Goal: Communication & Community: Answer question/provide support

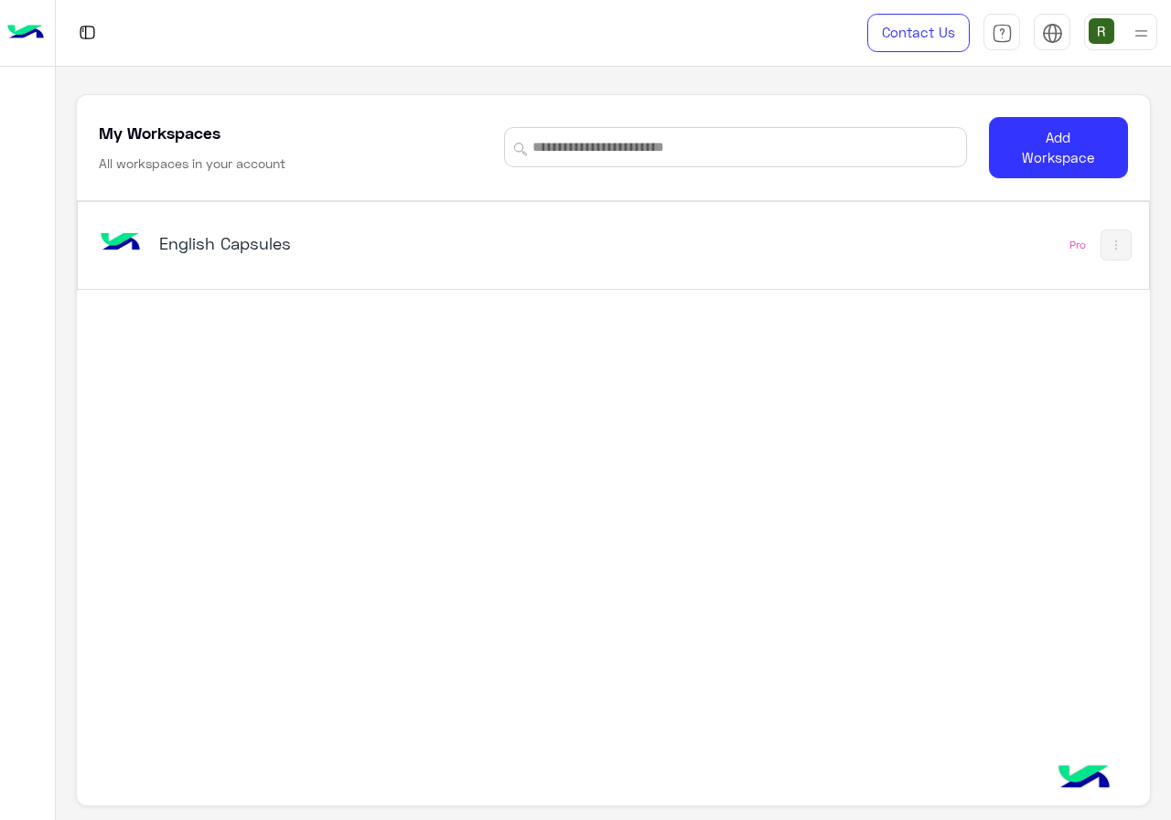
click at [596, 270] on div "English Capsules" at bounding box center [406, 245] width 622 height 53
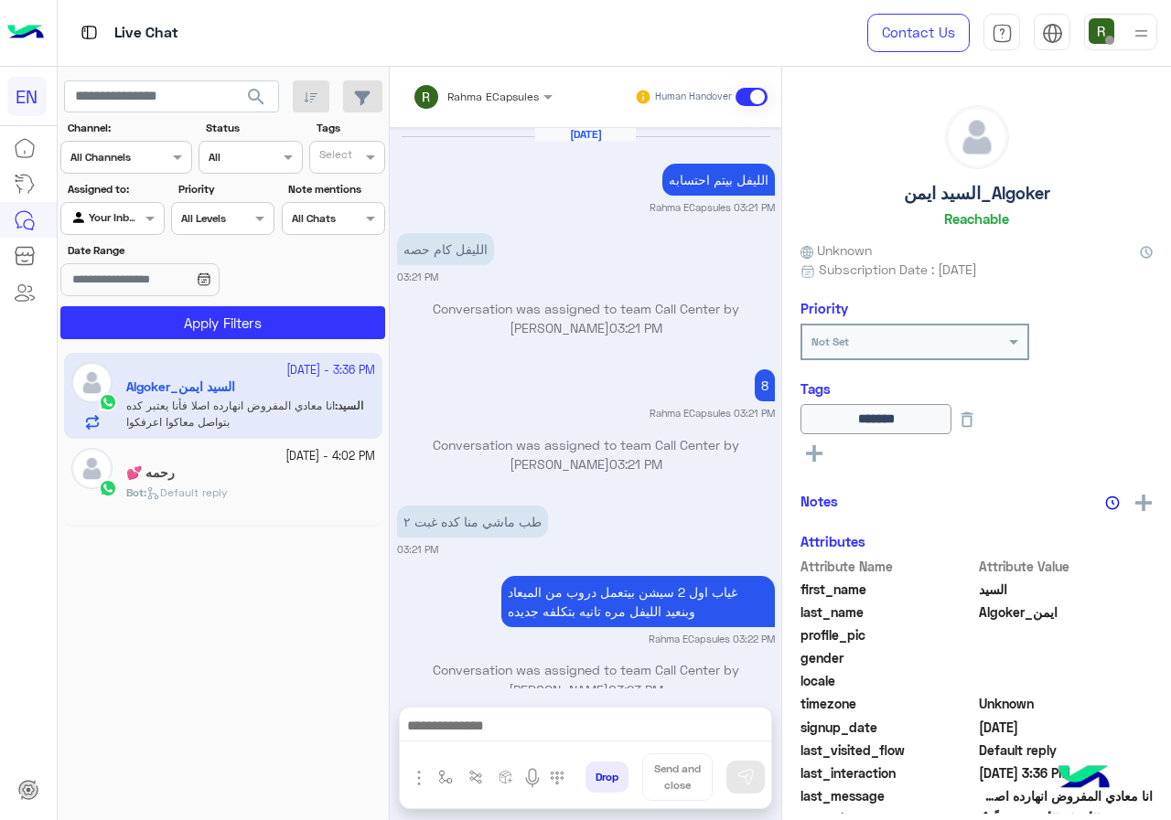
scroll to position [947, 0]
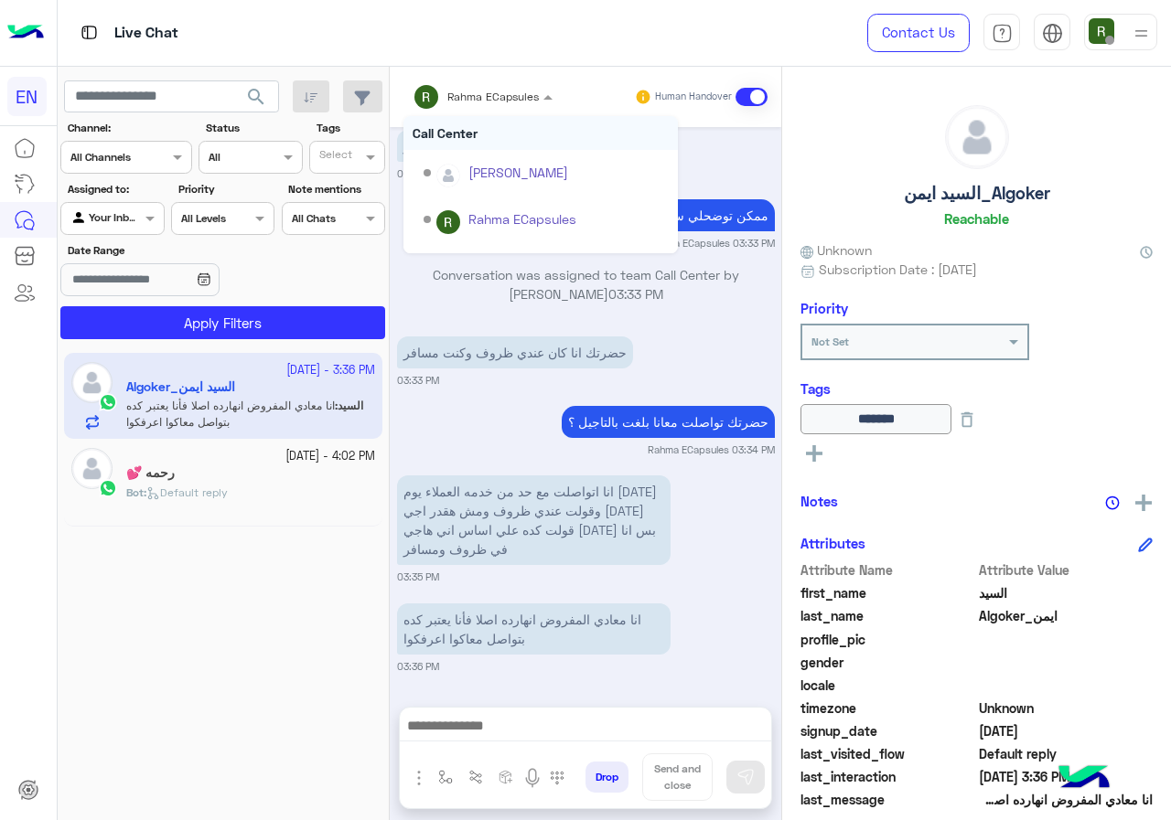
click at [517, 102] on span "Rahma ECapsules" at bounding box center [492, 97] width 91 height 14
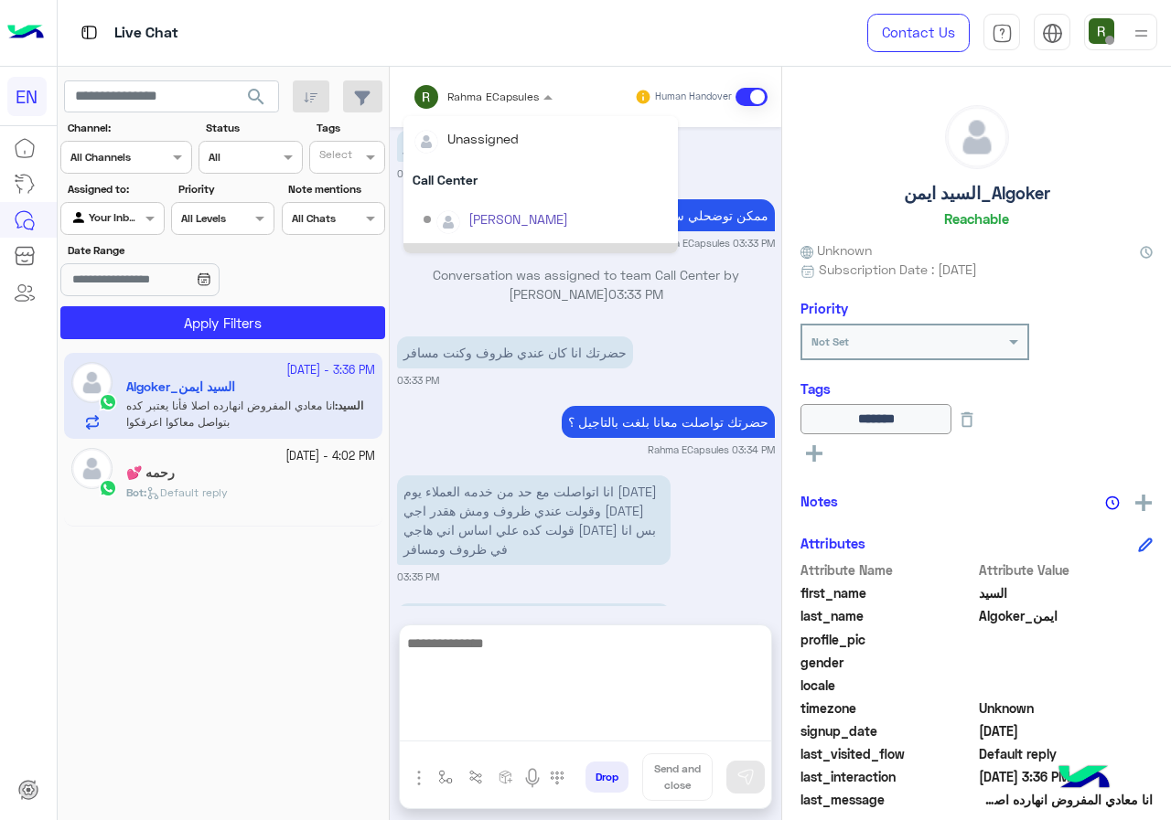
click at [594, 733] on textarea at bounding box center [585, 687] width 371 height 110
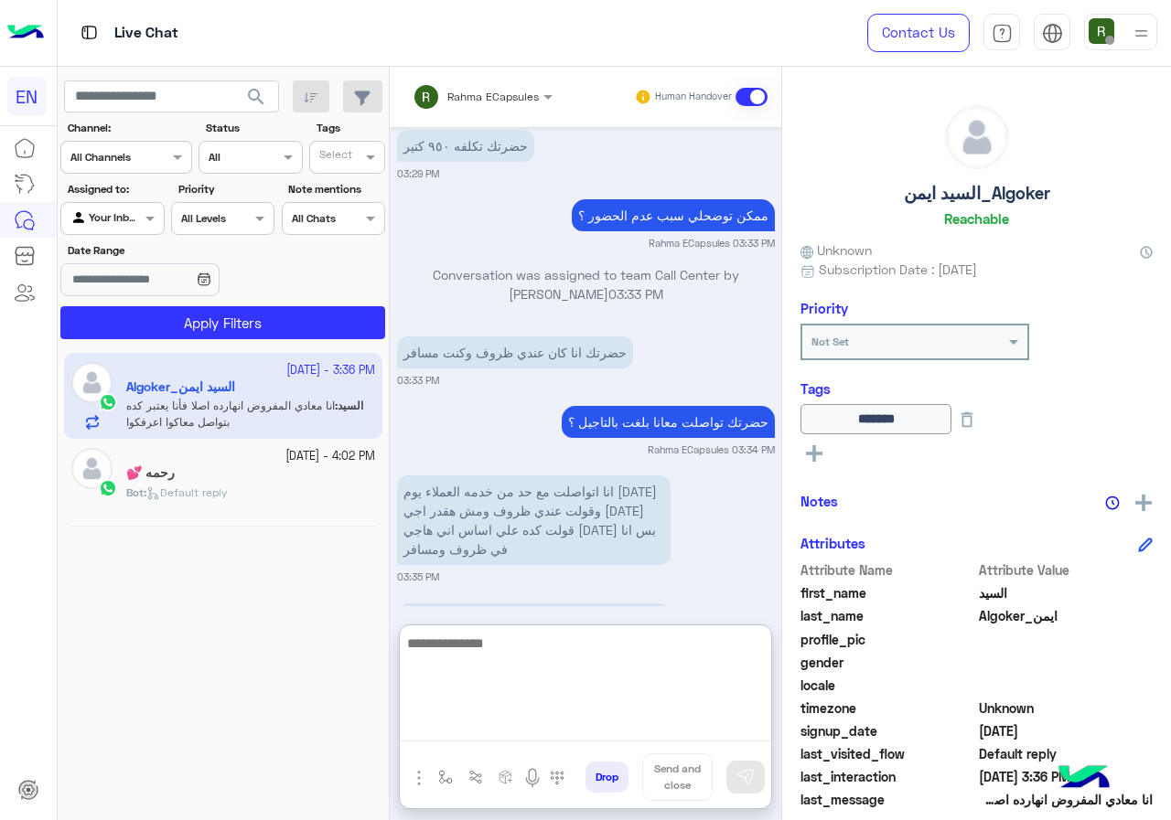
scroll to position [1029, 0]
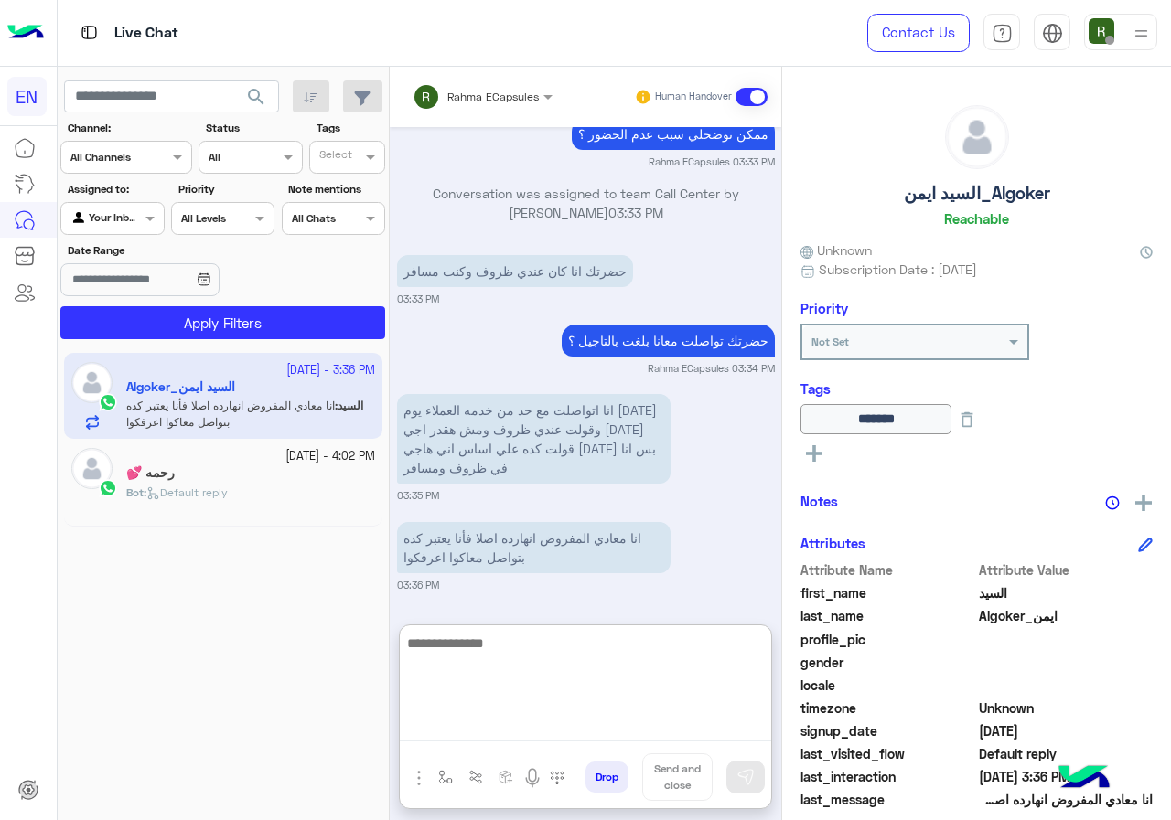
click at [603, 646] on textarea at bounding box center [585, 687] width 371 height 110
click at [615, 663] on textarea at bounding box center [585, 687] width 371 height 110
click at [638, 662] on textarea at bounding box center [585, 687] width 371 height 110
type textarea "**********"
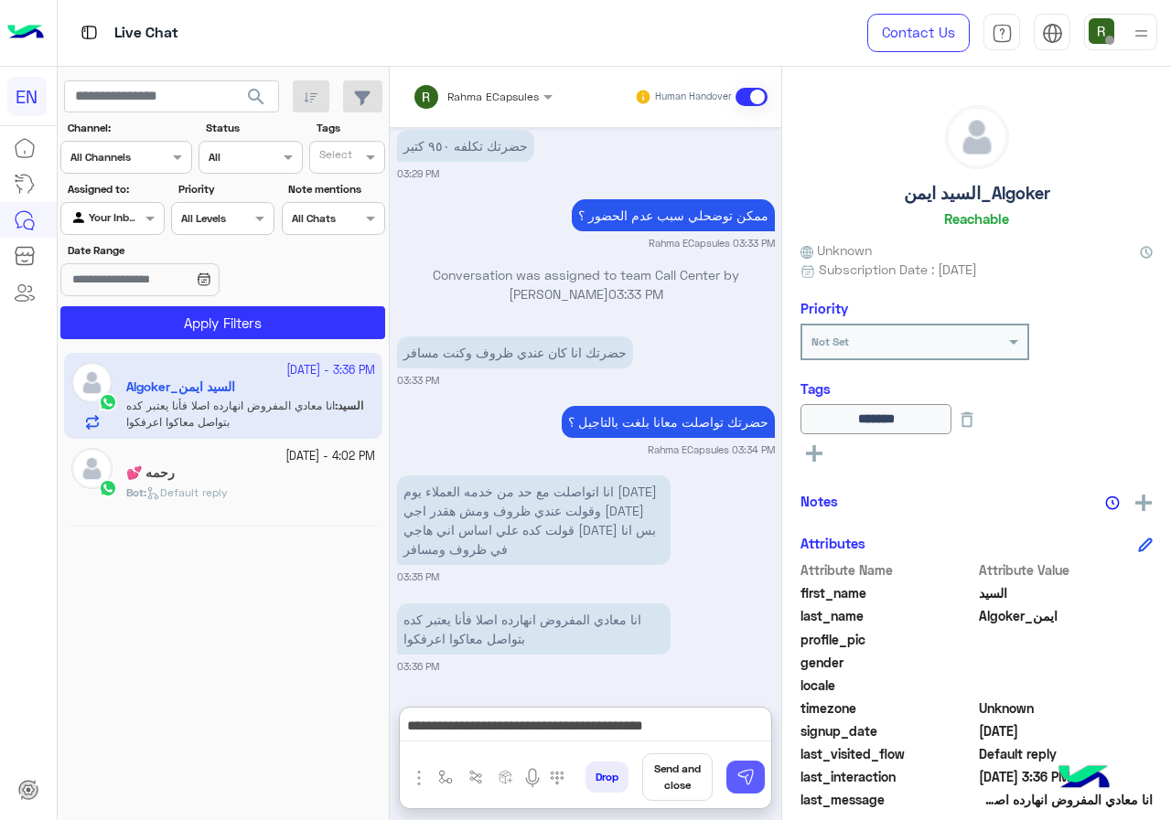
click at [746, 775] on img at bounding box center [745, 777] width 18 height 18
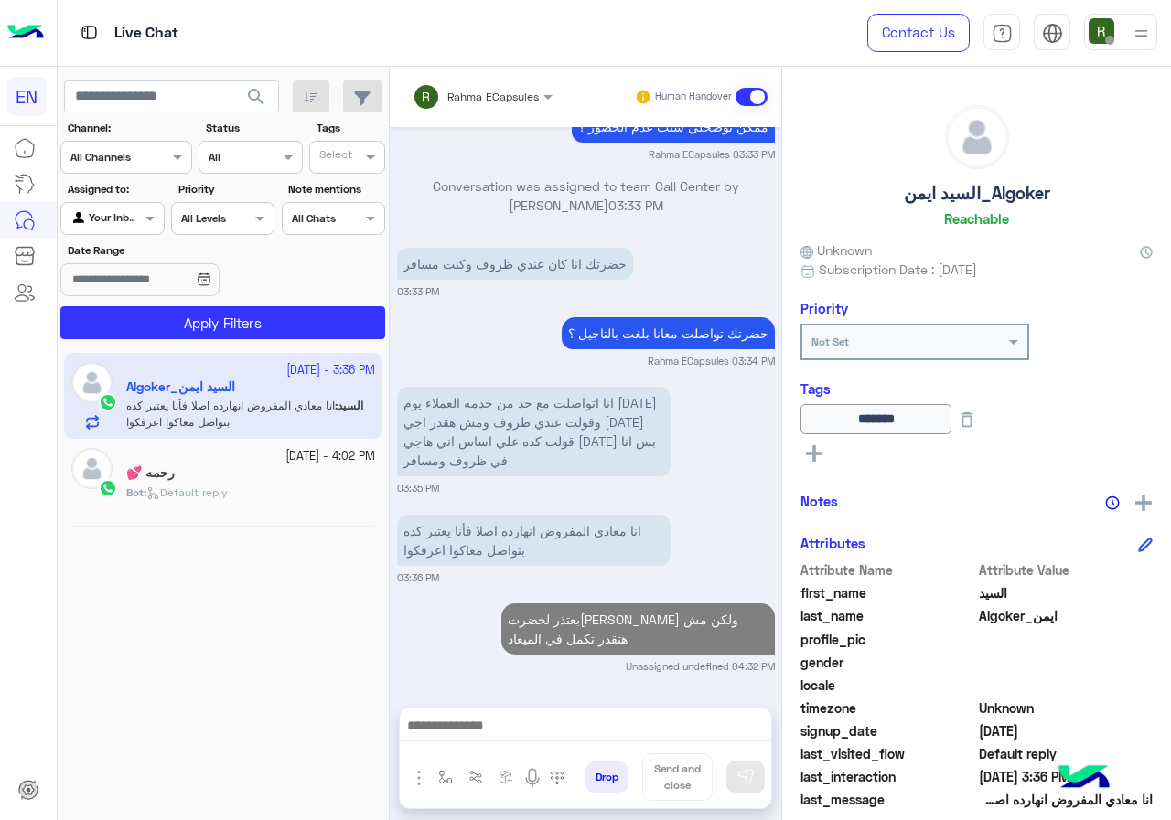
scroll to position [1036, 0]
click at [473, 97] on input "text" at bounding box center [458, 94] width 92 height 16
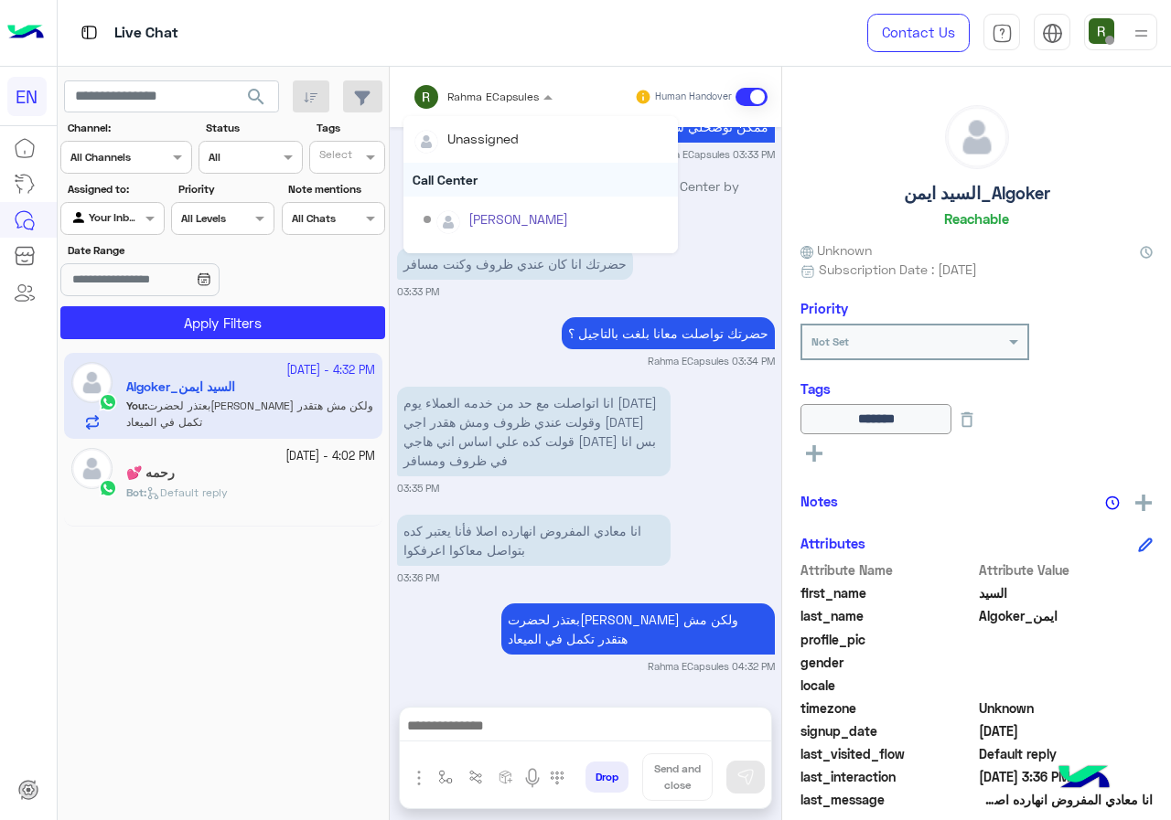
click at [486, 172] on div "Call Center" at bounding box center [540, 180] width 274 height 34
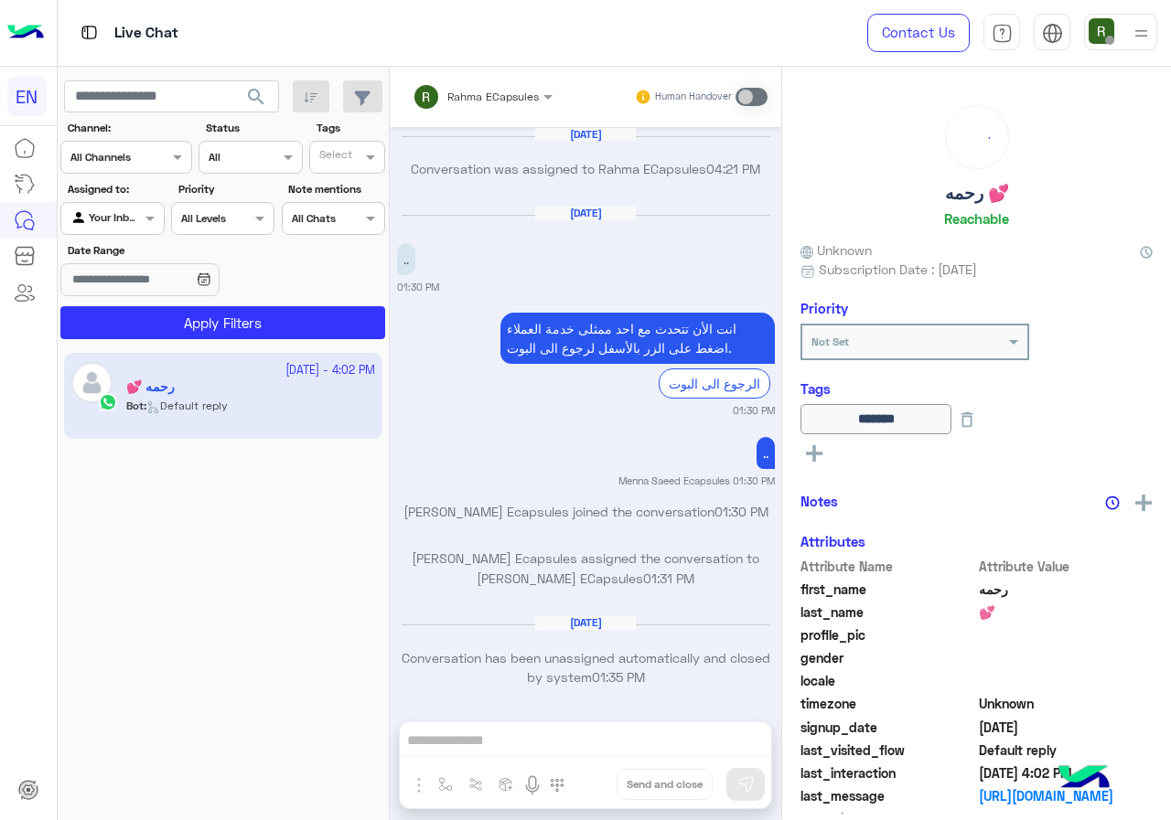
scroll to position [1165, 0]
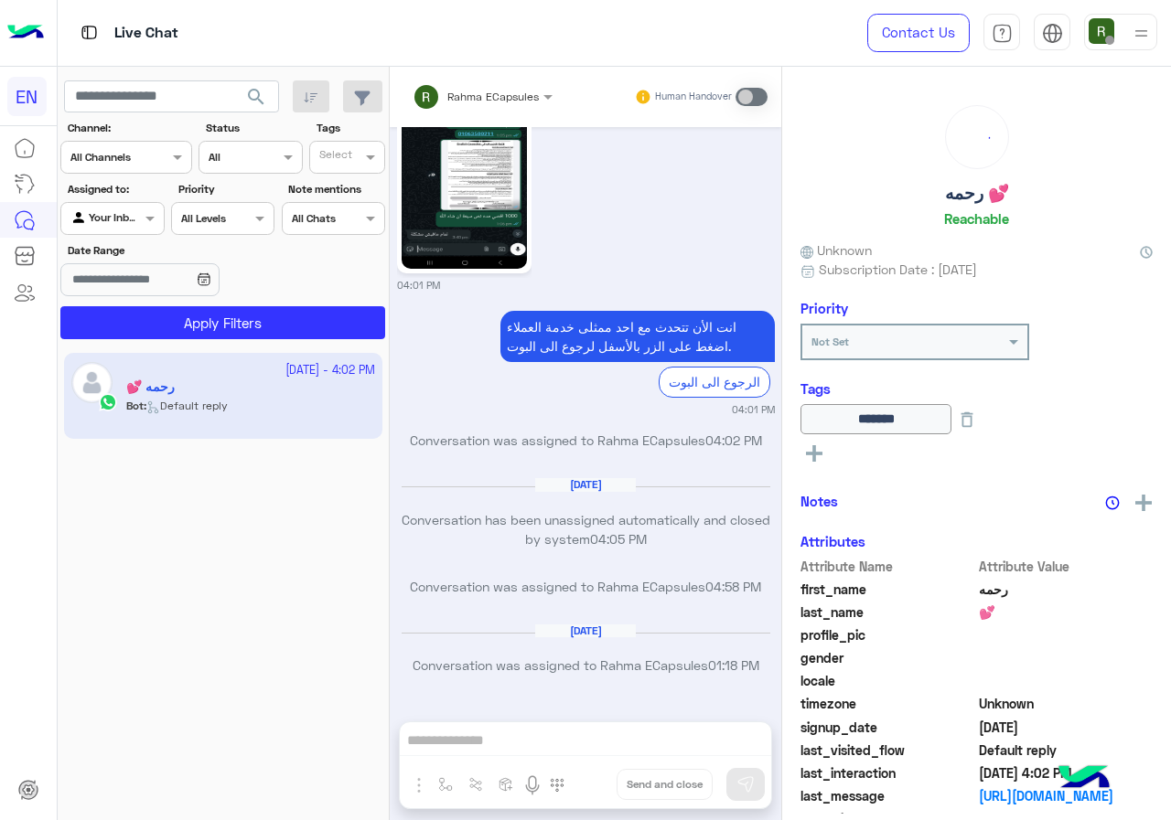
click at [134, 213] on div at bounding box center [112, 216] width 102 height 17
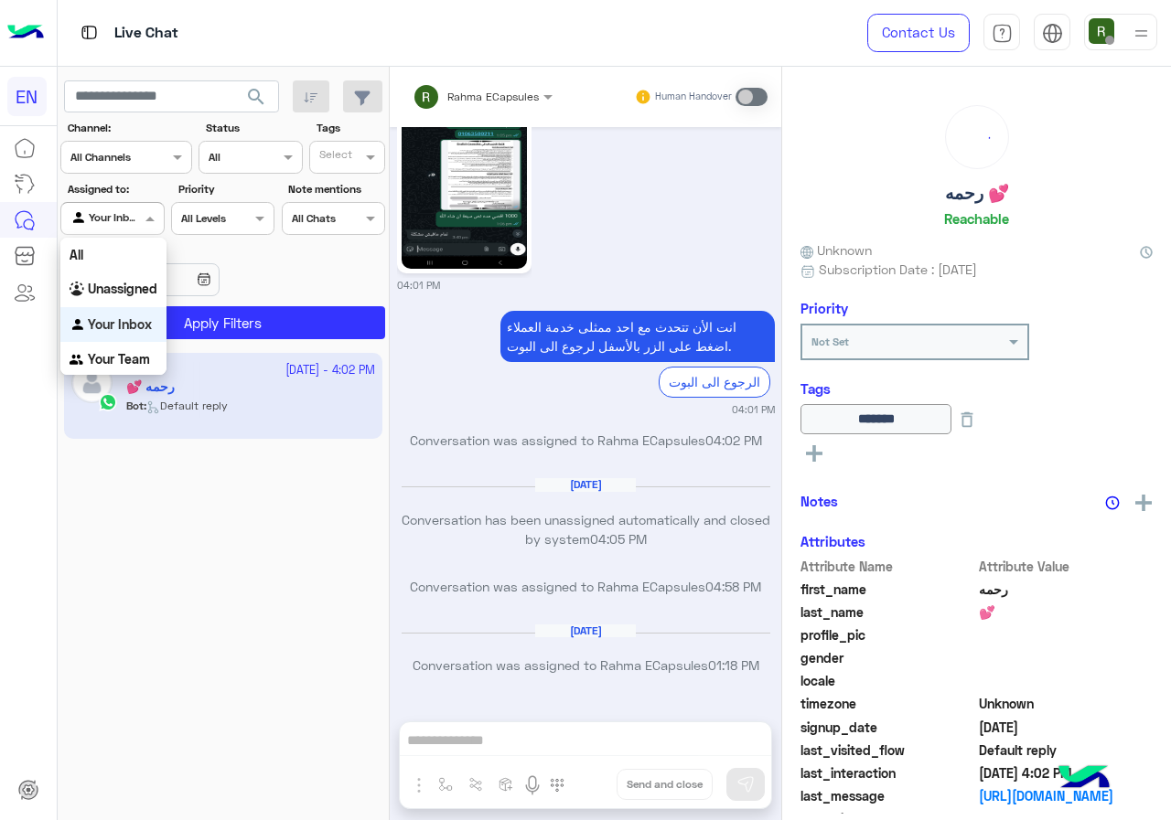
click at [155, 169] on div "Channel All Channels" at bounding box center [126, 157] width 132 height 33
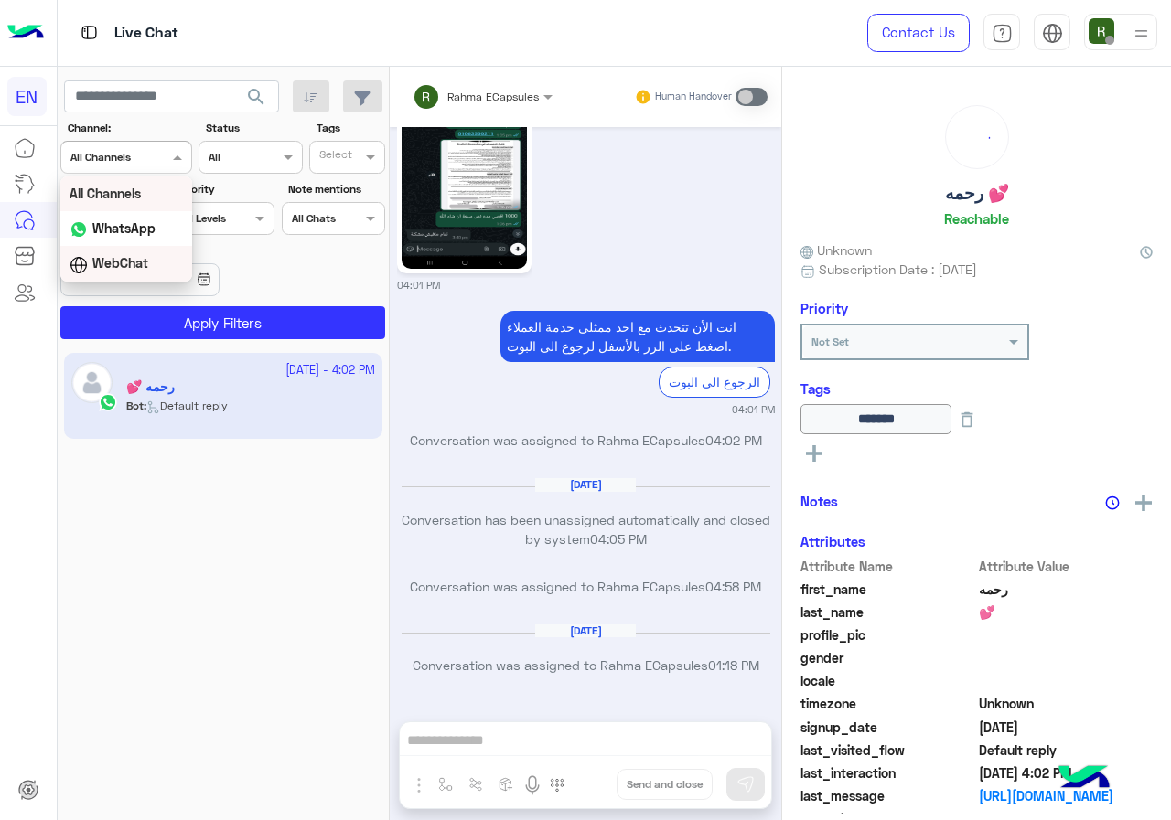
click at [155, 234] on b "WhatsApp" at bounding box center [123, 228] width 63 height 16
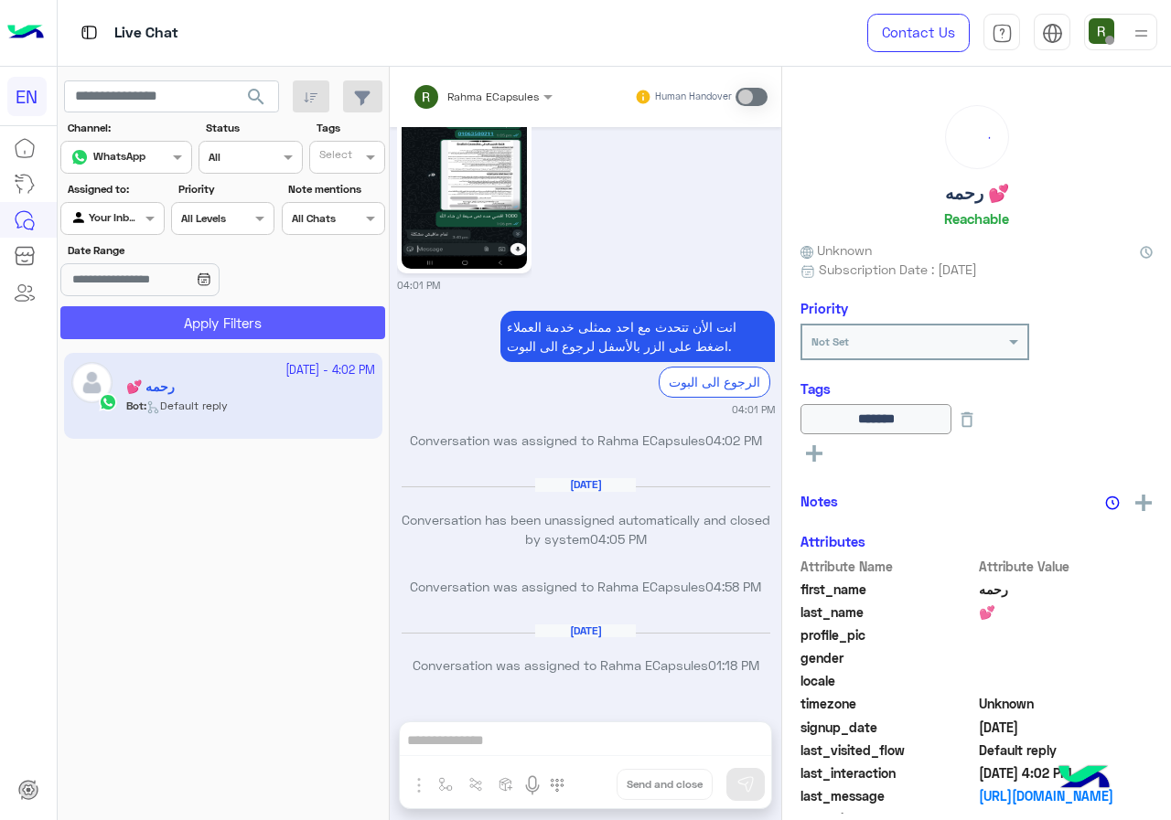
click at [173, 308] on button "Apply Filters" at bounding box center [222, 322] width 325 height 33
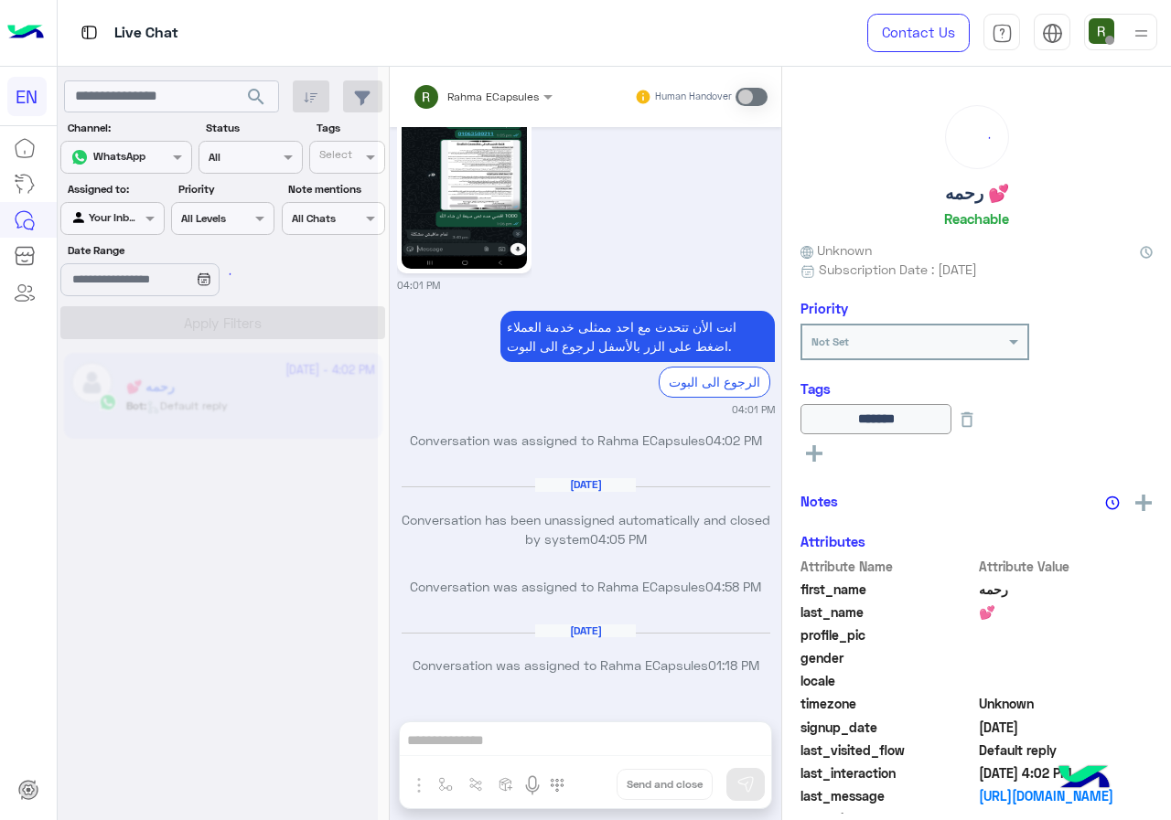
scroll to position [0, 0]
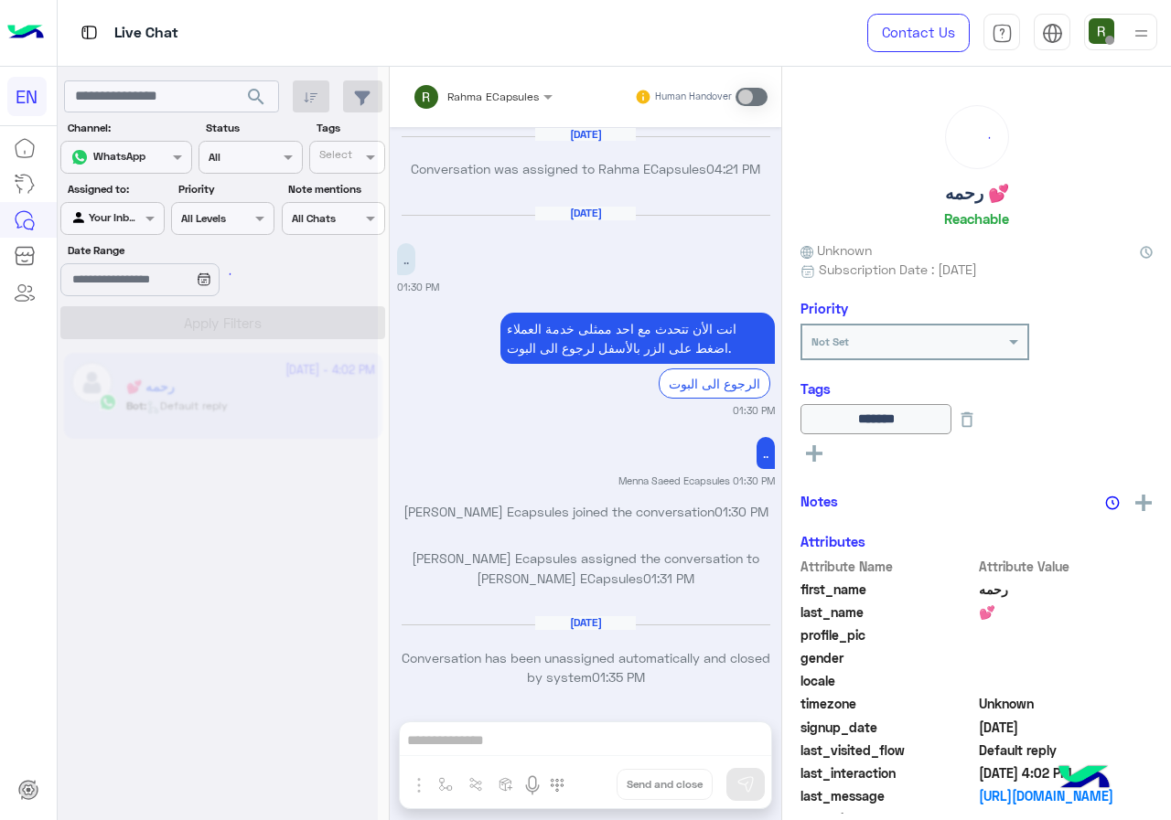
click at [148, 241] on div at bounding box center [218, 417] width 320 height 820
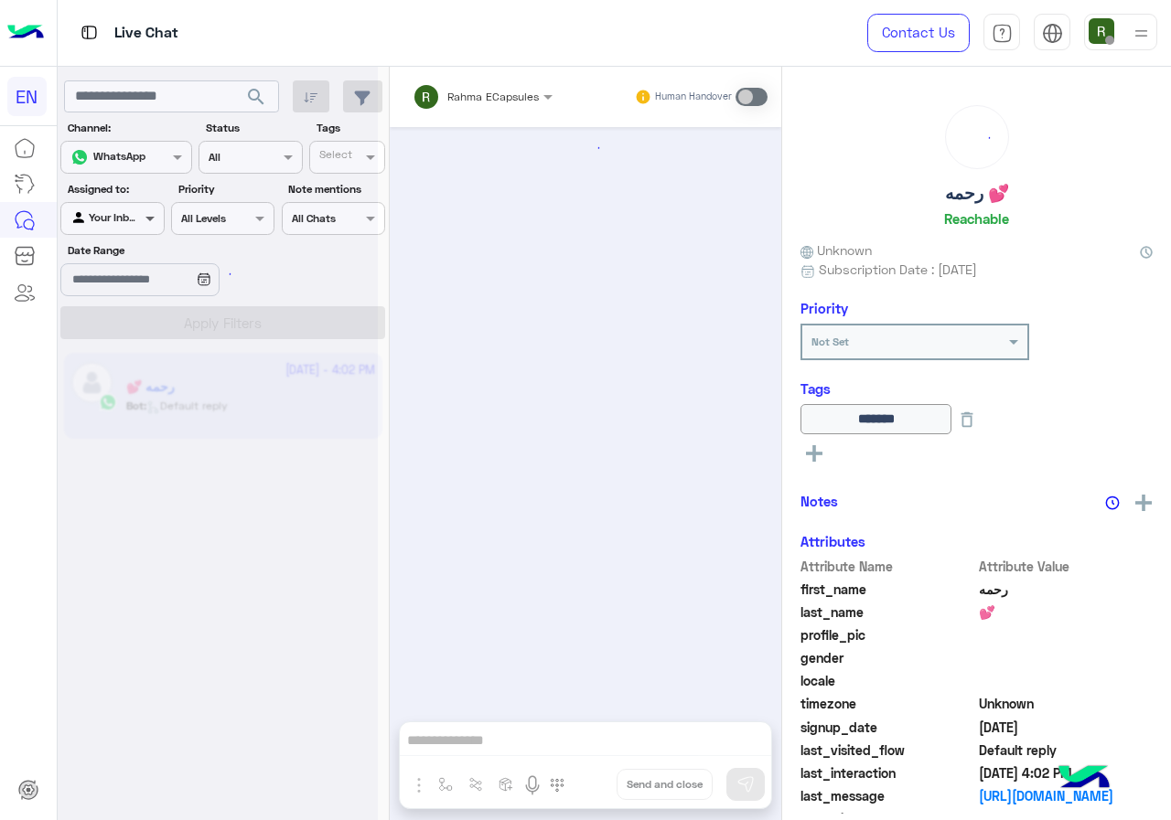
scroll to position [1165, 0]
click at [141, 211] on span at bounding box center [152, 218] width 23 height 19
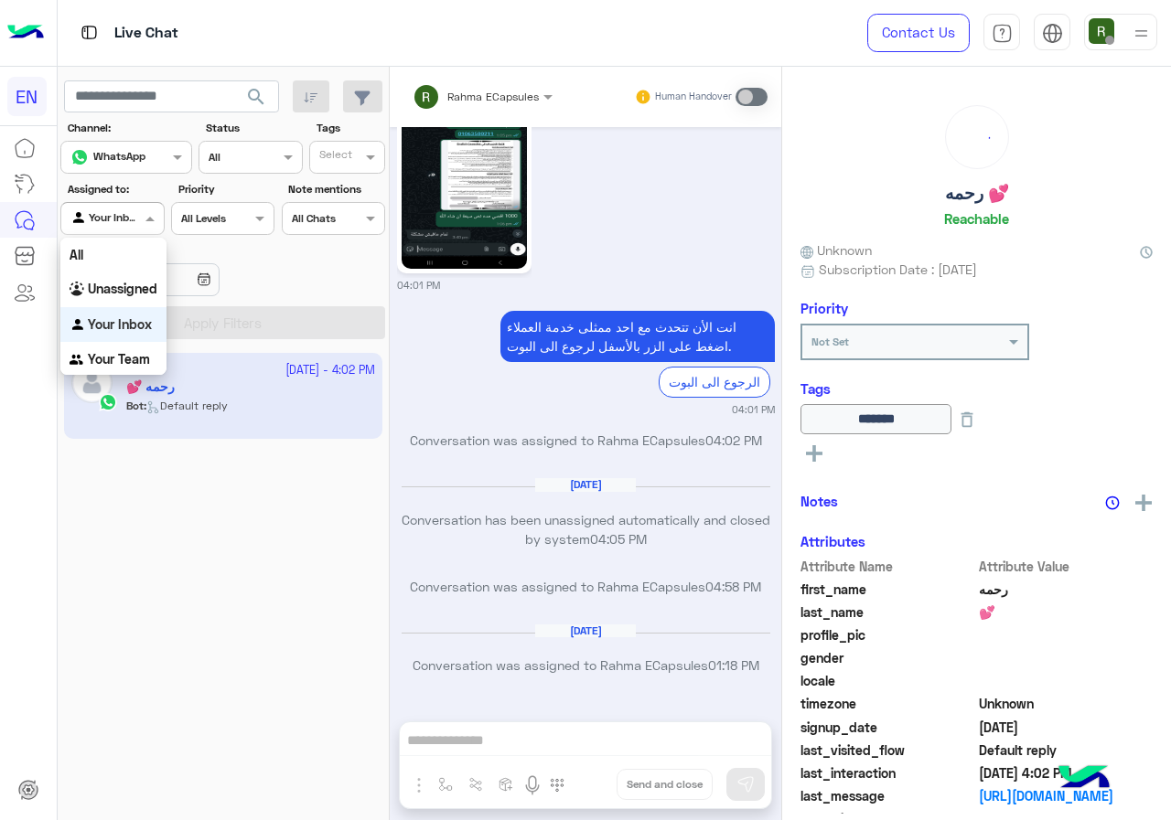
click at [155, 311] on div "Your Inbox" at bounding box center [113, 325] width 106 height 36
click at [147, 222] on span at bounding box center [152, 218] width 23 height 19
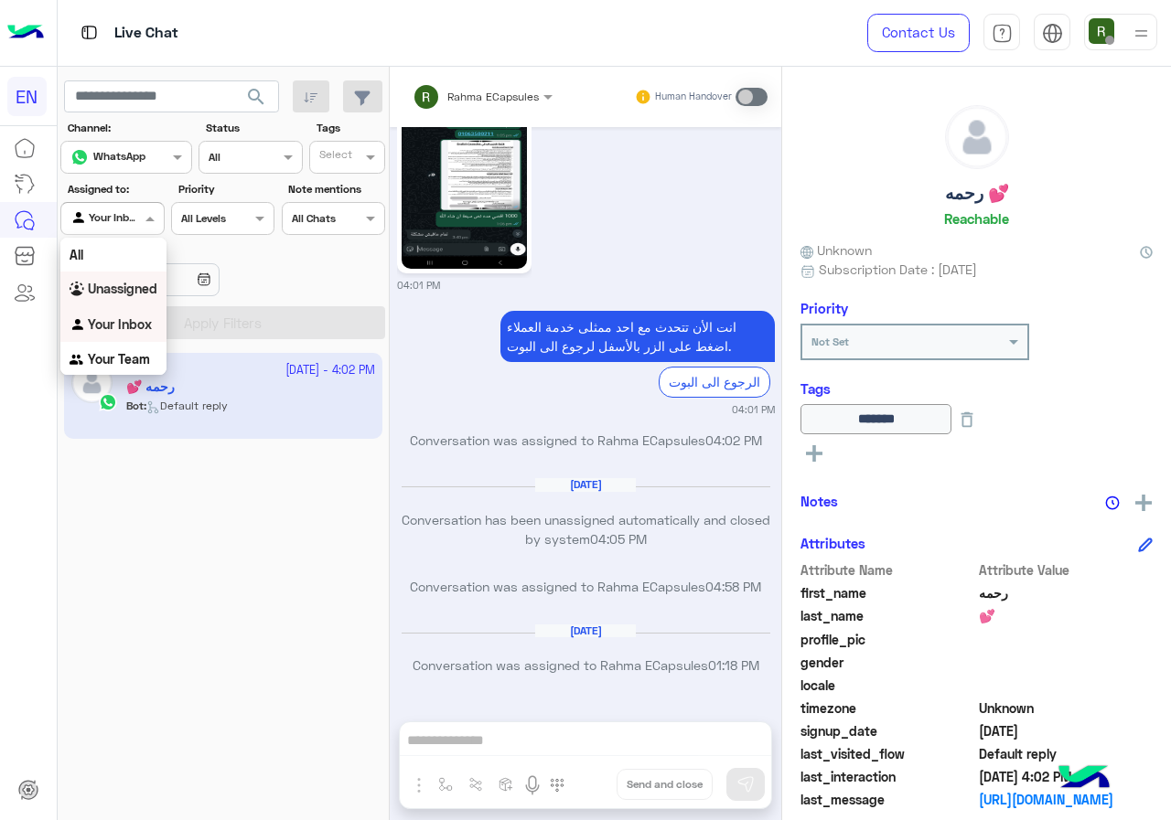
click at [141, 280] on div "Unassigned" at bounding box center [113, 290] width 106 height 36
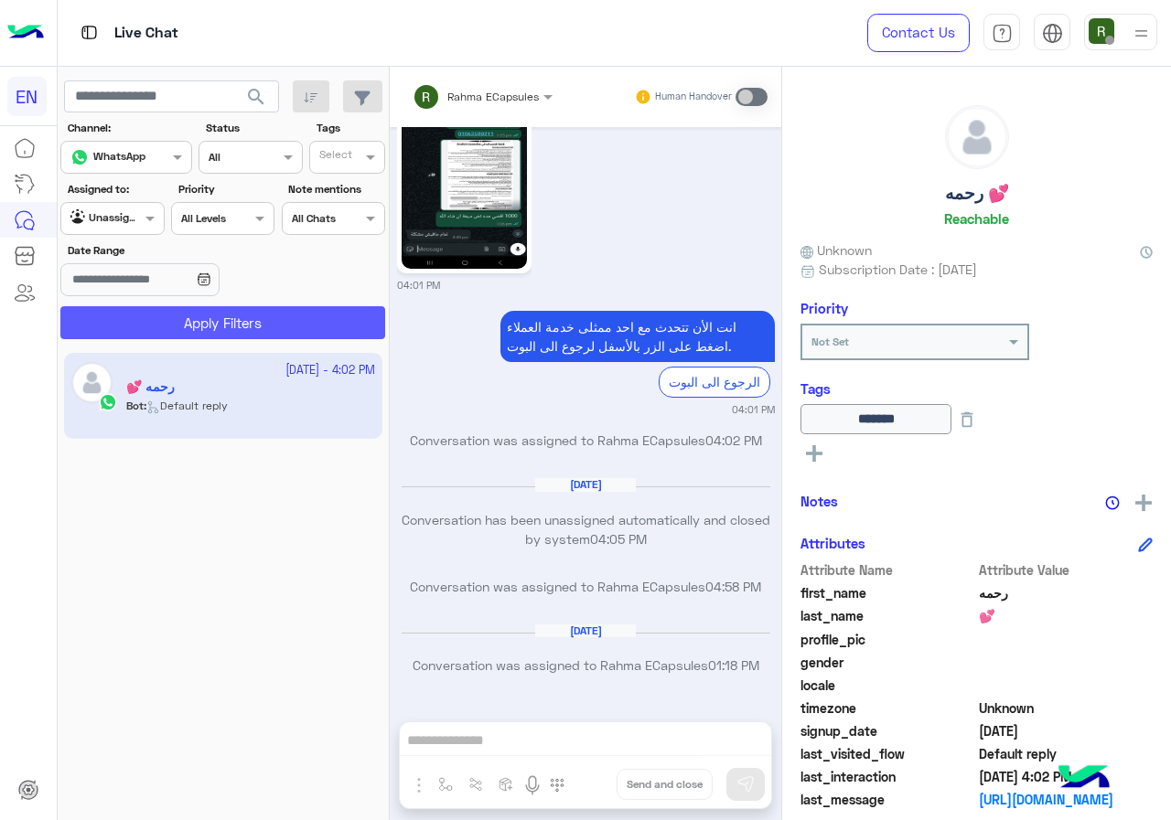
click at [171, 334] on button "Apply Filters" at bounding box center [222, 322] width 325 height 33
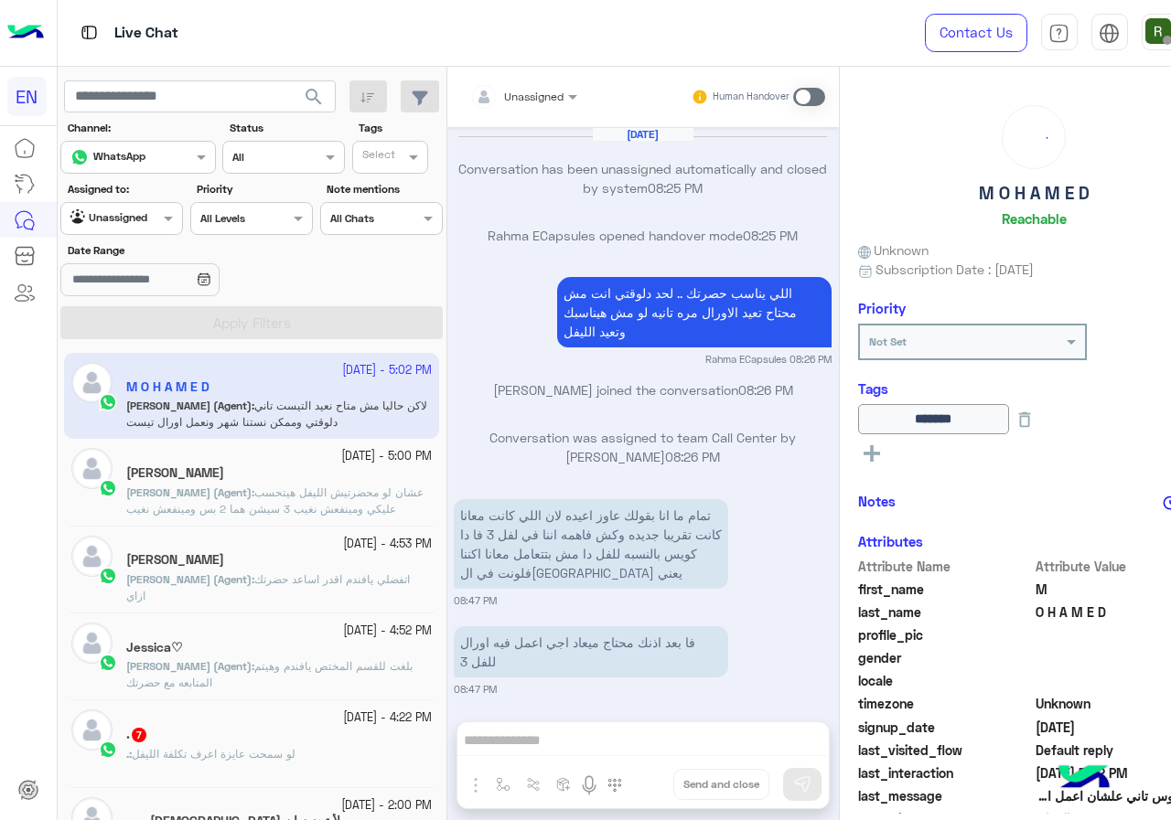
scroll to position [1056, 0]
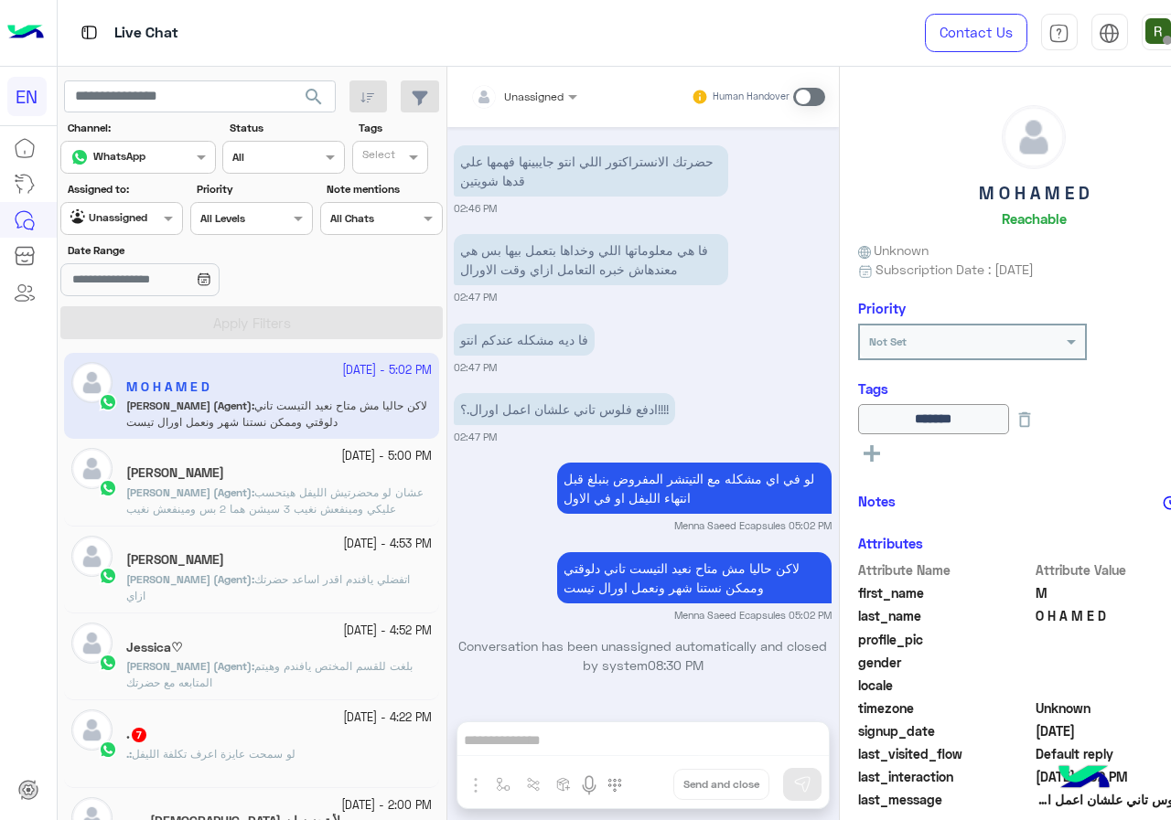
click at [134, 212] on div at bounding box center [121, 216] width 121 height 17
click at [152, 339] on div "Your Inbox" at bounding box center [113, 325] width 106 height 36
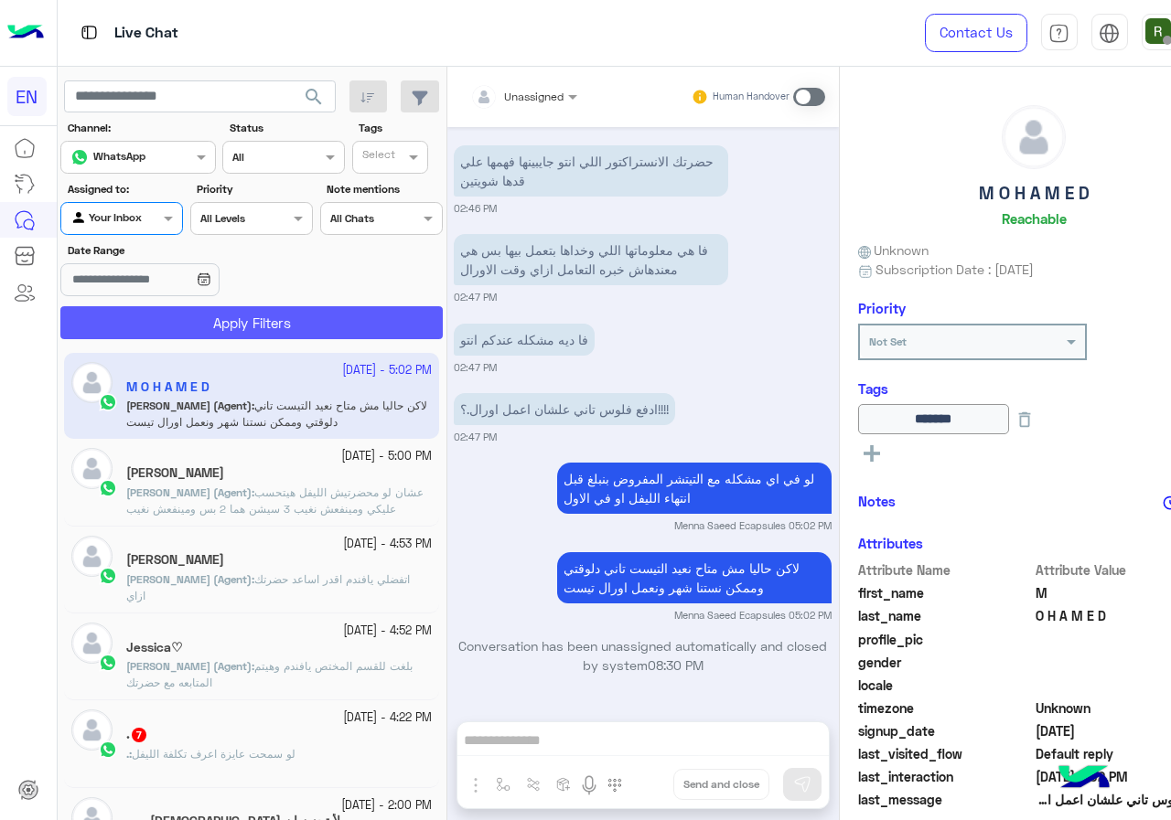
click at [172, 331] on button "Apply Filters" at bounding box center [251, 322] width 382 height 33
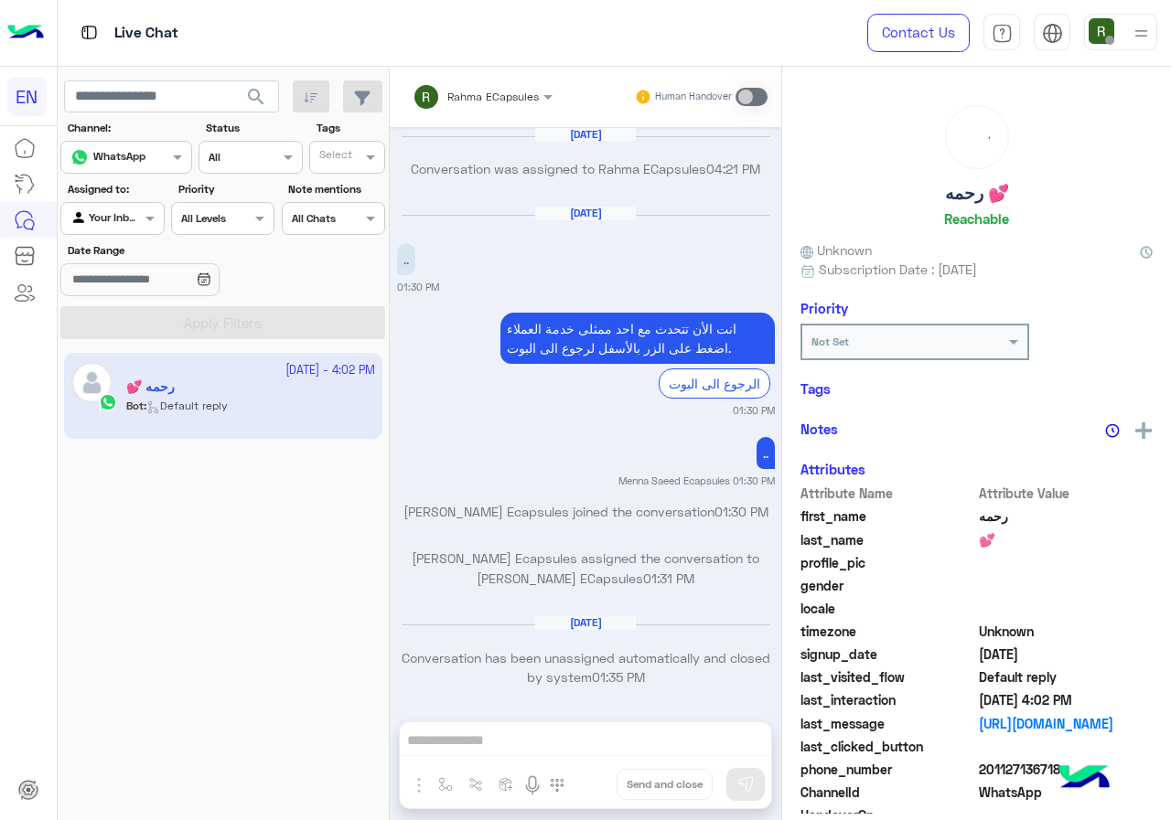
scroll to position [1165, 0]
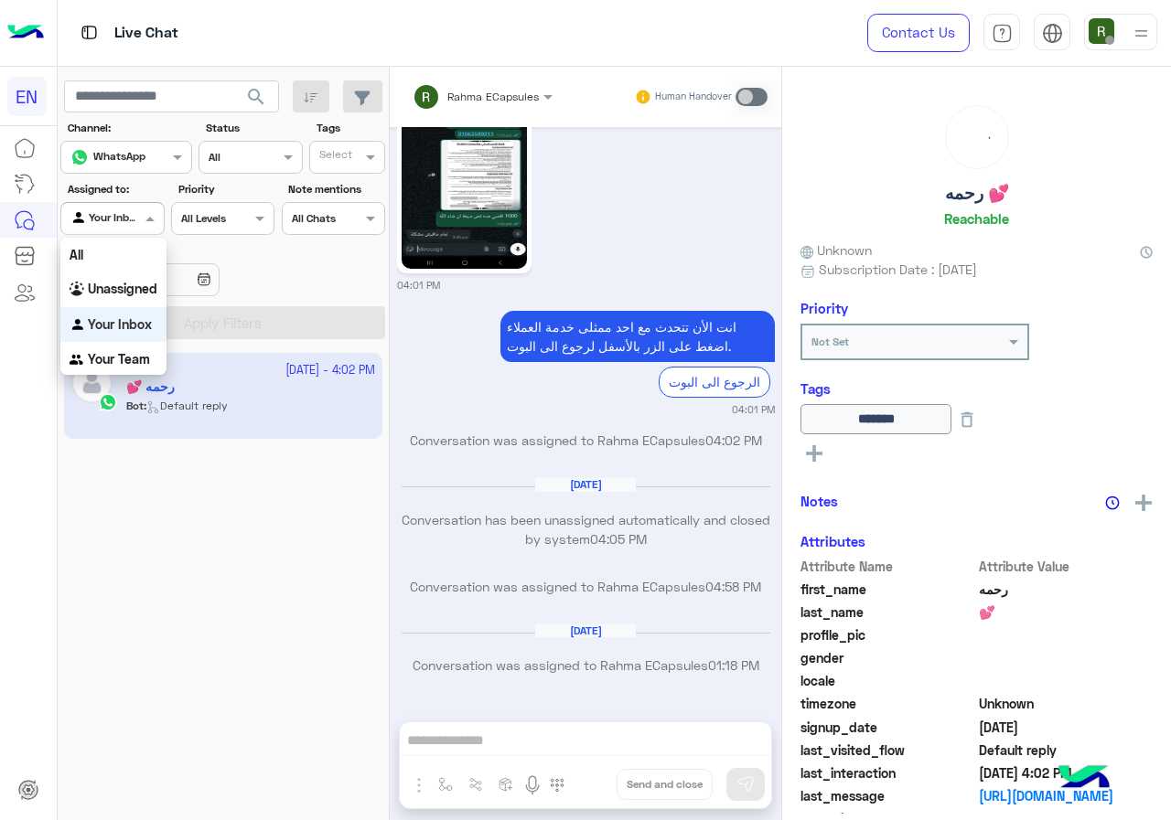
click at [102, 220] on input "text" at bounding box center [91, 217] width 42 height 16
click at [133, 351] on b "Your Team" at bounding box center [119, 359] width 62 height 16
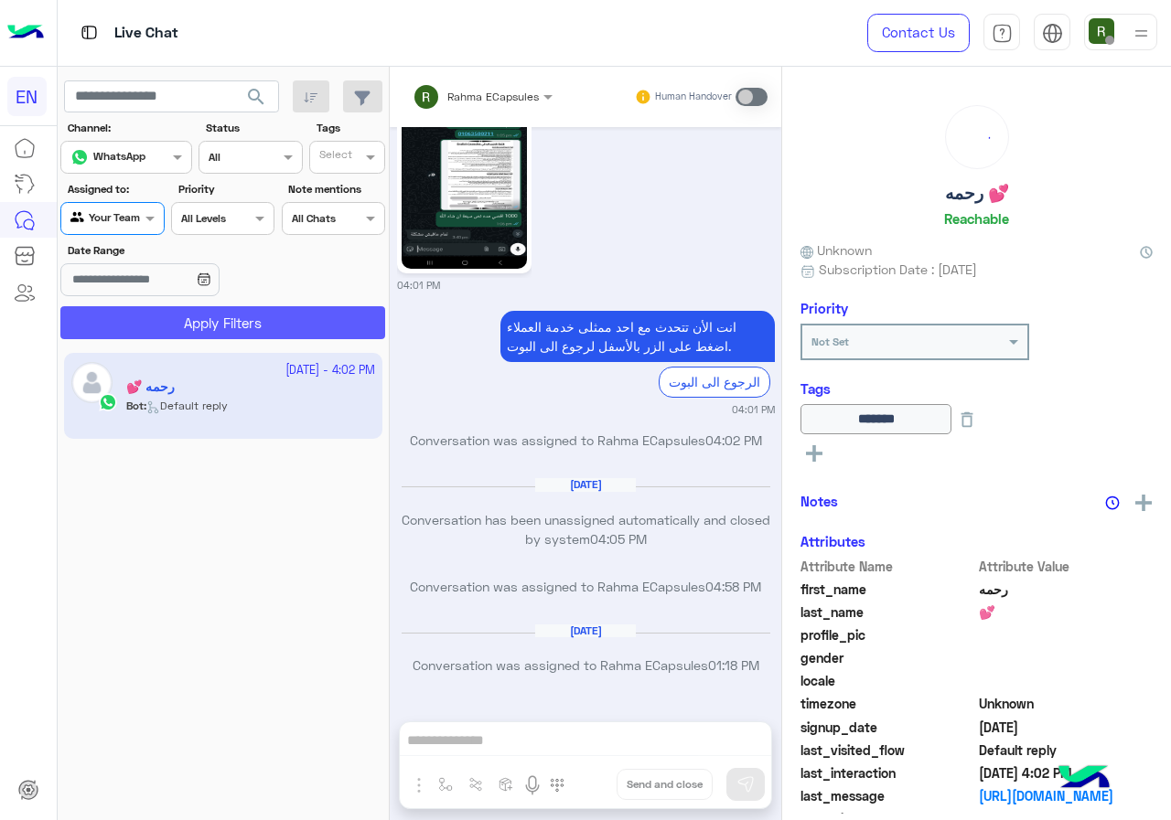
click at [158, 324] on button "Apply Filters" at bounding box center [222, 322] width 325 height 33
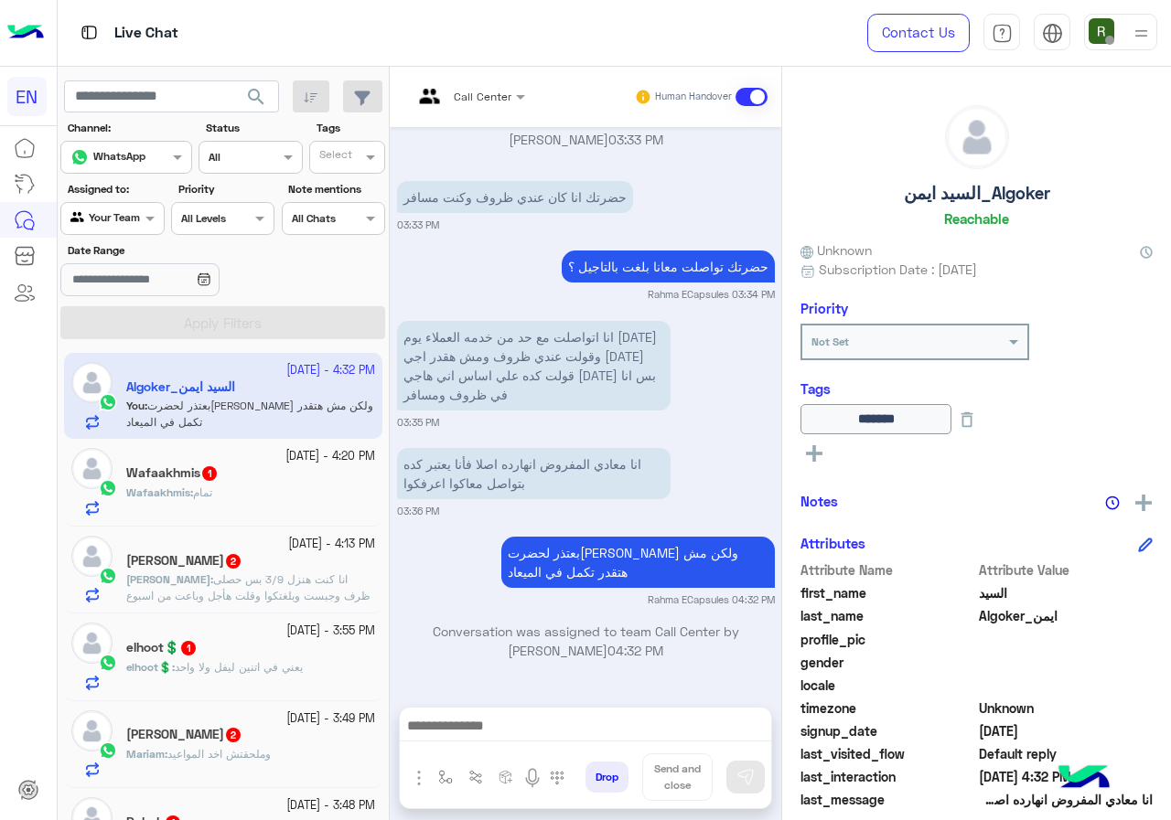
click at [285, 487] on div "Wafaakhmis : تمام" at bounding box center [250, 501] width 249 height 32
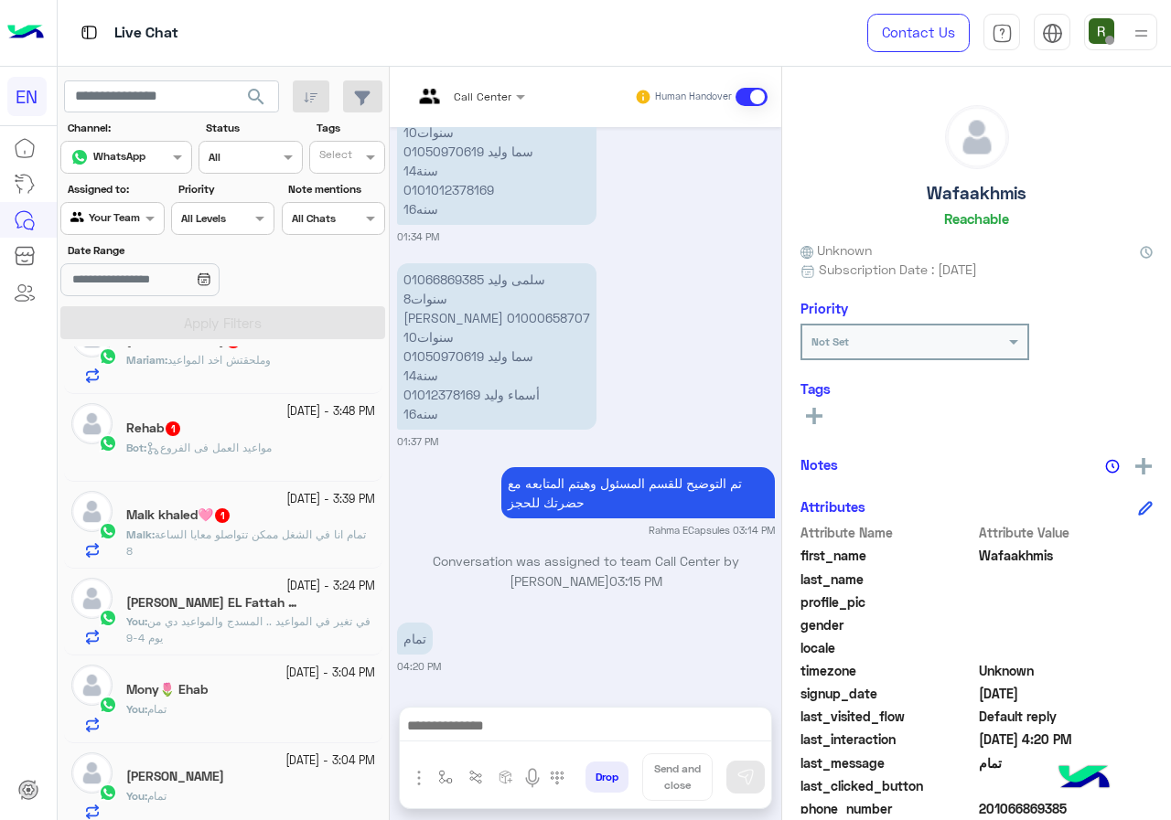
scroll to position [366, 0]
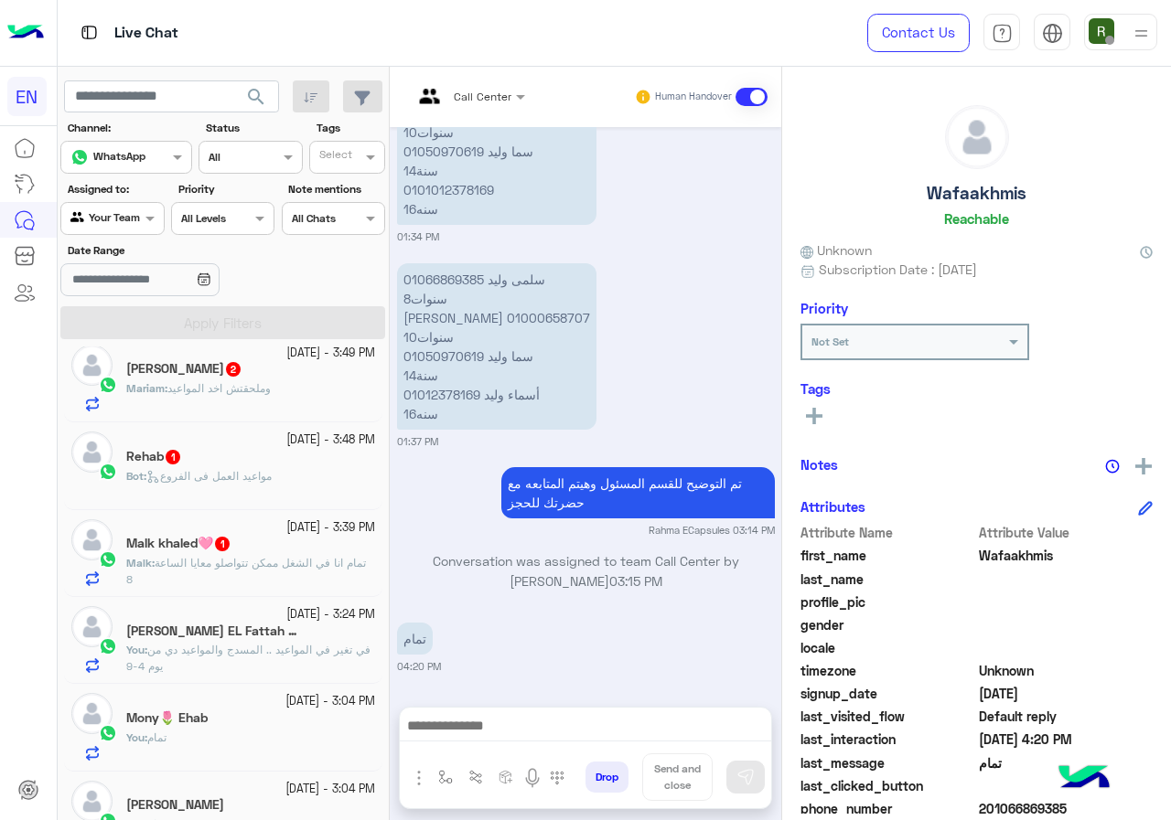
click at [218, 604] on div "25 September - 3:24 PM Ahmed Abd EL Fattah Voice over You : في تغير في المواعيد…" at bounding box center [223, 640] width 318 height 87
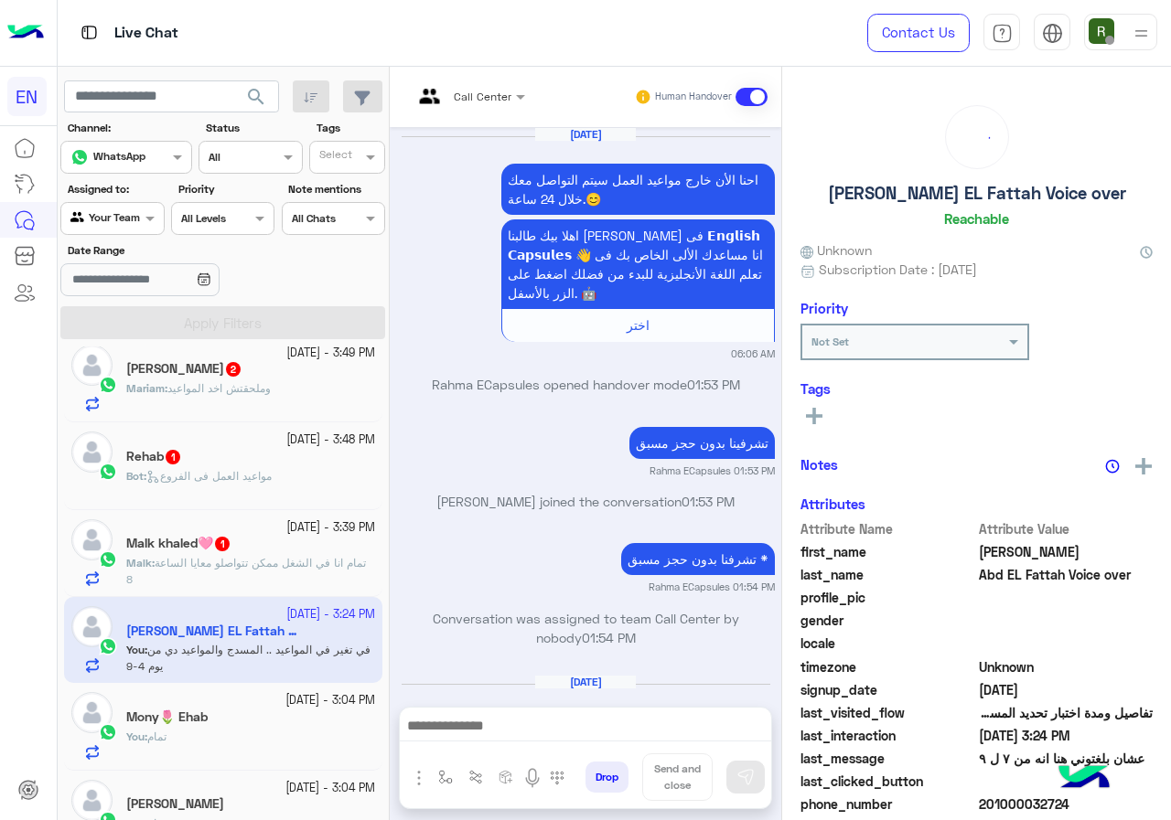
scroll to position [1600, 0]
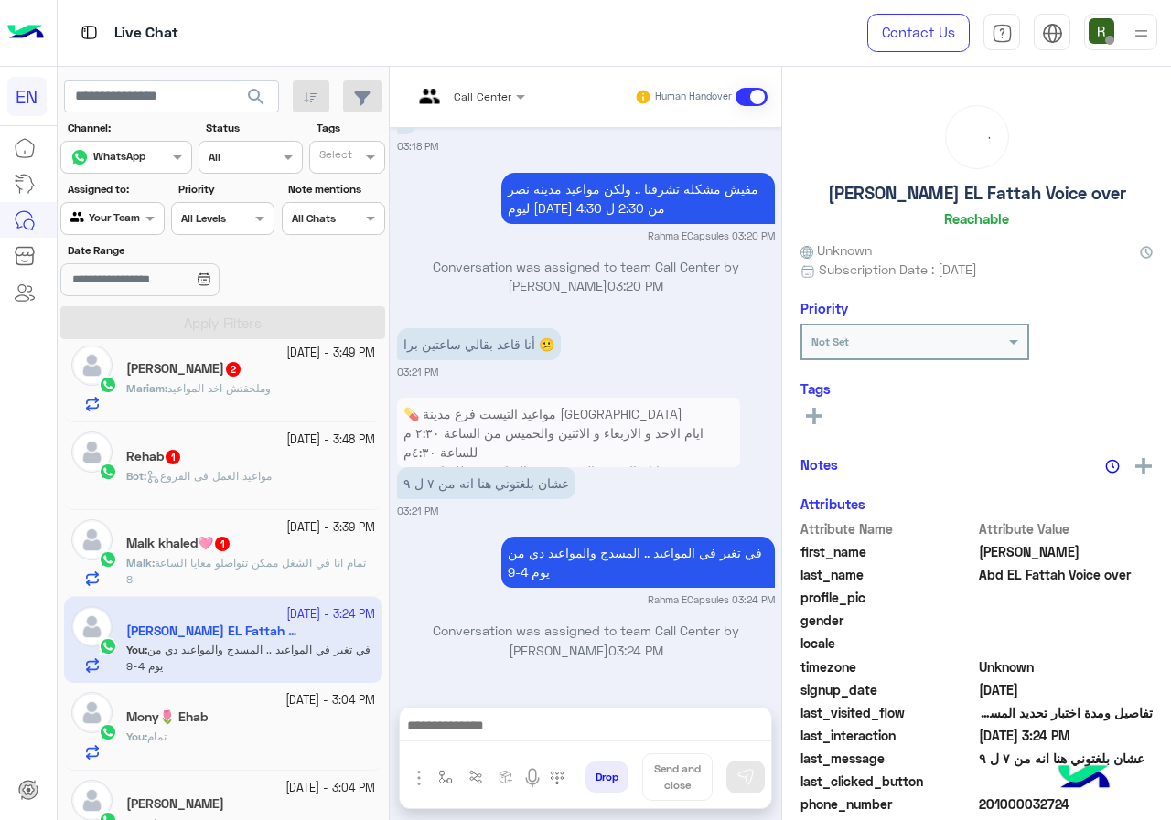
click at [245, 567] on span "تمام انا في الشغل ممكن تتواصلو معايا الساعة 8" at bounding box center [246, 571] width 240 height 30
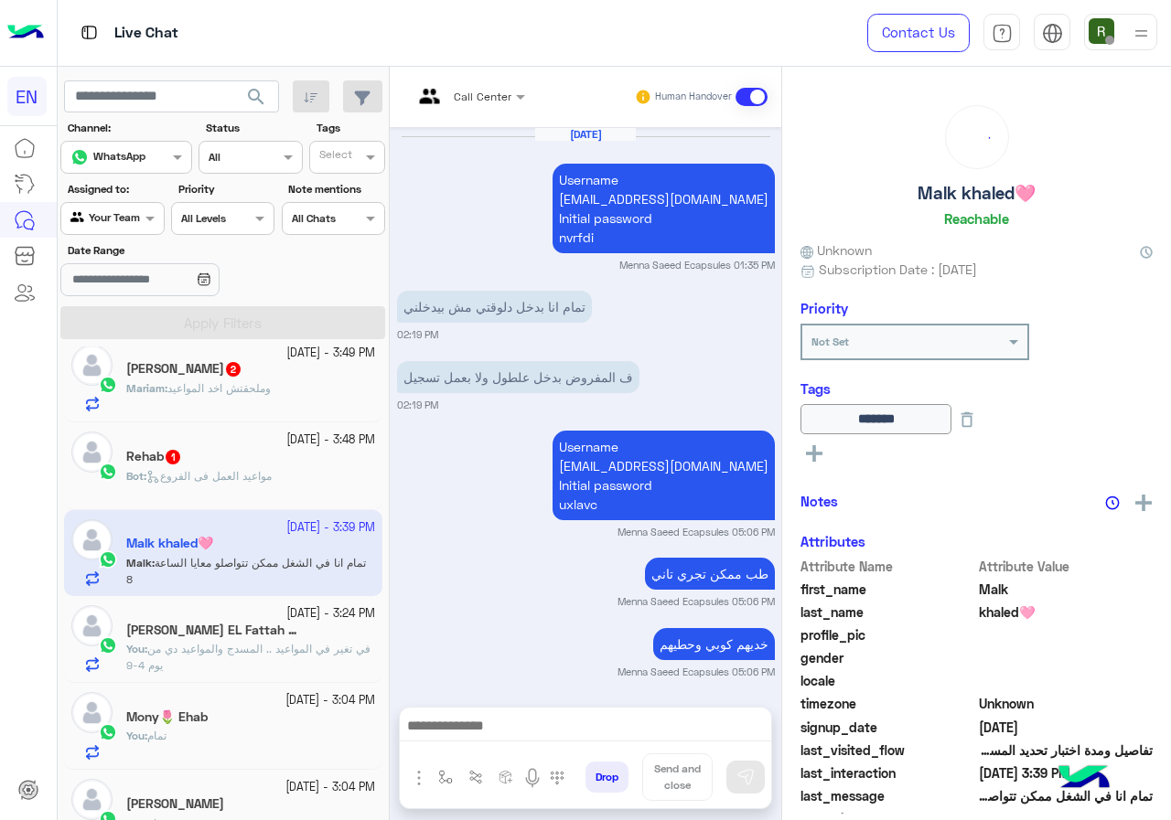
scroll to position [1309, 0]
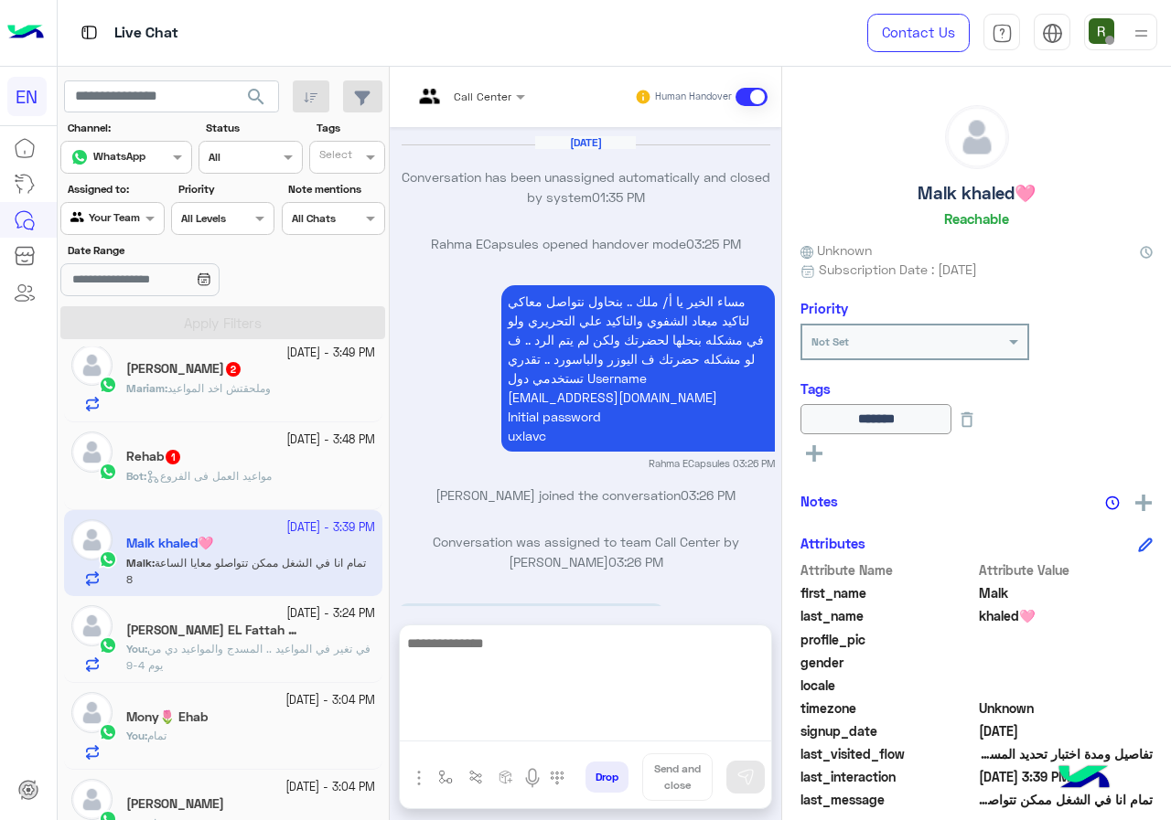
click at [544, 714] on textarea at bounding box center [585, 687] width 371 height 110
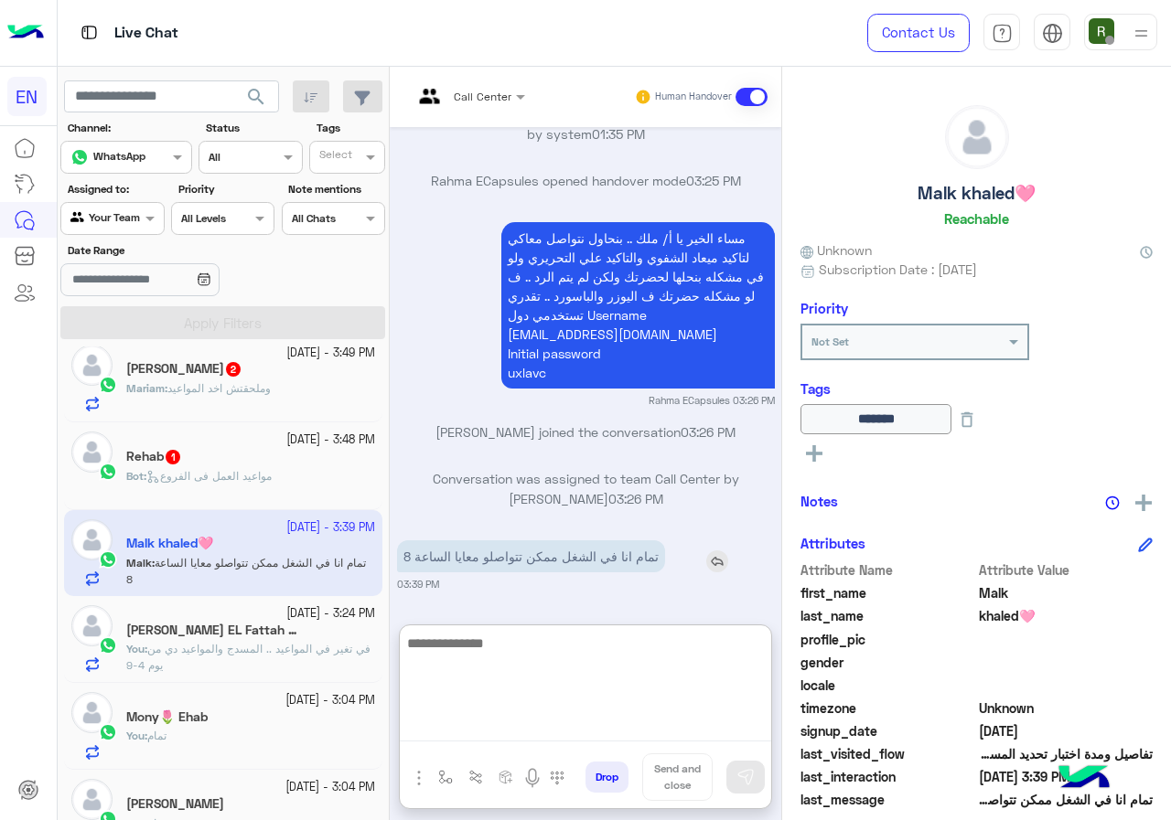
scroll to position [1390, 0]
type textarea "*"
type textarea "****"
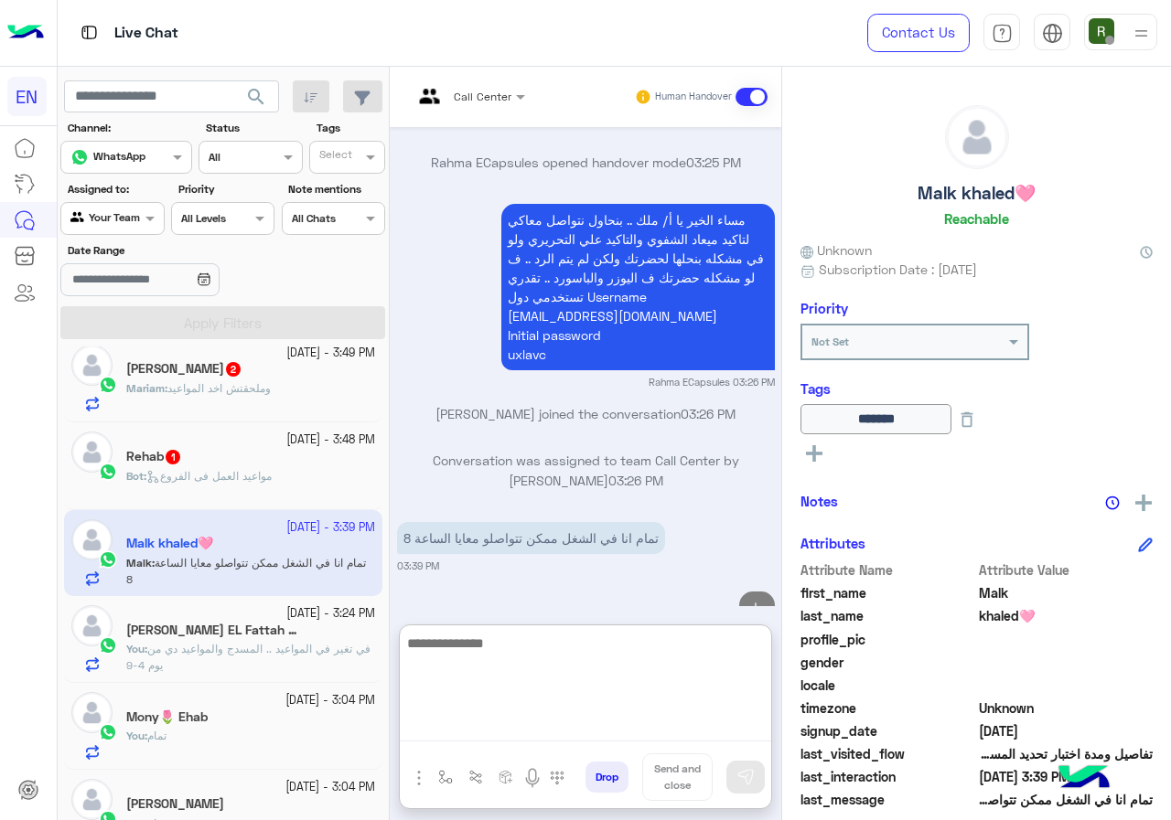
scroll to position [1461, 0]
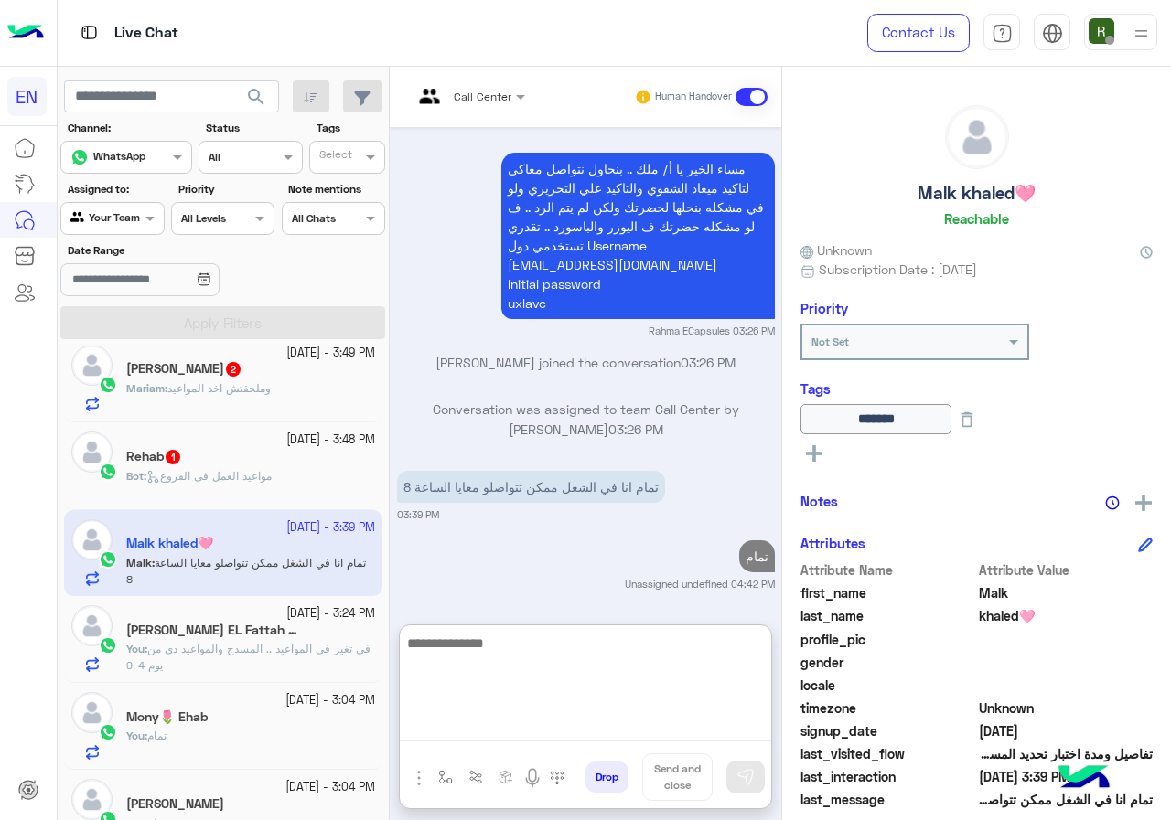
click at [568, 639] on textarea at bounding box center [585, 687] width 371 height 110
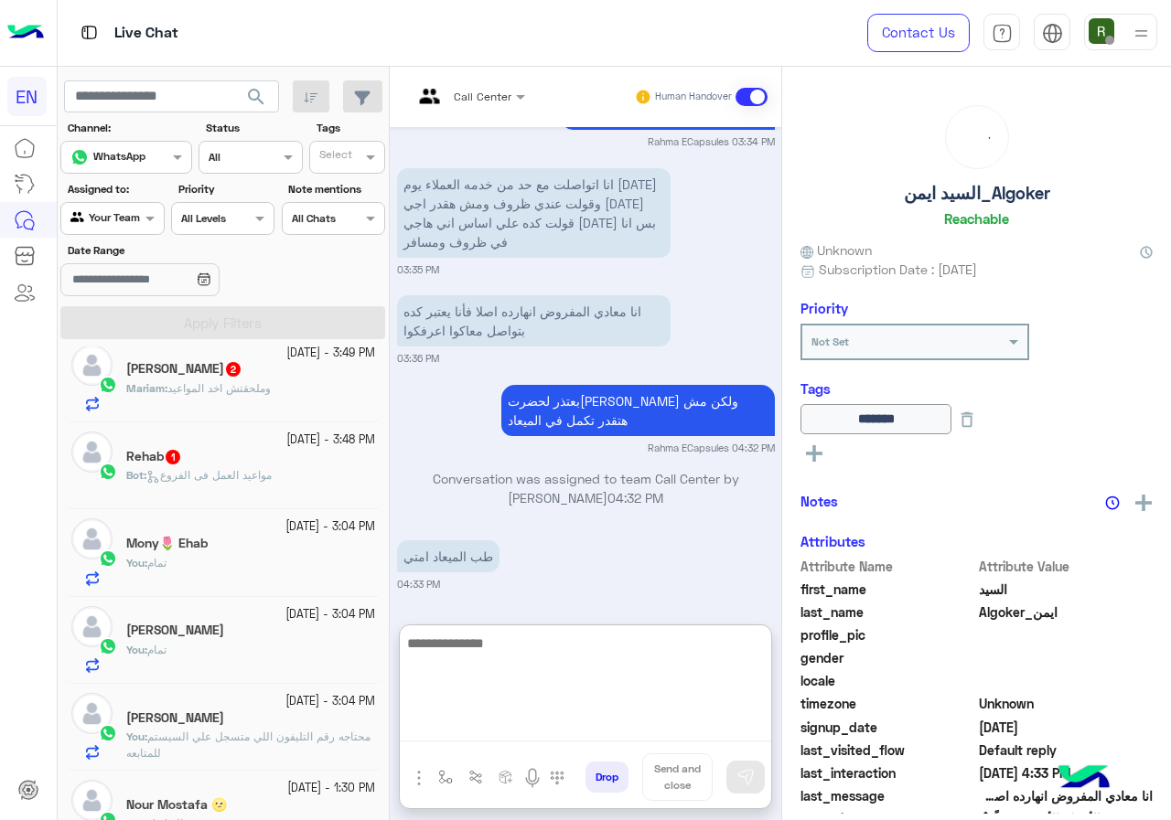
scroll to position [274, 0]
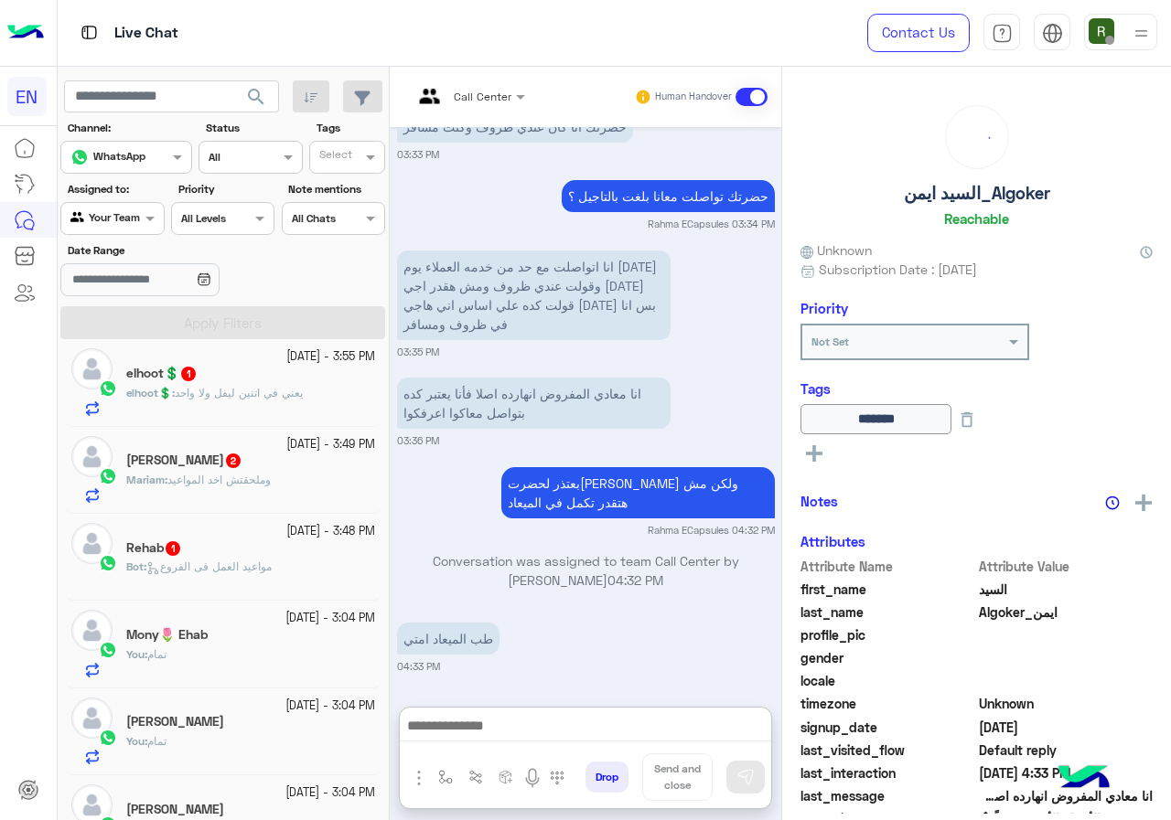
click at [233, 570] on span "مواعيد العمل فى الفروع" at bounding box center [208, 567] width 125 height 14
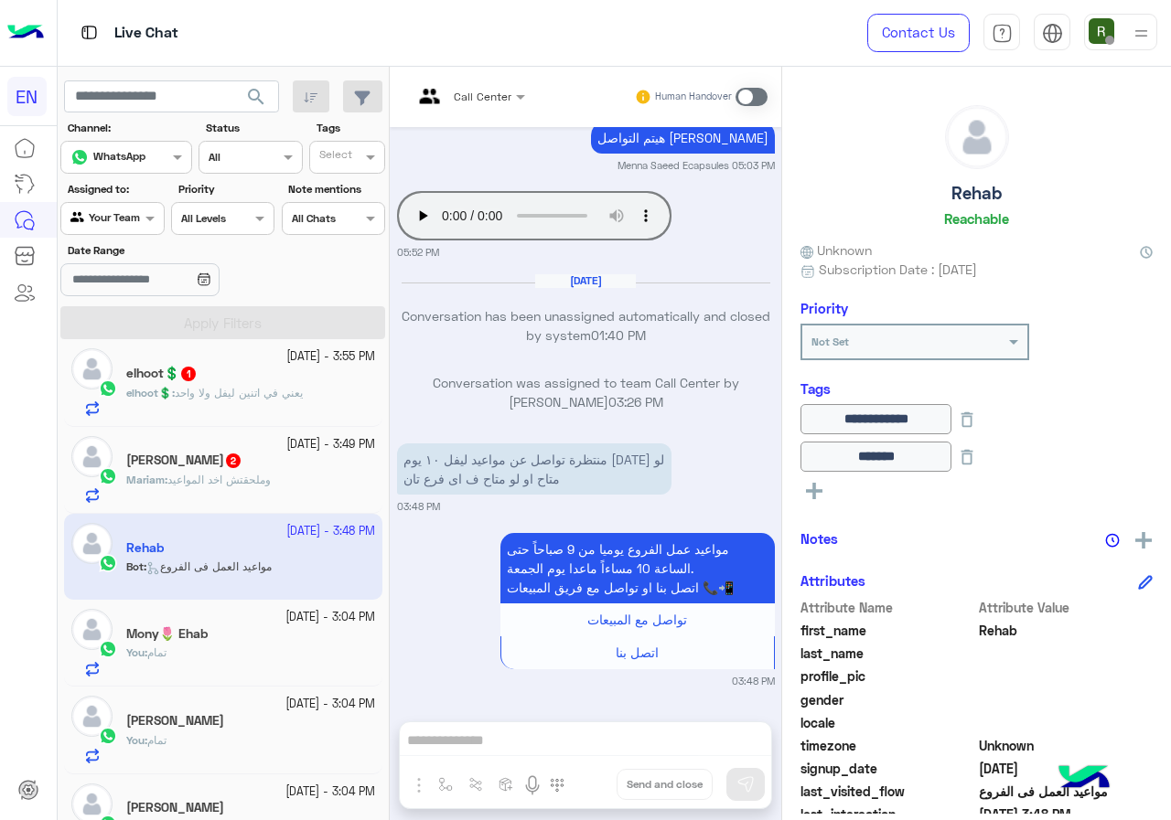
scroll to position [239, 0]
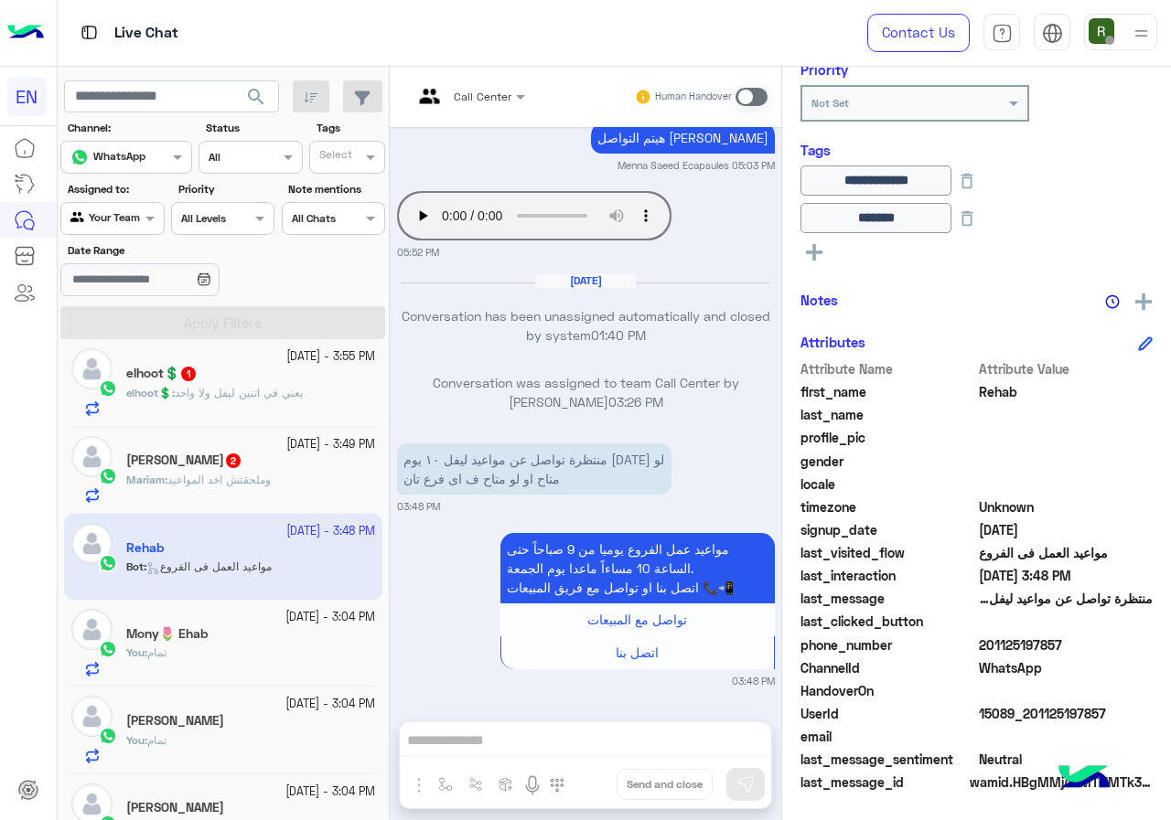
drag, startPoint x: 981, startPoint y: 641, endPoint x: 1129, endPoint y: 645, distance: 148.2
click at [1129, 645] on span "201125197857" at bounding box center [1066, 645] width 175 height 19
drag, startPoint x: 973, startPoint y: 642, endPoint x: 1004, endPoint y: 642, distance: 31.1
click at [1004, 642] on span "201125197857" at bounding box center [1066, 645] width 175 height 19
drag, startPoint x: 988, startPoint y: 643, endPoint x: 1045, endPoint y: 644, distance: 57.6
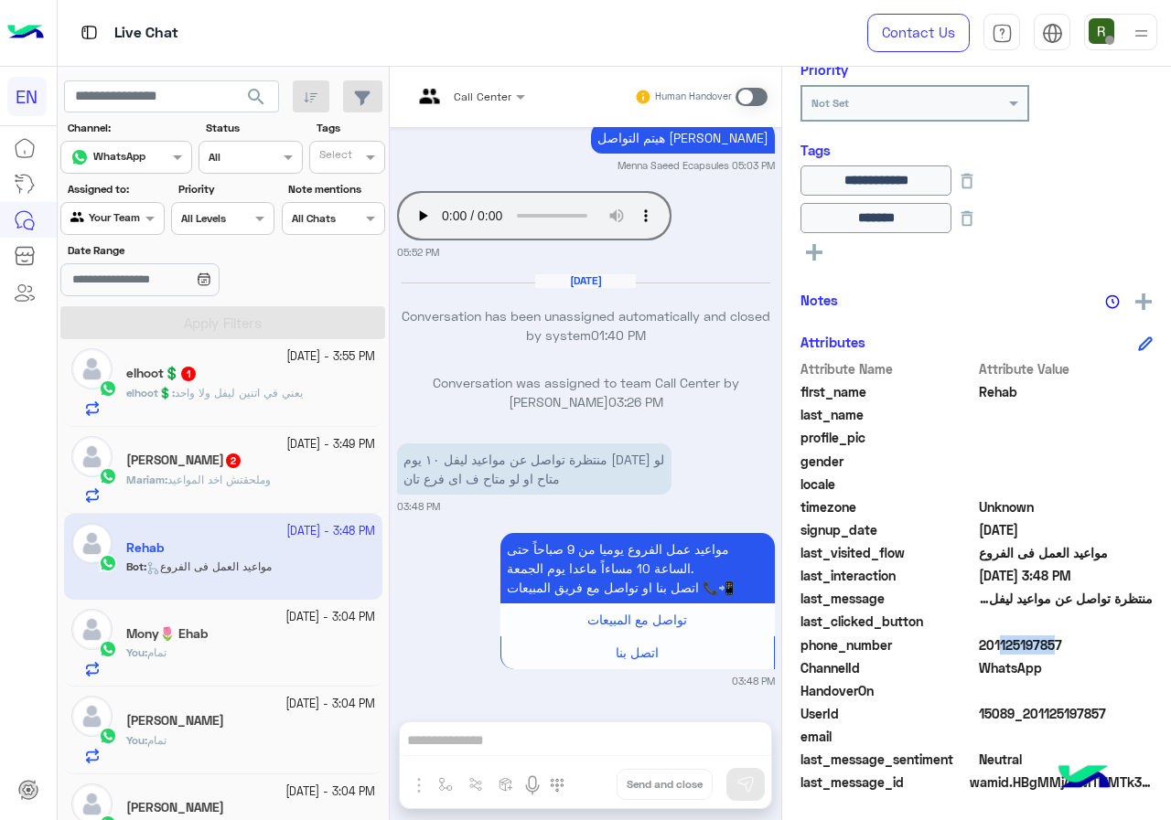
click at [1045, 644] on span "201125197857" at bounding box center [1066, 645] width 175 height 19
click at [1032, 651] on span "201125197857" at bounding box center [1066, 645] width 175 height 19
drag, startPoint x: 985, startPoint y: 640, endPoint x: 1089, endPoint y: 647, distance: 104.5
click at [1089, 647] on span "201125197857" at bounding box center [1066, 645] width 175 height 19
copy span "01125197857"
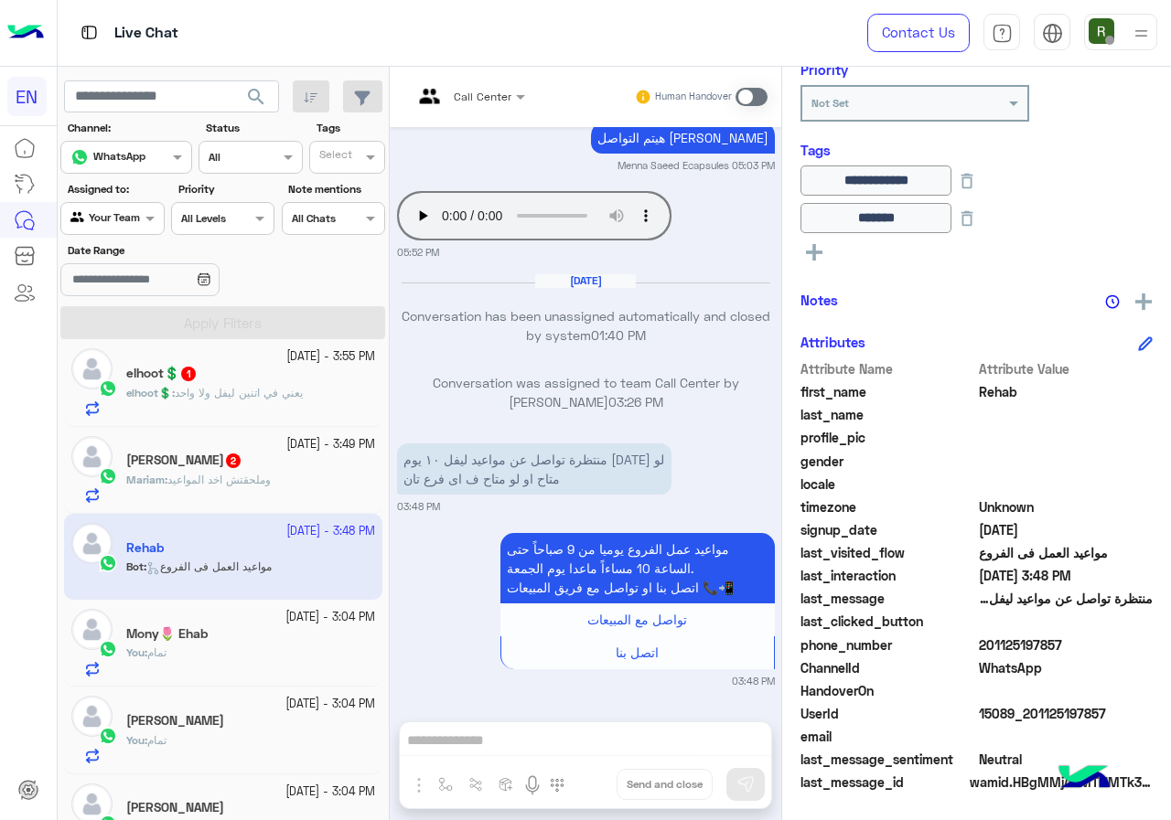
click at [609, 467] on p "منتظرة تواصل عن مواعيد ليفل ١٠ يوم [DATE] لو متاح او لو متاح ف اى فرع تان" at bounding box center [534, 469] width 274 height 51
copy app-message "منتظرة تواصل عن مواعيد ليفل ١٠ يوم [DATE] لو متاح او لو متاح ف اى فرع تان"
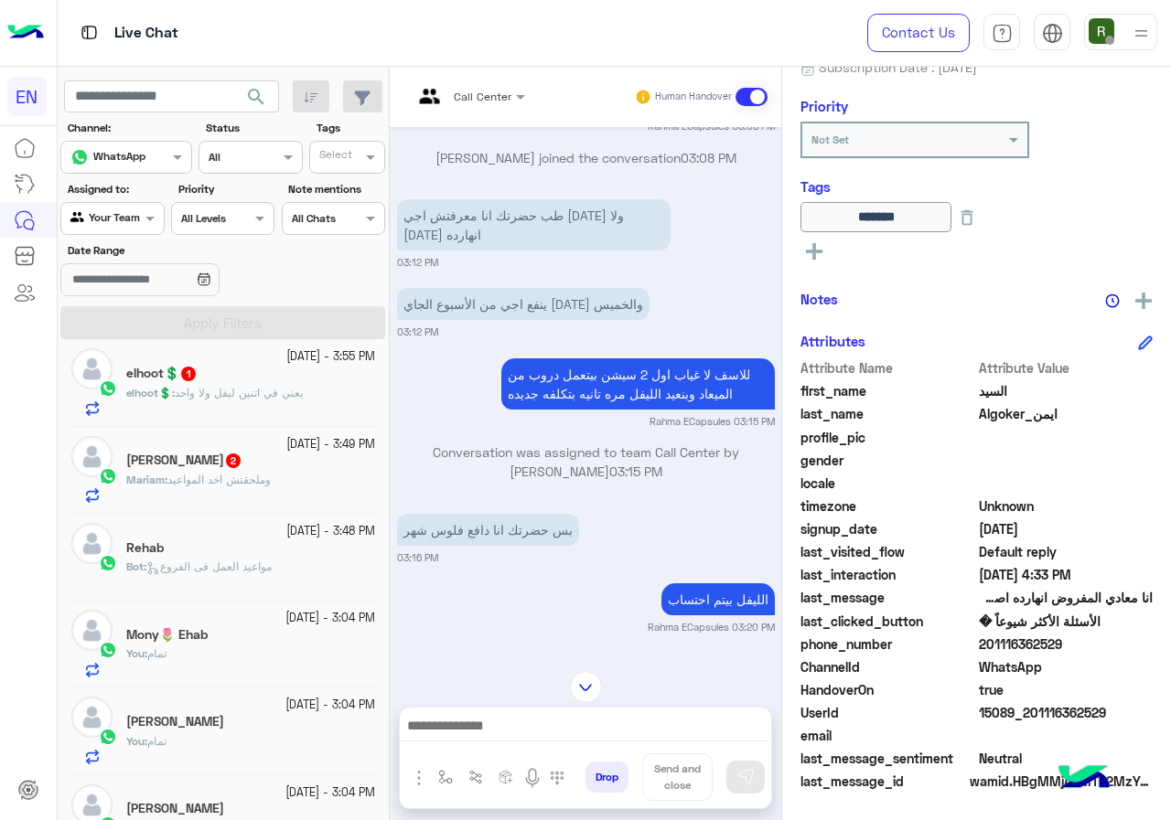
scroll to position [1663, 0]
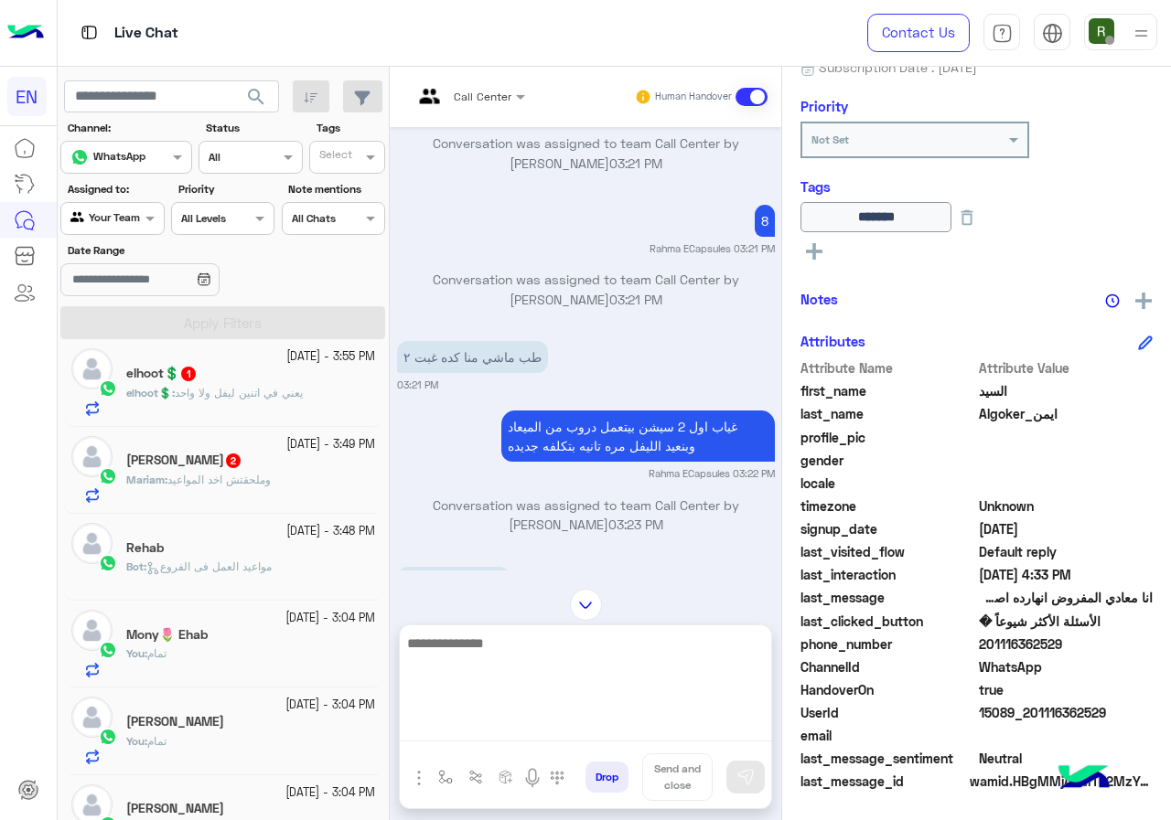
click at [676, 737] on textarea at bounding box center [585, 687] width 371 height 110
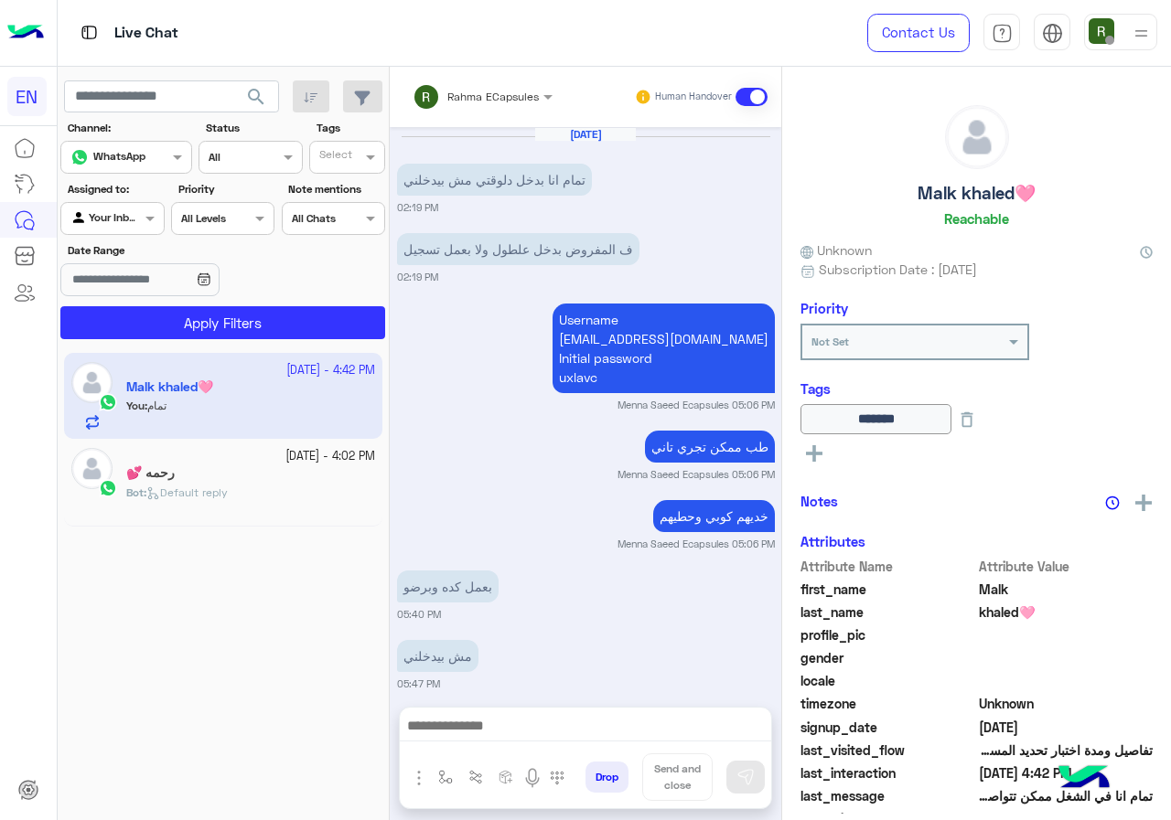
scroll to position [1251, 0]
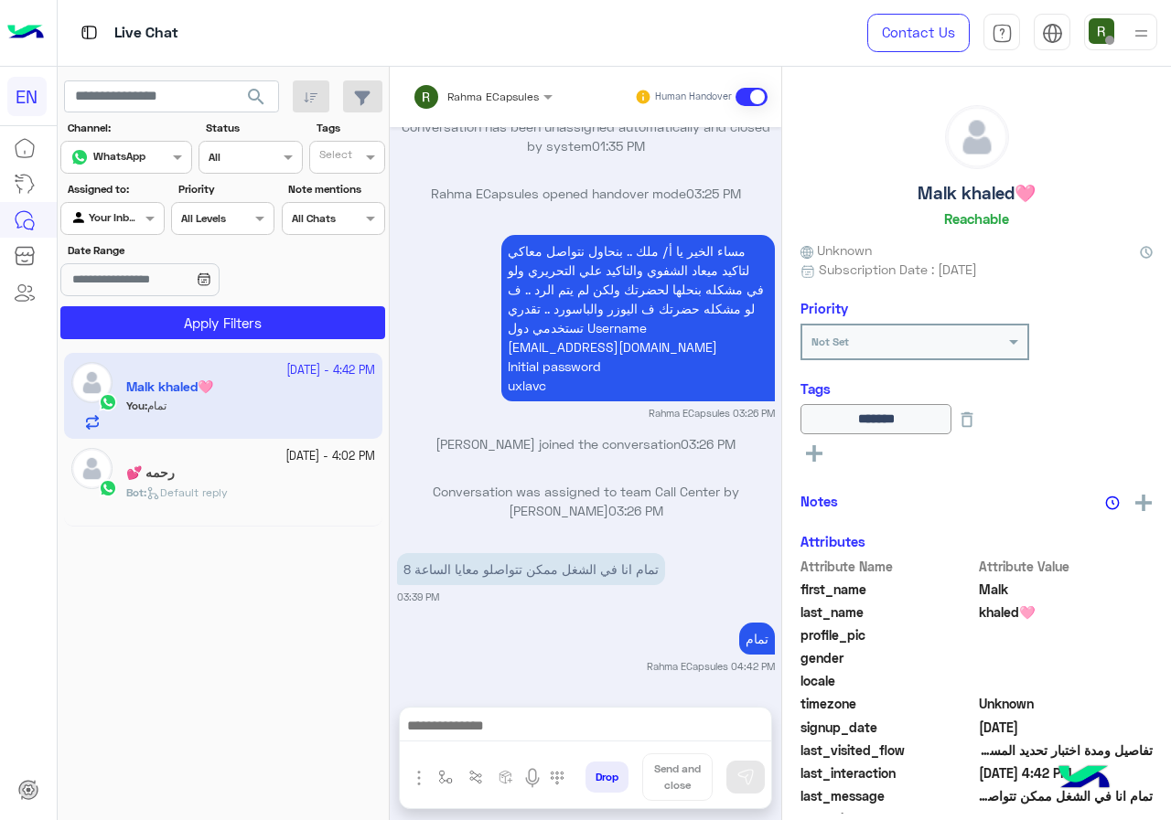
click at [496, 74] on div "Rahma ECapsules Human Handover" at bounding box center [585, 97] width 391 height 60
click at [499, 94] on input "text" at bounding box center [458, 94] width 92 height 16
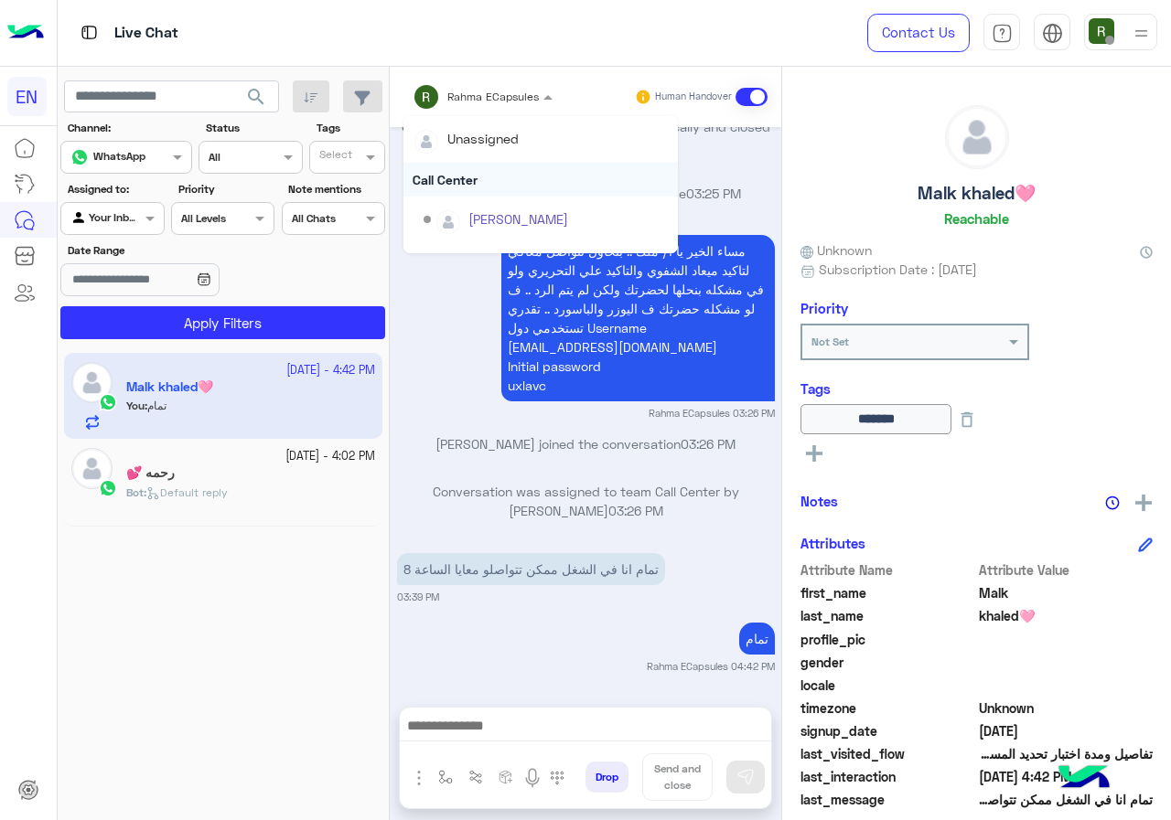
click at [493, 178] on div "Call Center" at bounding box center [540, 180] width 274 height 34
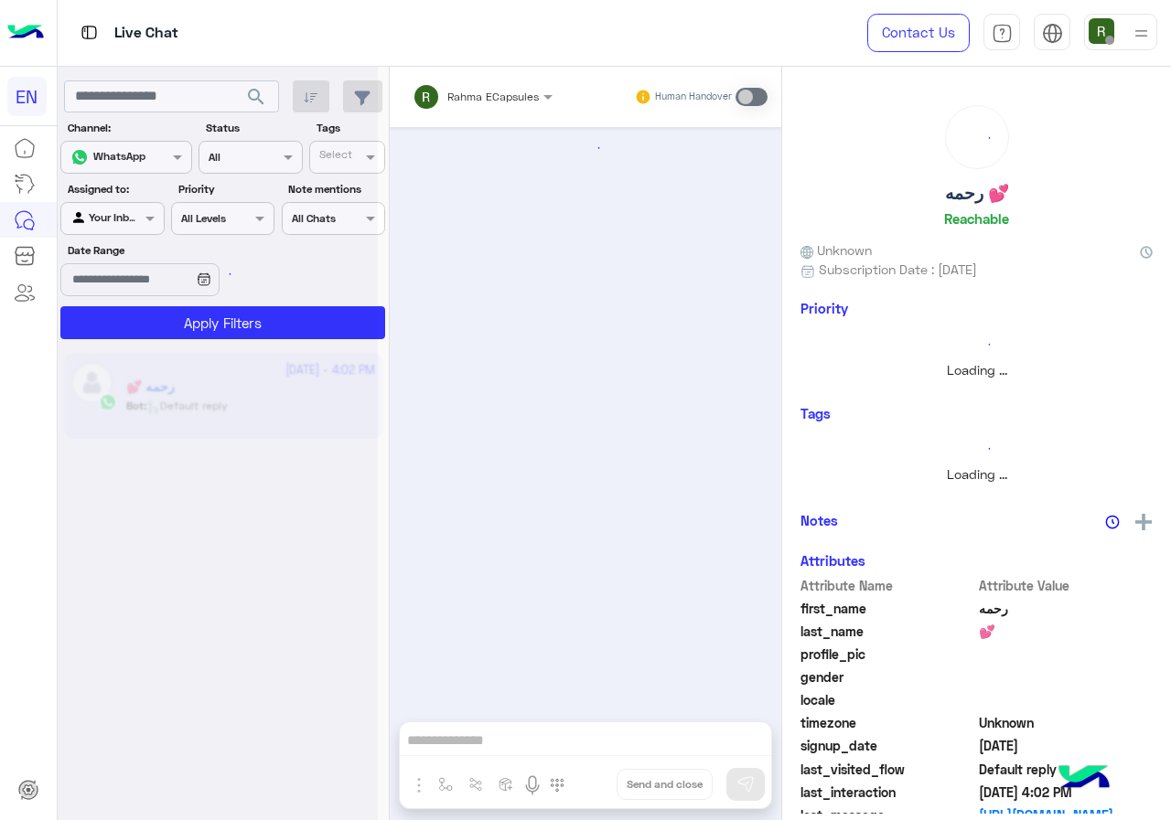
click at [137, 218] on div at bounding box center [112, 216] width 102 height 17
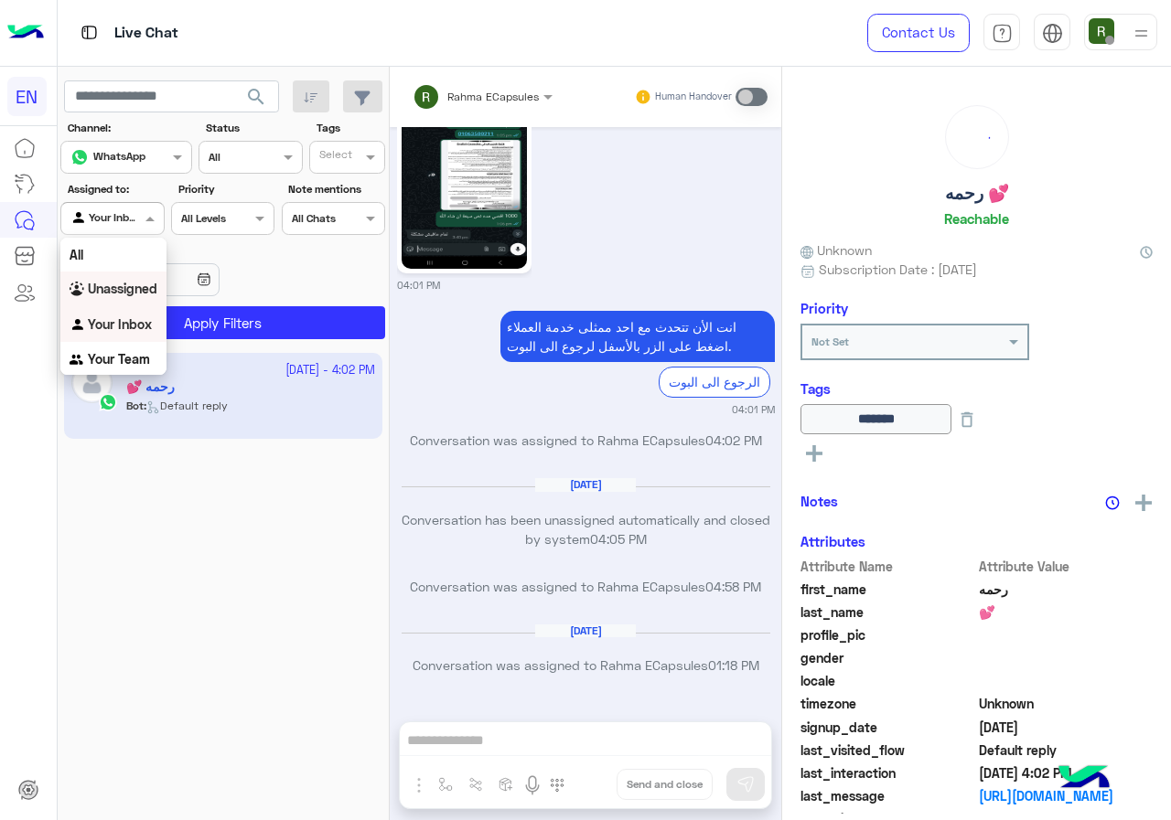
click at [138, 305] on div "Unassigned" at bounding box center [113, 290] width 106 height 36
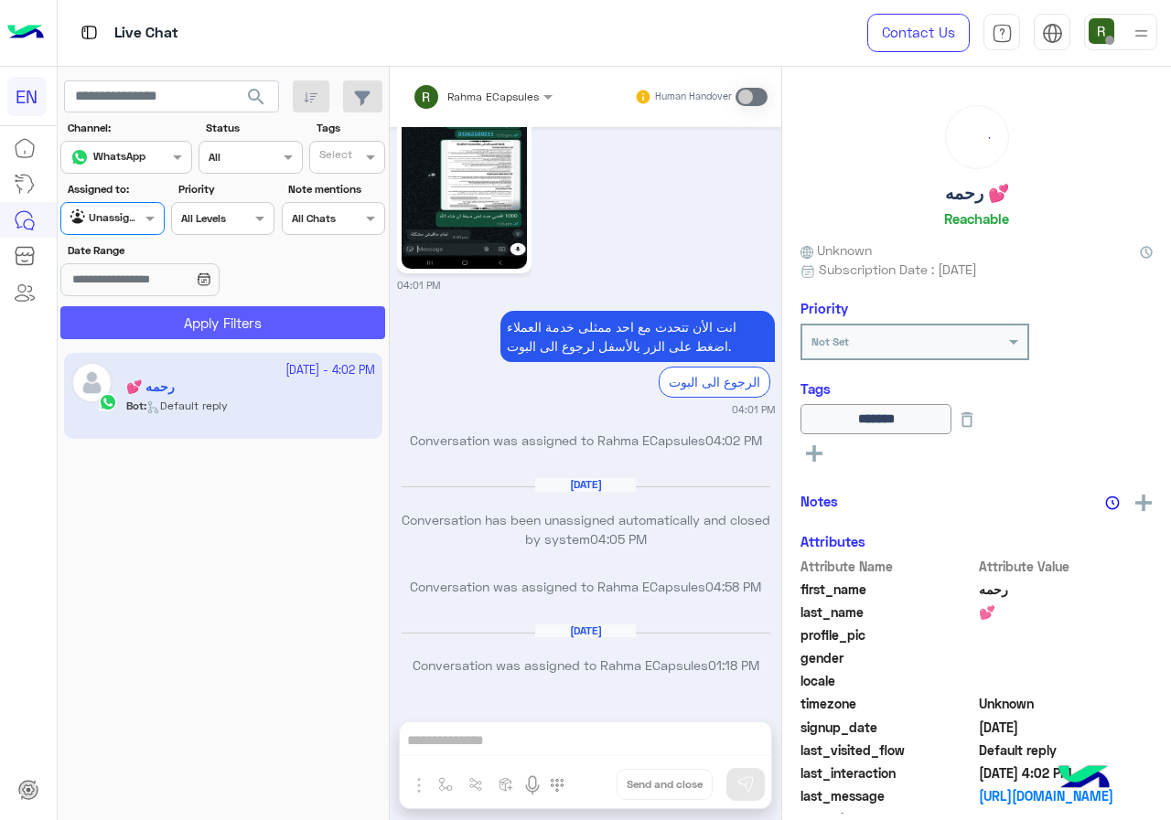
click at [149, 316] on button "Apply Filters" at bounding box center [222, 322] width 325 height 33
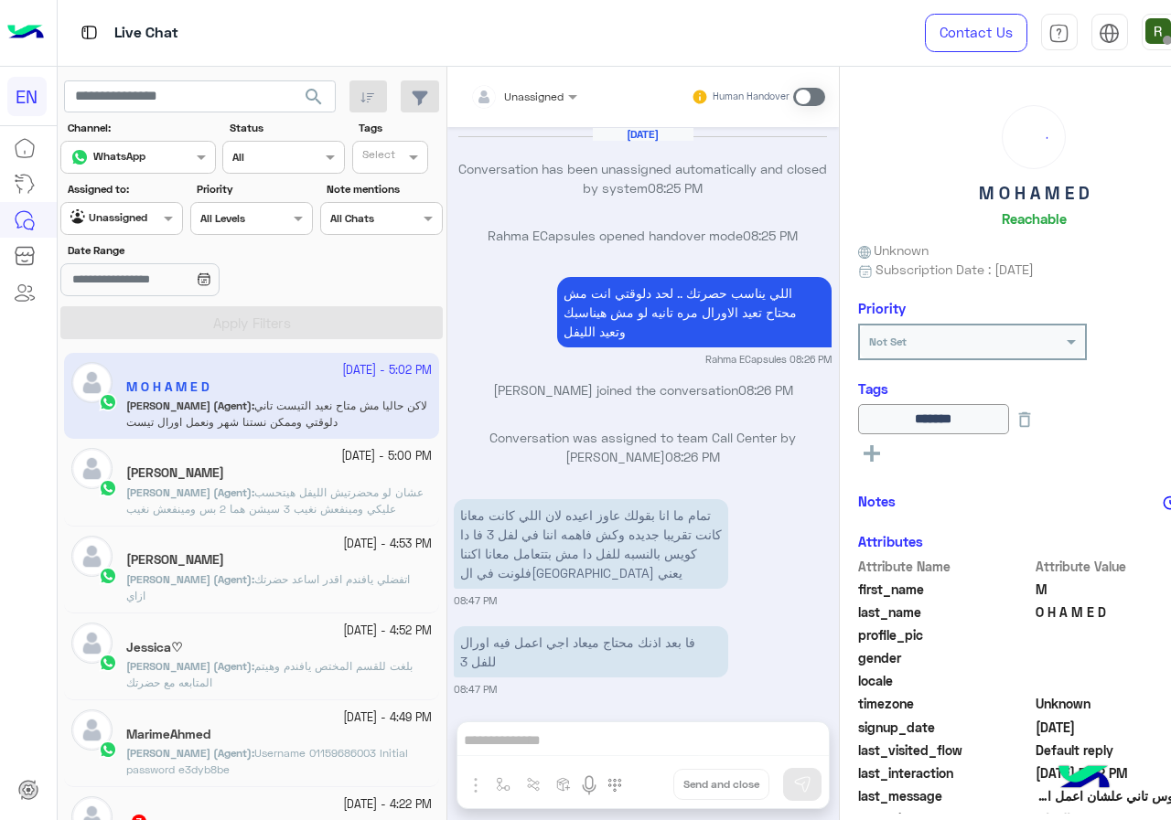
scroll to position [1056, 0]
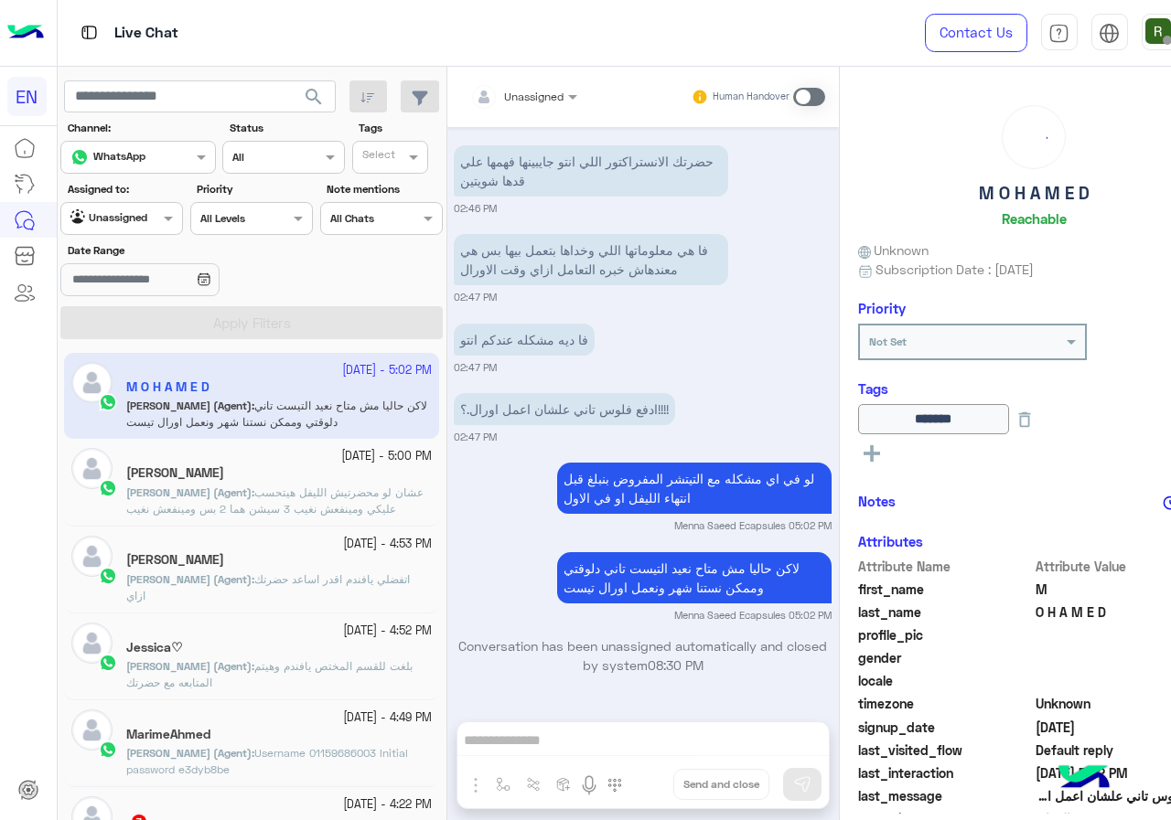
click at [139, 221] on div at bounding box center [121, 216] width 121 height 17
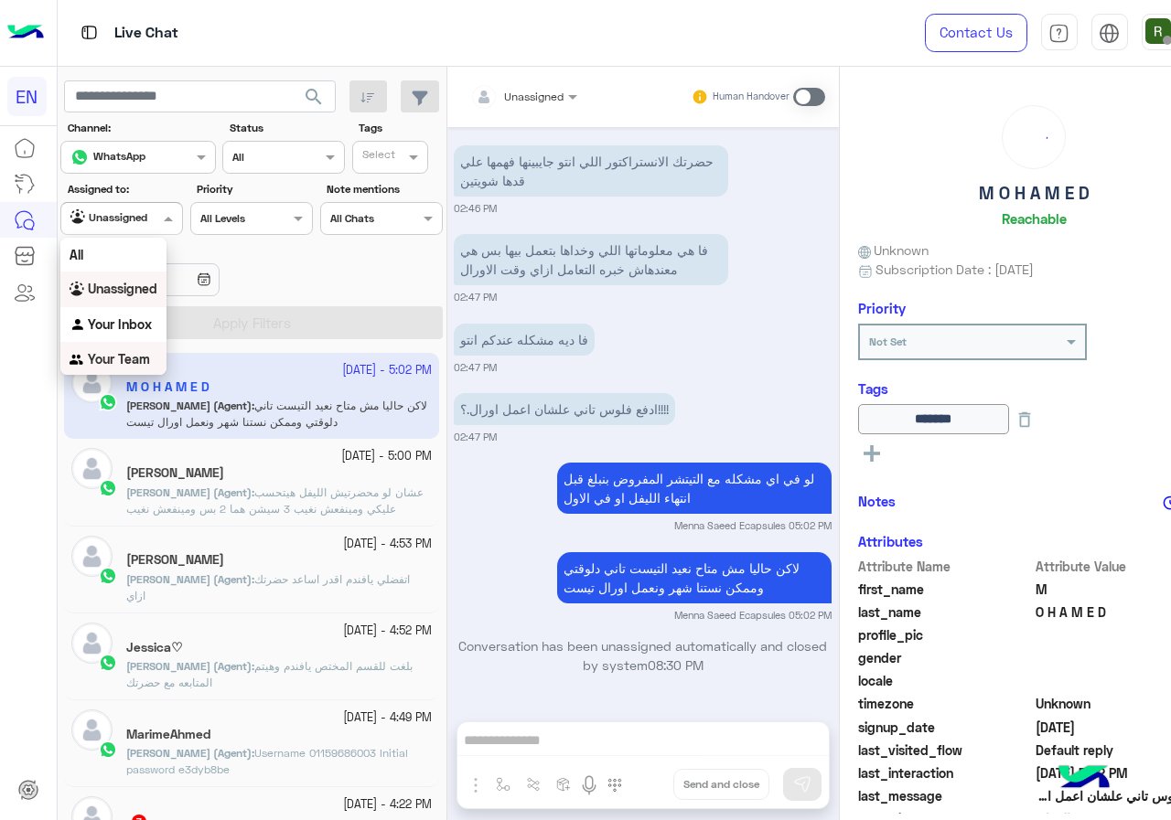
click at [139, 350] on div "Your Team" at bounding box center [113, 360] width 106 height 36
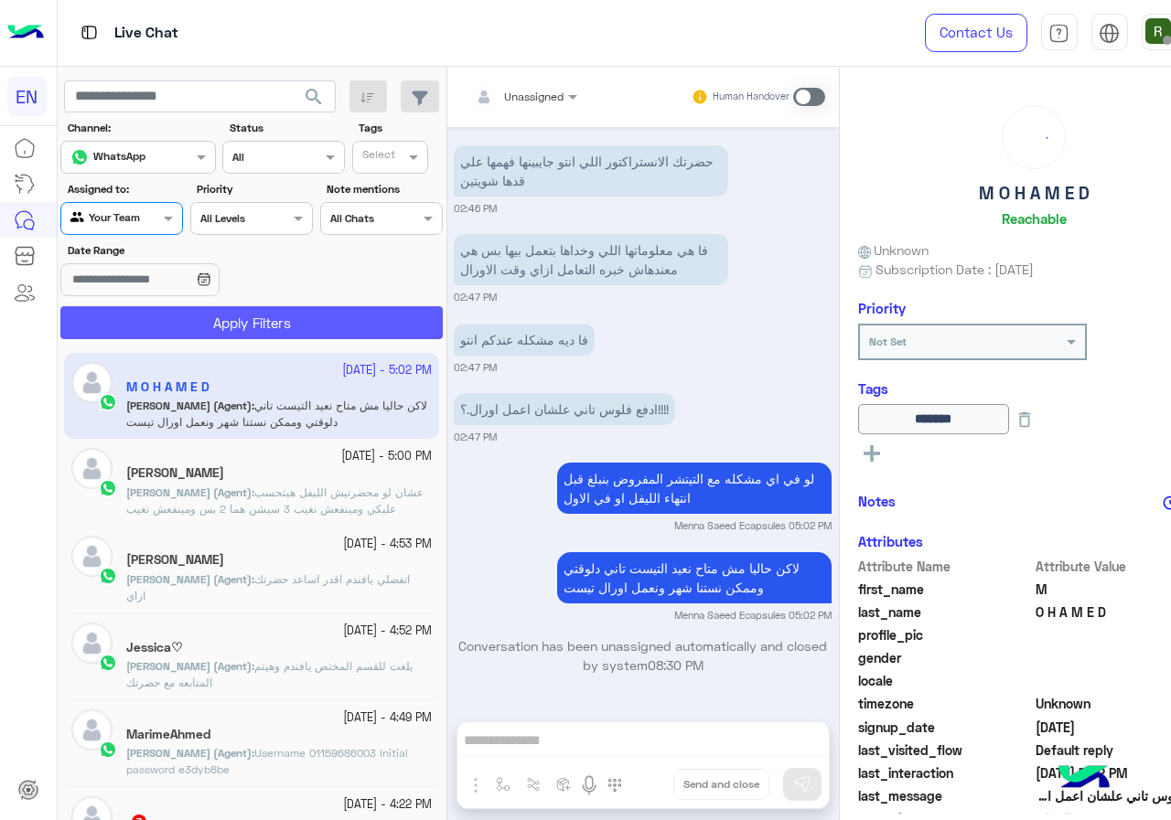
click at [185, 310] on button "Apply Filters" at bounding box center [251, 322] width 382 height 33
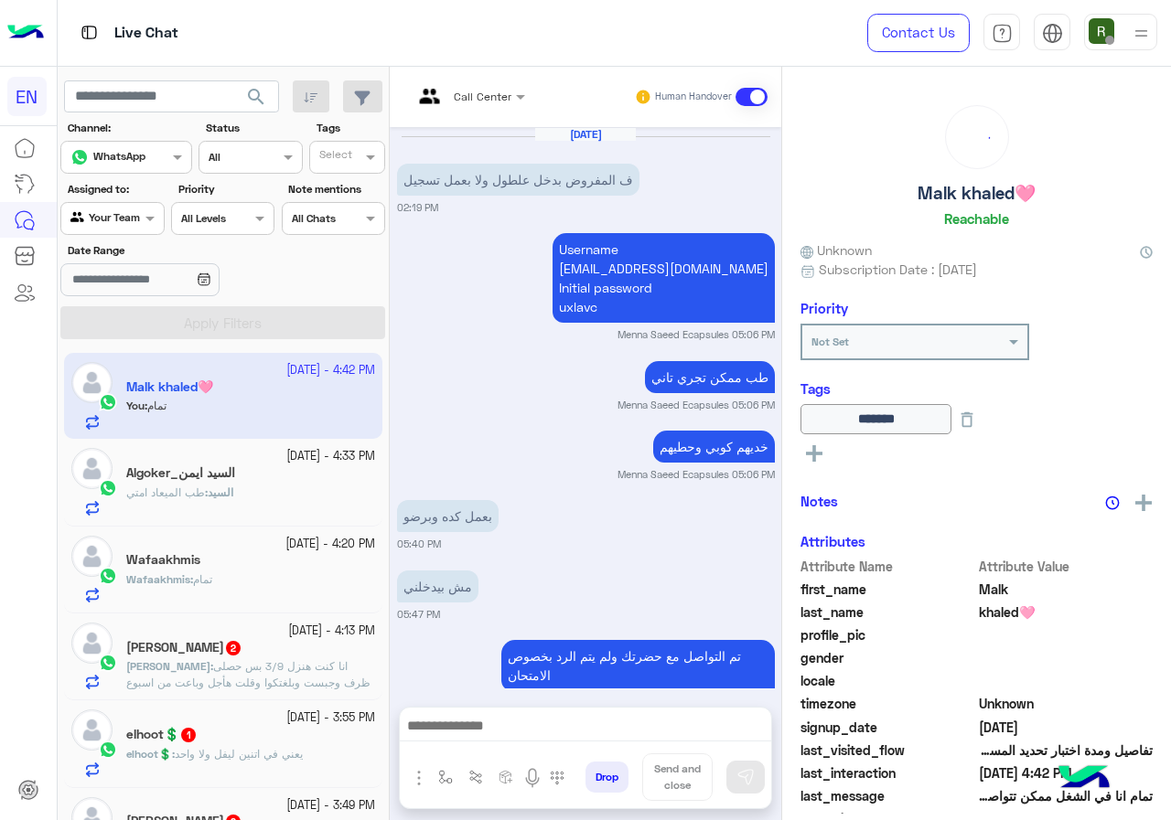
scroll to position [1247, 0]
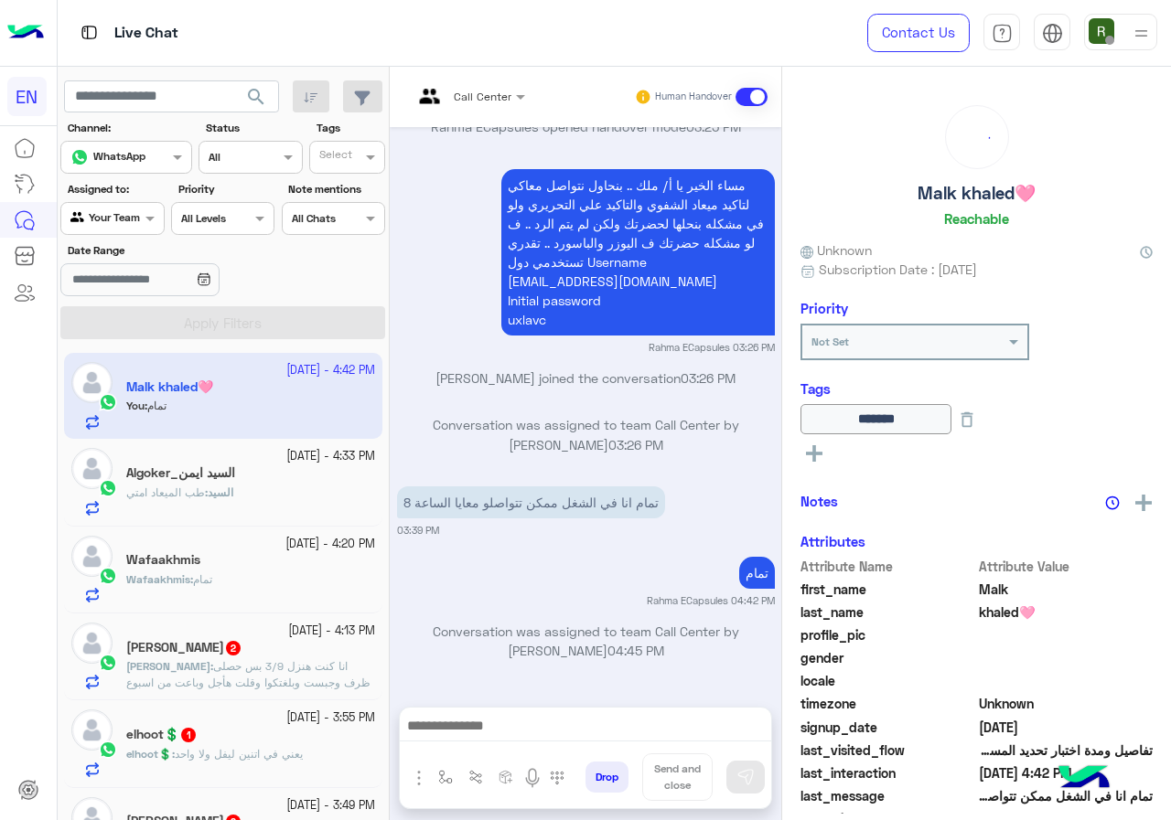
click at [259, 508] on div "السيد : طب الميعاد امتي" at bounding box center [250, 501] width 249 height 32
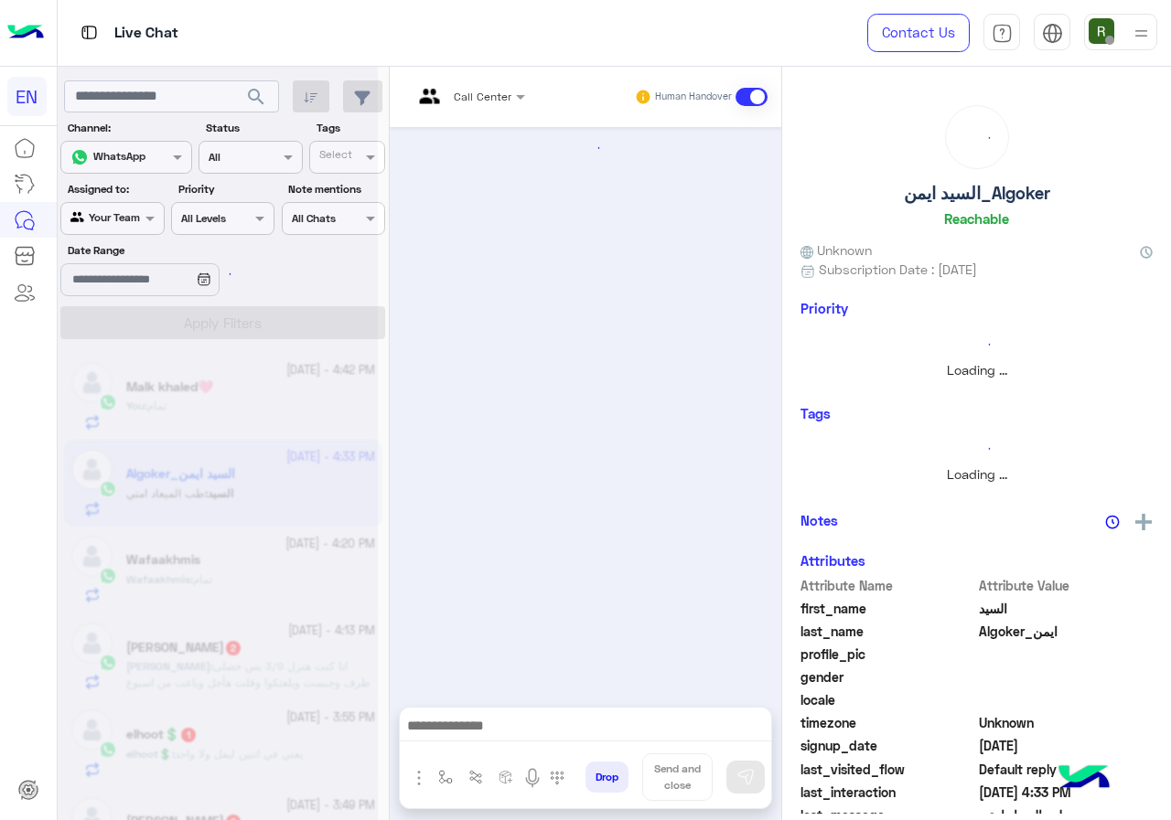
scroll to position [967, 0]
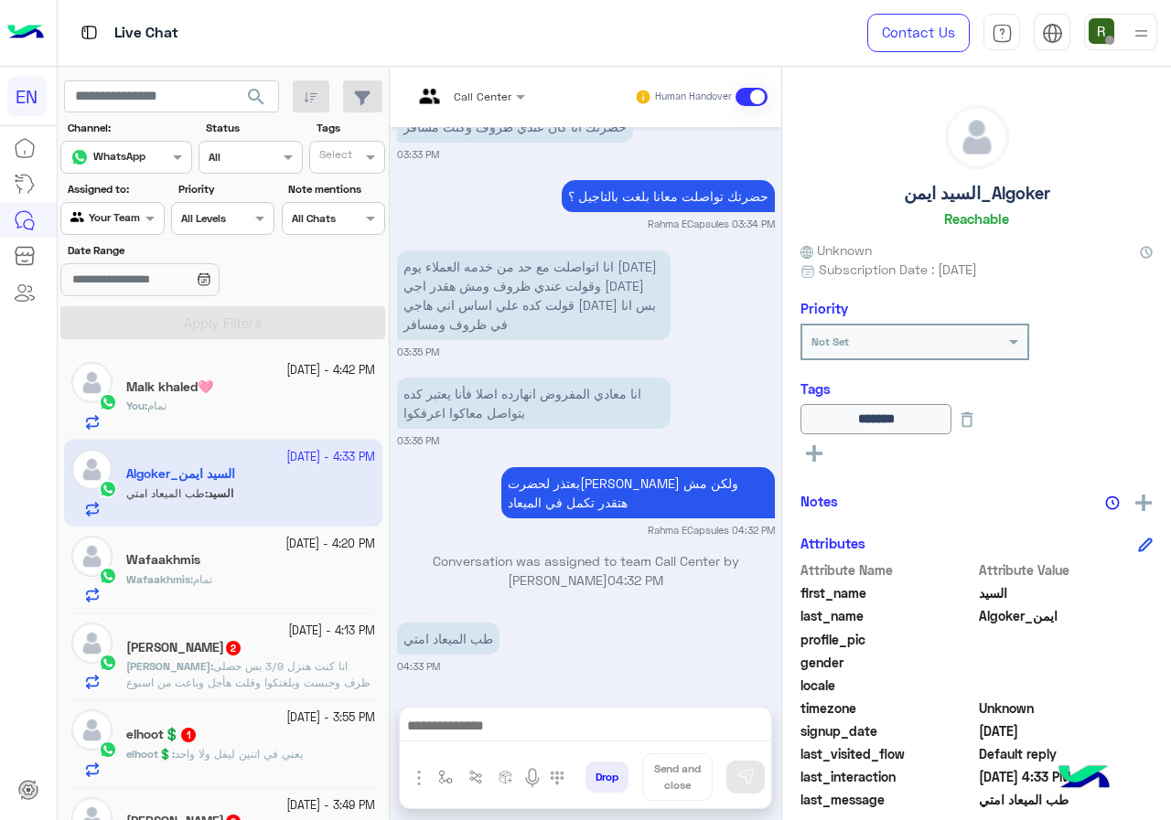
click at [565, 713] on div at bounding box center [585, 731] width 371 height 46
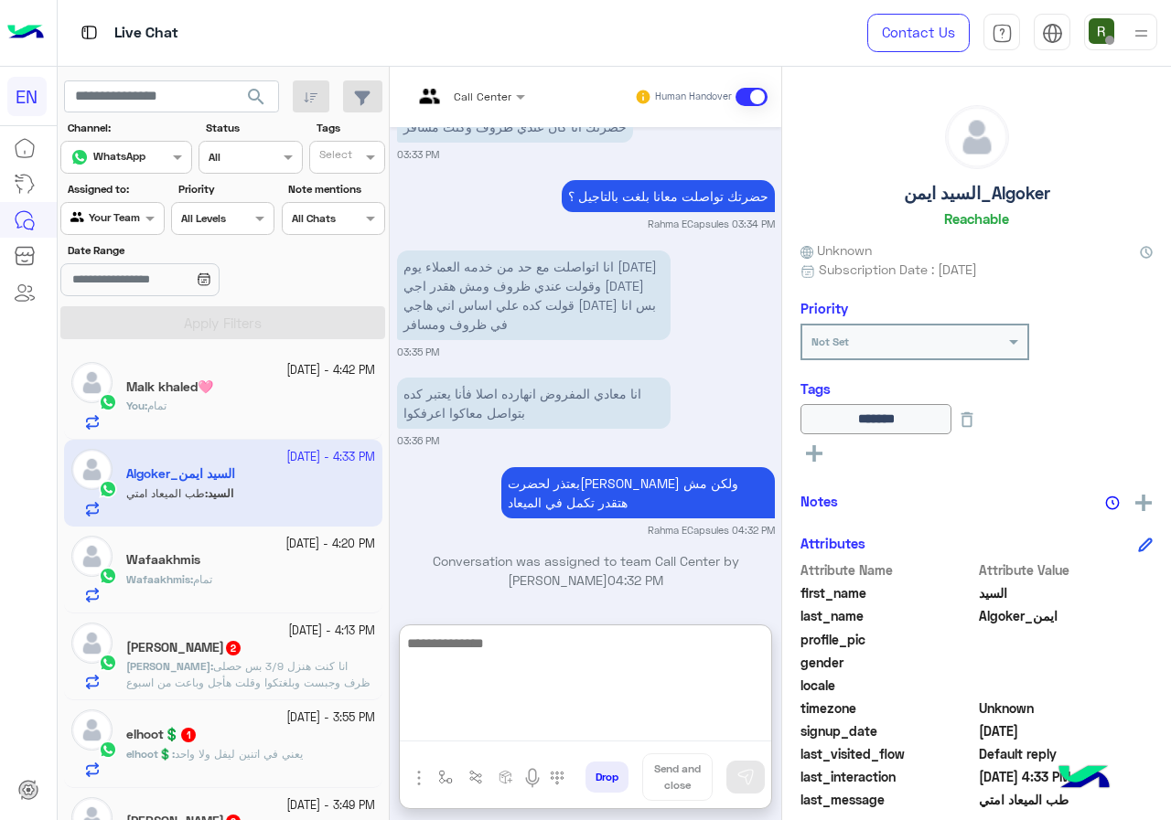
click at [559, 726] on textarea at bounding box center [585, 687] width 371 height 110
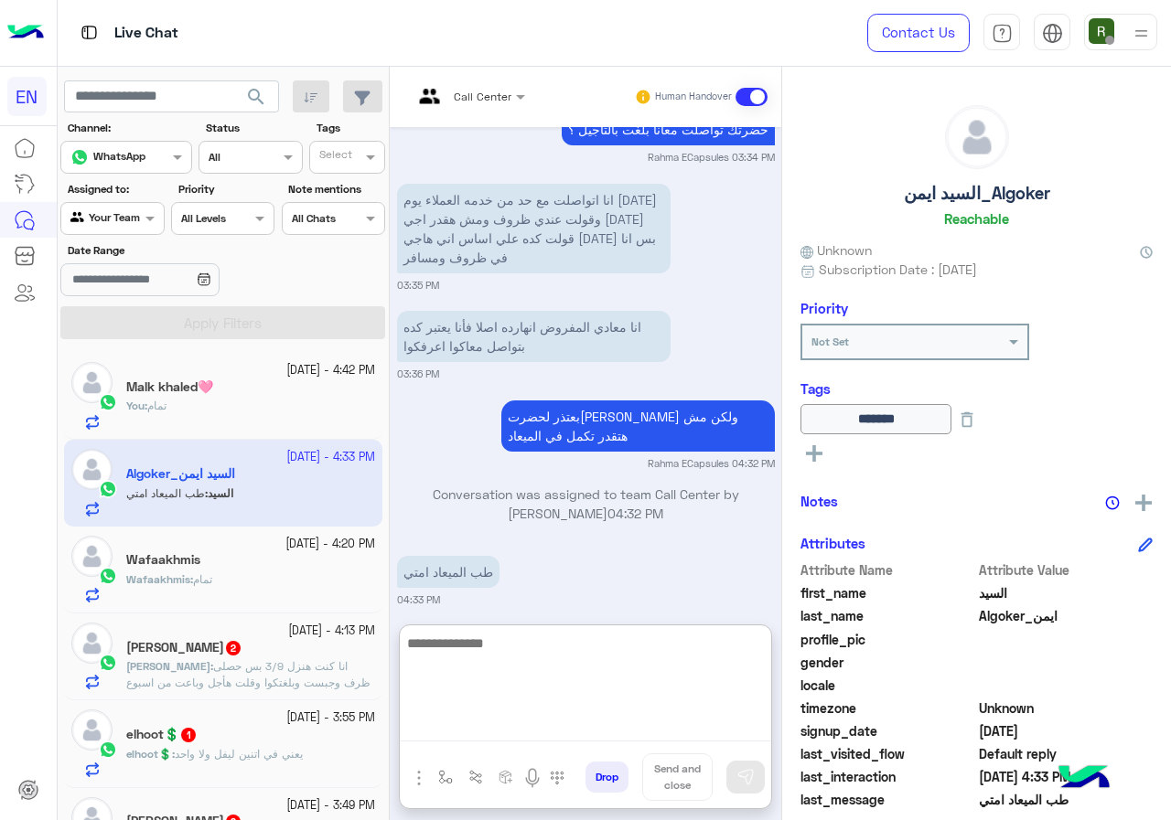
scroll to position [1048, 0]
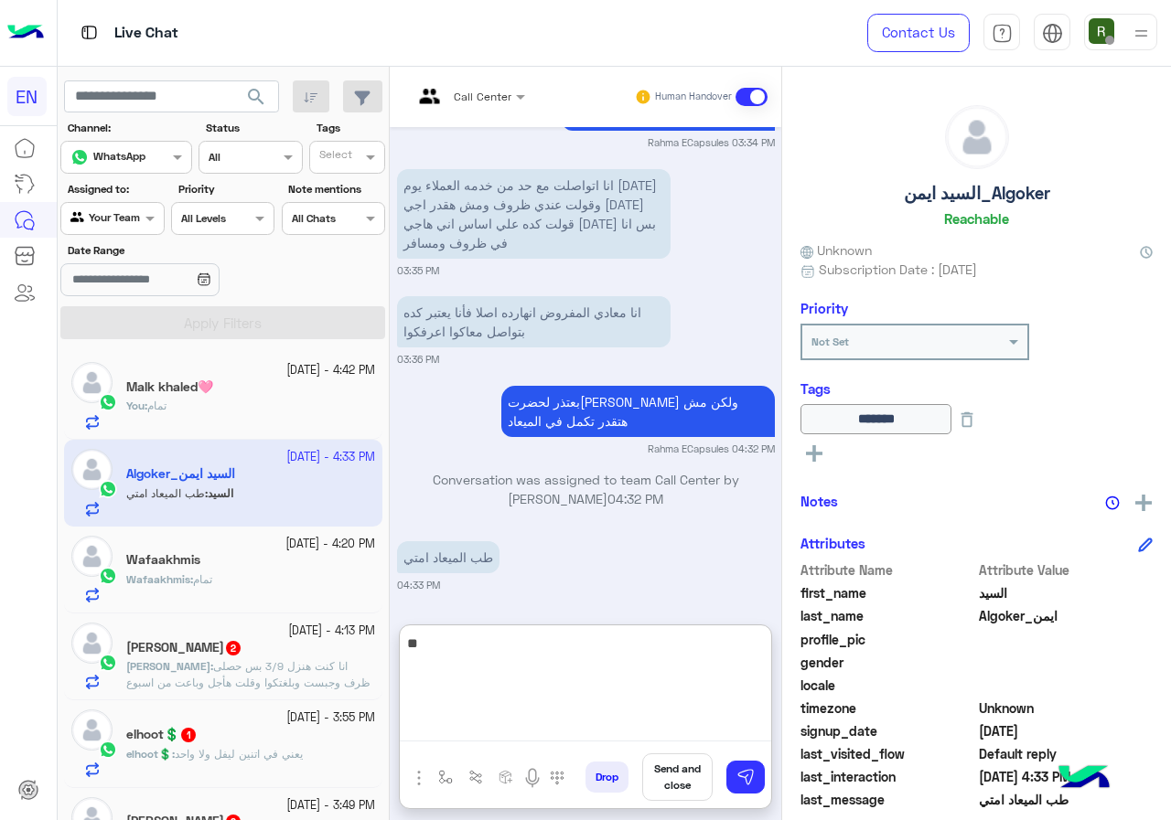
type textarea "*"
type textarea "**********"
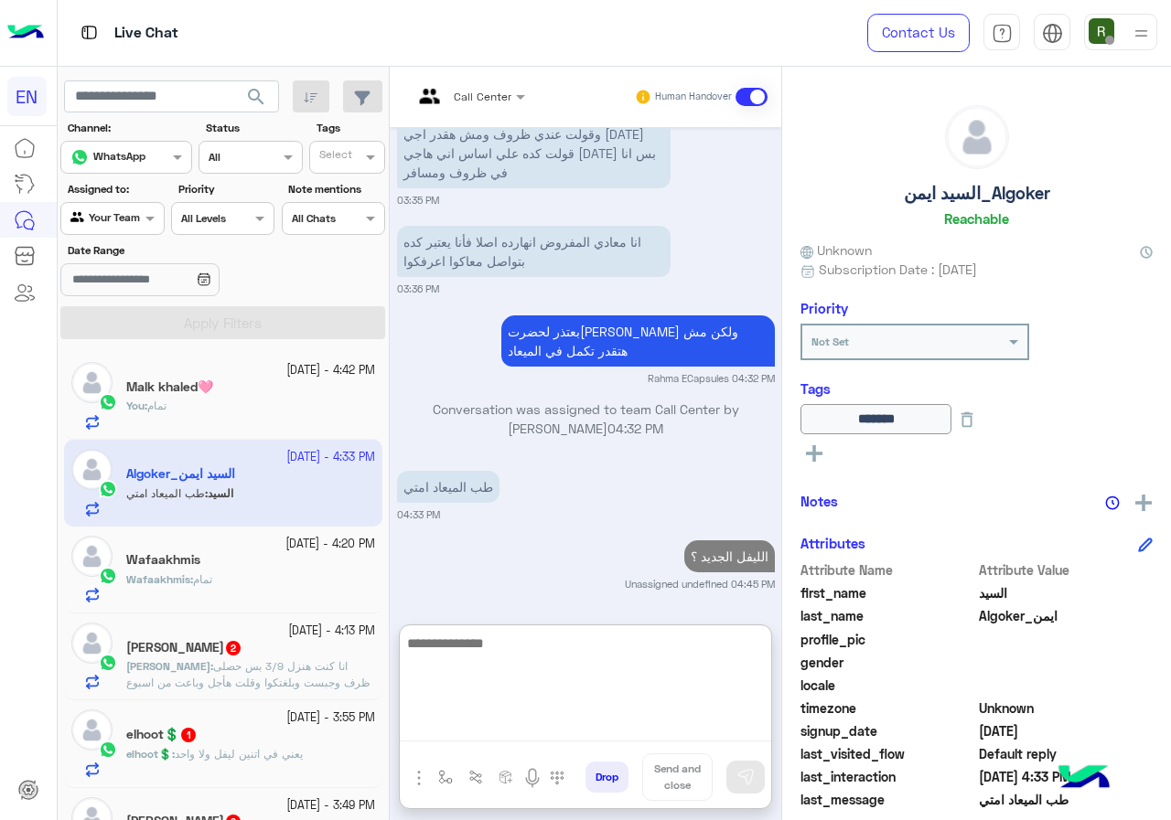
scroll to position [183, 0]
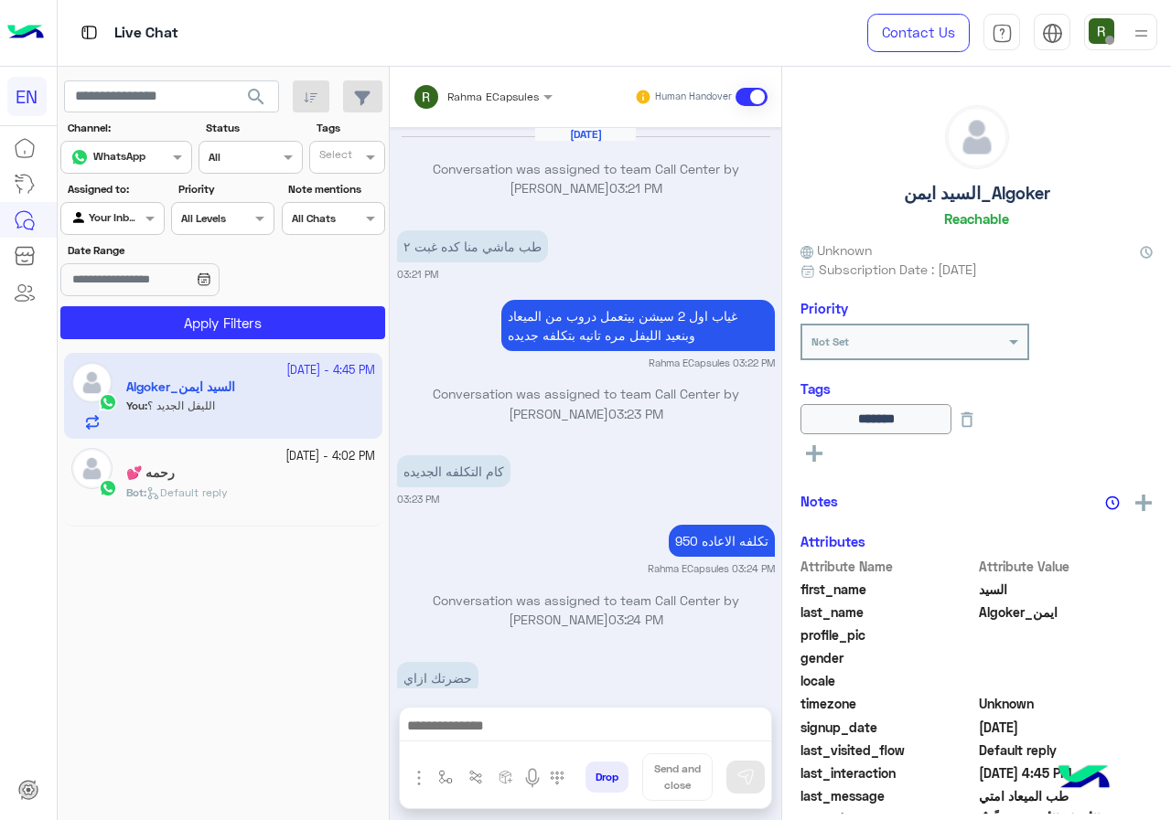
scroll to position [967, 0]
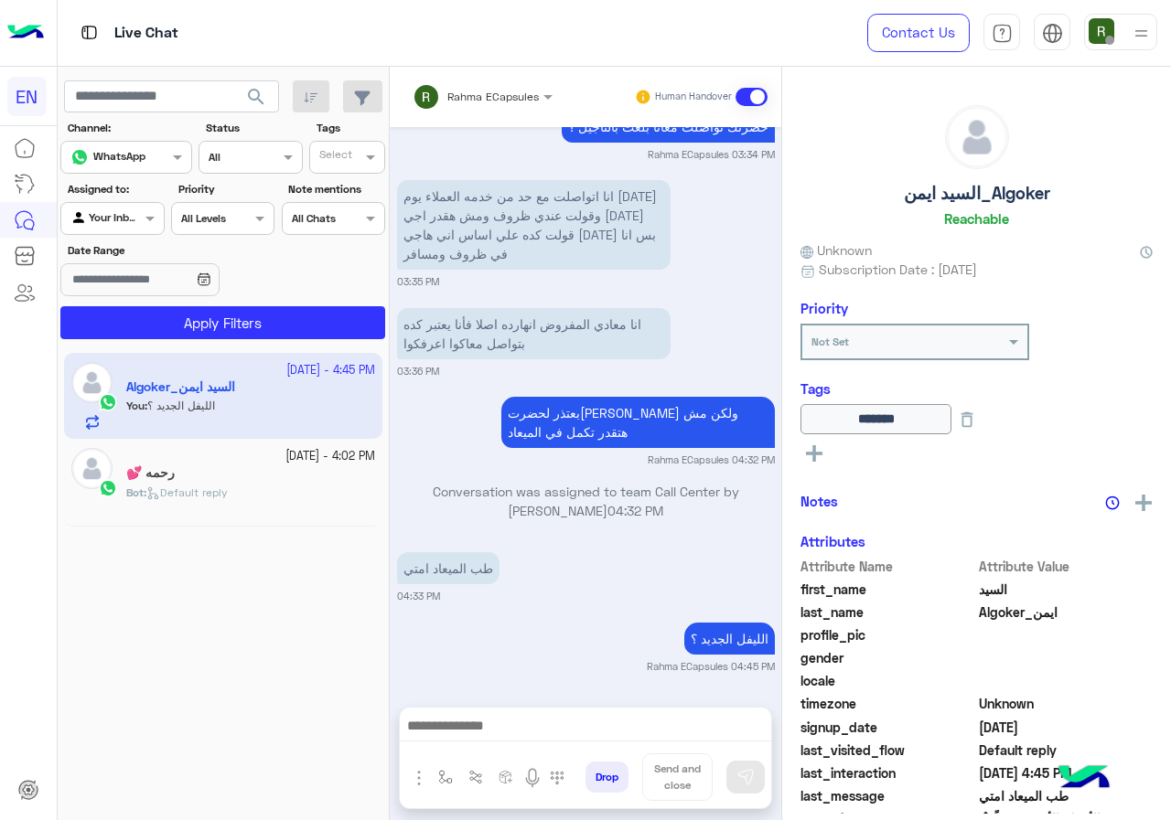
click at [460, 93] on input "text" at bounding box center [458, 94] width 92 height 16
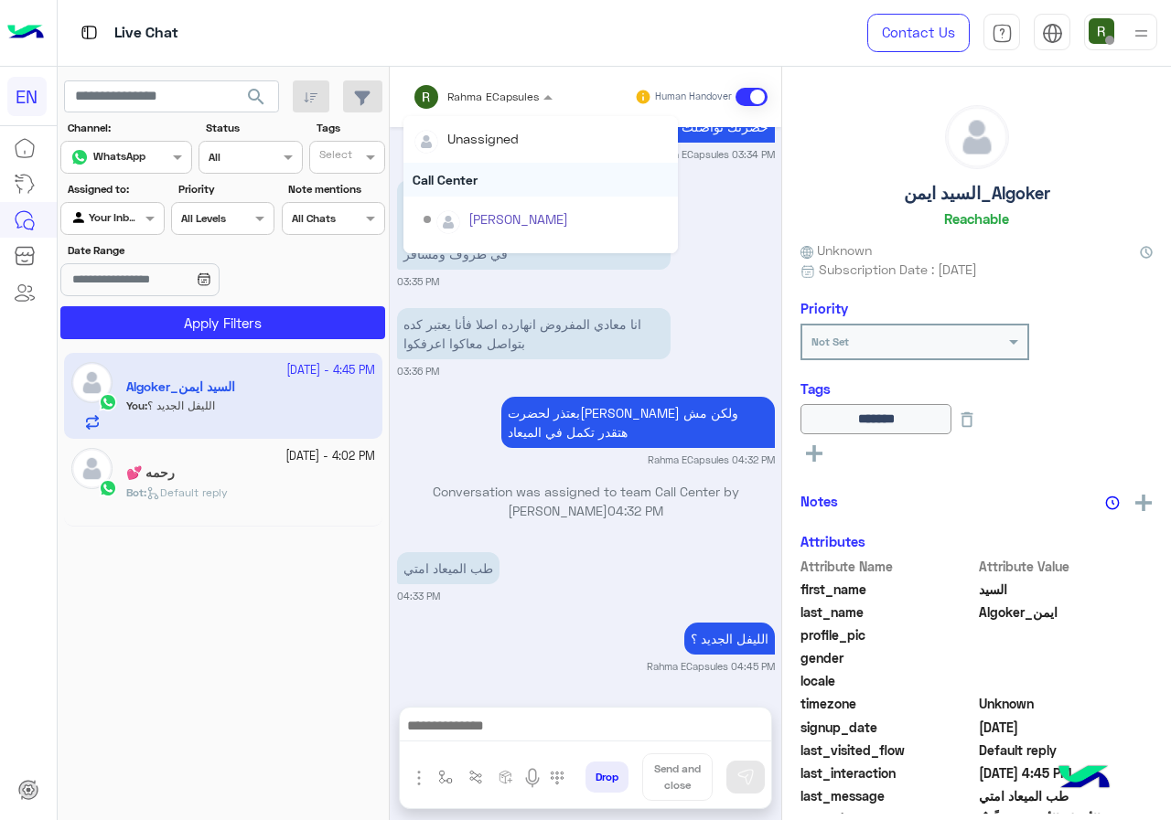
click at [481, 166] on div "Call Center" at bounding box center [540, 180] width 274 height 34
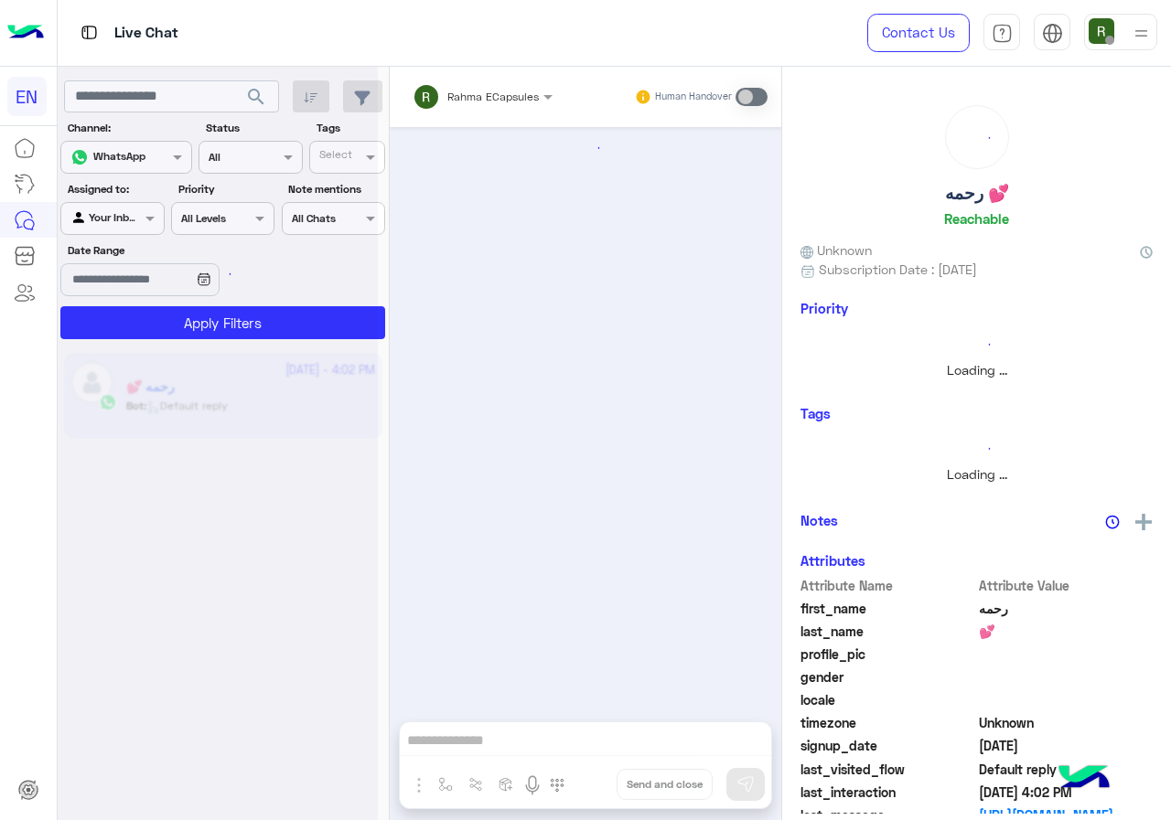
click at [123, 213] on div at bounding box center [112, 216] width 102 height 17
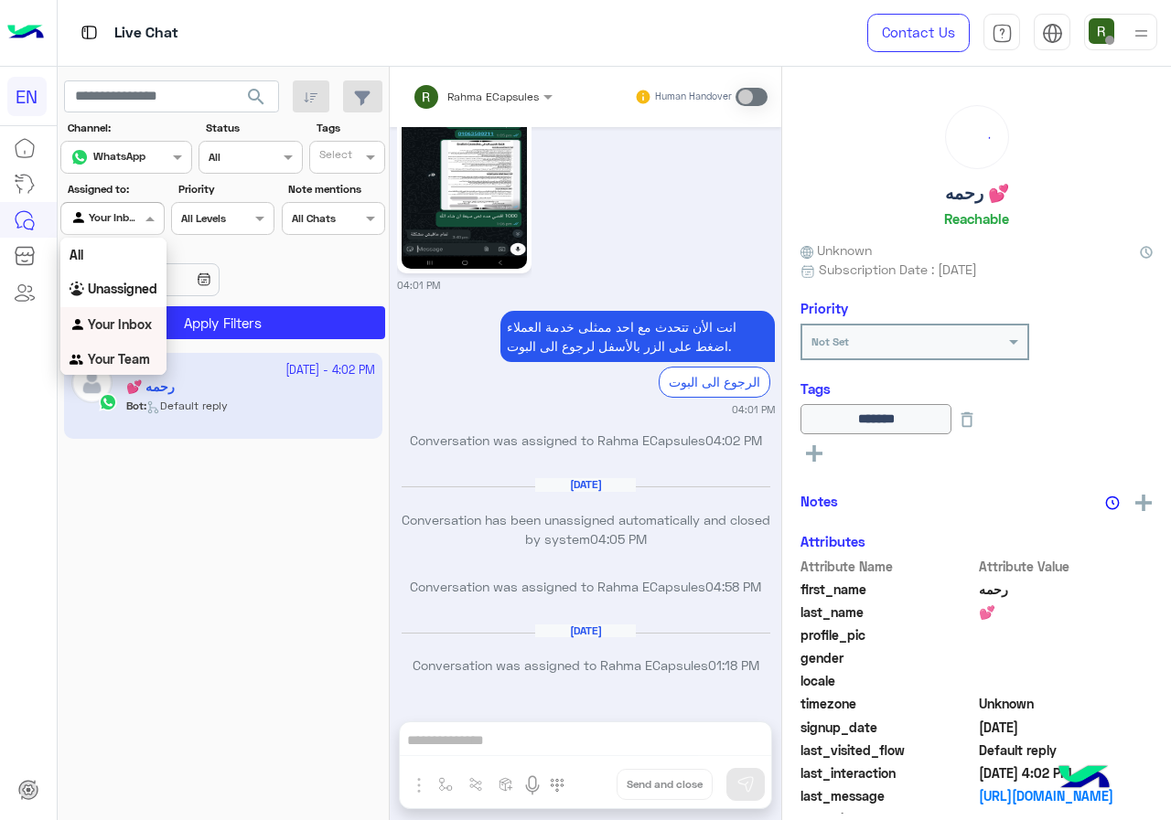
click at [125, 354] on b "Your Team" at bounding box center [119, 359] width 62 height 16
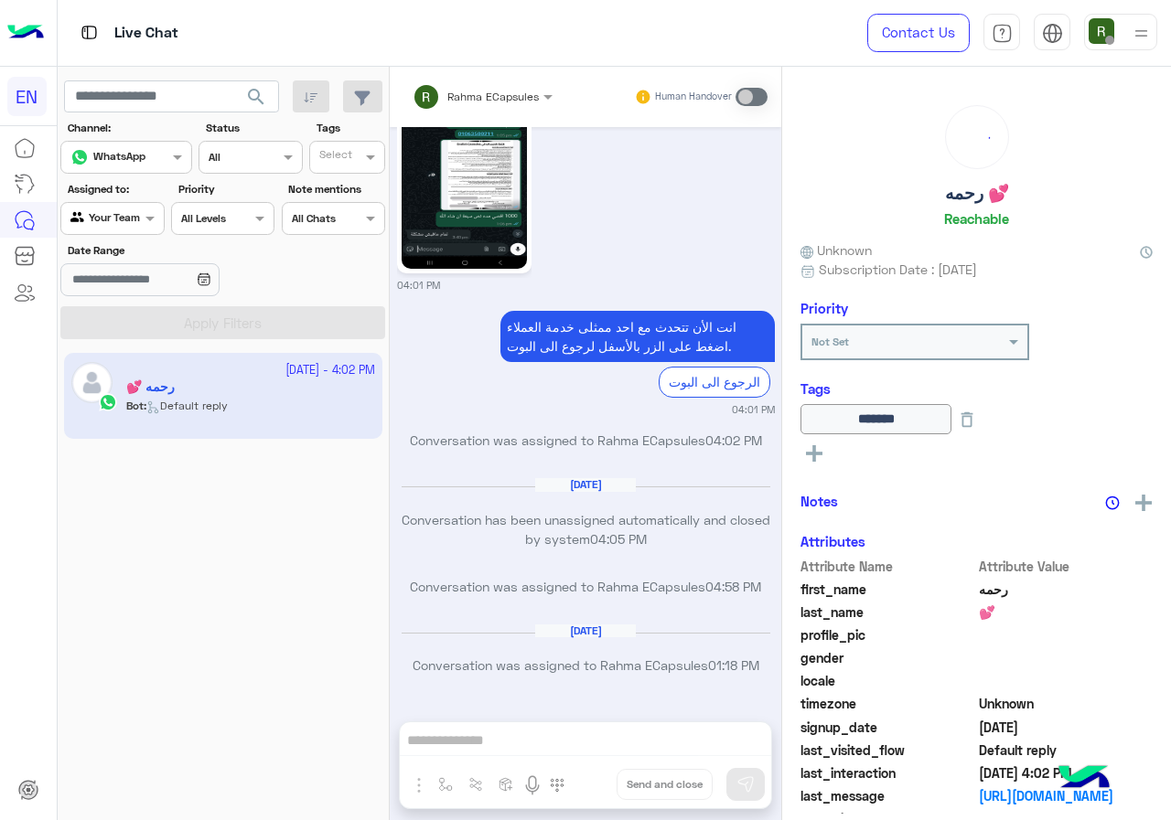
click at [239, 123] on label "Status" at bounding box center [253, 128] width 94 height 16
click at [249, 103] on span "search" at bounding box center [256, 97] width 22 height 22
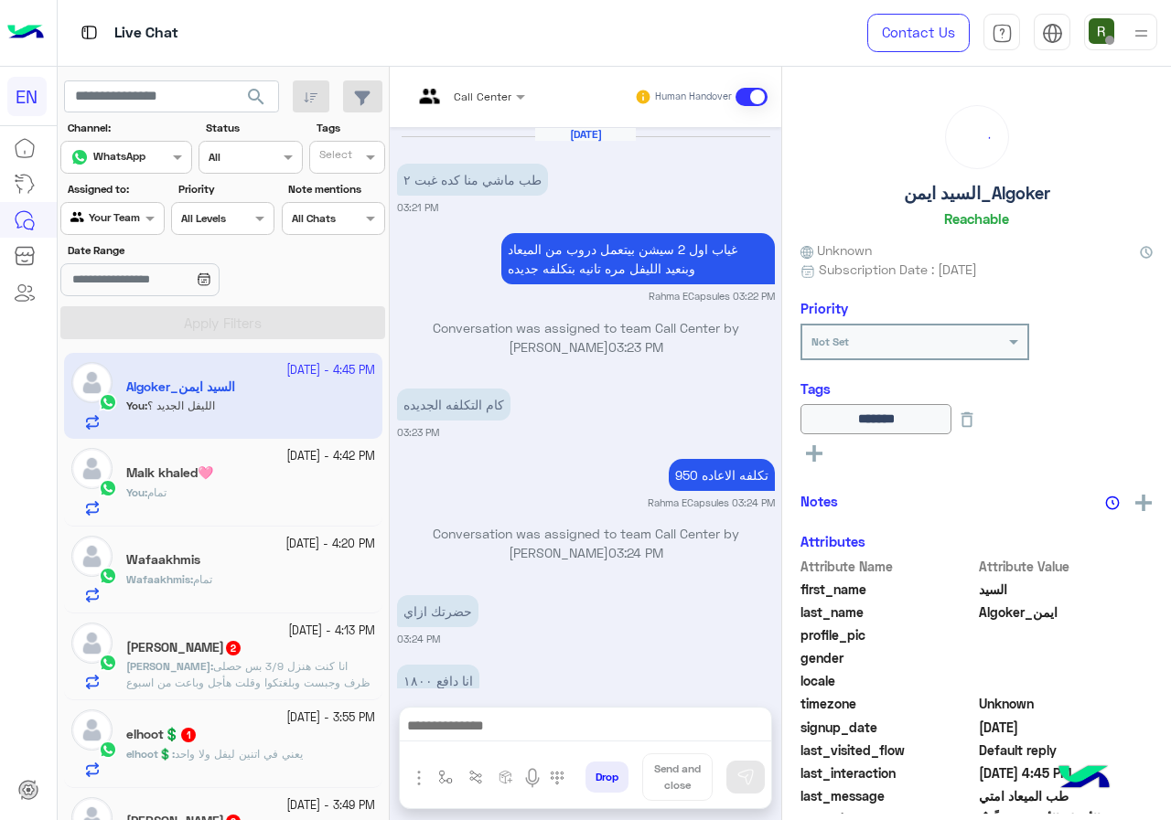
scroll to position [967, 0]
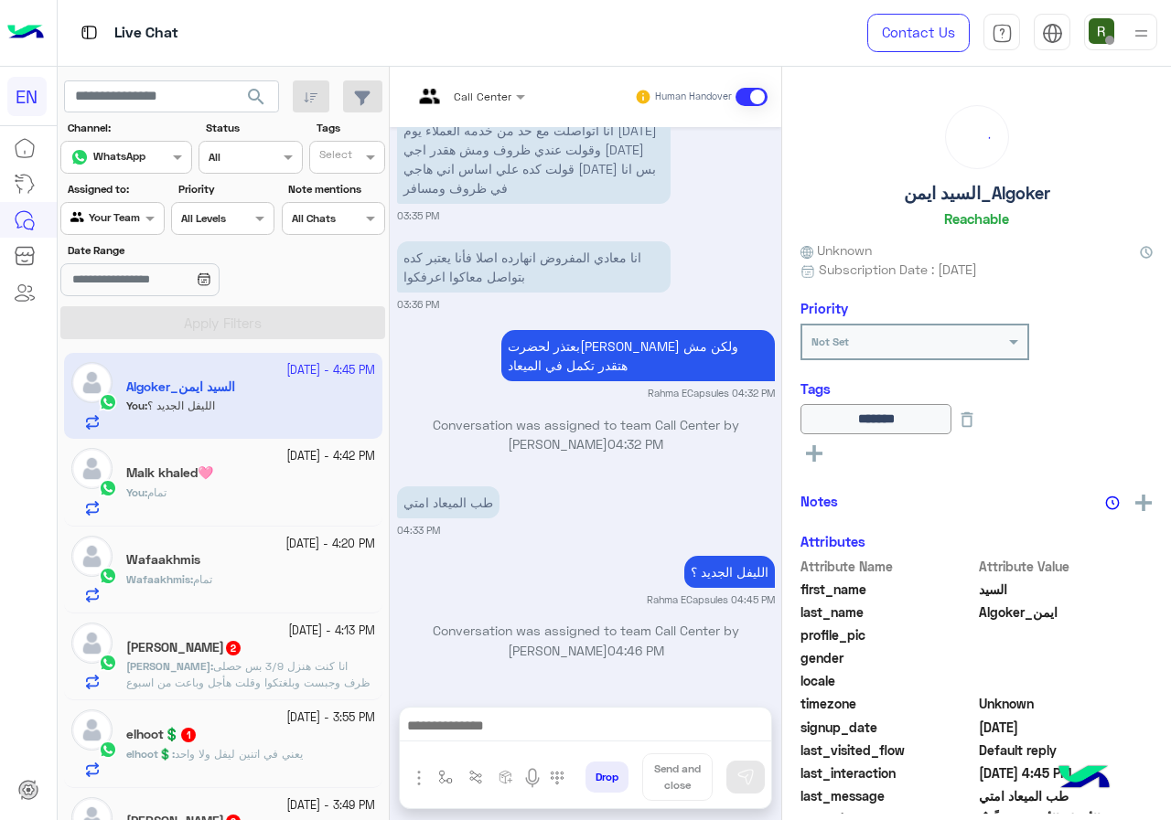
click at [239, 574] on div "Wafaakhmis : تمام" at bounding box center [250, 588] width 249 height 32
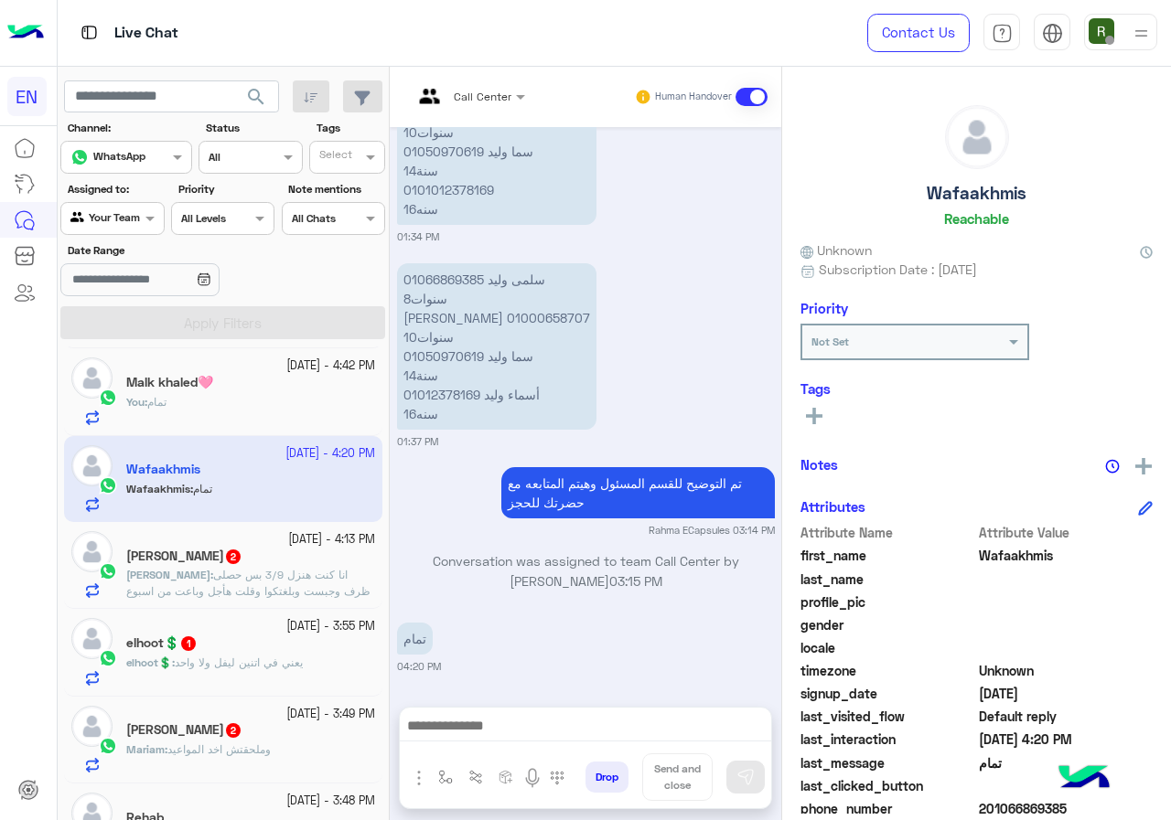
scroll to position [274, 0]
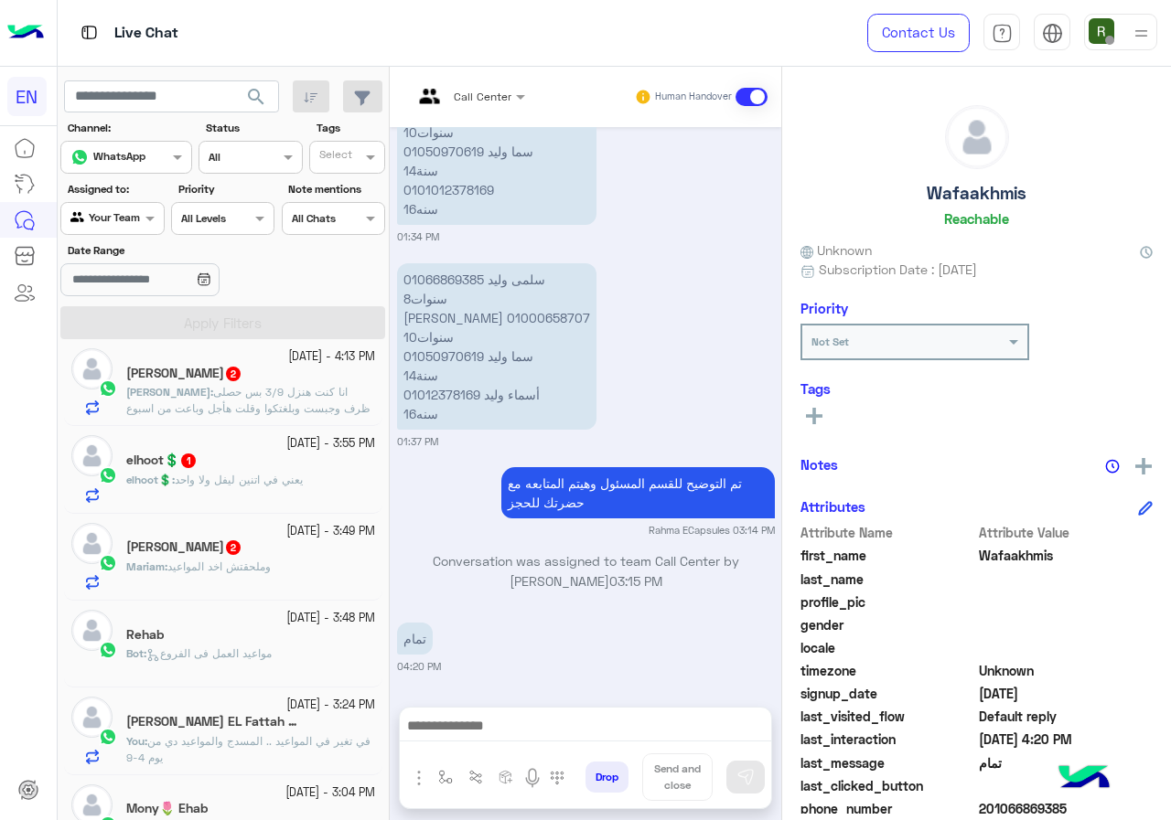
click at [254, 640] on div "Rehab" at bounding box center [250, 636] width 249 height 19
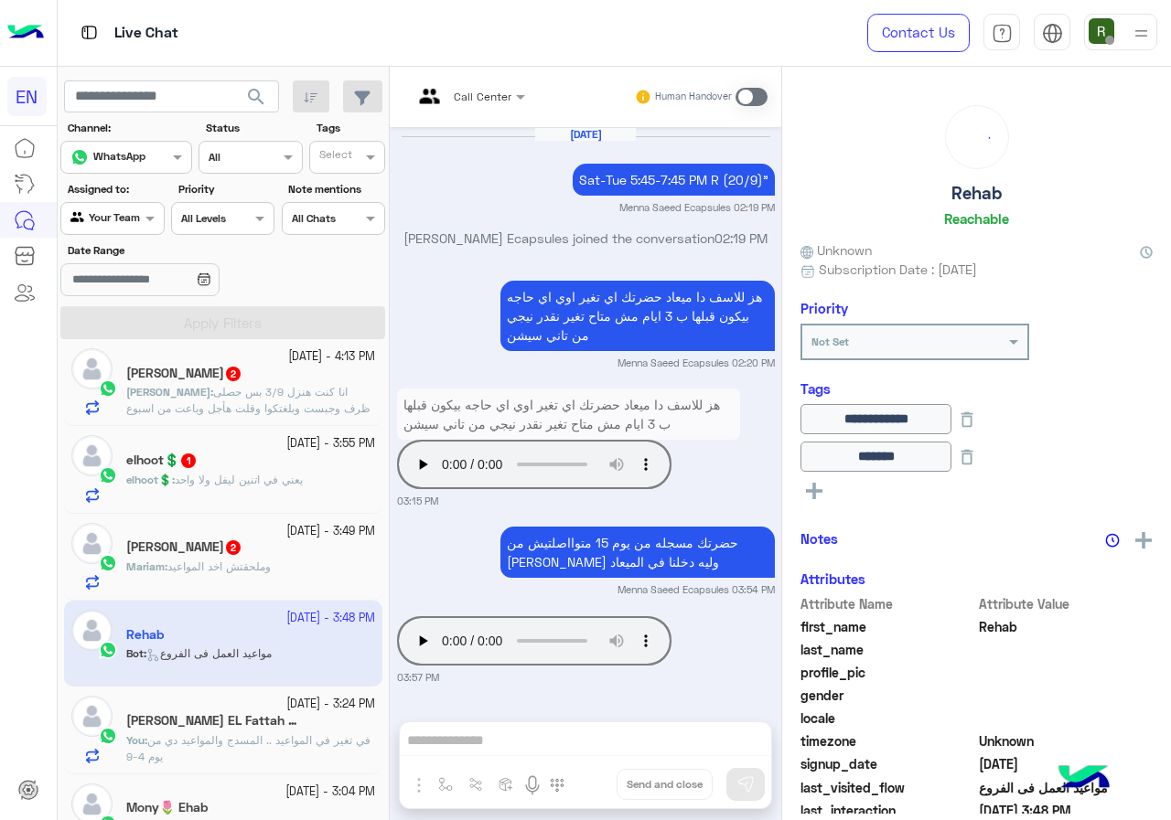
scroll to position [1289, 0]
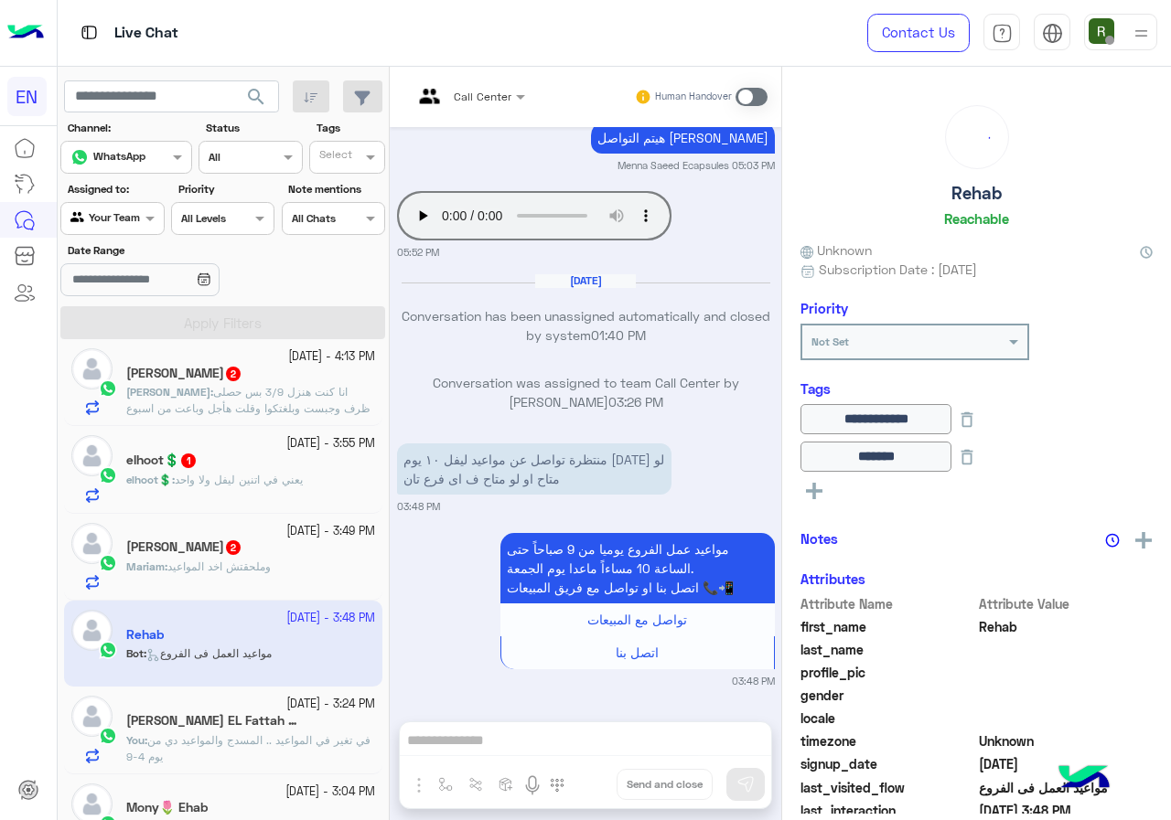
click at [525, 725] on div "Call Center Human Handover Sep 21, 2025 Sat-Tue 5:45-7:45 PM R (20/9)" Menna Sa…" at bounding box center [585, 447] width 391 height 761
click at [520, 735] on div "Call Center Human Handover Sep 21, 2025 Sat-Tue 5:45-7:45 PM R (20/9)" Menna Sa…" at bounding box center [585, 447] width 391 height 761
click at [747, 90] on span at bounding box center [751, 97] width 32 height 18
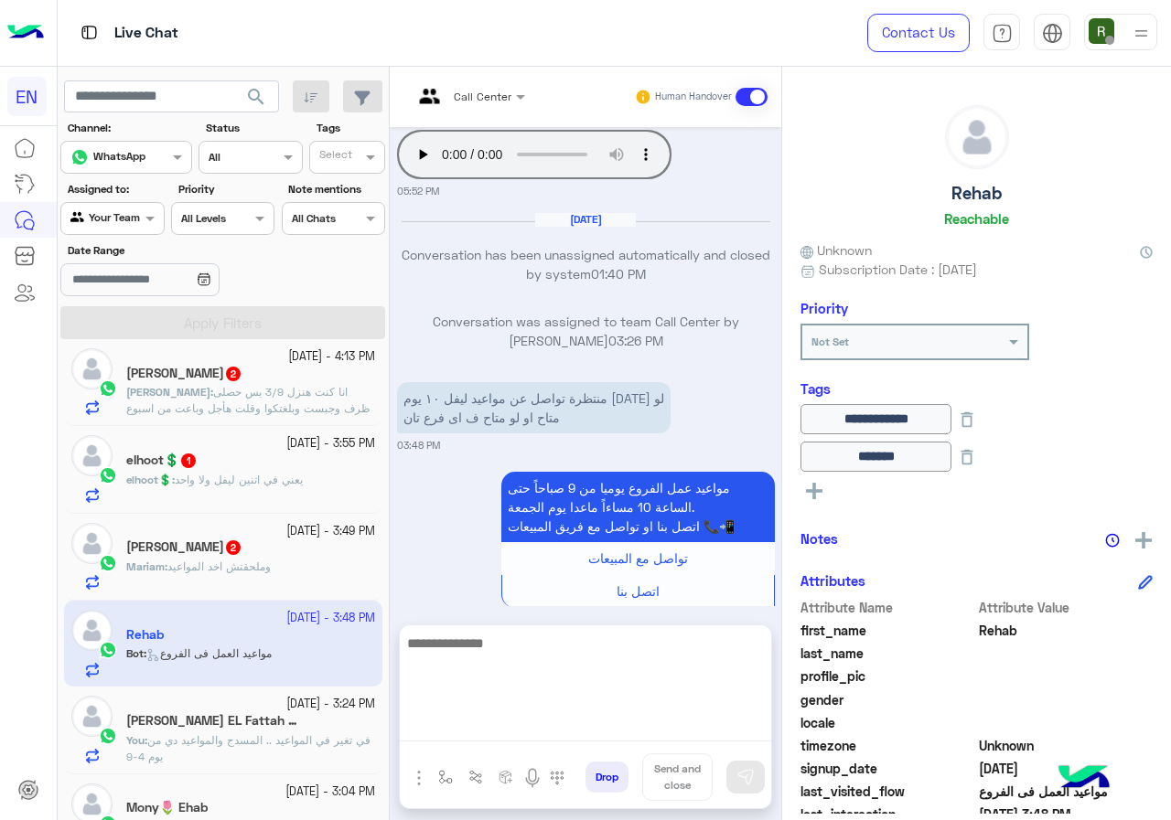
click at [517, 730] on textarea at bounding box center [585, 687] width 371 height 110
type textarea "*"
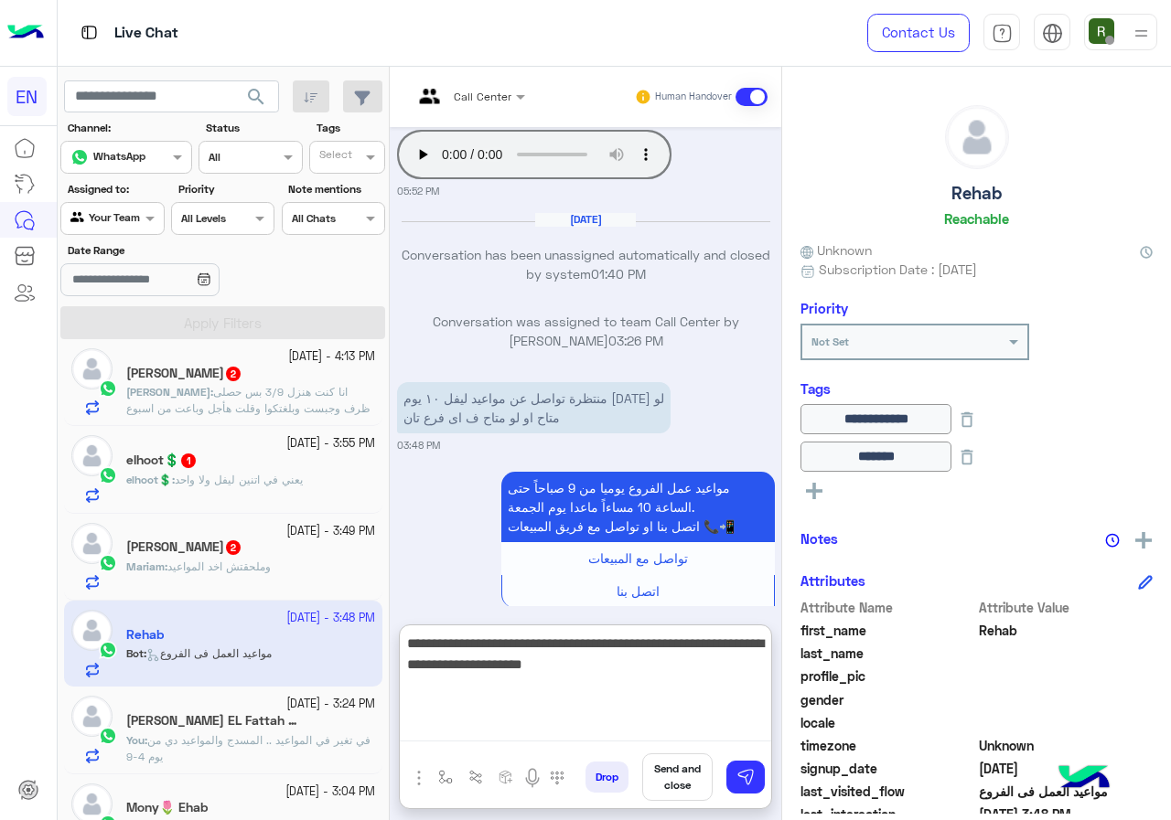
type textarea "**********"
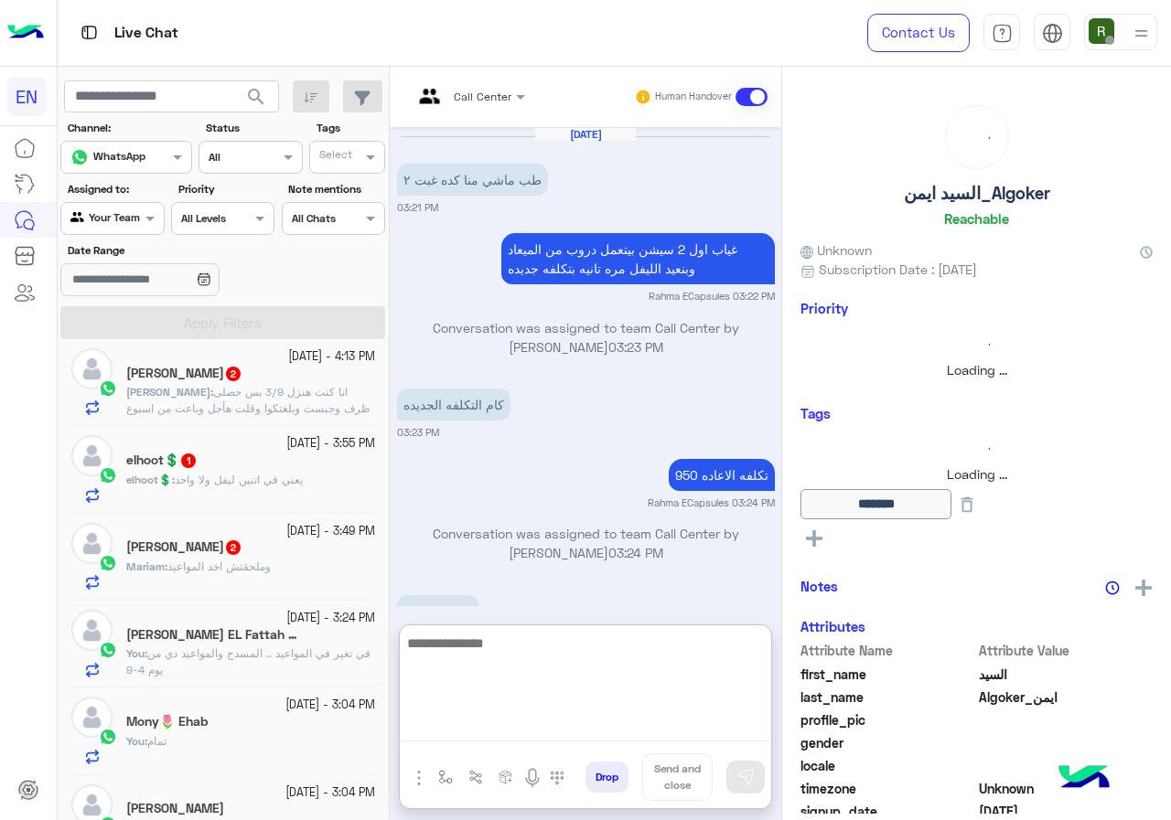
scroll to position [1049, 0]
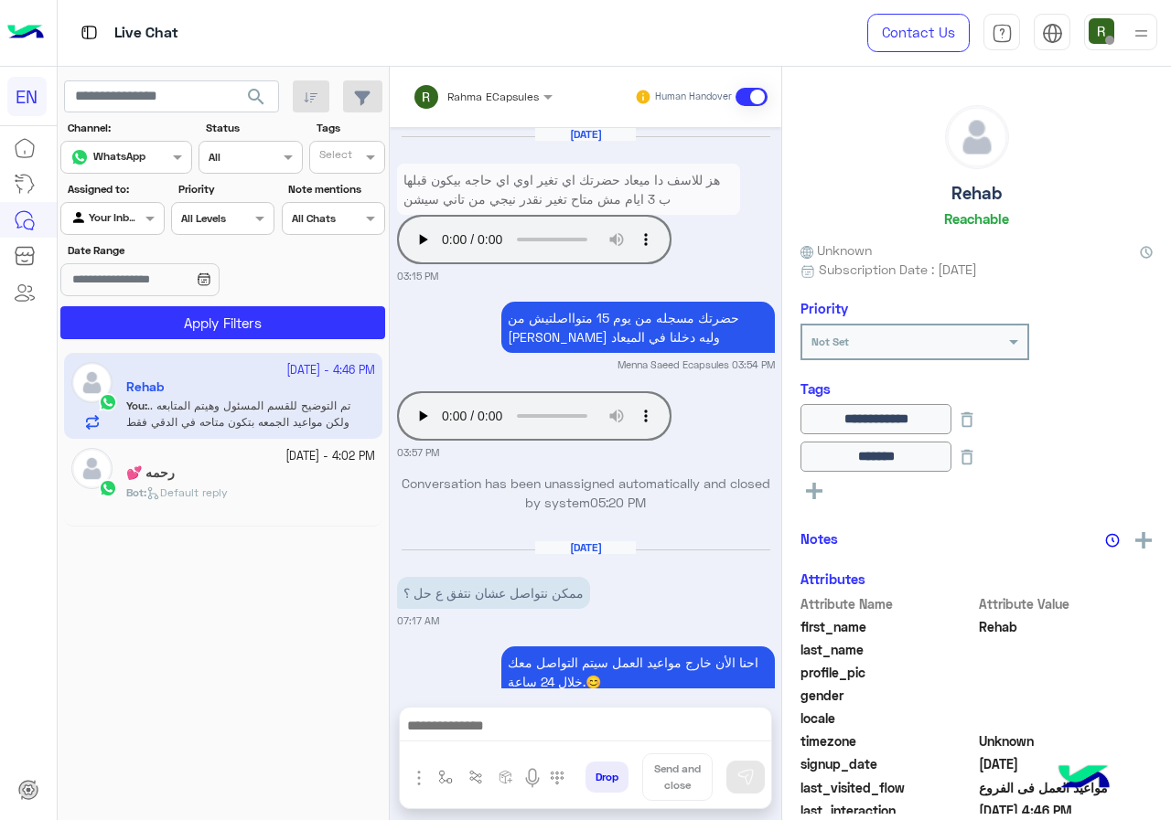
scroll to position [1281, 0]
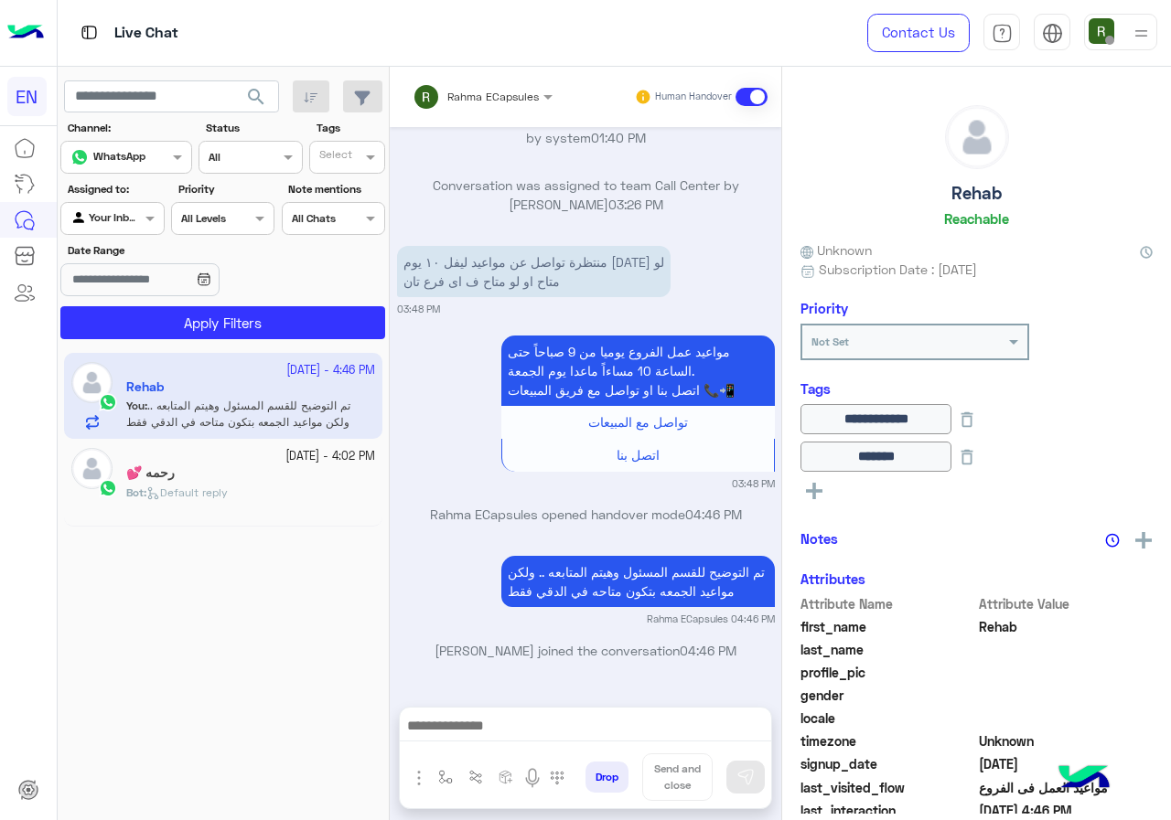
click at [508, 102] on span "Rahma ECapsules" at bounding box center [492, 97] width 91 height 14
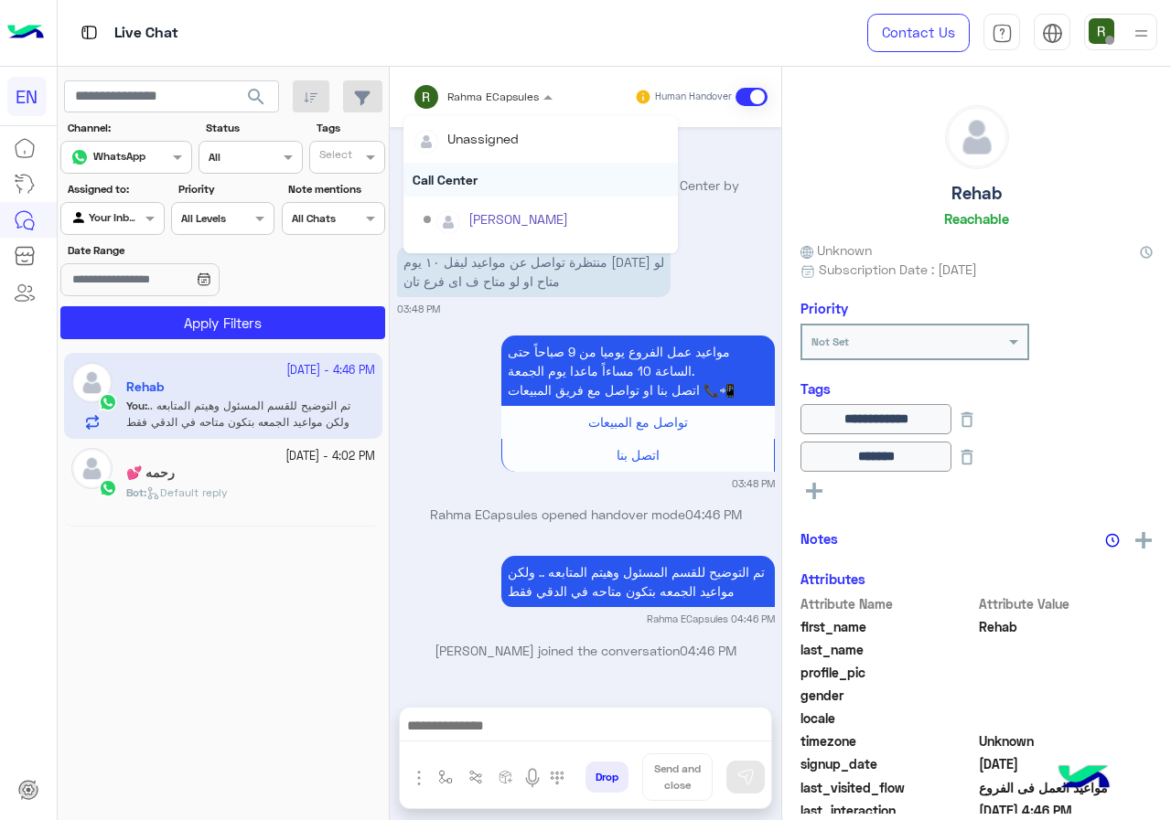
click at [507, 173] on div "Call Center" at bounding box center [540, 180] width 274 height 34
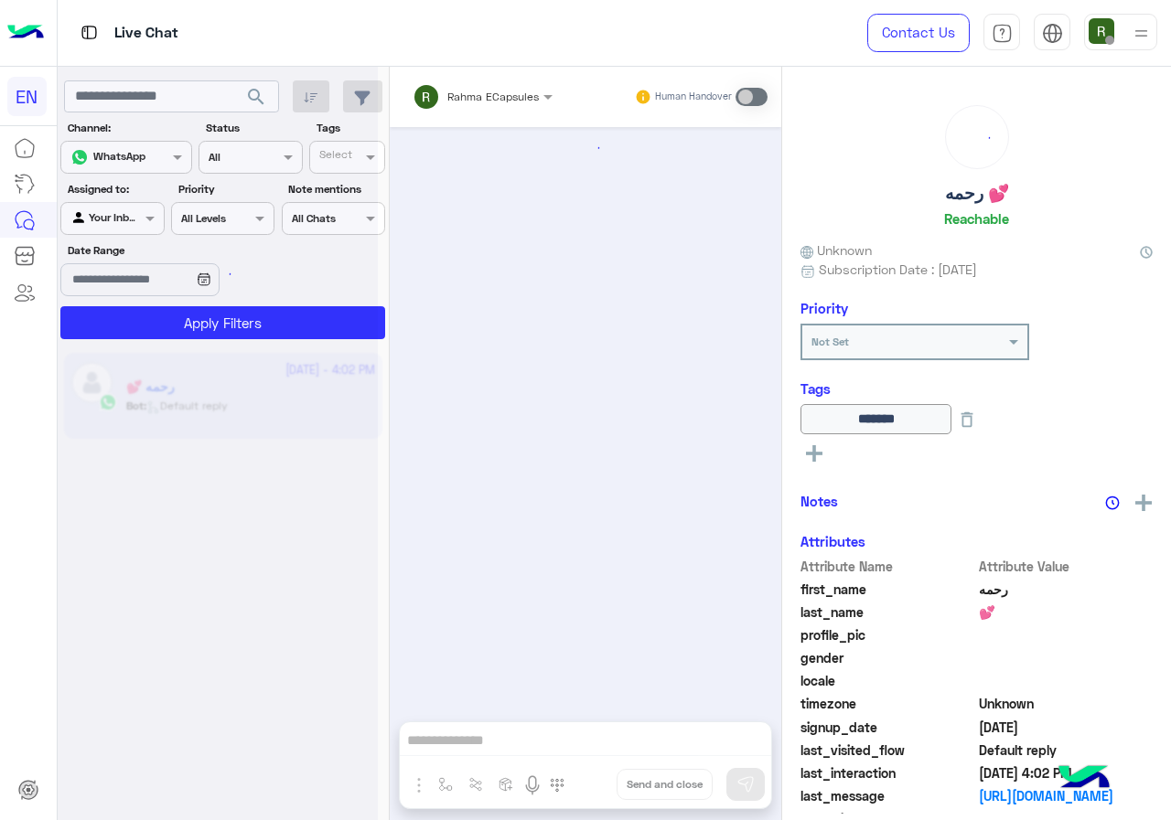
scroll to position [1165, 0]
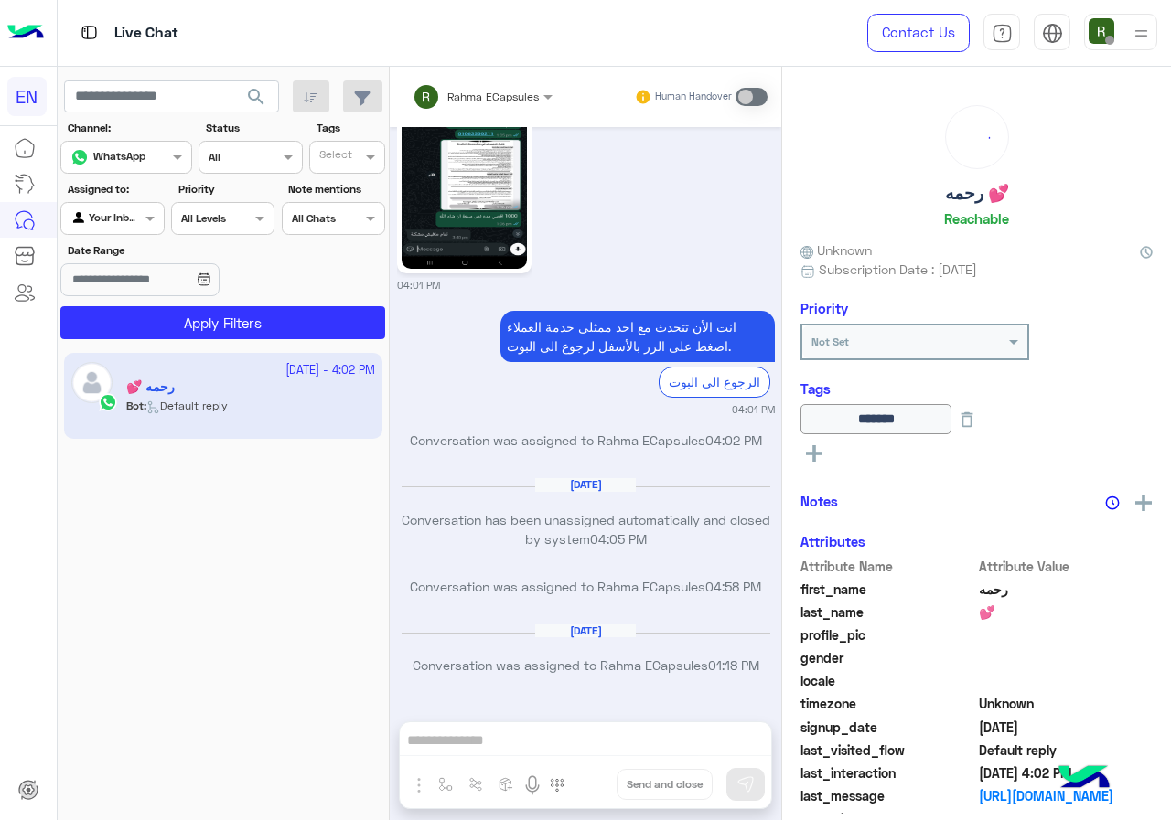
click at [142, 230] on div "Agent Filter Your Inbox" at bounding box center [111, 218] width 103 height 33
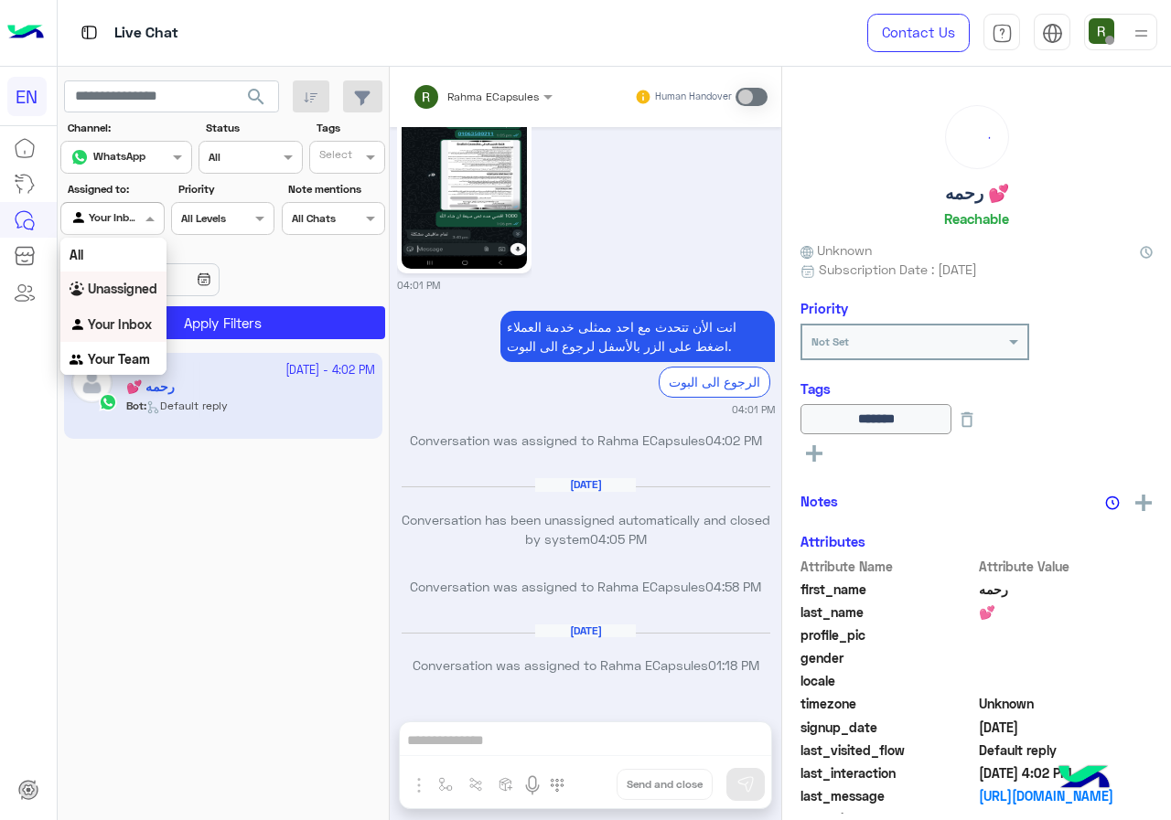
click at [142, 285] on b "Unassigned" at bounding box center [123, 289] width 70 height 16
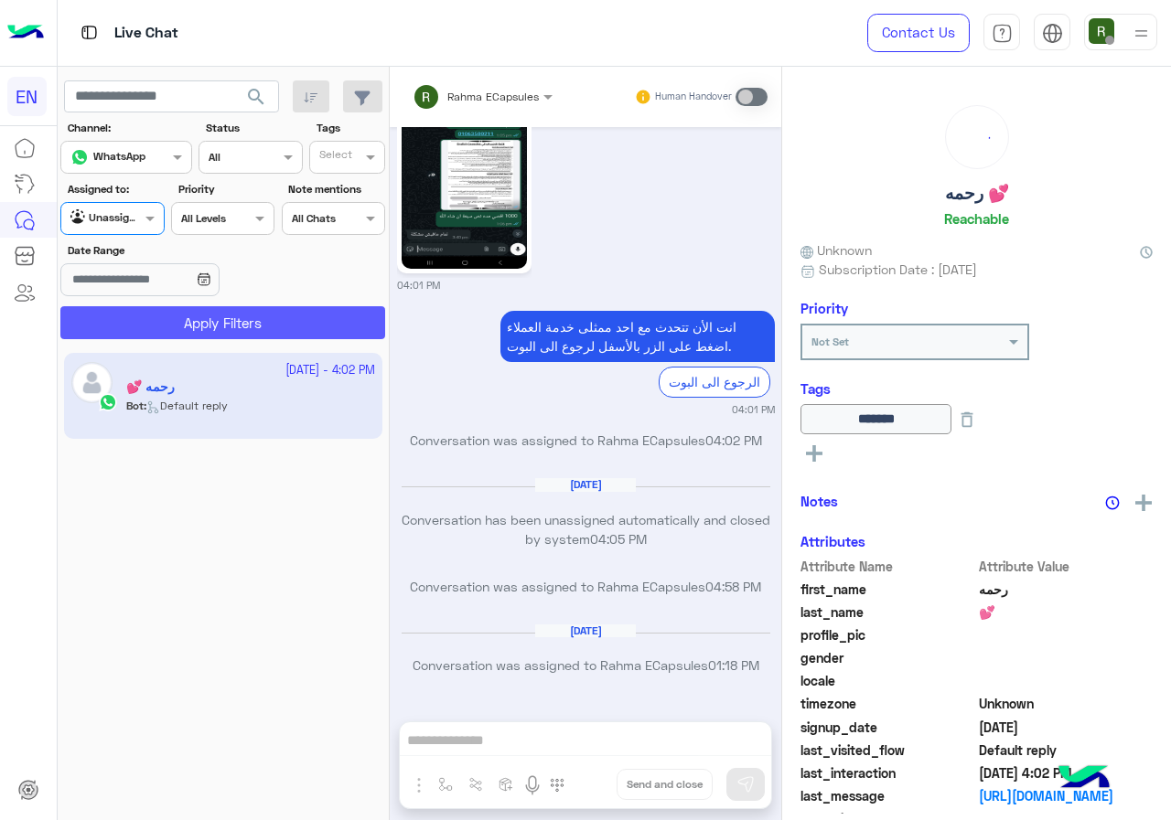
click at [170, 319] on button "Apply Filters" at bounding box center [222, 322] width 325 height 33
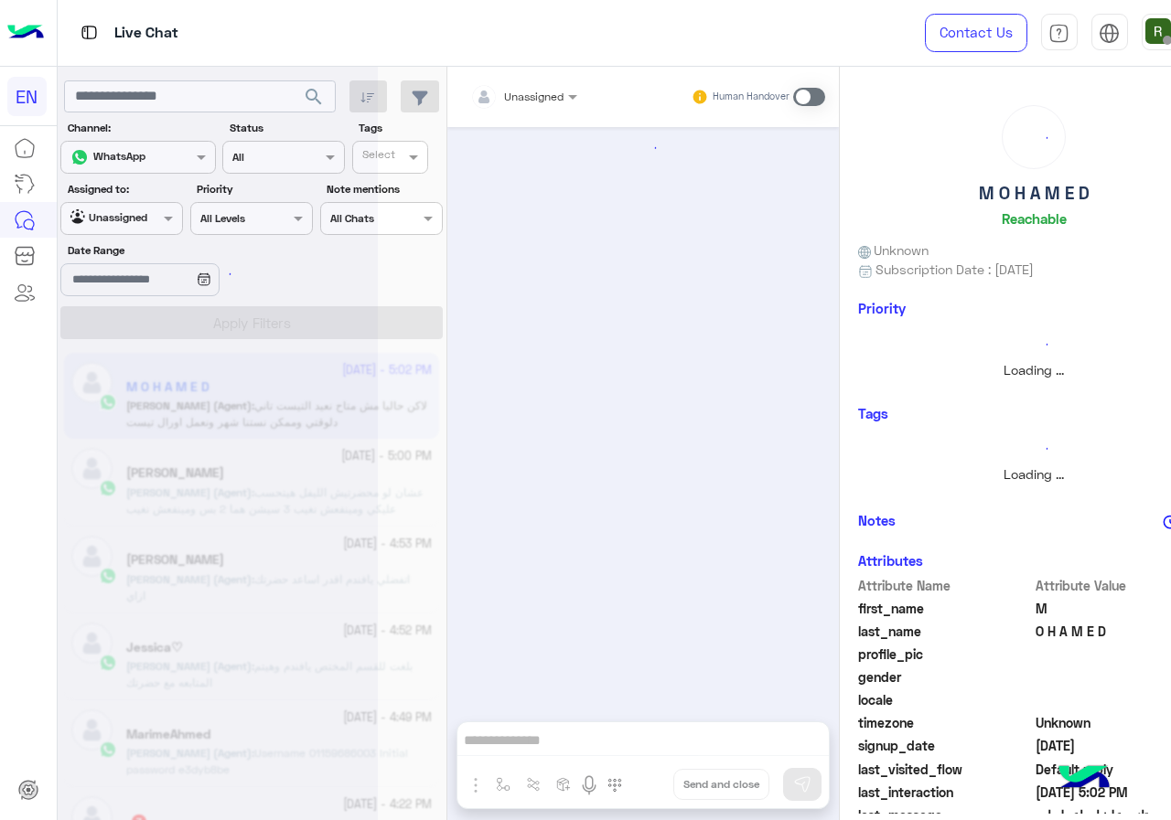
scroll to position [1056, 0]
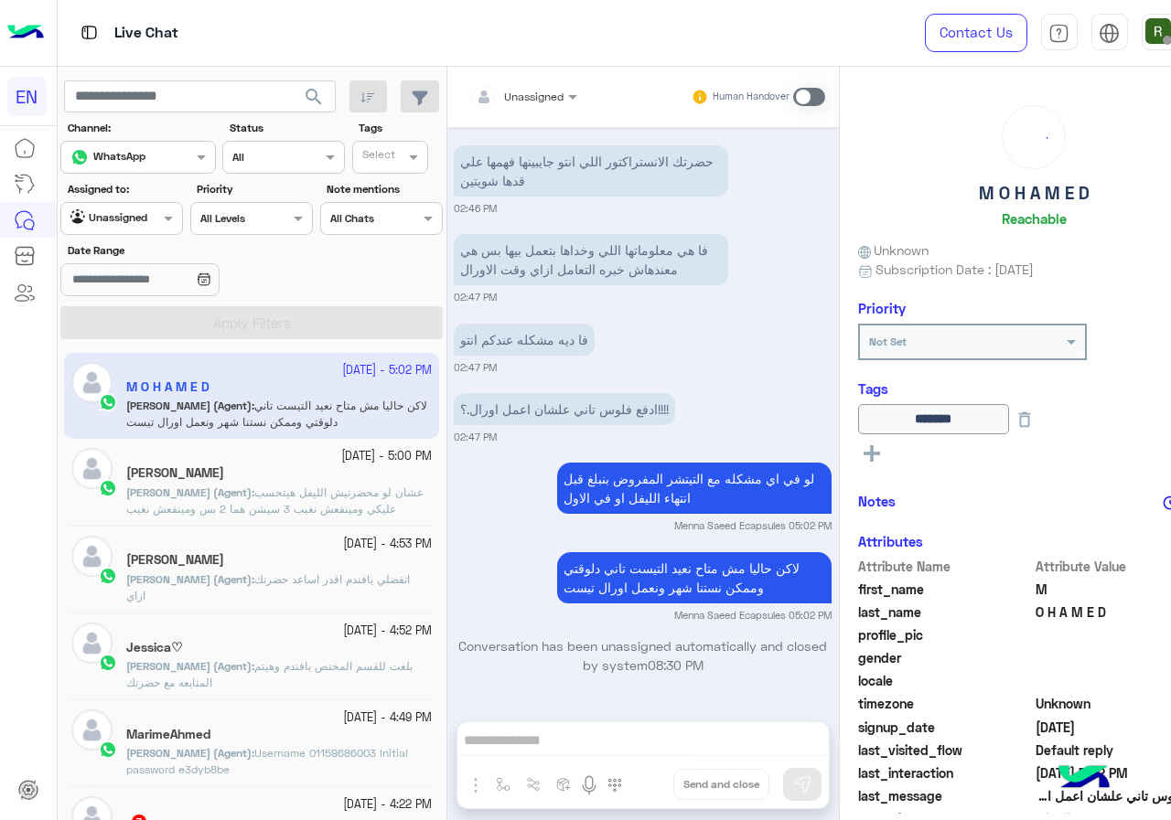
click at [128, 192] on label "Assigned to:" at bounding box center [124, 189] width 113 height 16
click at [133, 220] on div at bounding box center [121, 216] width 121 height 17
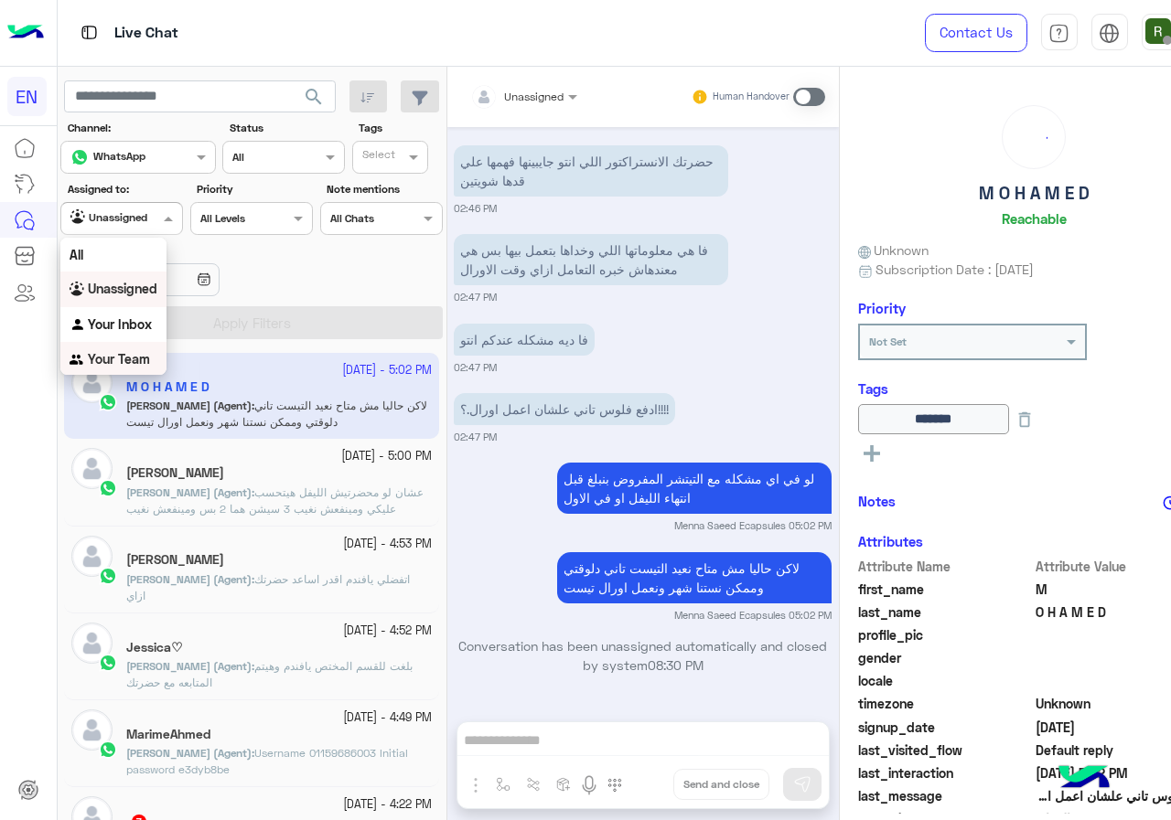
click at [137, 368] on div "Your Team" at bounding box center [113, 360] width 106 height 36
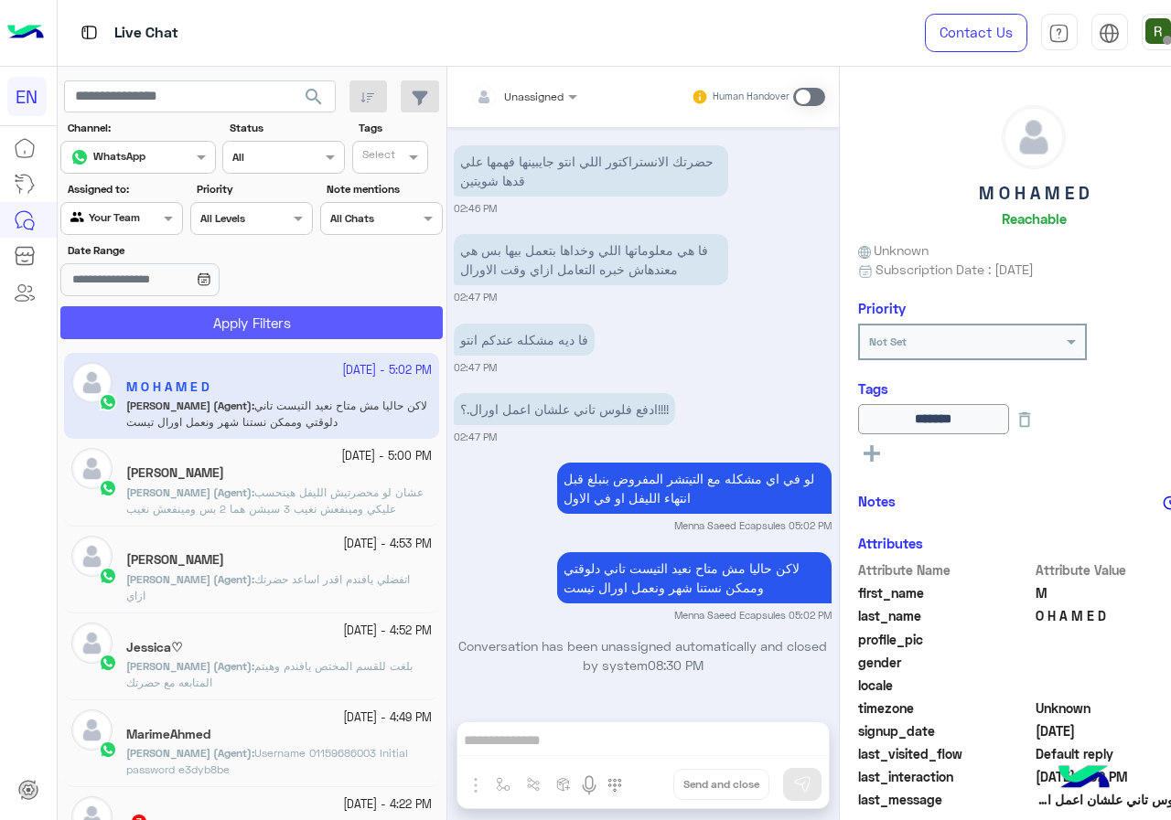
click at [170, 318] on button "Apply Filters" at bounding box center [251, 322] width 382 height 33
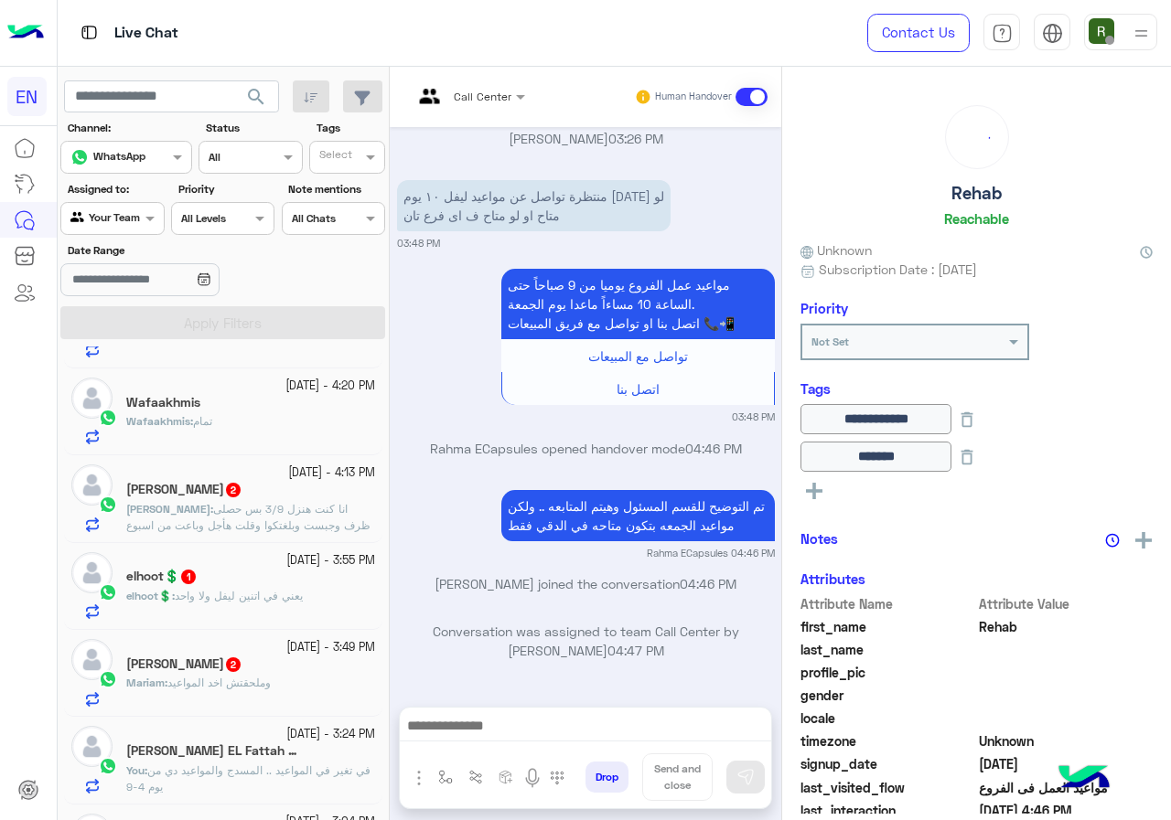
scroll to position [274, 0]
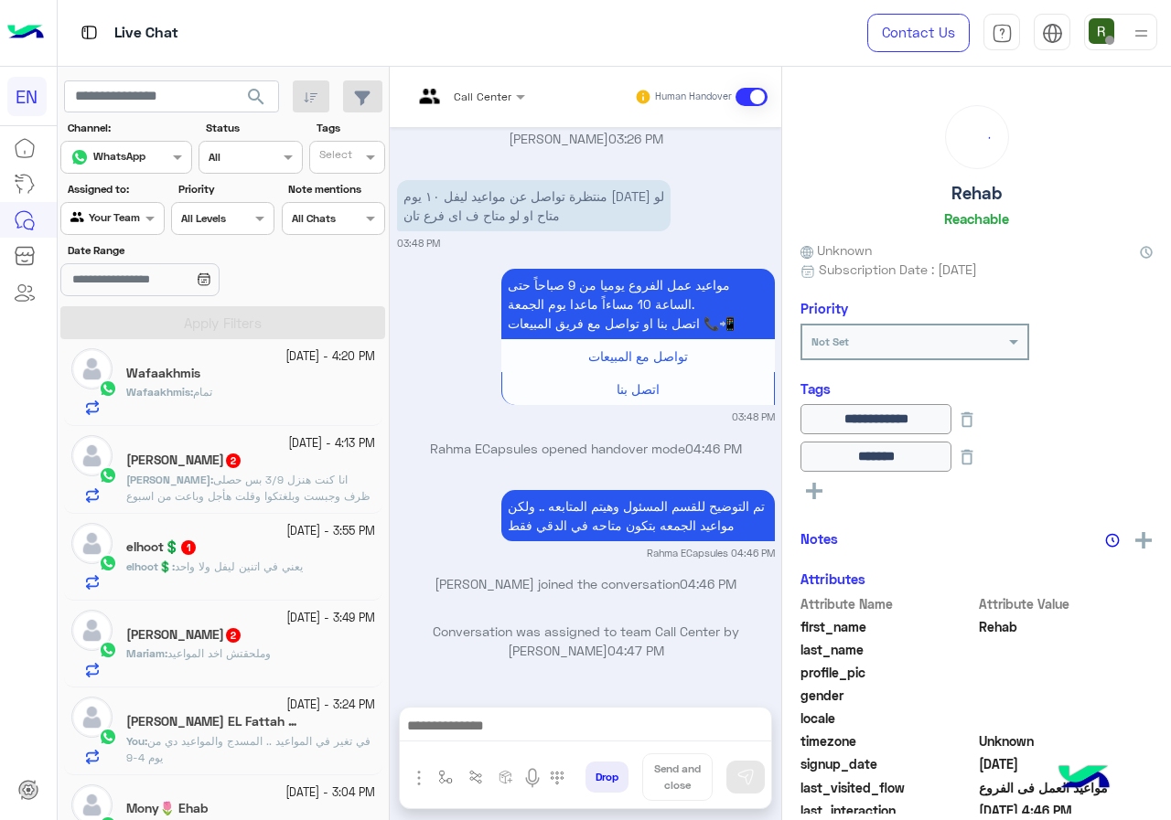
click at [249, 411] on div "Wafaakhmis : تمام" at bounding box center [250, 400] width 249 height 32
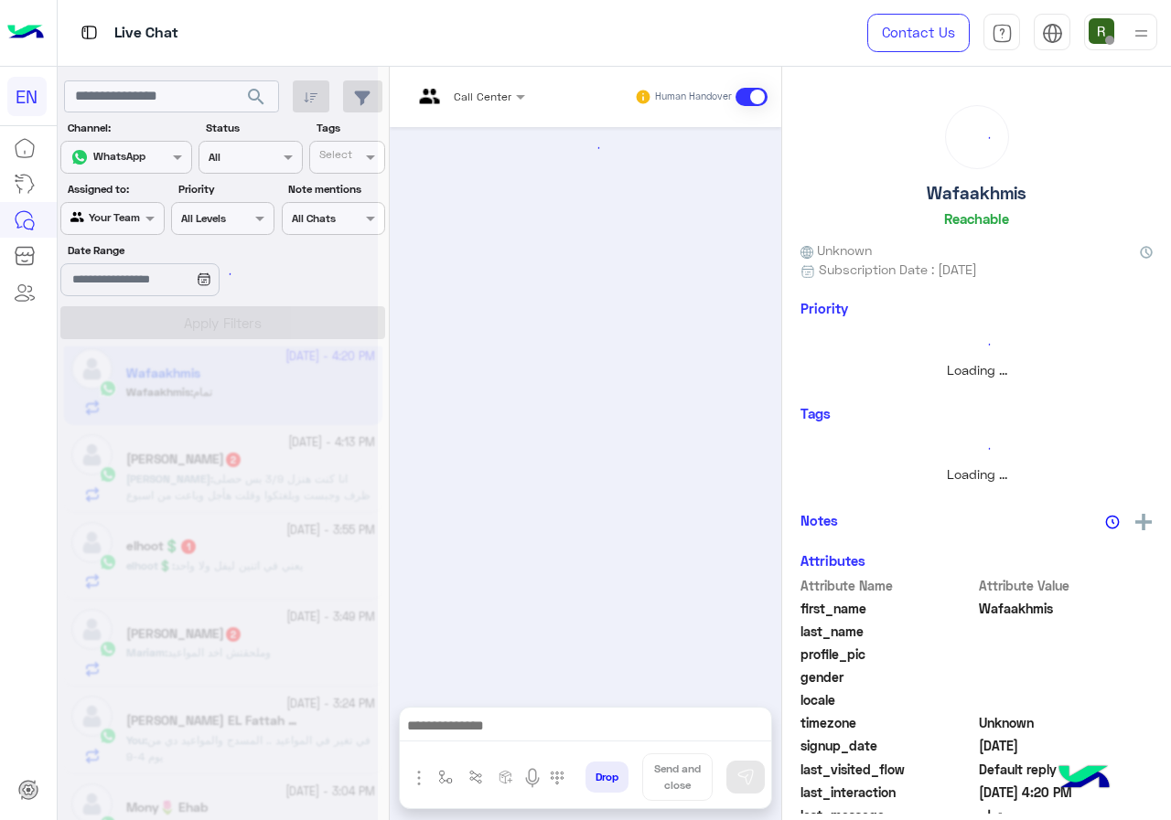
scroll to position [739, 0]
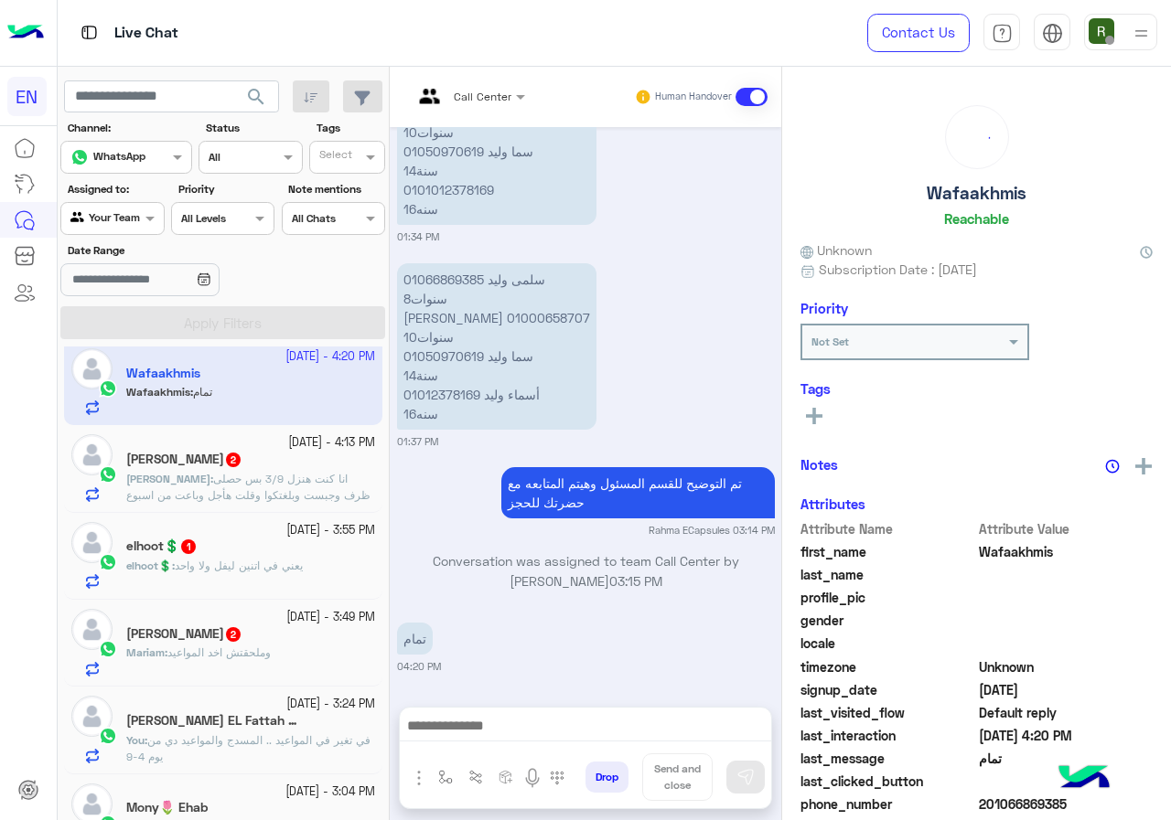
click at [258, 479] on span "انا كنت هنزل 3/9 بس حصلى ظرف وجبست وبلغتكوا وقلت هأجل وباعت من اسبوع انى هنزل و…" at bounding box center [248, 495] width 244 height 47
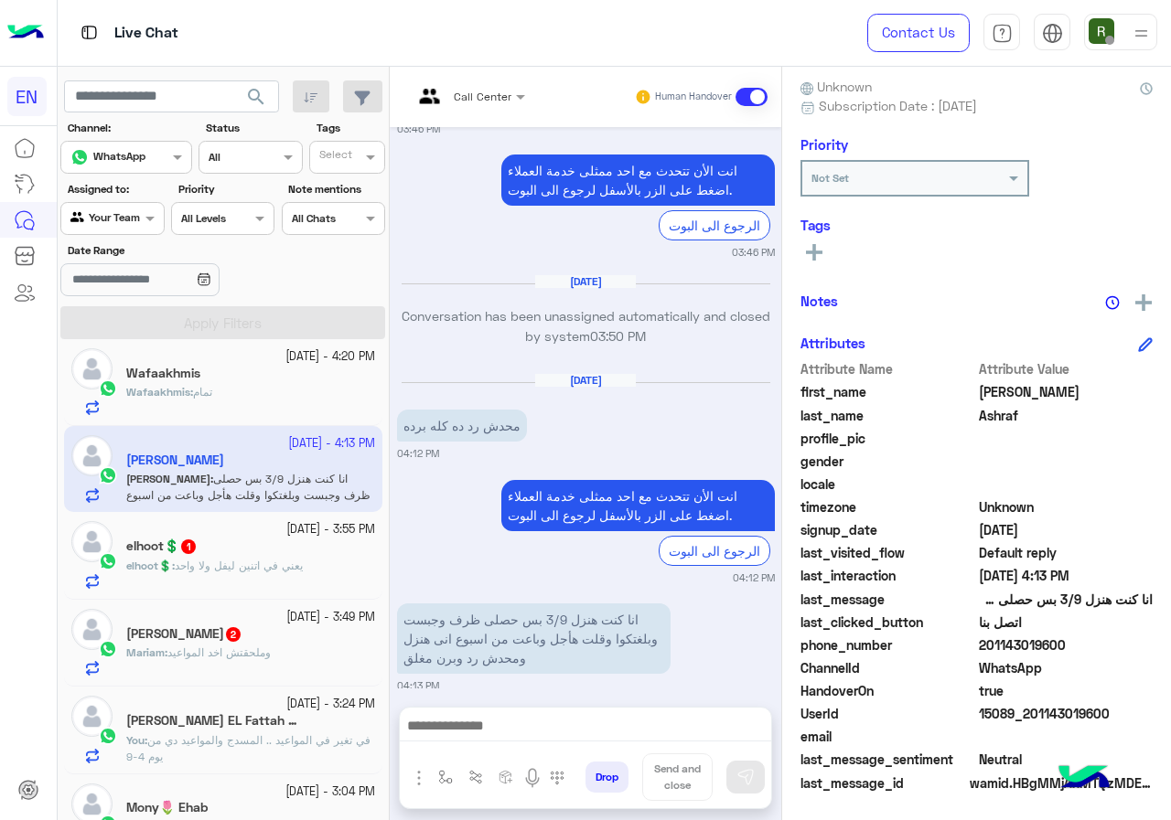
scroll to position [165, 0]
drag, startPoint x: 1014, startPoint y: 637, endPoint x: 1085, endPoint y: 637, distance: 70.4
click at [1085, 637] on span "201143019600" at bounding box center [1066, 644] width 175 height 19
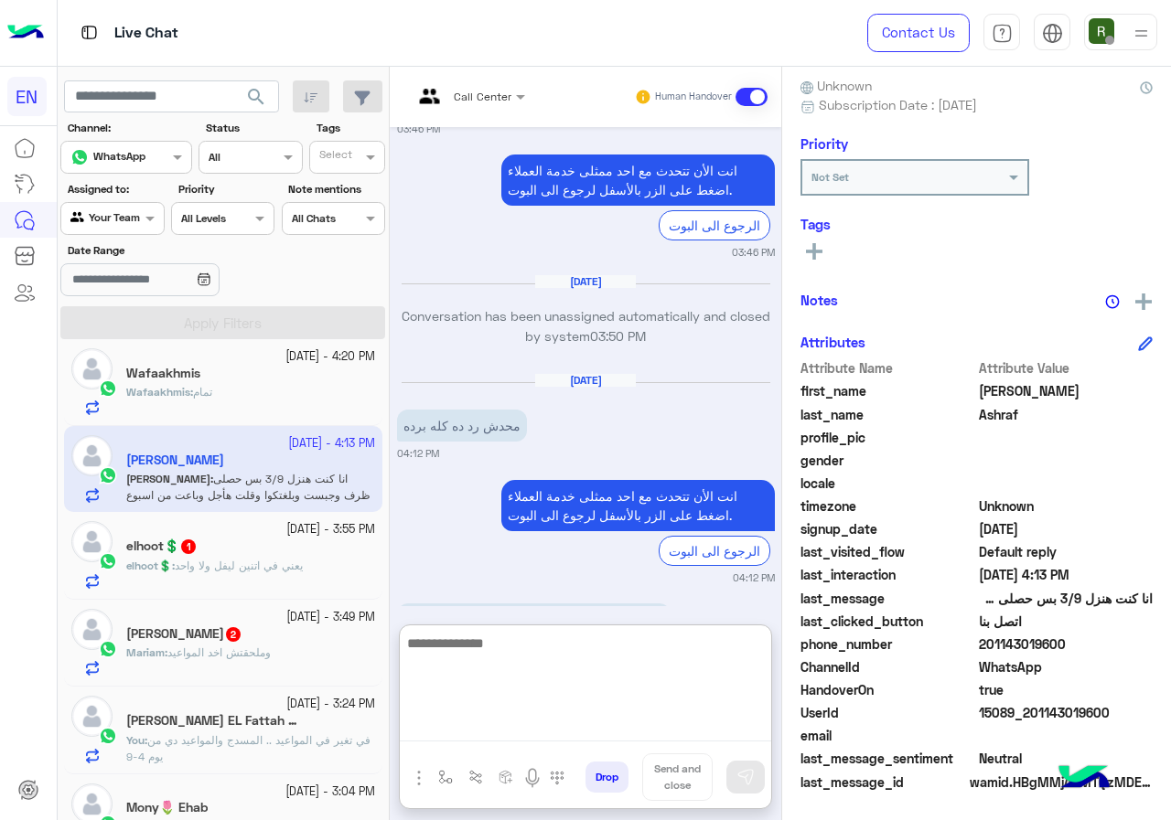
paste textarea "**********"
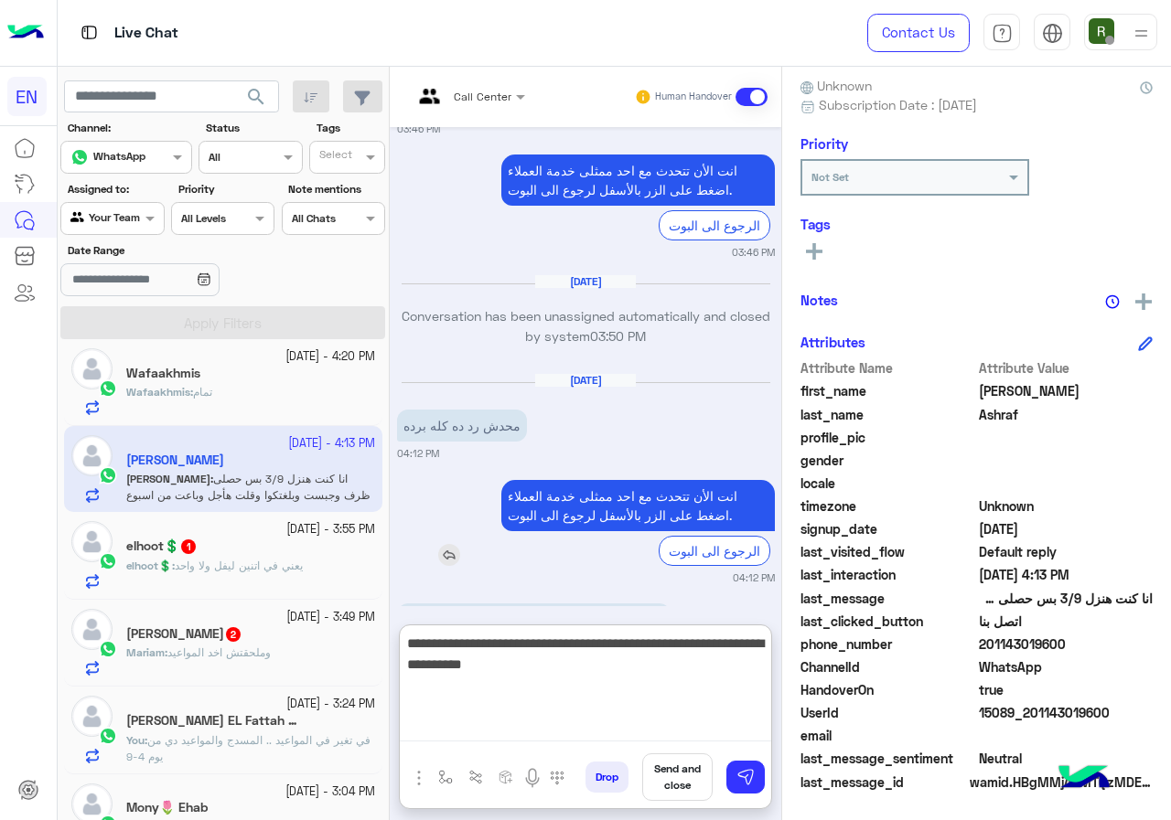
scroll to position [1459, 0]
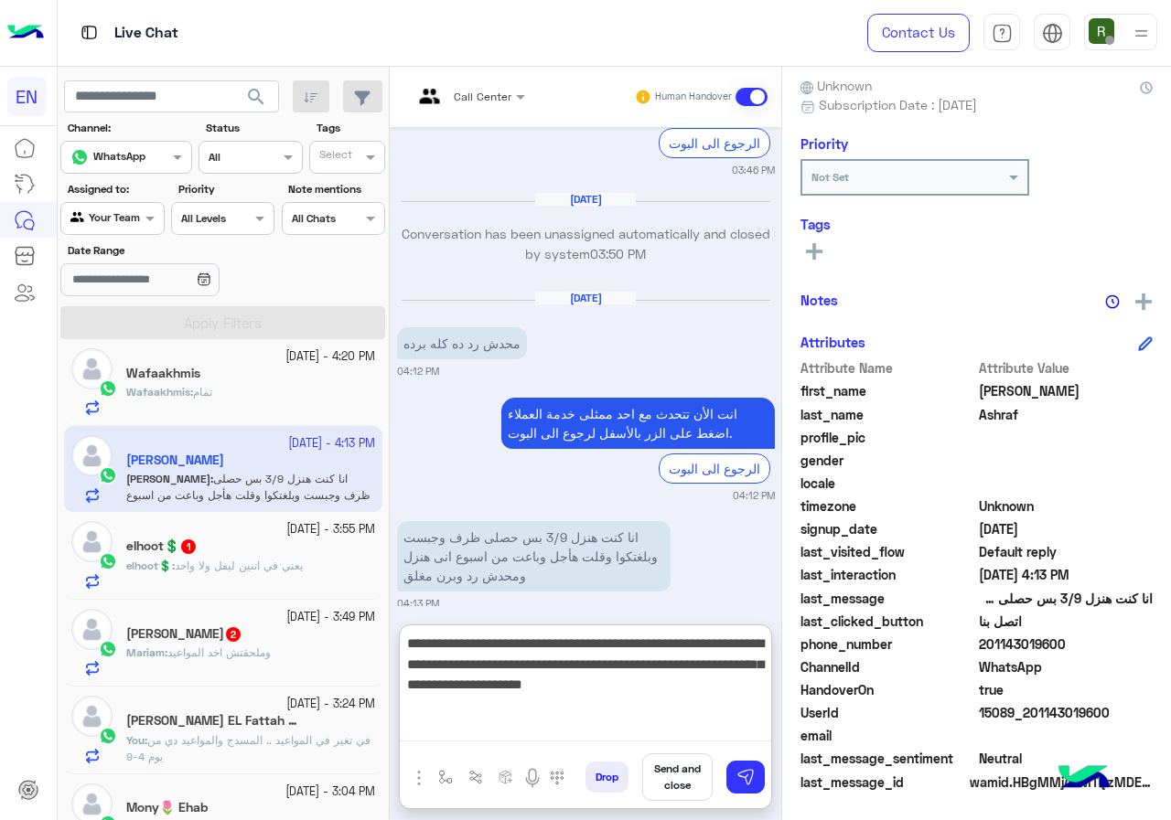
type textarea "**********"
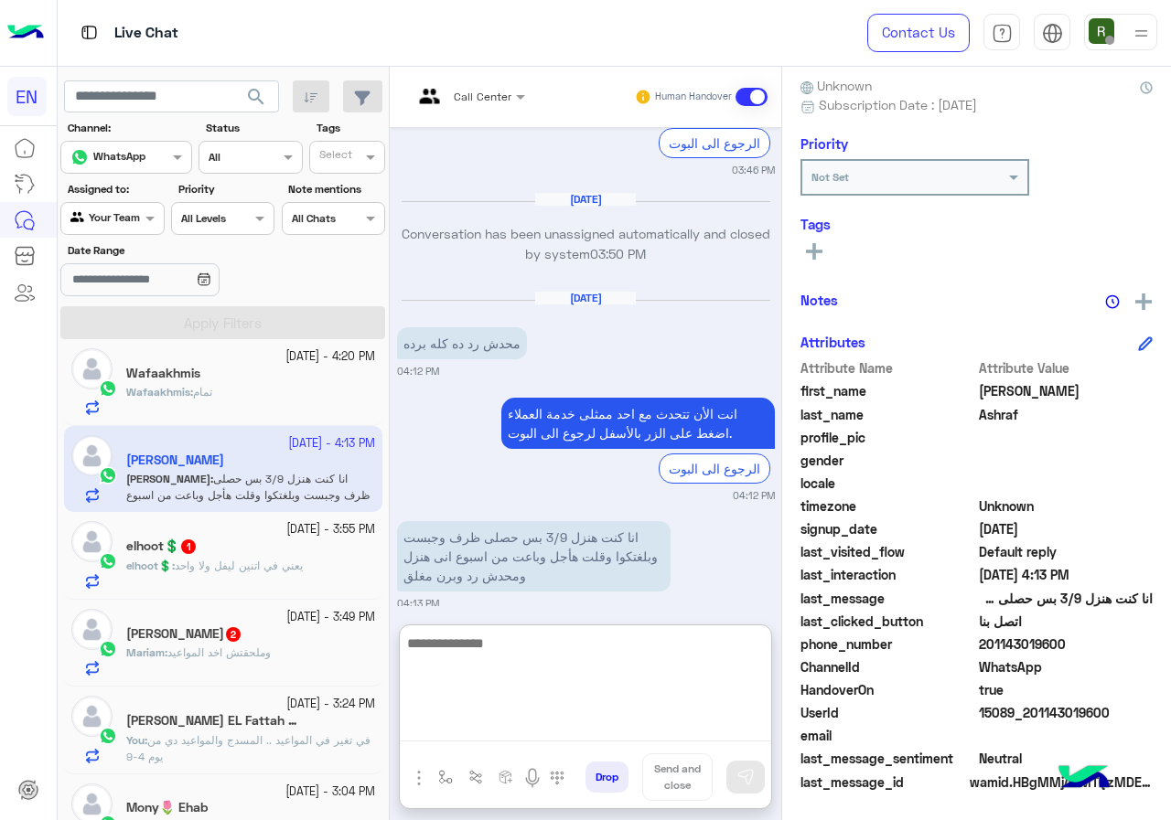
scroll to position [1587, 0]
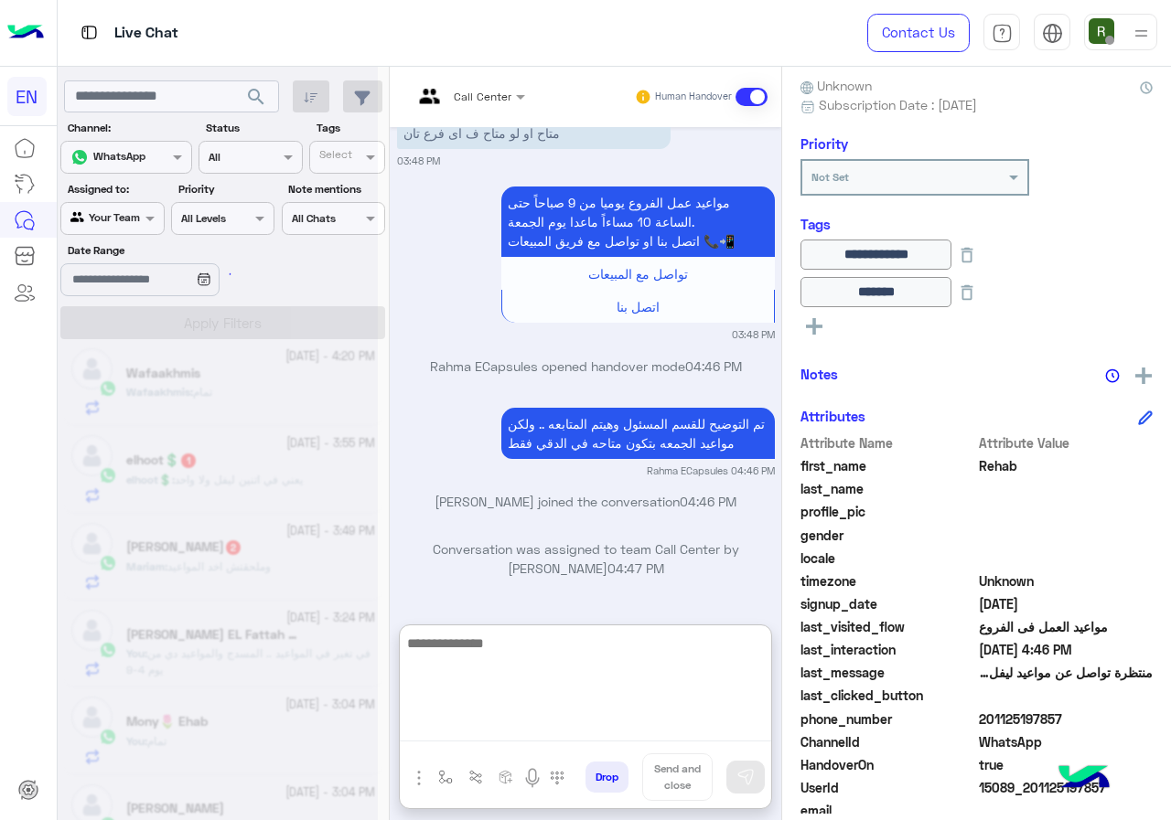
scroll to position [1962, 0]
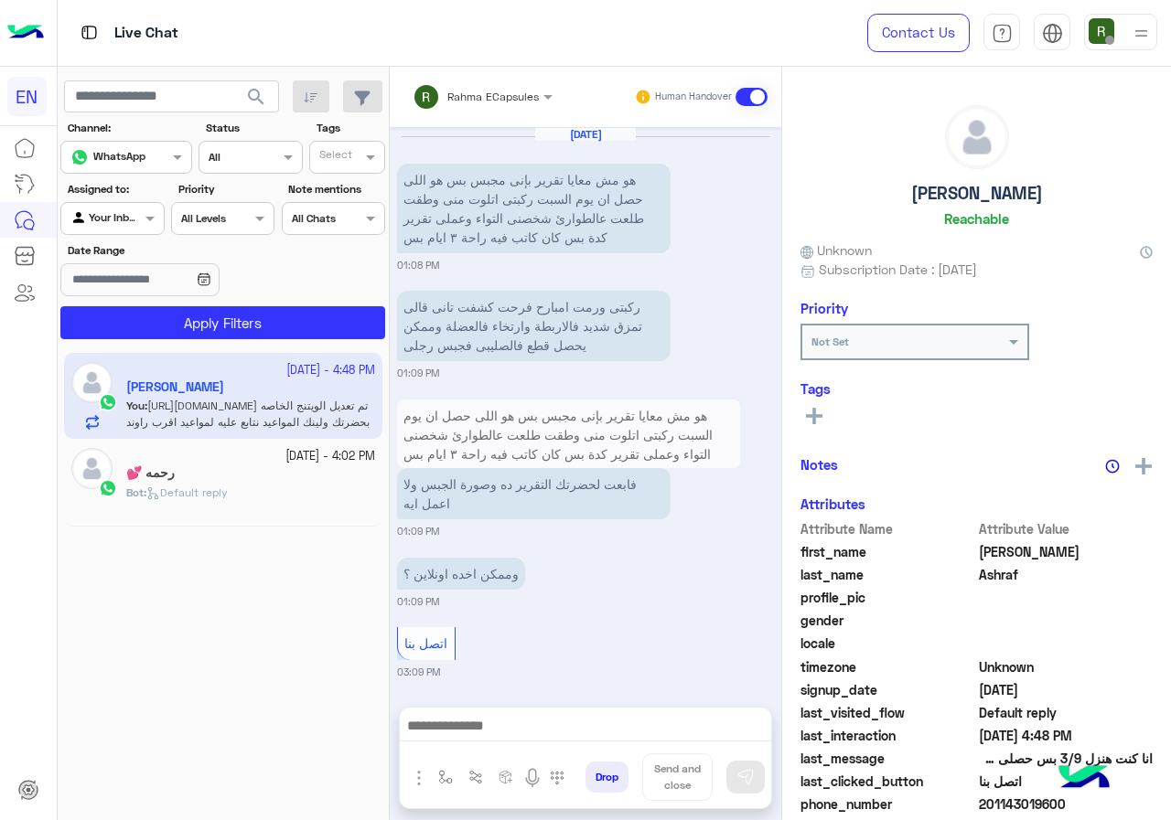
scroll to position [1415, 0]
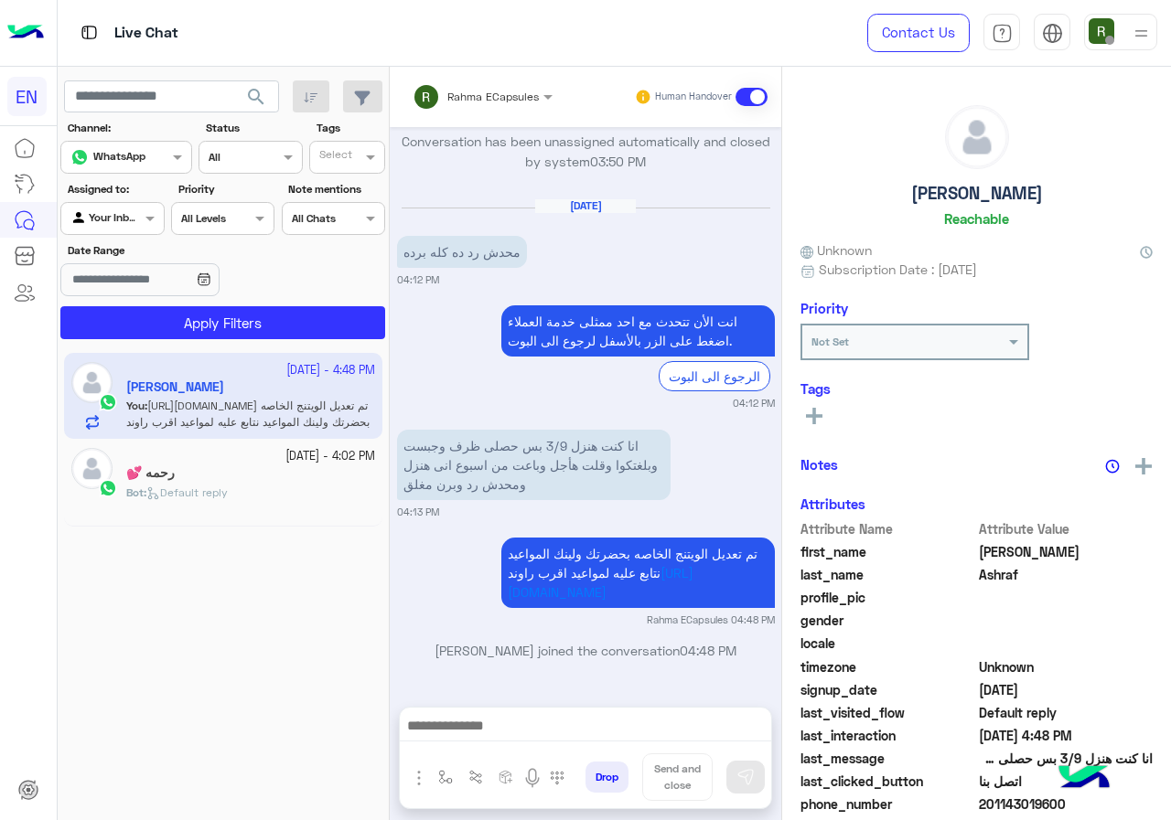
click at [458, 77] on div "Rahma ECapsules Human Handover" at bounding box center [585, 97] width 391 height 60
click at [465, 90] on input "text" at bounding box center [458, 94] width 92 height 16
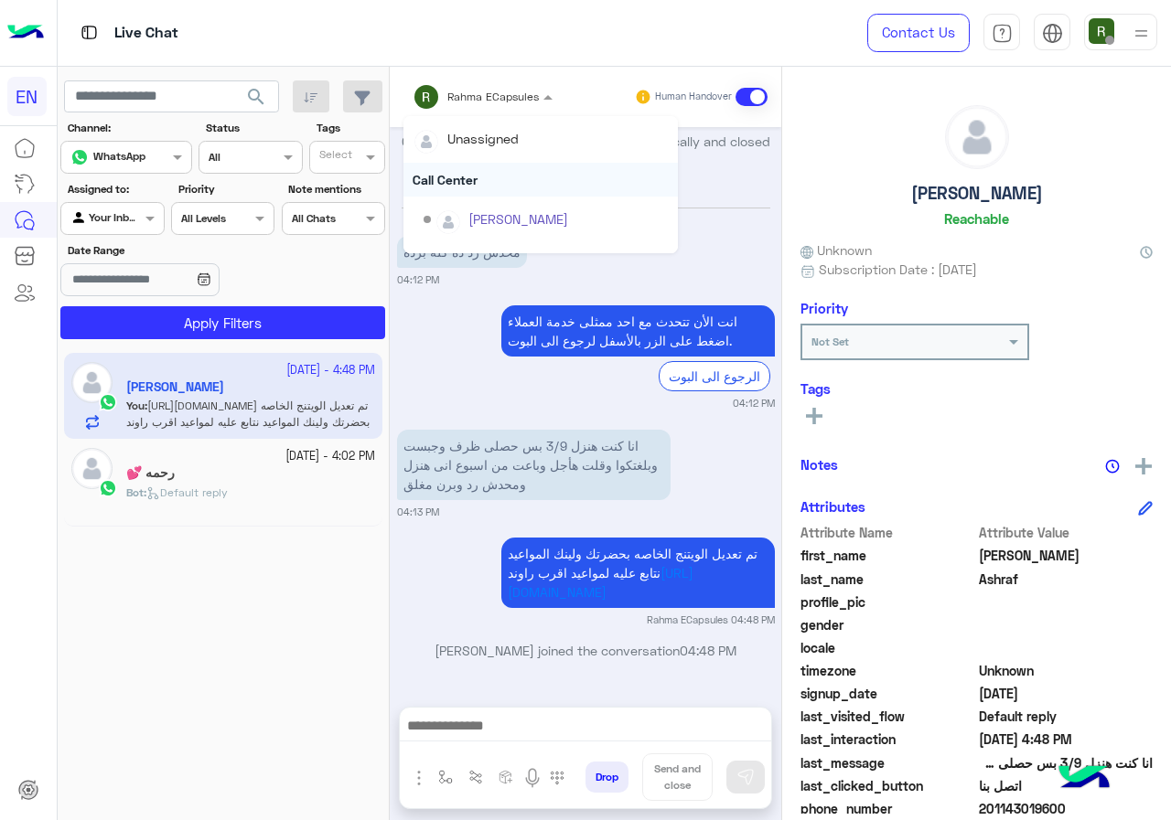
click at [490, 163] on div "Call Center" at bounding box center [540, 180] width 274 height 34
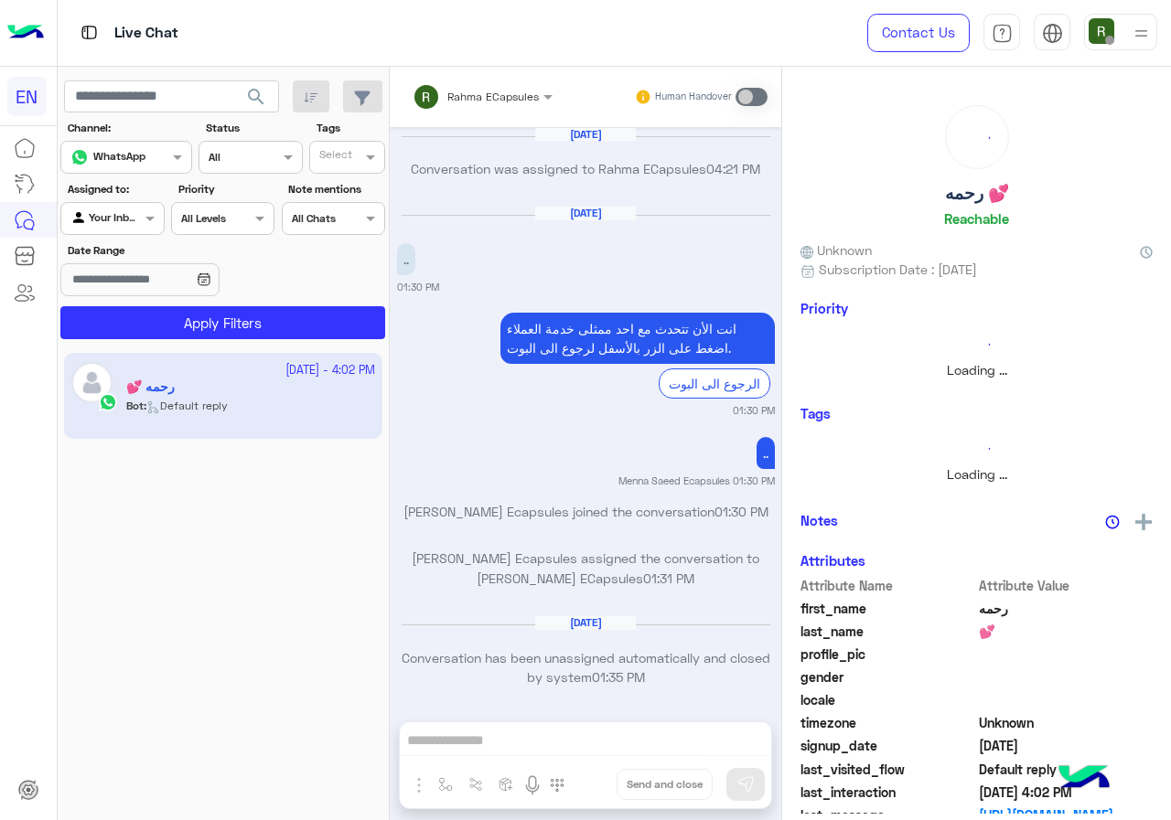
scroll to position [1165, 0]
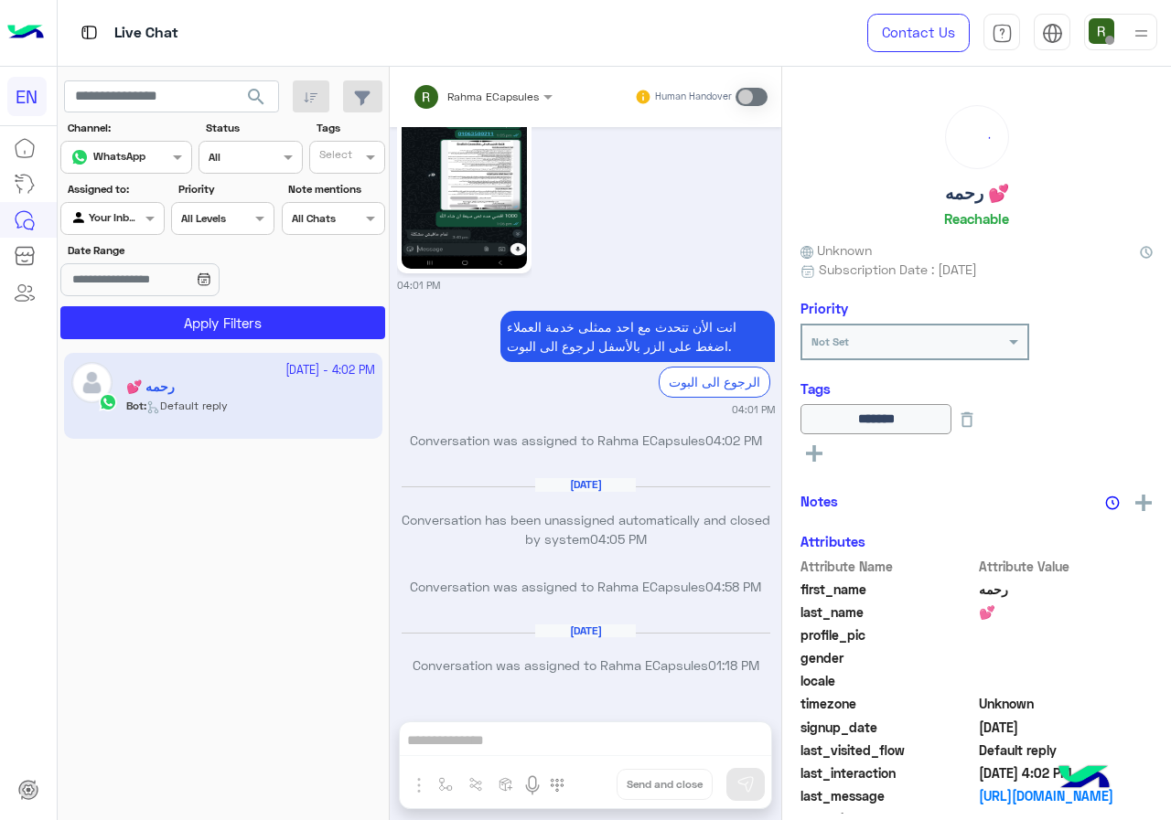
click at [135, 209] on div at bounding box center [112, 216] width 102 height 17
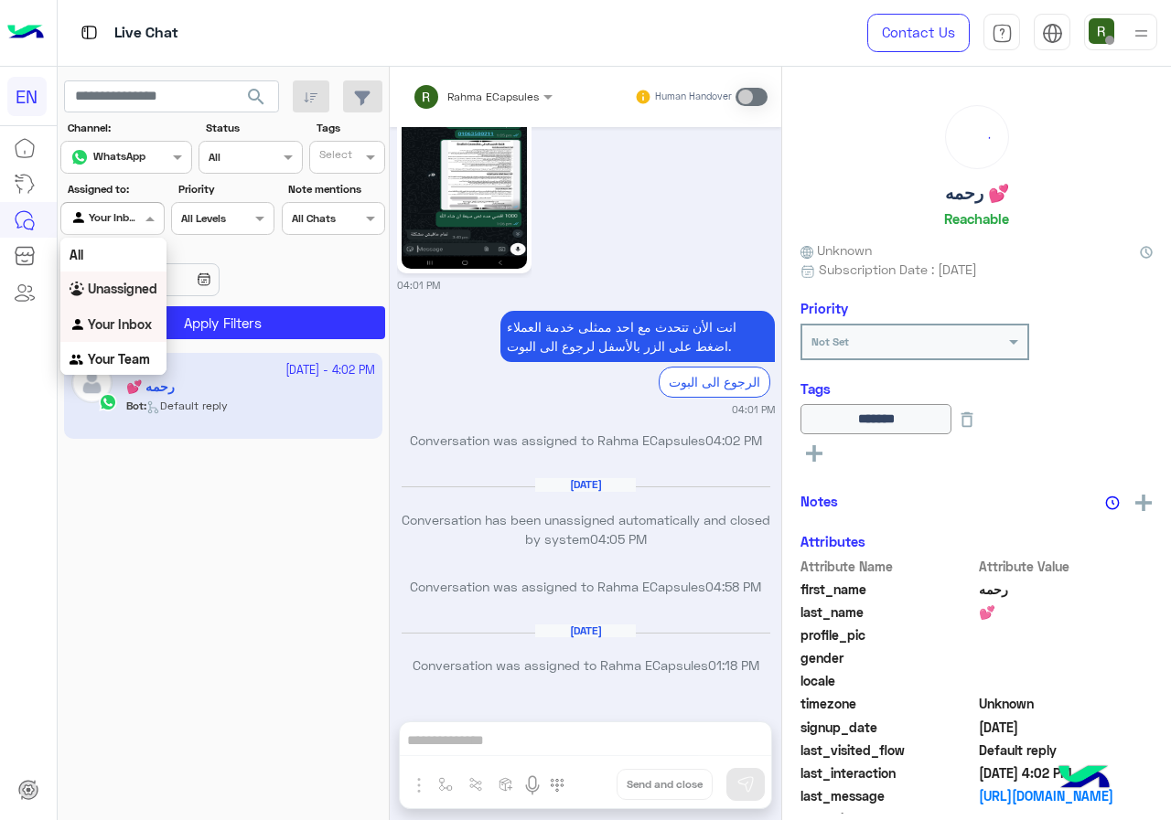
click at [139, 282] on b "Unassigned" at bounding box center [123, 289] width 70 height 16
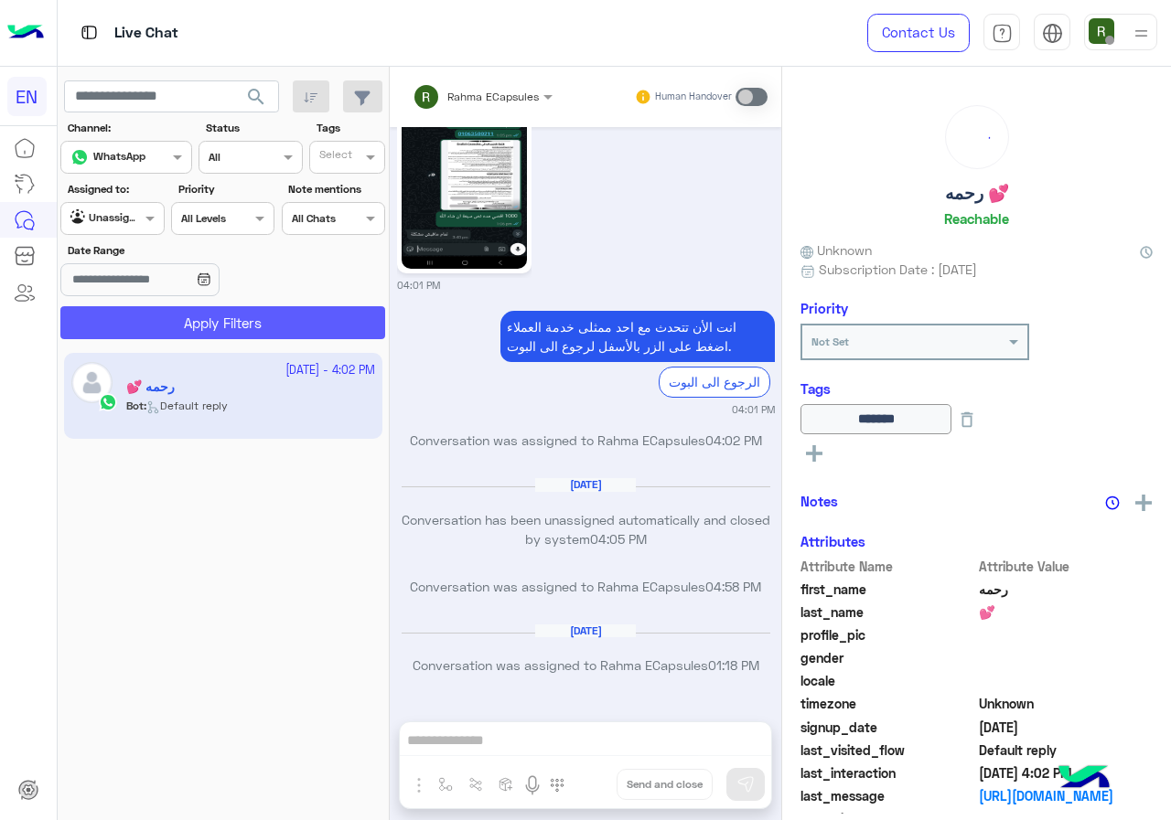
click at [155, 337] on button "Apply Filters" at bounding box center [222, 322] width 325 height 33
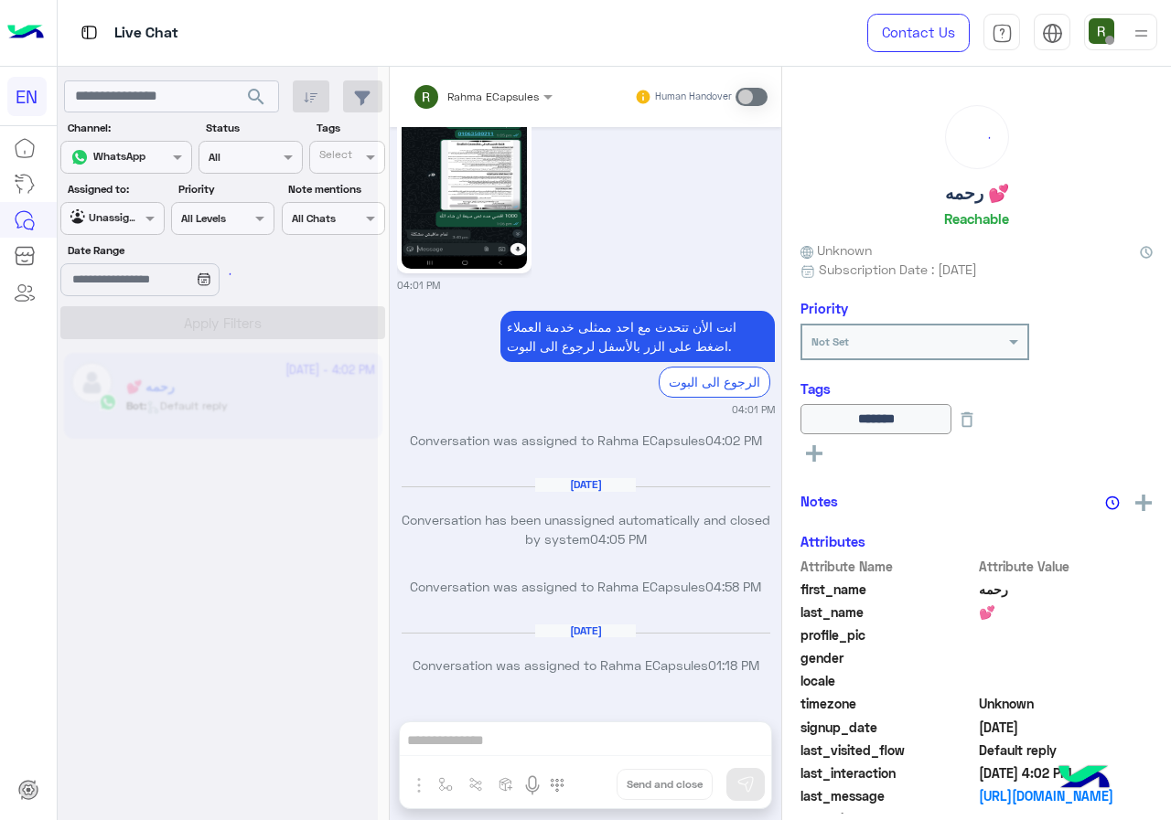
click at [155, 337] on div at bounding box center [218, 417] width 320 height 820
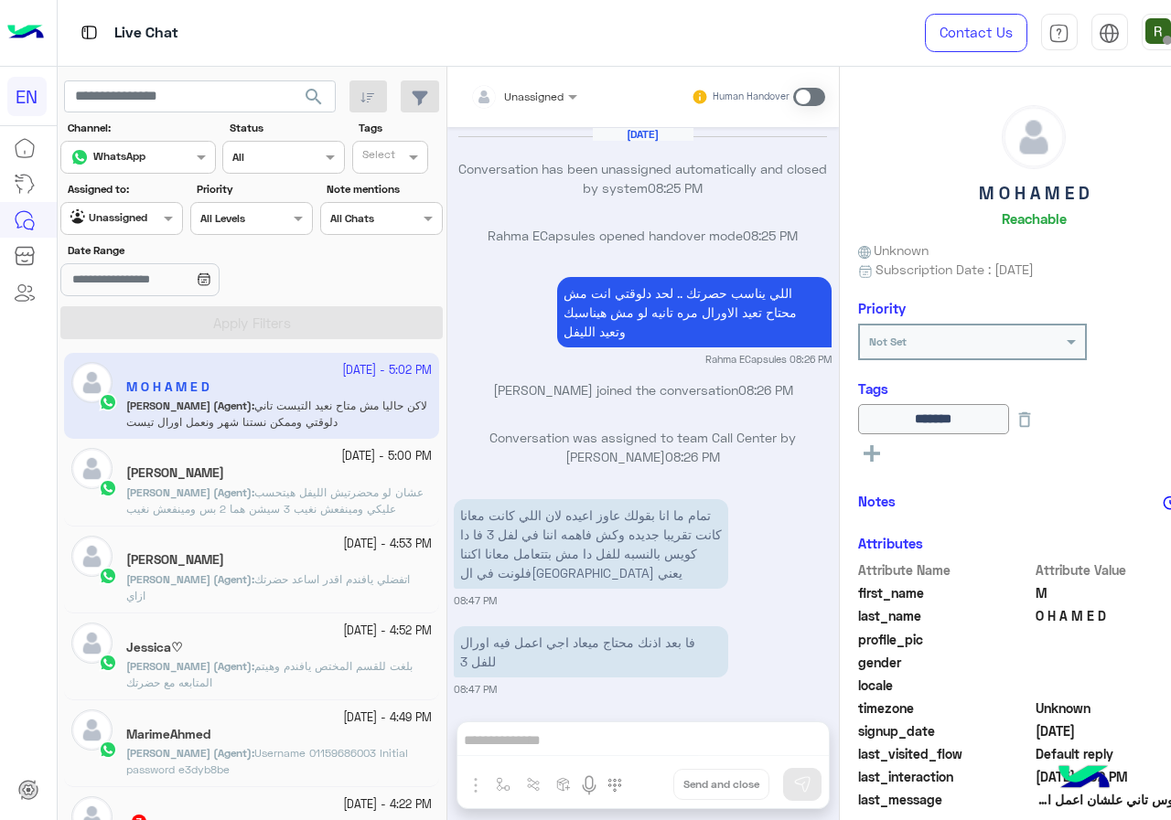
scroll to position [1056, 0]
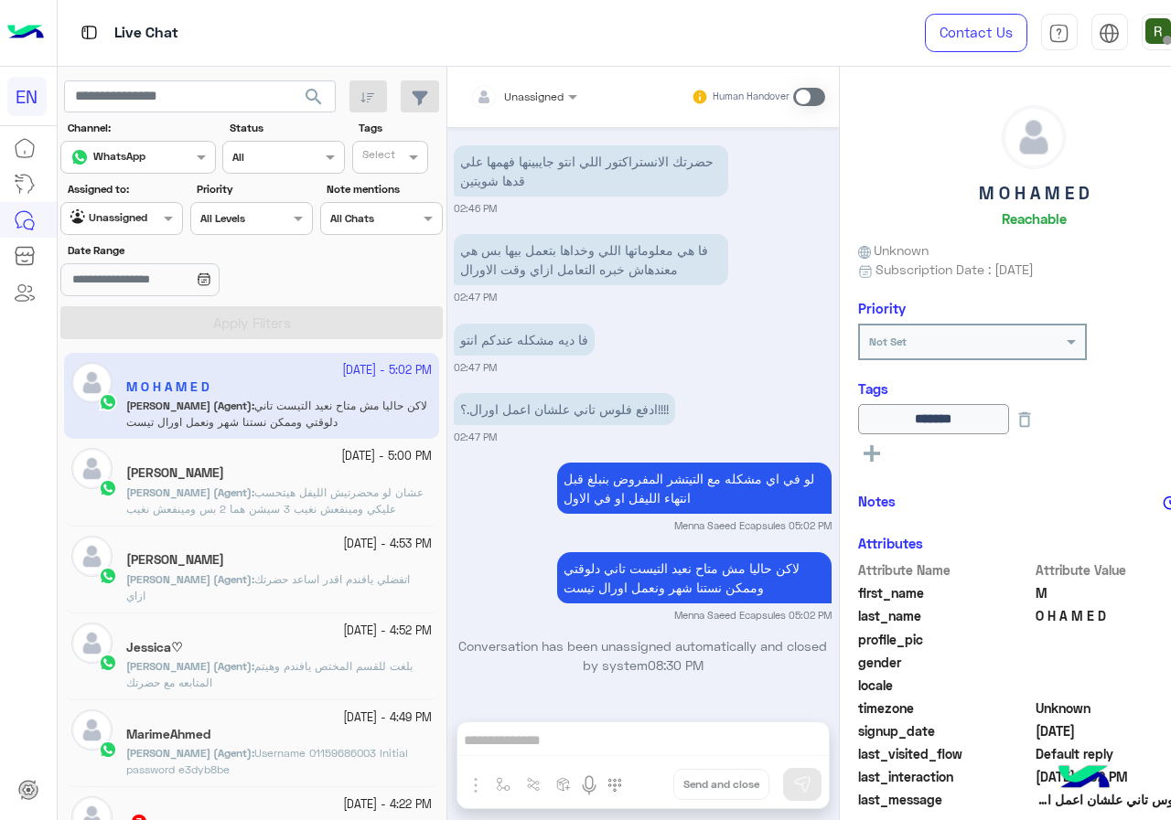
click at [119, 217] on div at bounding box center [121, 216] width 121 height 17
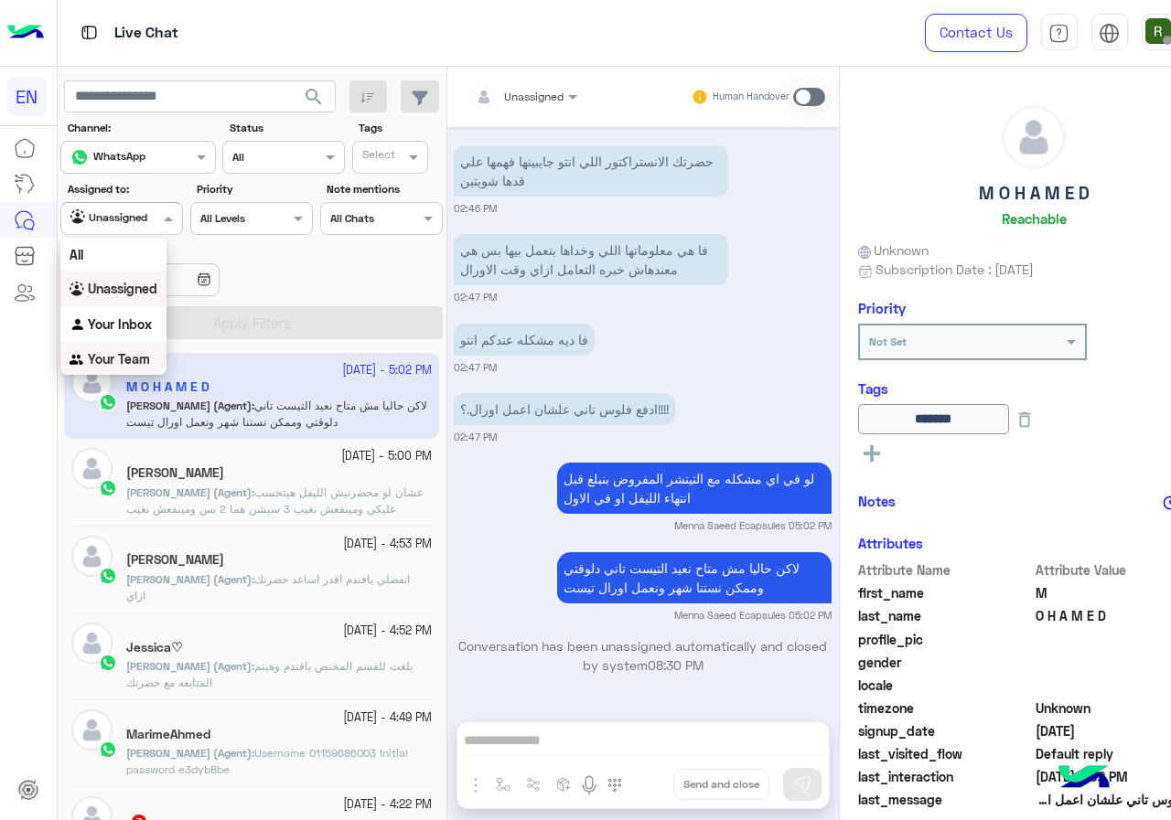
click at [118, 365] on b "Your Team" at bounding box center [119, 359] width 62 height 16
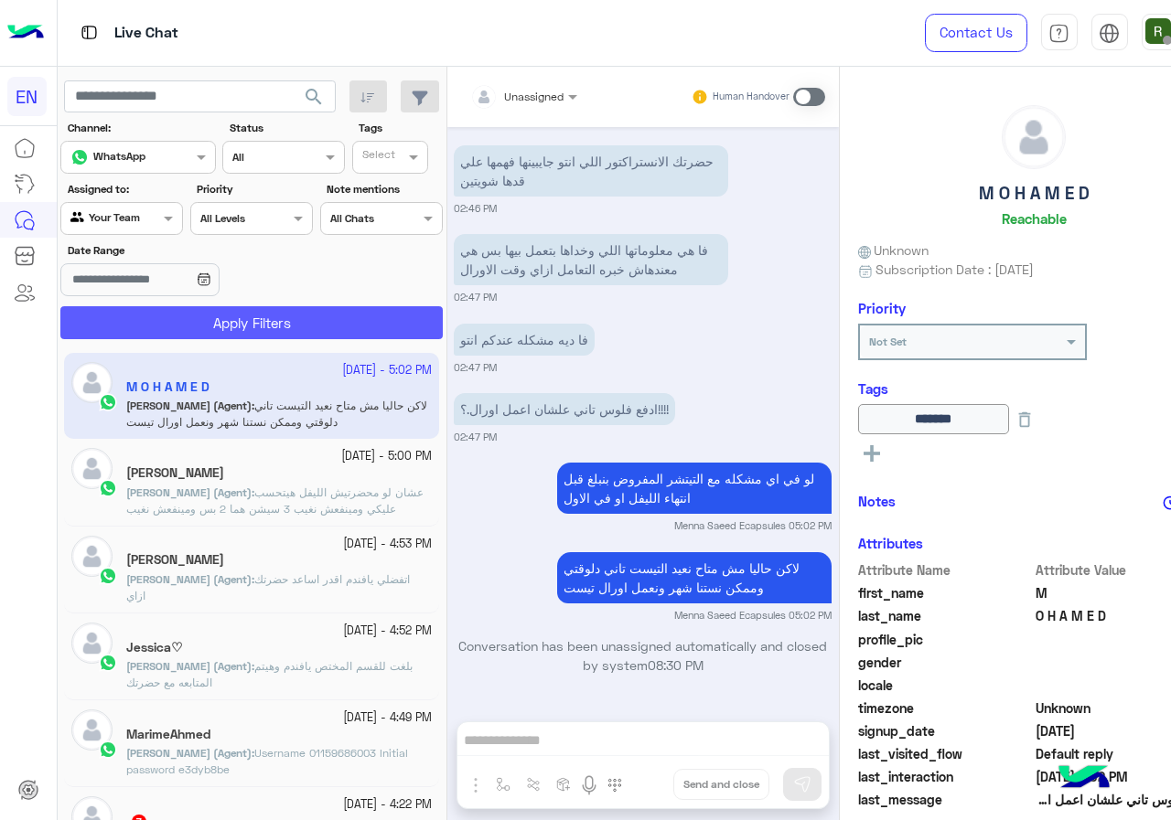
click at [149, 337] on button "Apply Filters" at bounding box center [251, 322] width 382 height 33
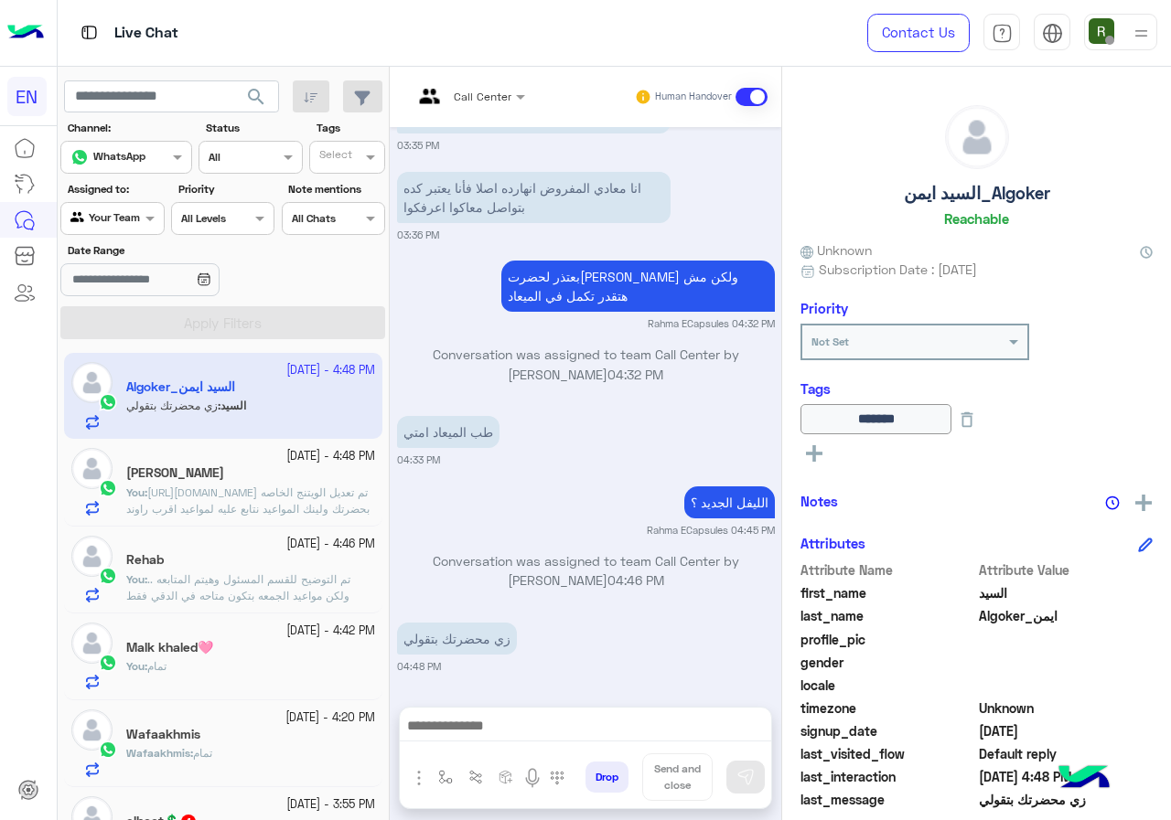
scroll to position [202, 0]
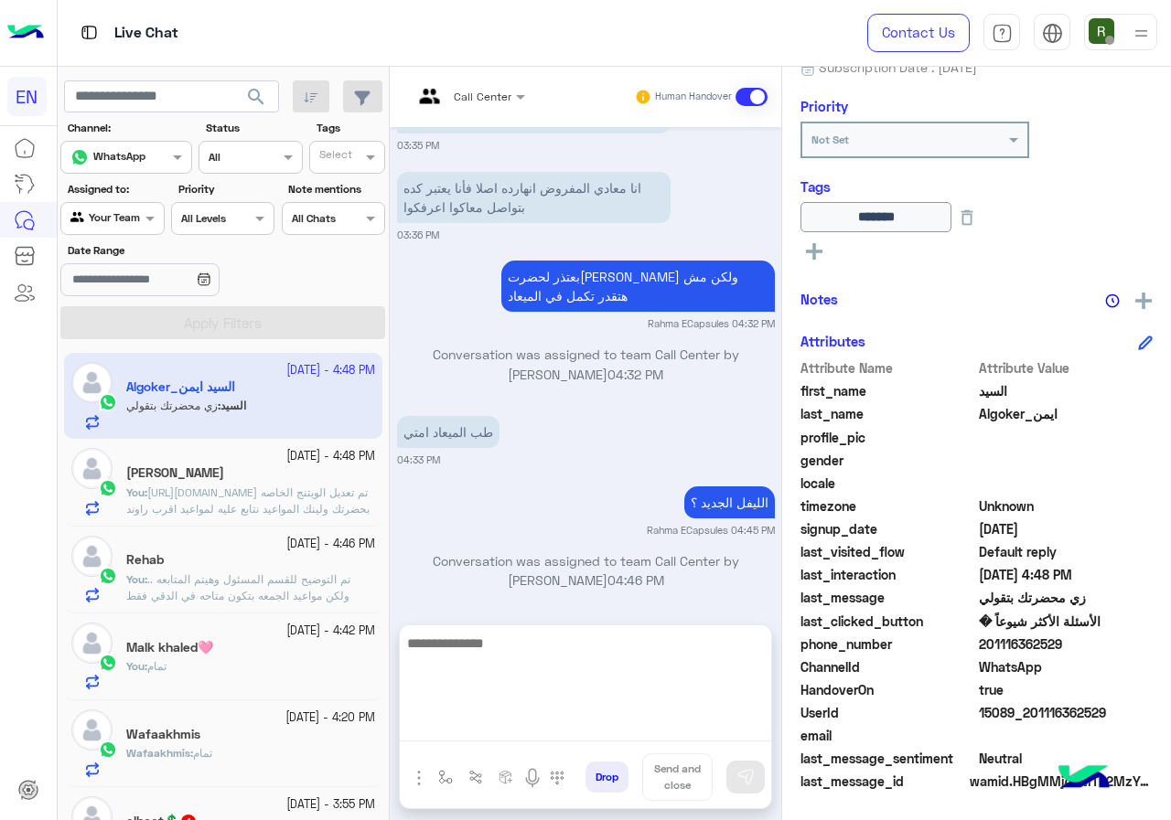
click at [606, 718] on textarea at bounding box center [585, 687] width 371 height 110
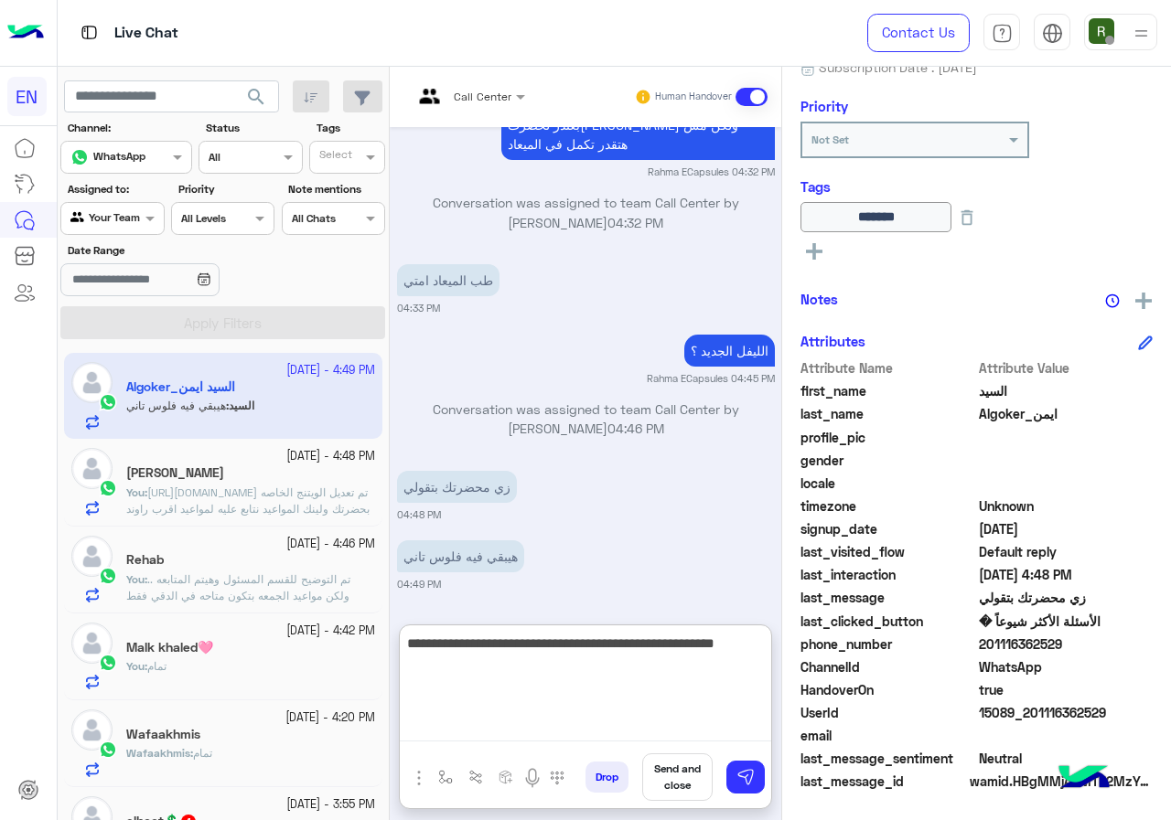
type textarea "**********"
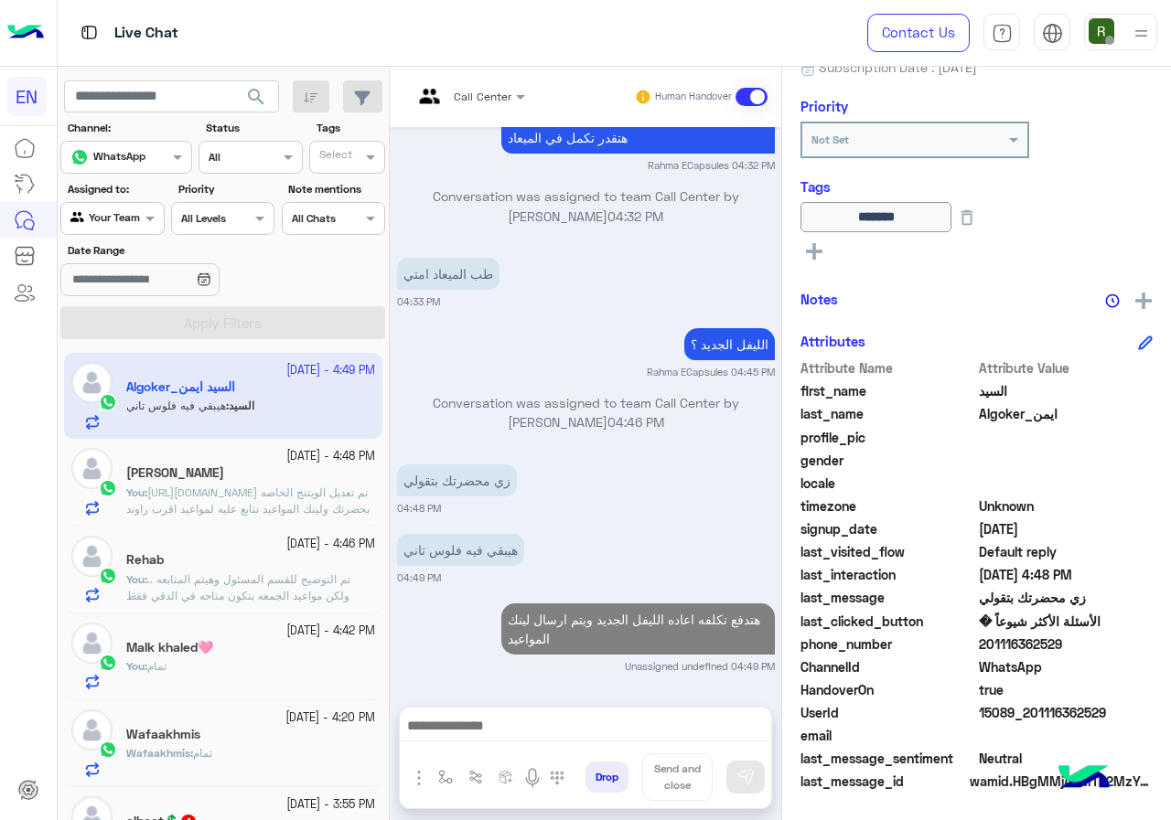
scroll to position [1125, 0]
drag, startPoint x: 982, startPoint y: 646, endPoint x: 1098, endPoint y: 646, distance: 116.1
click at [1098, 646] on span "201116362529" at bounding box center [1066, 644] width 175 height 19
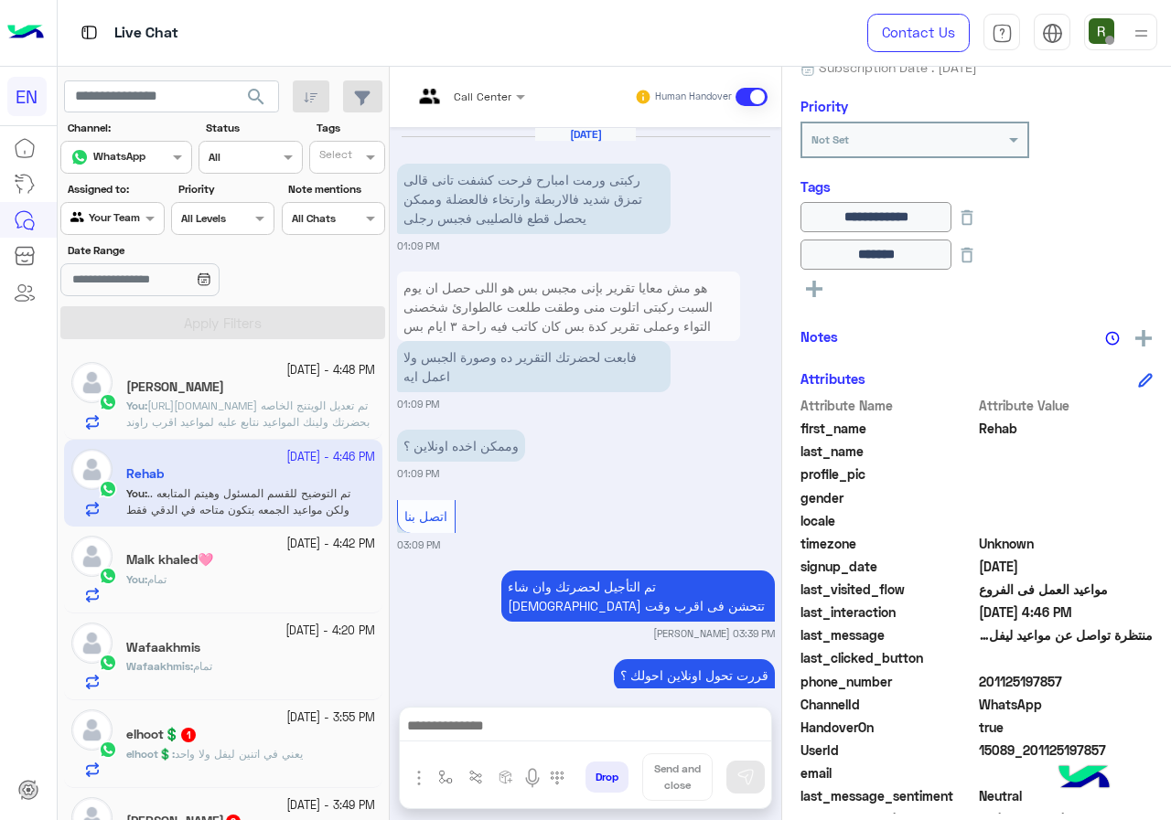
scroll to position [3060, 0]
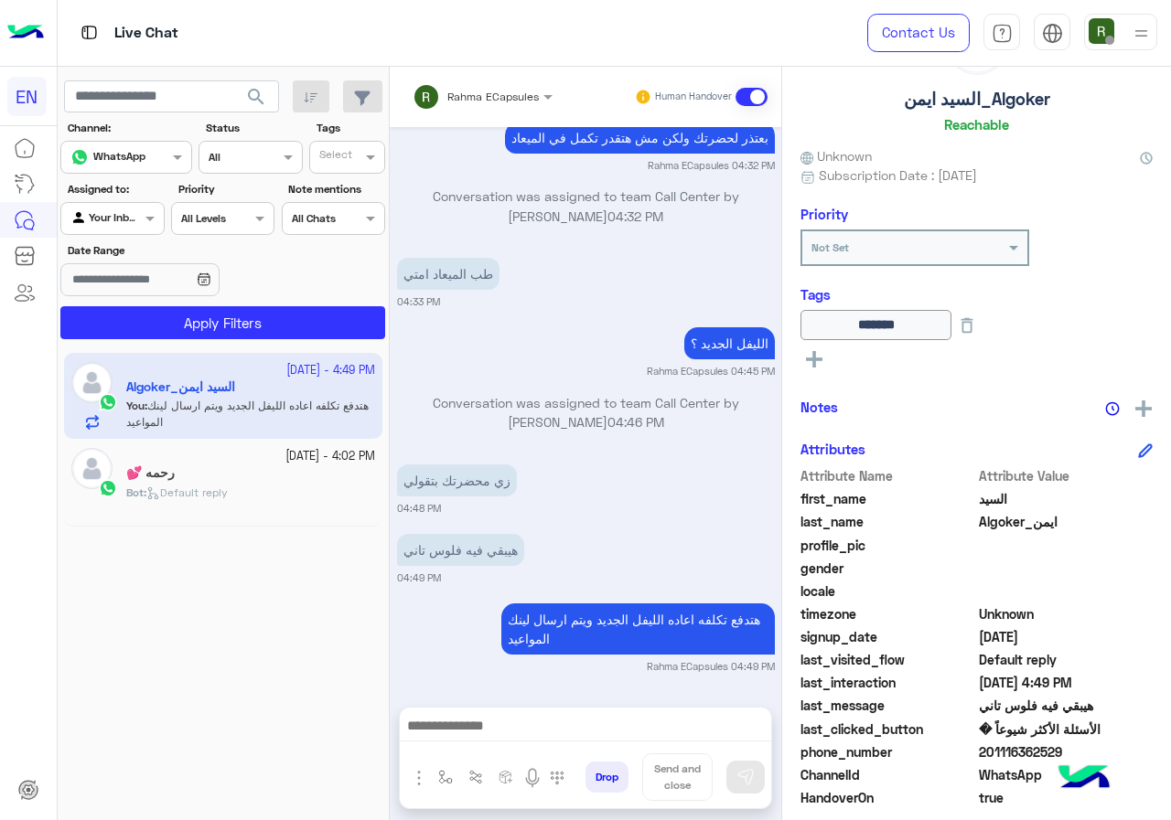
scroll to position [202, 0]
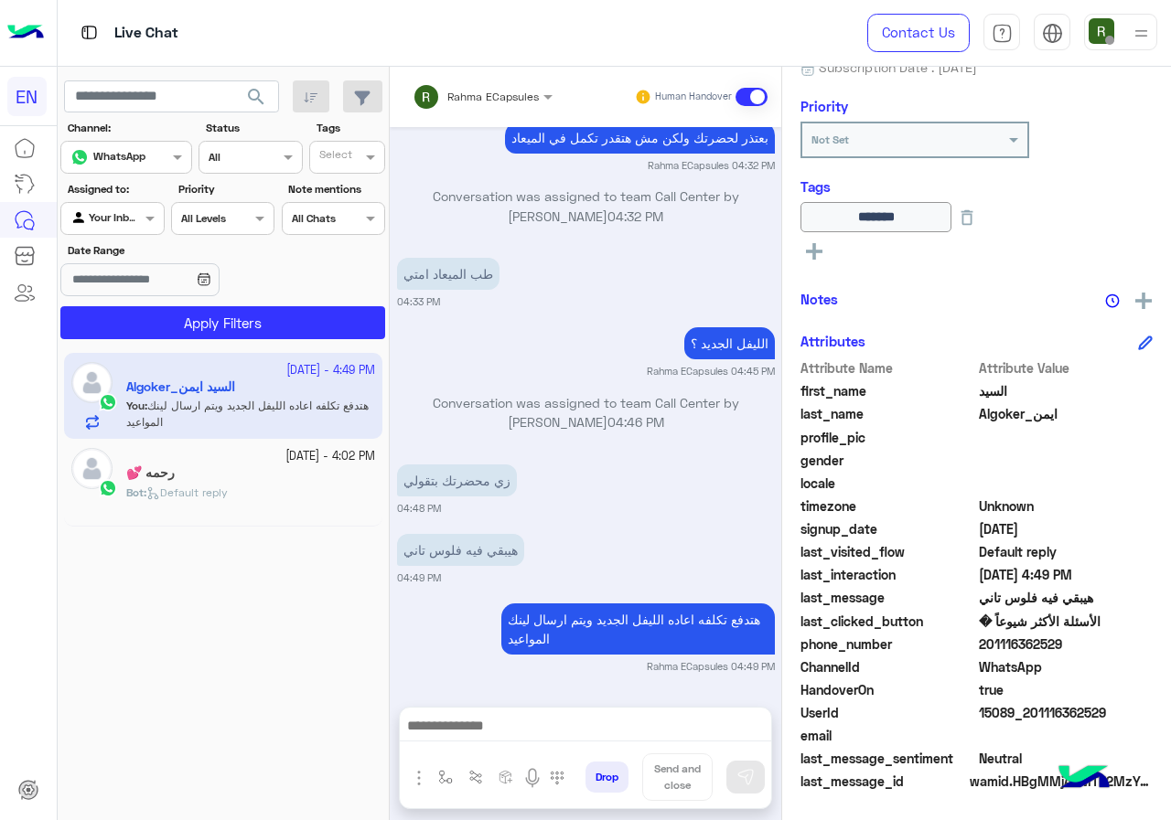
drag, startPoint x: 987, startPoint y: 641, endPoint x: 1080, endPoint y: 644, distance: 93.3
click at [1080, 644] on span "201116362529" at bounding box center [1066, 644] width 175 height 19
click at [997, 659] on span "WhatsApp" at bounding box center [1066, 667] width 175 height 19
drag, startPoint x: 984, startPoint y: 642, endPoint x: 1060, endPoint y: 643, distance: 75.9
click at [1060, 643] on span "201116362529" at bounding box center [1066, 644] width 175 height 19
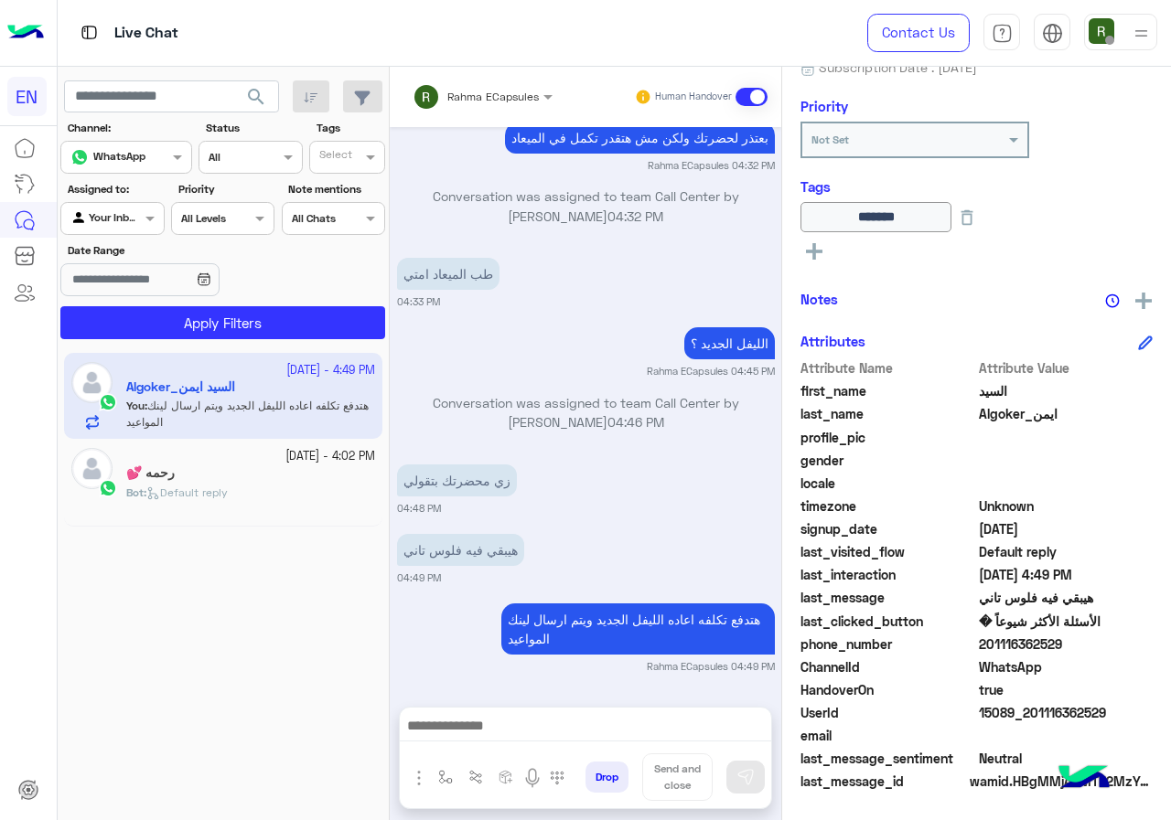
copy span "01116362529"
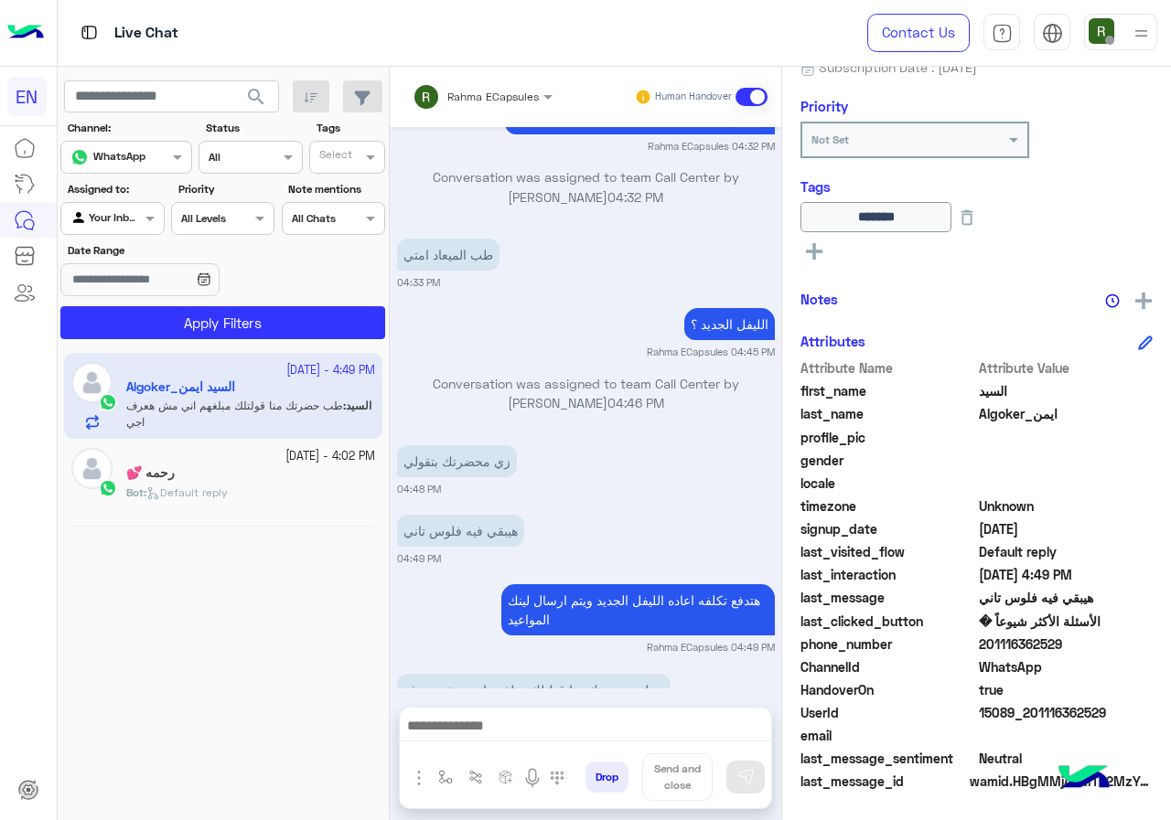
scroll to position [1059, 0]
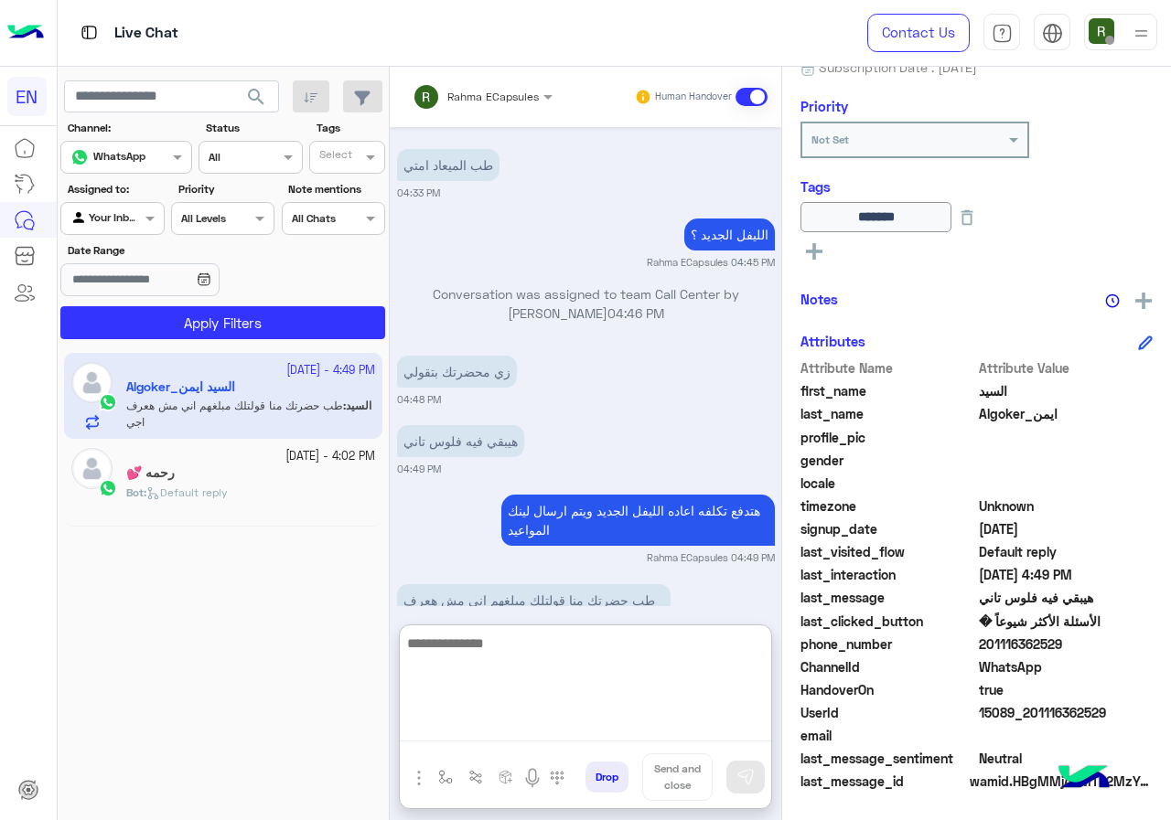
click at [605, 717] on textarea at bounding box center [585, 687] width 371 height 110
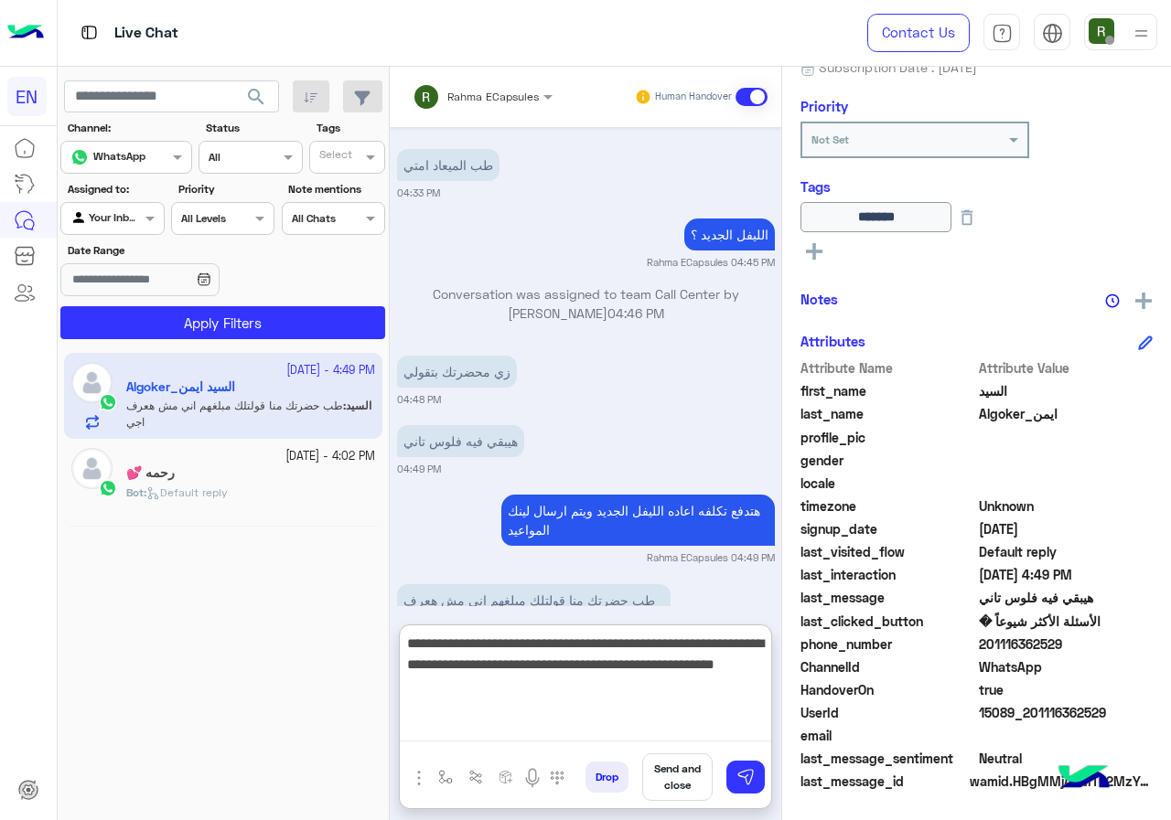
type textarea "**********"
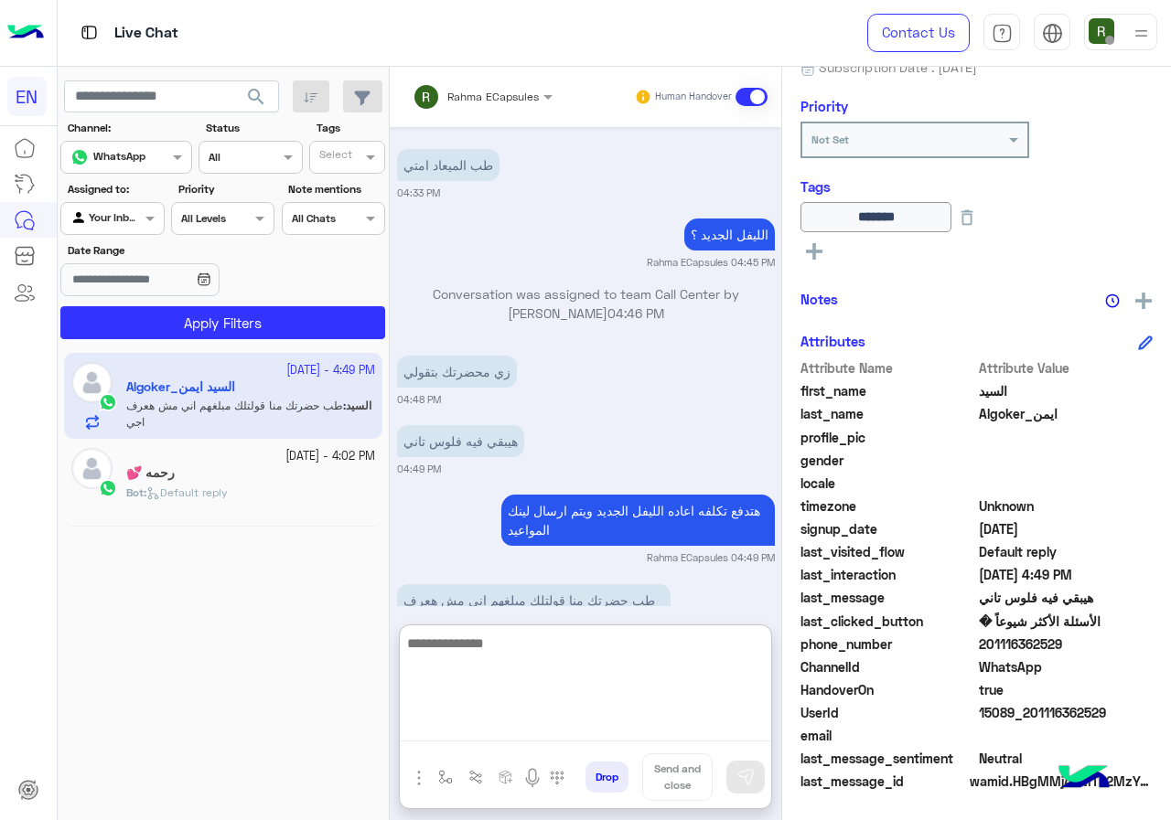
scroll to position [1268, 0]
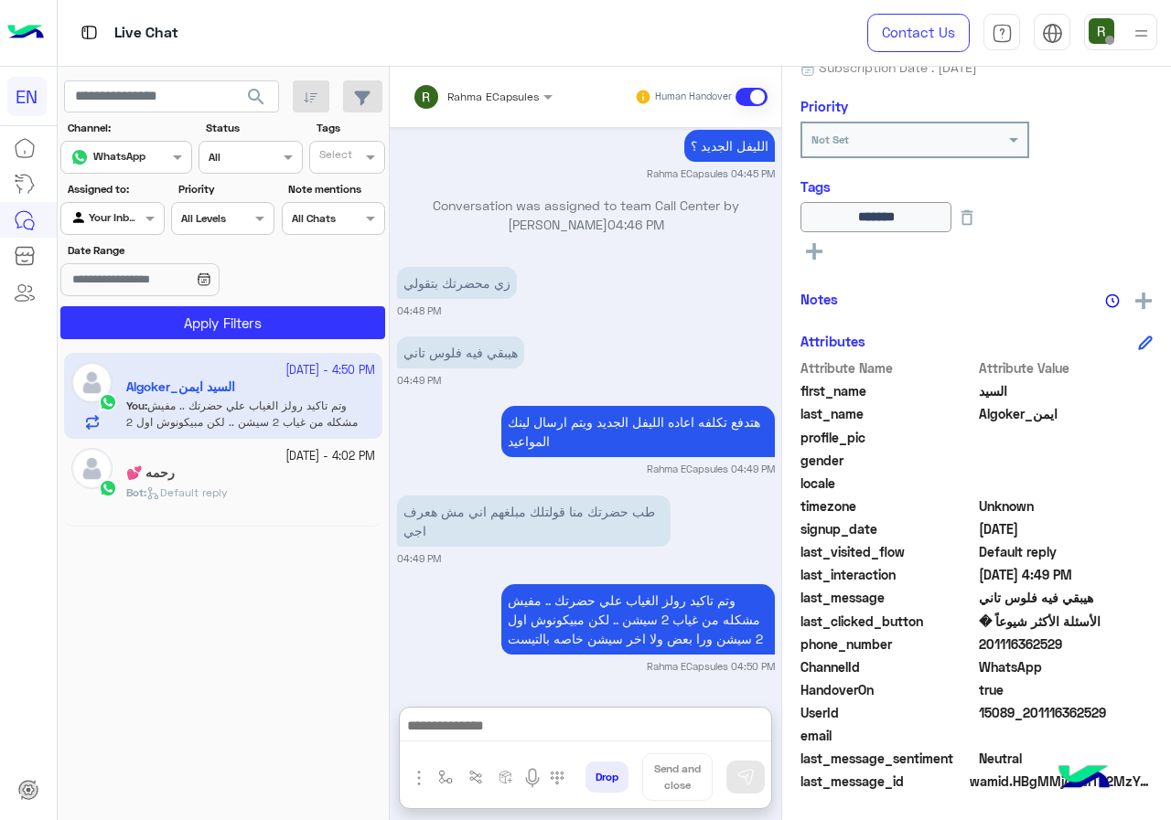
click at [465, 106] on div "Rahma ECapsules" at bounding box center [475, 97] width 126 height 37
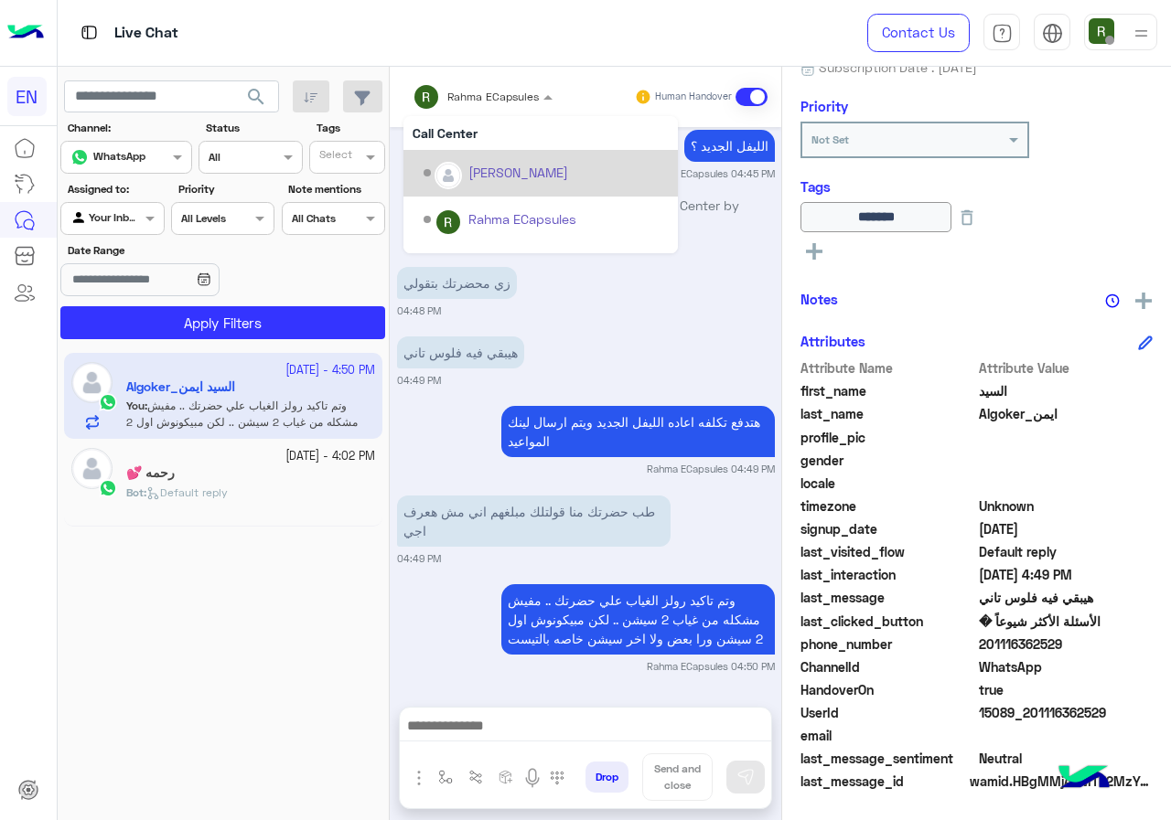
scroll to position [1186, 0]
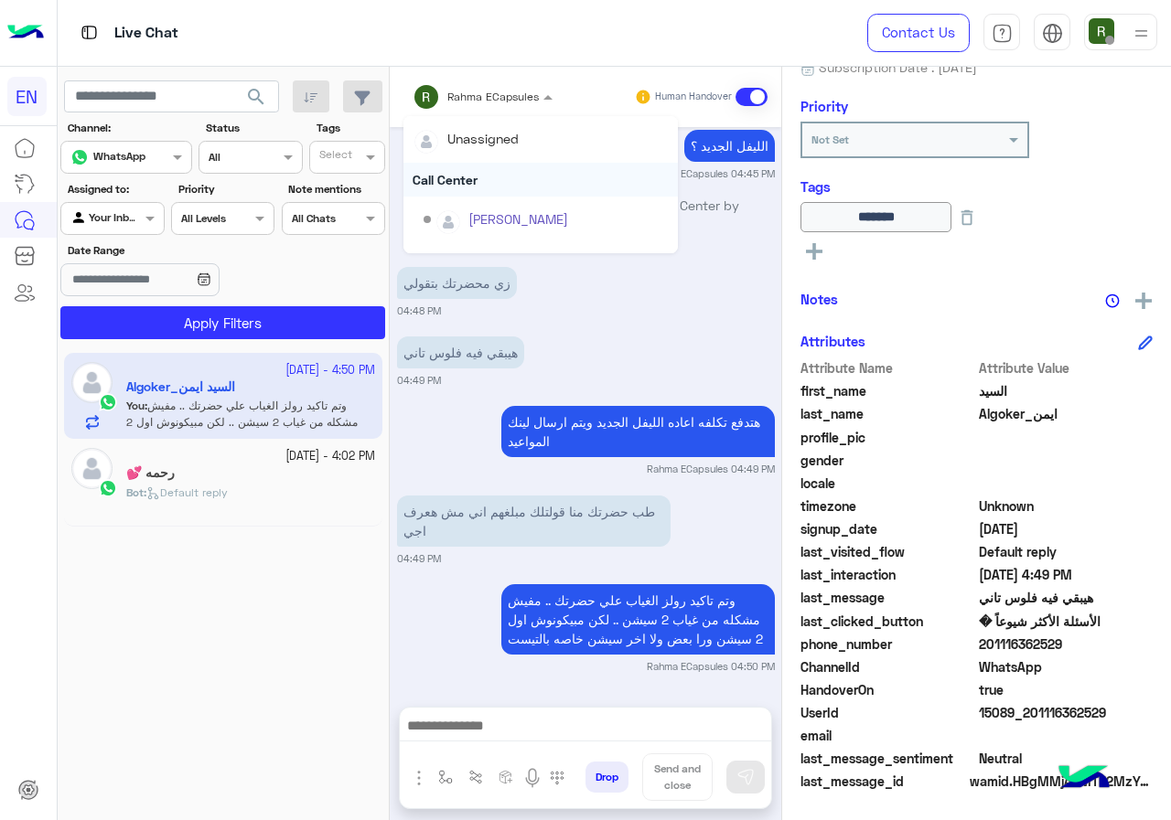
click at [478, 182] on div "Call Center" at bounding box center [540, 180] width 274 height 34
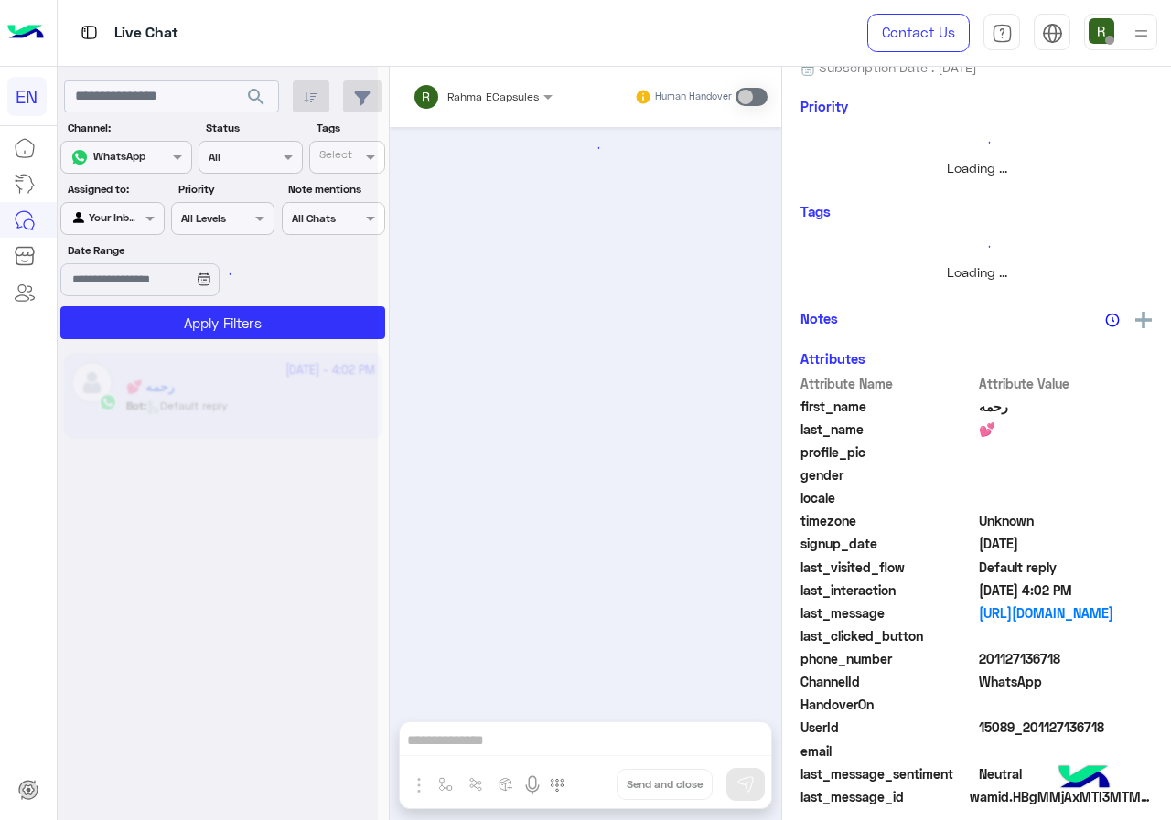
click at [131, 209] on div at bounding box center [218, 417] width 320 height 820
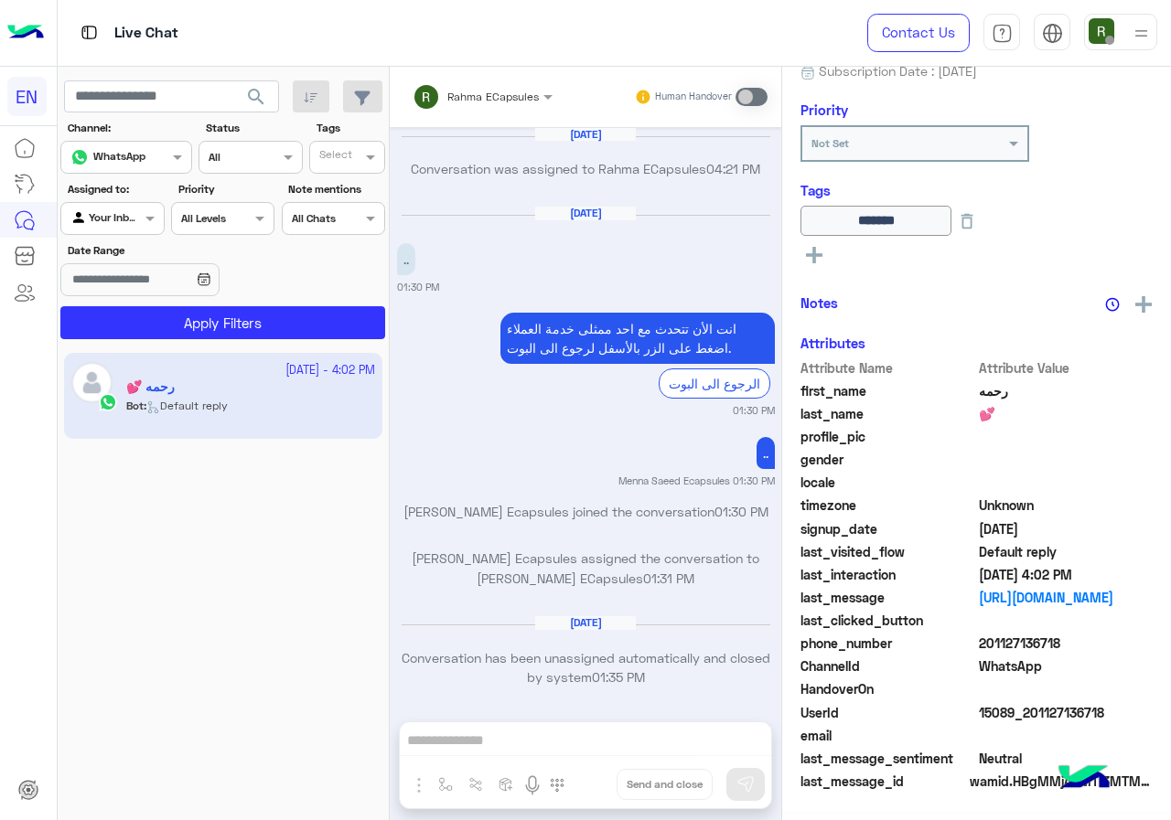
scroll to position [1165, 0]
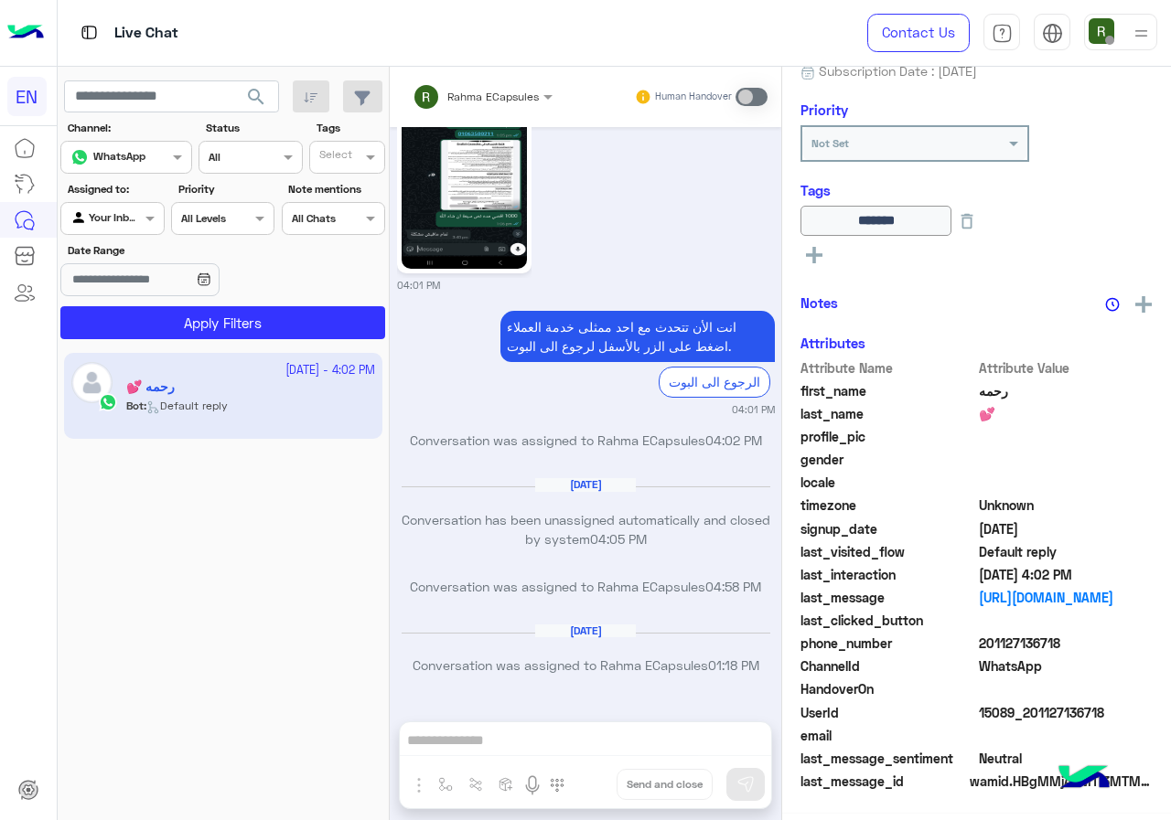
click at [137, 229] on div "Agent Filter Your Inbox" at bounding box center [111, 218] width 103 height 33
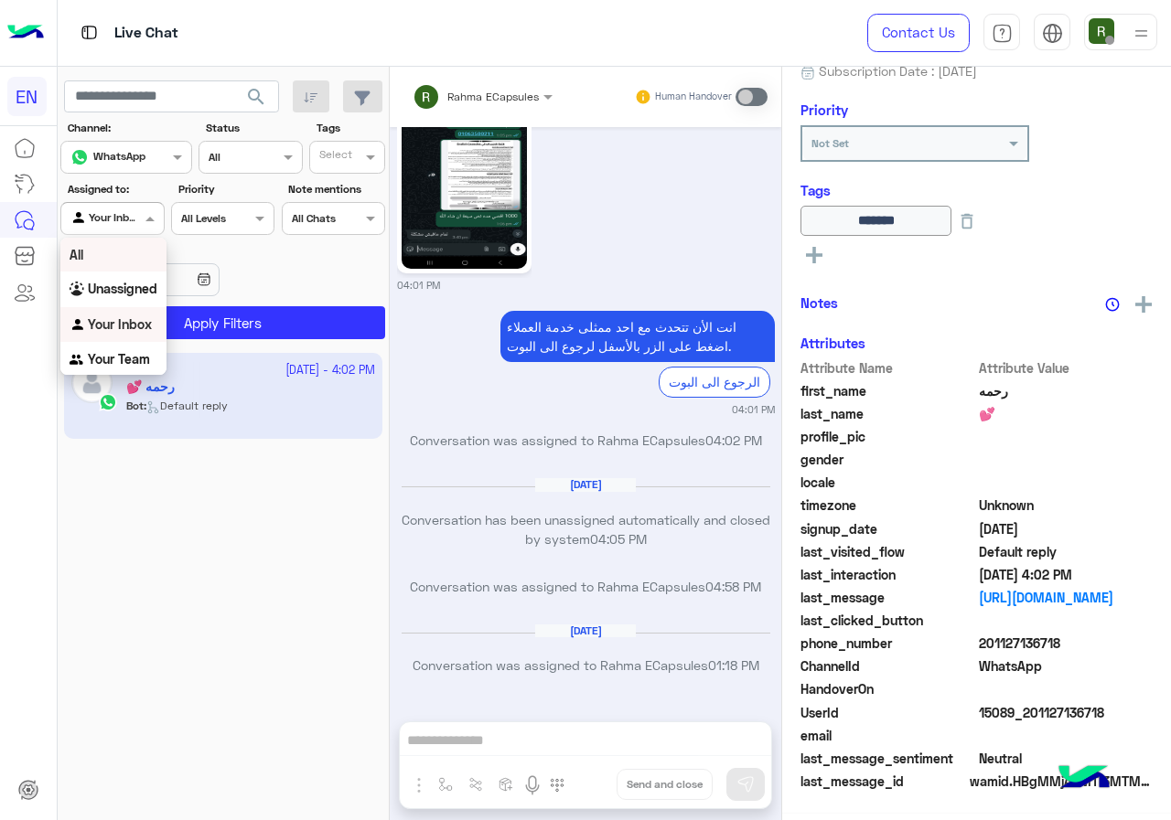
click at [137, 280] on div "Unassigned" at bounding box center [113, 290] width 106 height 36
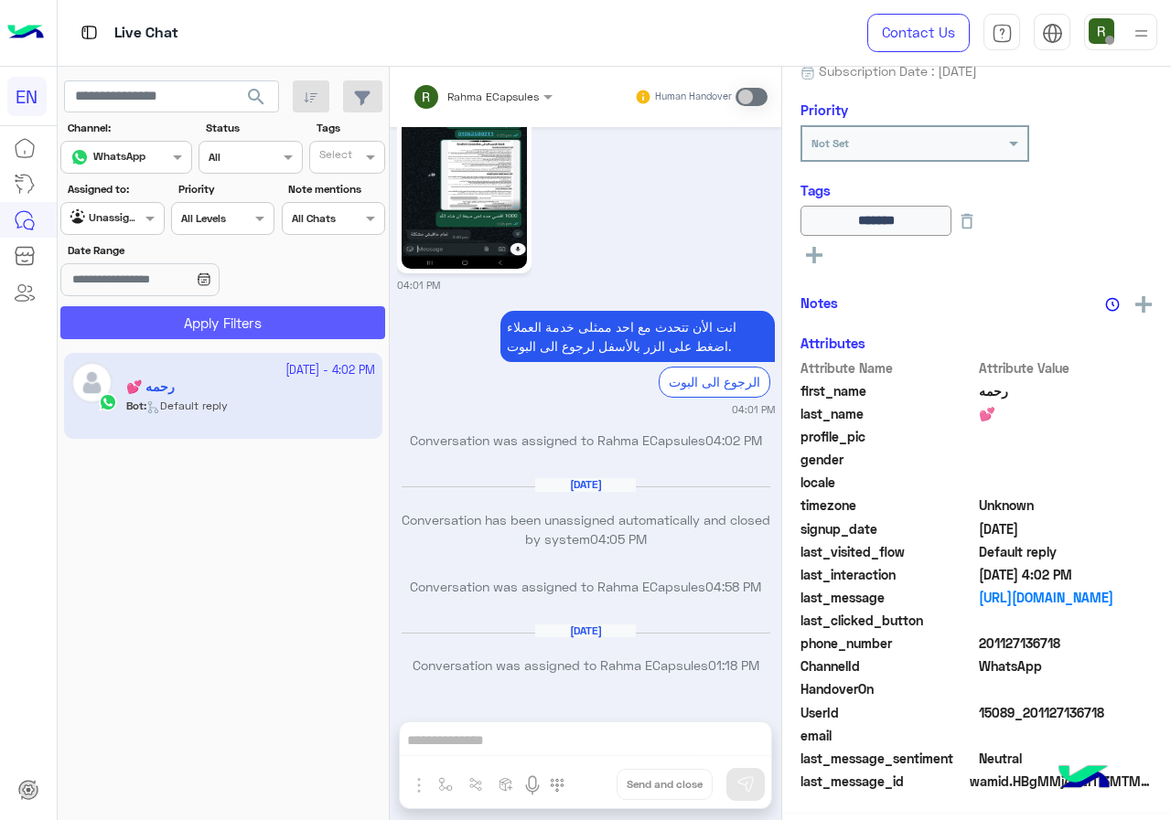
click at [156, 325] on button "Apply Filters" at bounding box center [222, 322] width 325 height 33
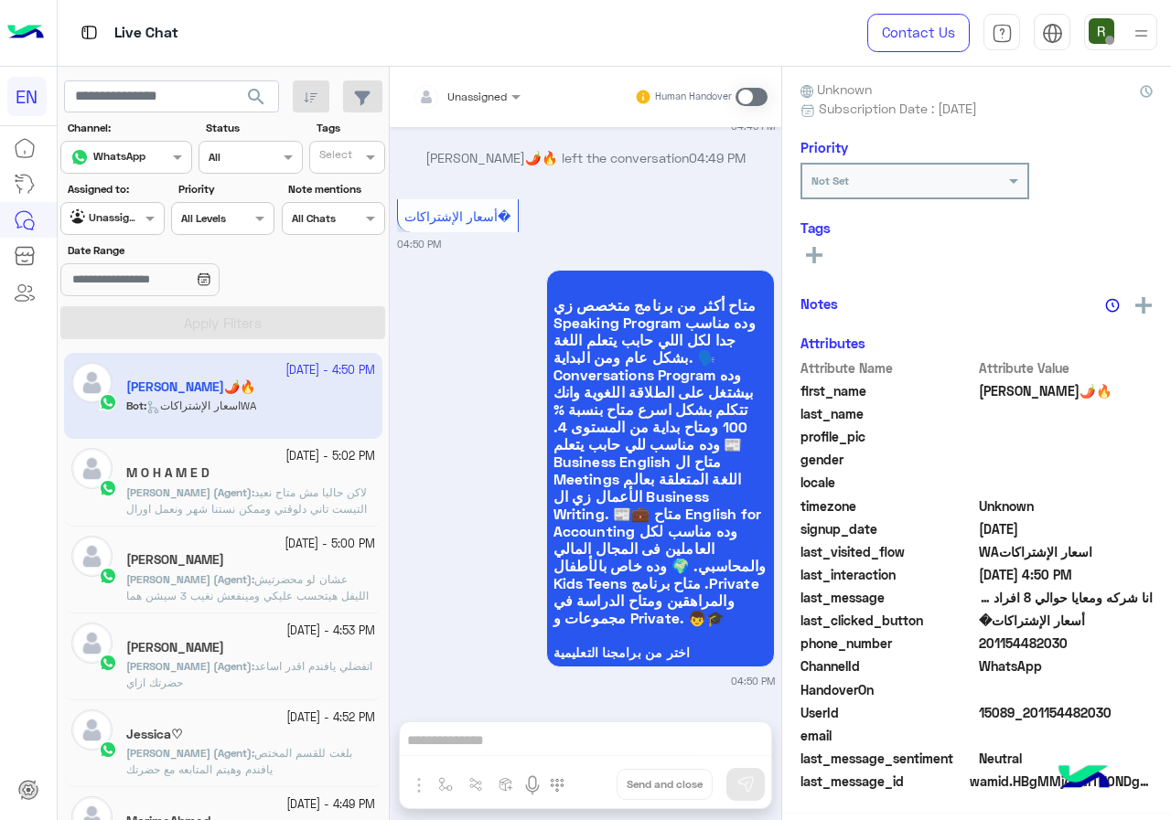
scroll to position [160, 0]
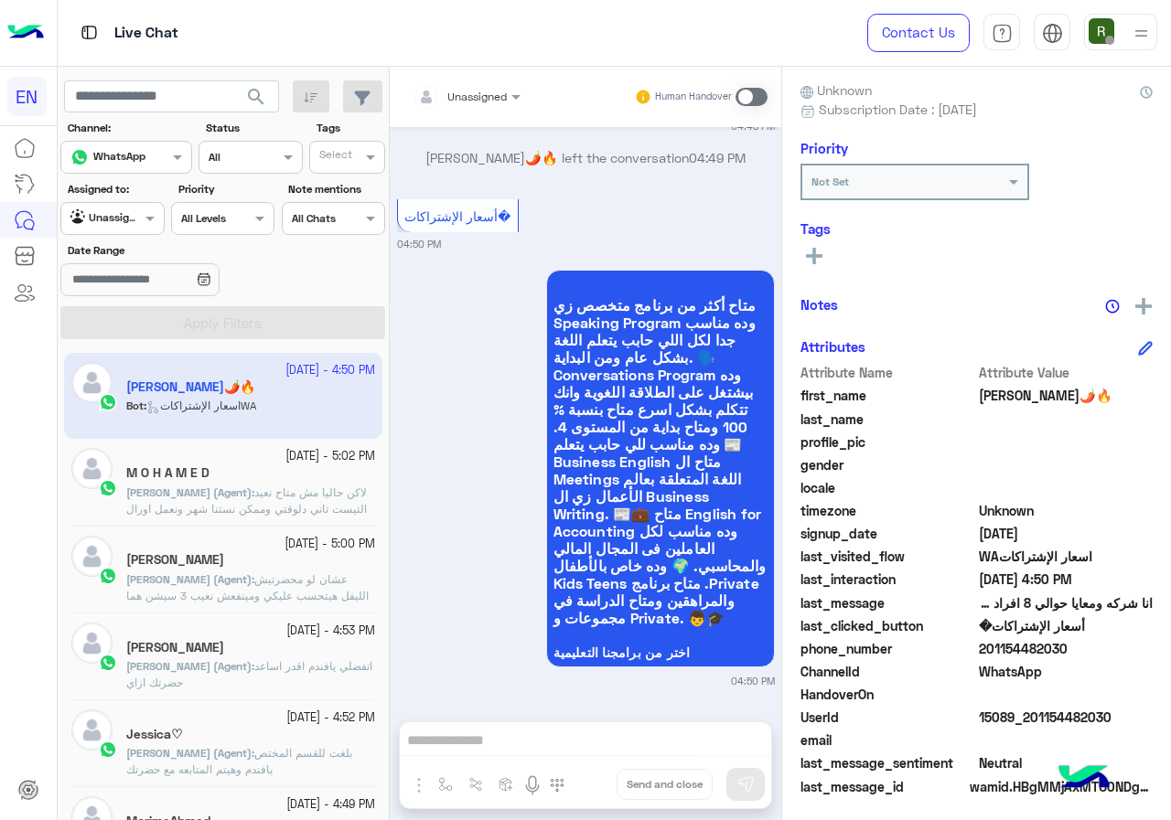
drag, startPoint x: 982, startPoint y: 644, endPoint x: 1083, endPoint y: 644, distance: 100.6
click at [1083, 644] on span "201154482030" at bounding box center [1066, 648] width 175 height 19
copy span "01154482030"
click at [502, 106] on div "Unassigned" at bounding box center [459, 97] width 94 height 37
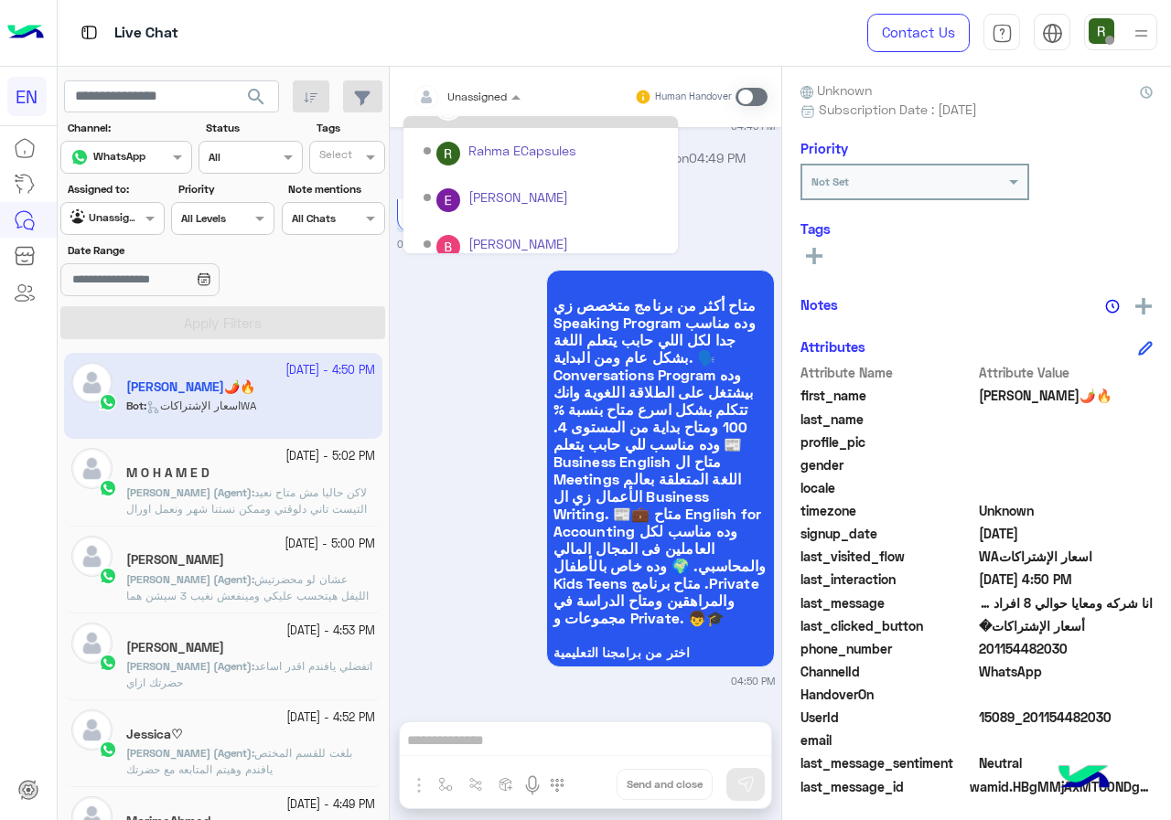
scroll to position [304, 0]
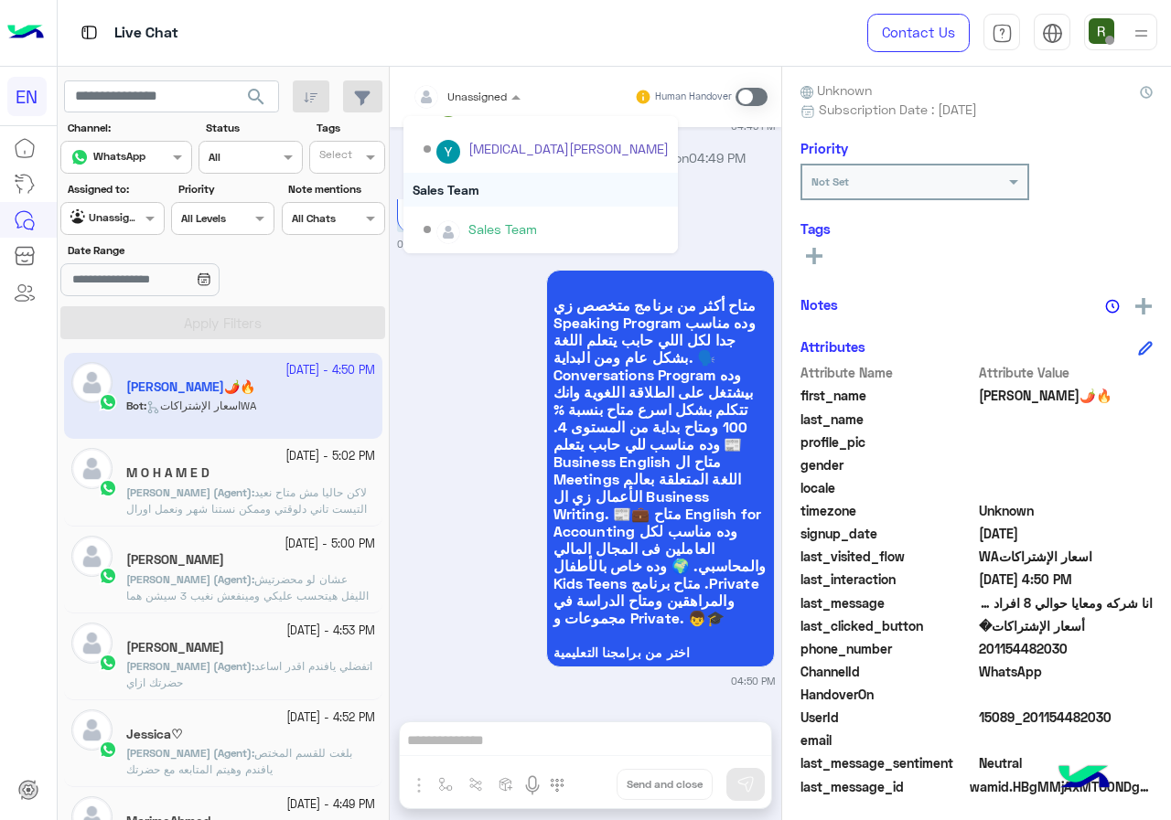
click at [530, 190] on div "Sales Team" at bounding box center [540, 190] width 274 height 34
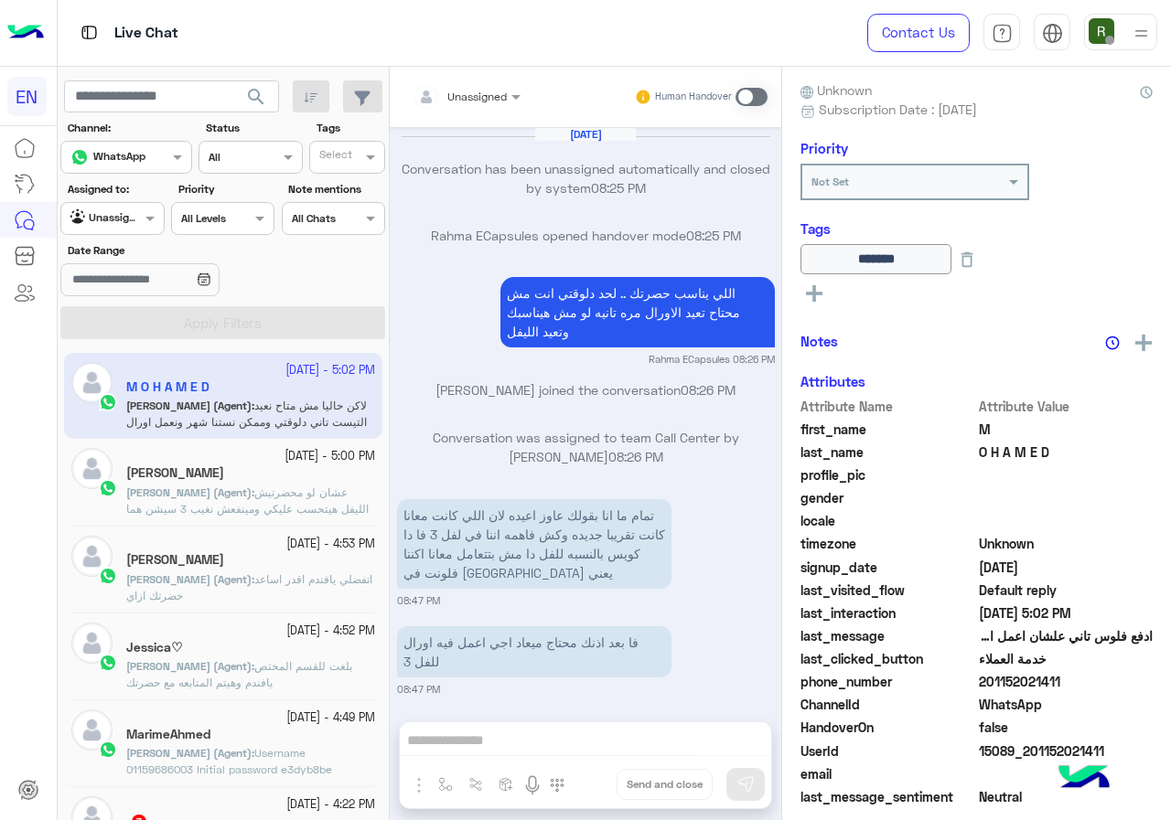
scroll to position [1056, 0]
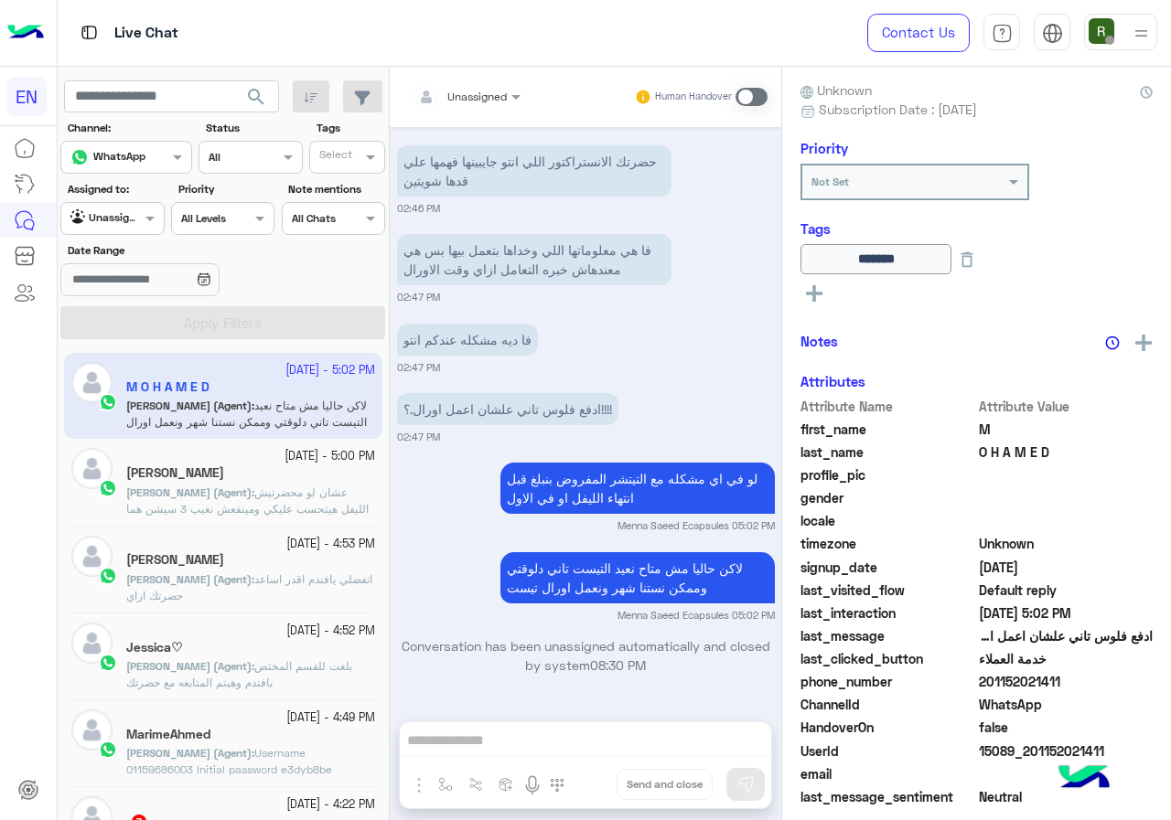
click at [134, 225] on div "Unassigned" at bounding box center [105, 218] width 70 height 18
click at [138, 326] on b "Your Inbox" at bounding box center [120, 324] width 64 height 16
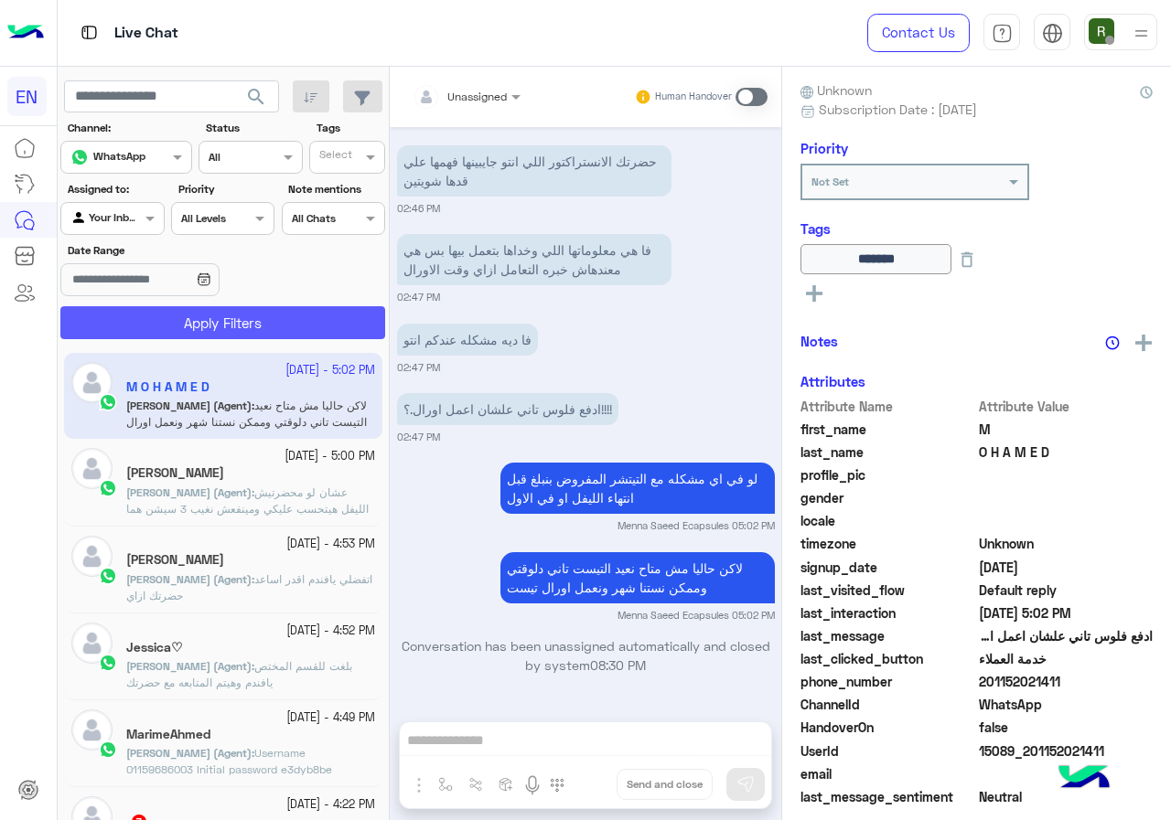
click at [144, 321] on button "Apply Filters" at bounding box center [222, 322] width 325 height 33
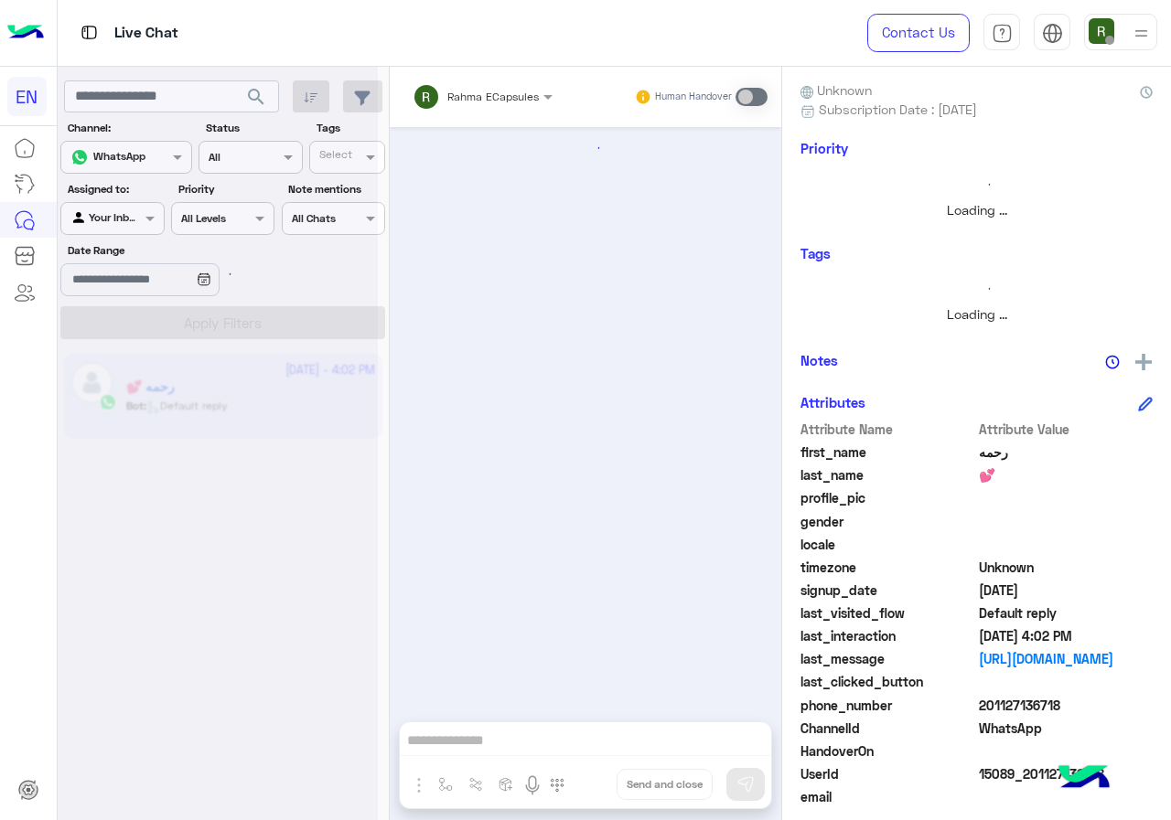
scroll to position [1165, 0]
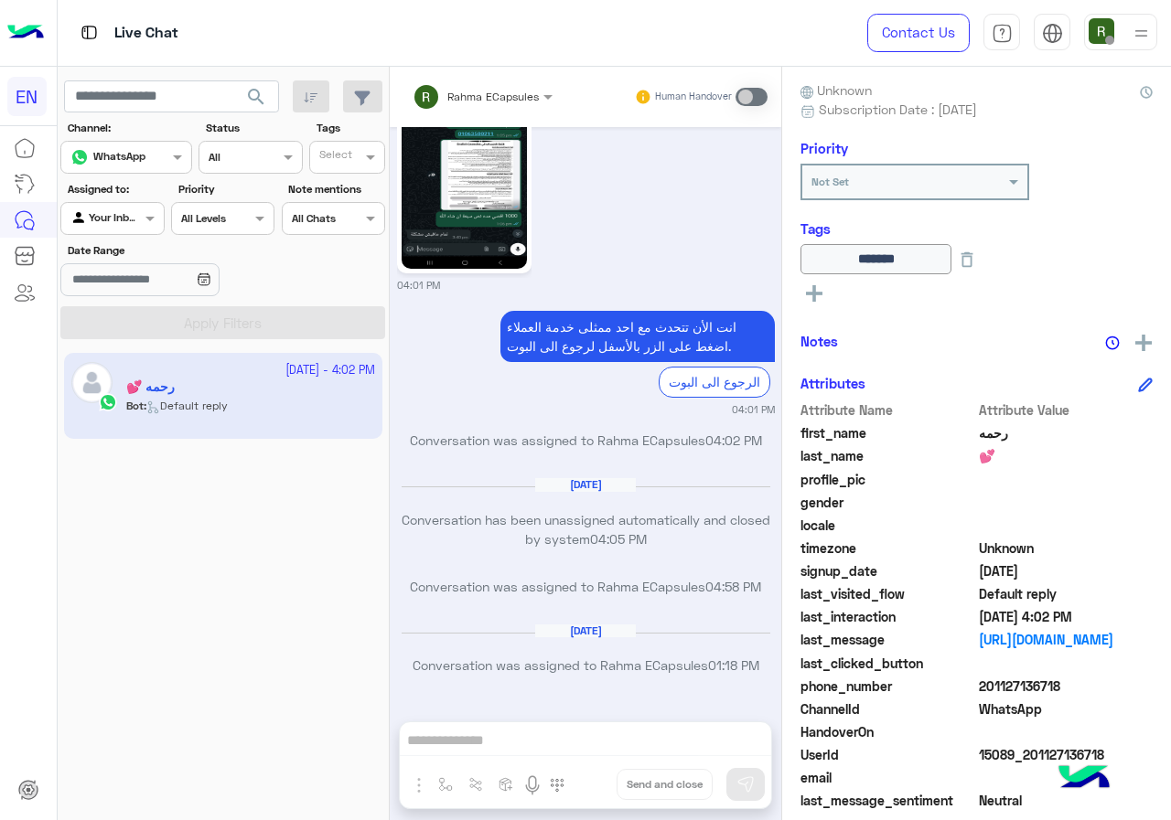
click at [110, 211] on input "text" at bounding box center [91, 217] width 42 height 16
click at [118, 369] on div "Your Team" at bounding box center [113, 360] width 106 height 36
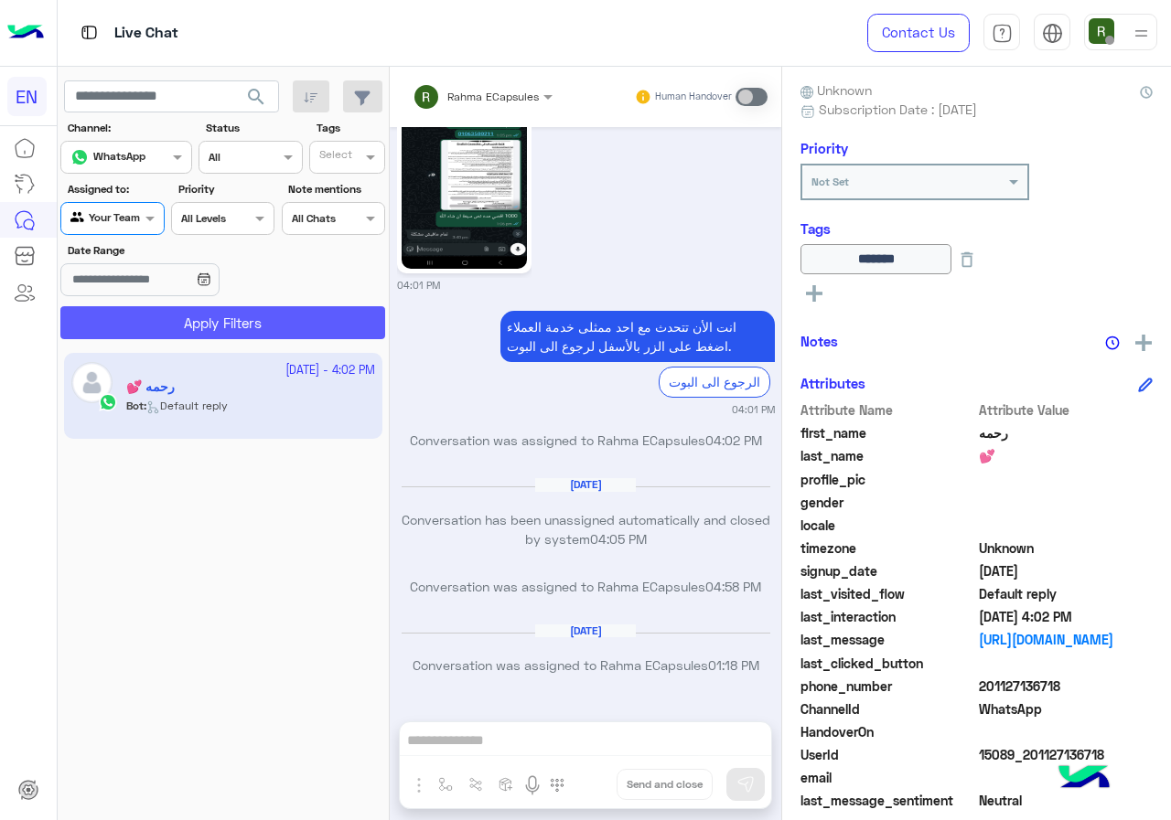
click at [150, 312] on button "Apply Filters" at bounding box center [222, 322] width 325 height 33
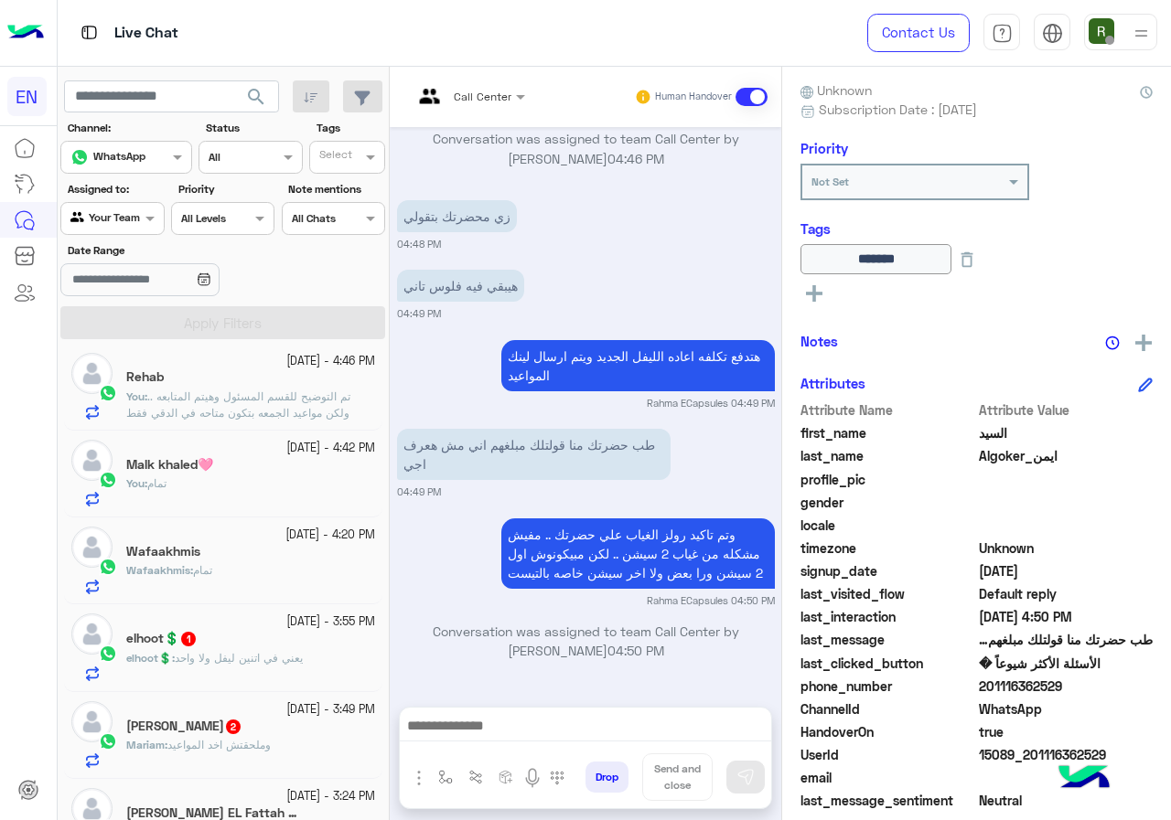
scroll to position [274, 0]
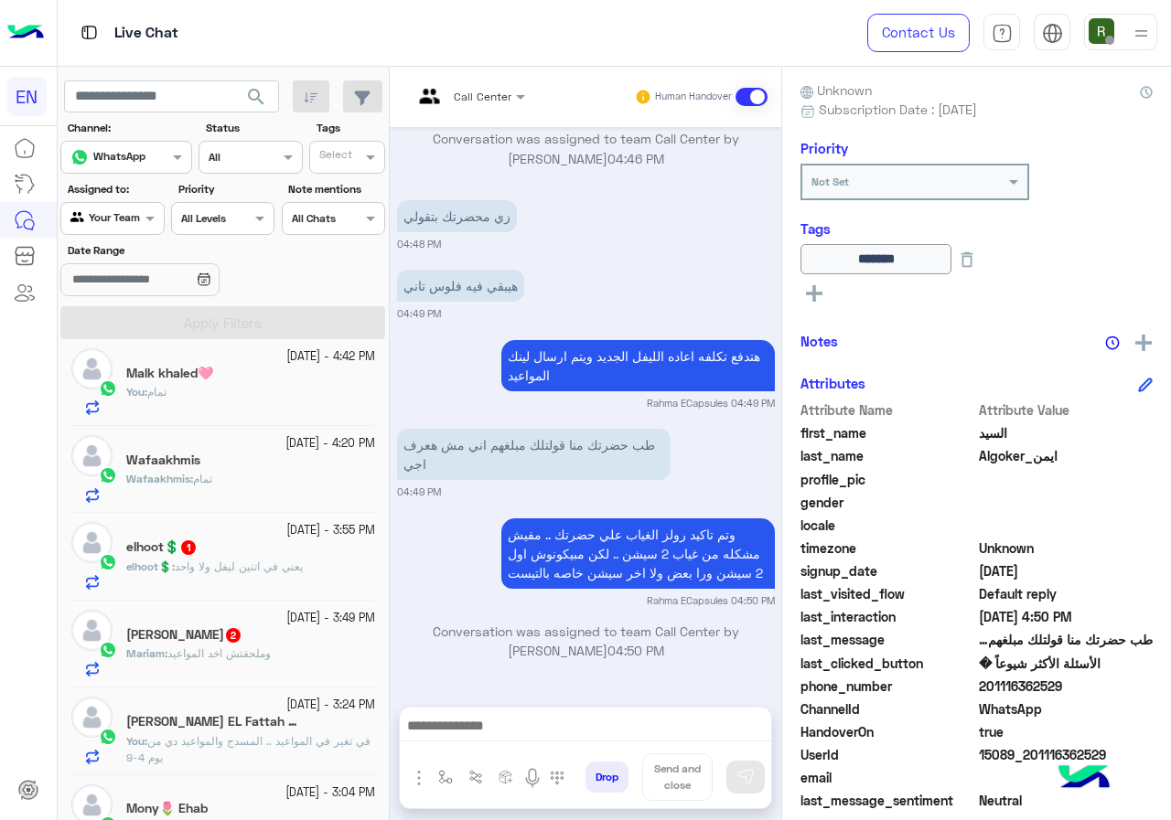
click at [257, 572] on span "يعني في اتنين ليفل ولا واحد" at bounding box center [239, 567] width 128 height 14
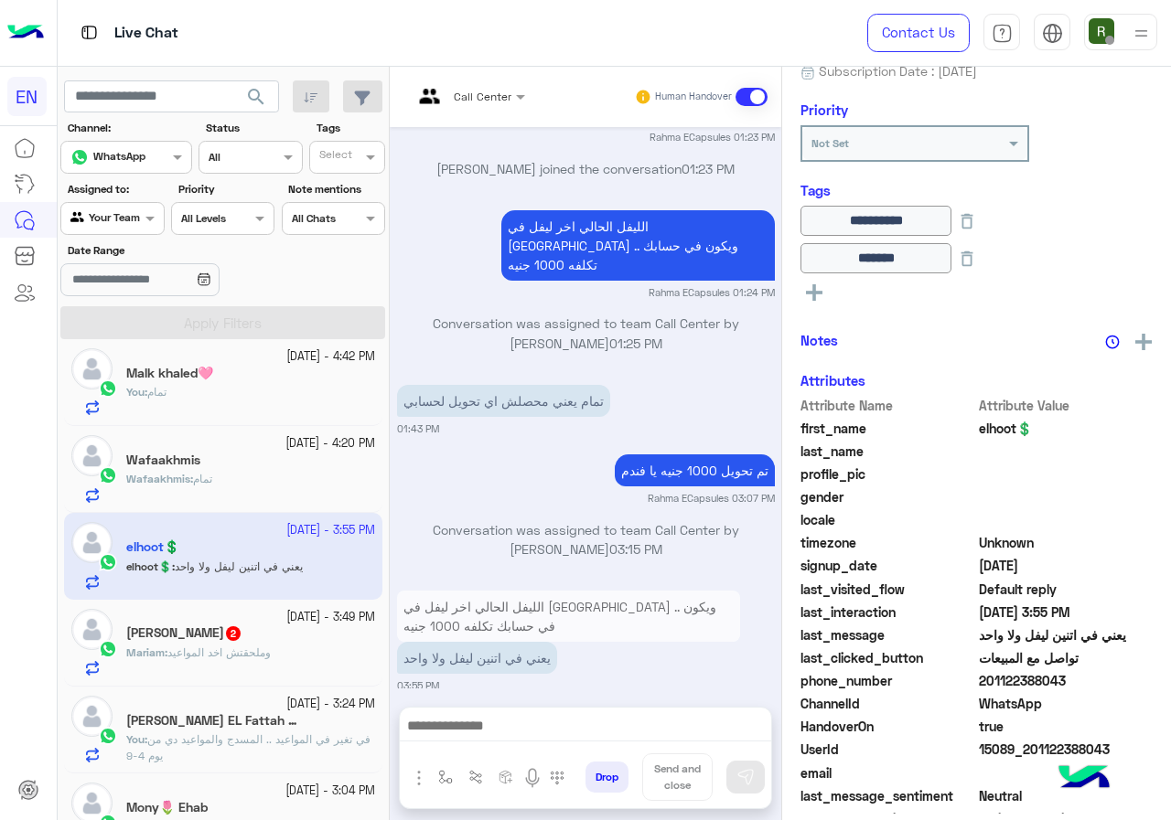
scroll to position [235, 0]
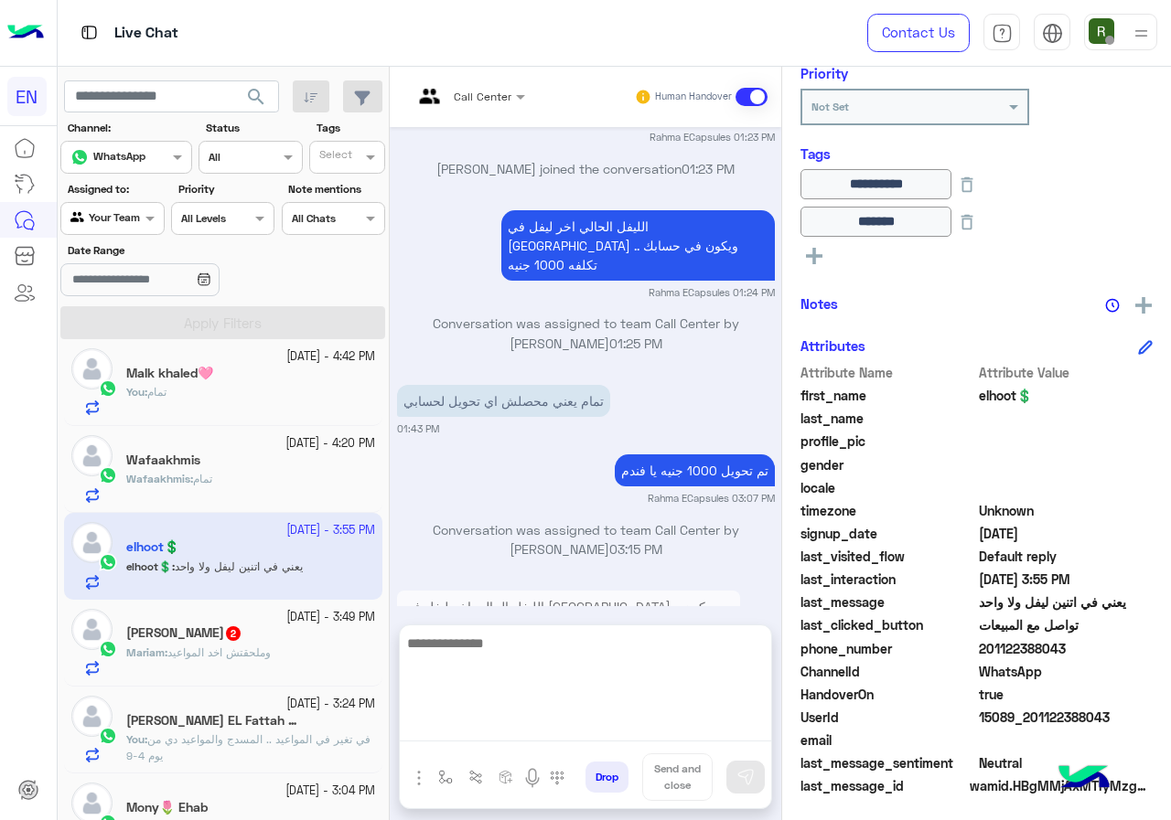
click at [613, 720] on textarea at bounding box center [585, 687] width 371 height 110
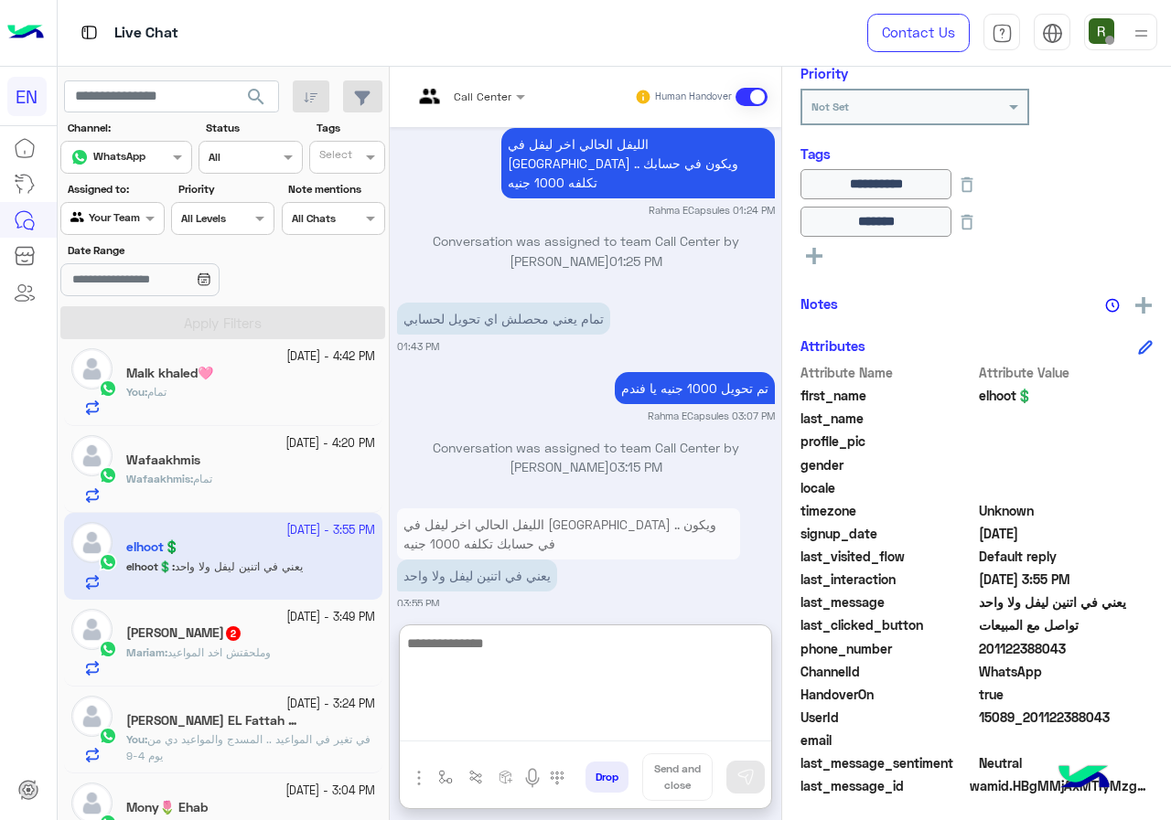
click at [589, 661] on textarea at bounding box center [585, 687] width 371 height 110
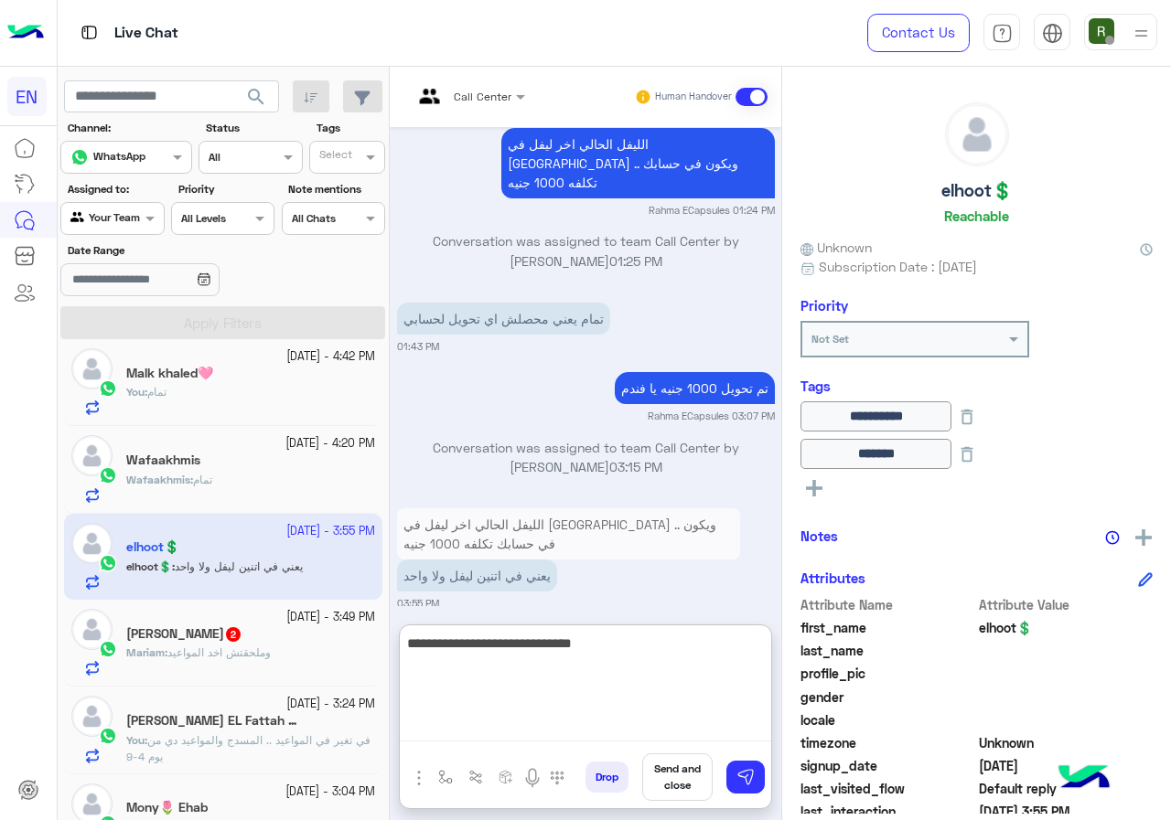
scroll to position [0, 0]
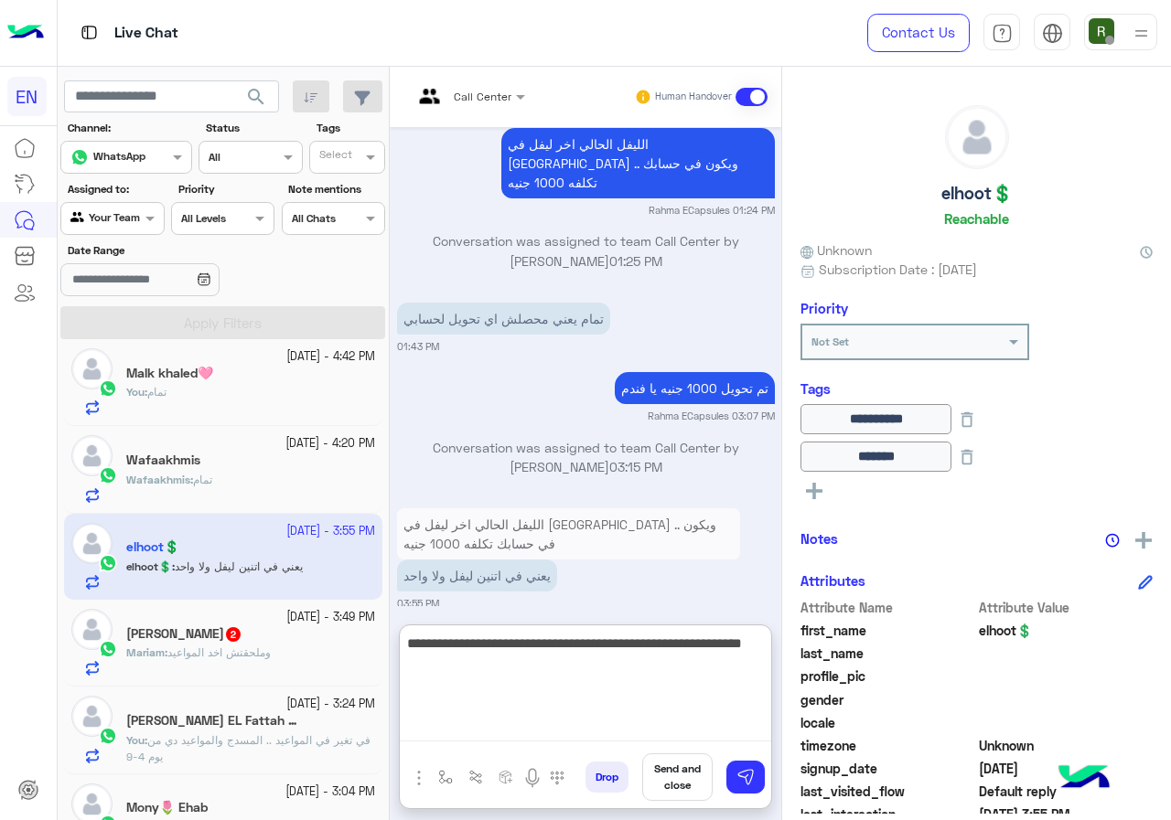
type textarea "**********"
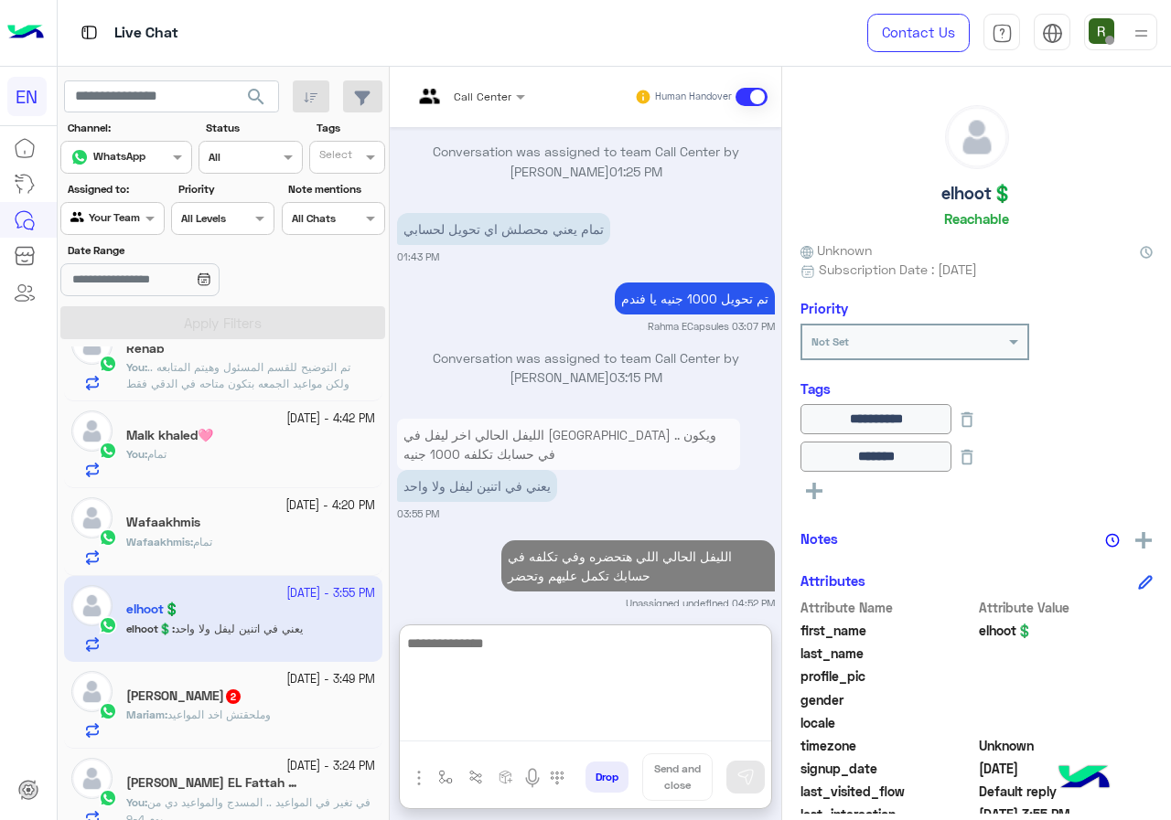
scroll to position [184, 0]
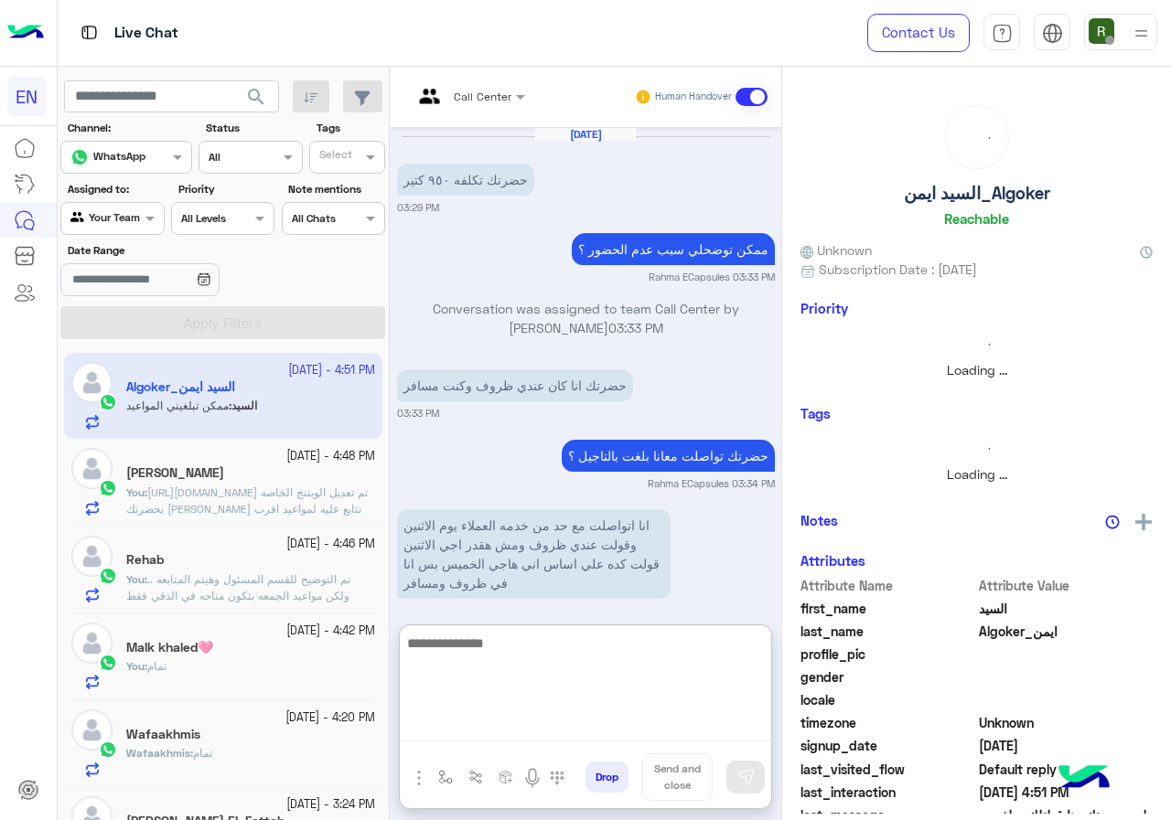
scroll to position [1129, 0]
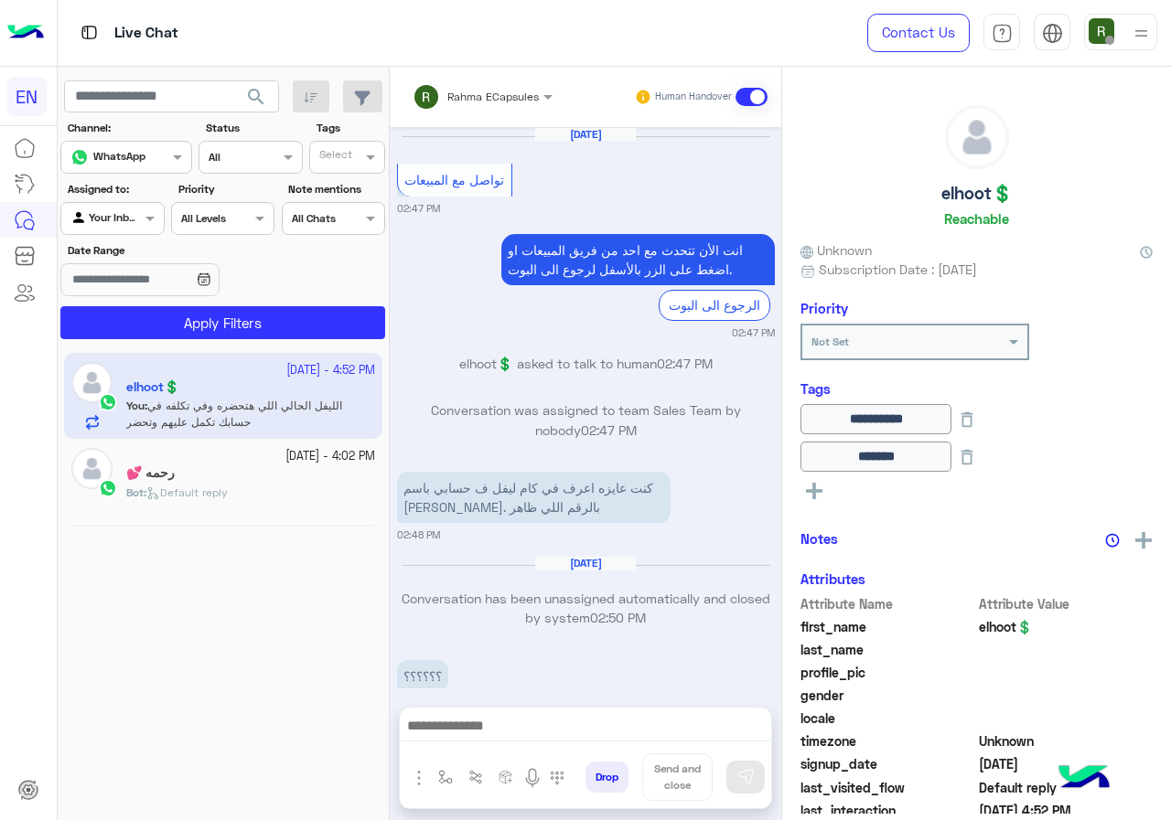
scroll to position [1358, 0]
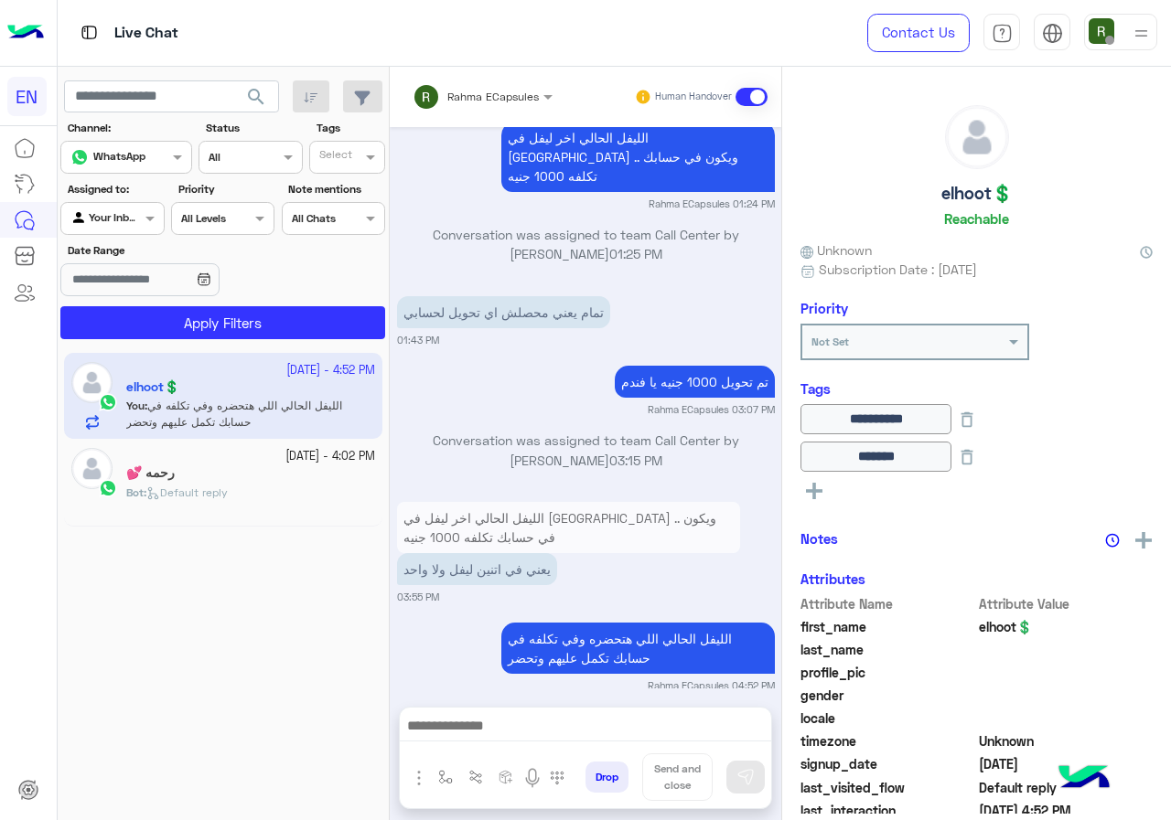
click at [462, 101] on input "text" at bounding box center [458, 94] width 92 height 16
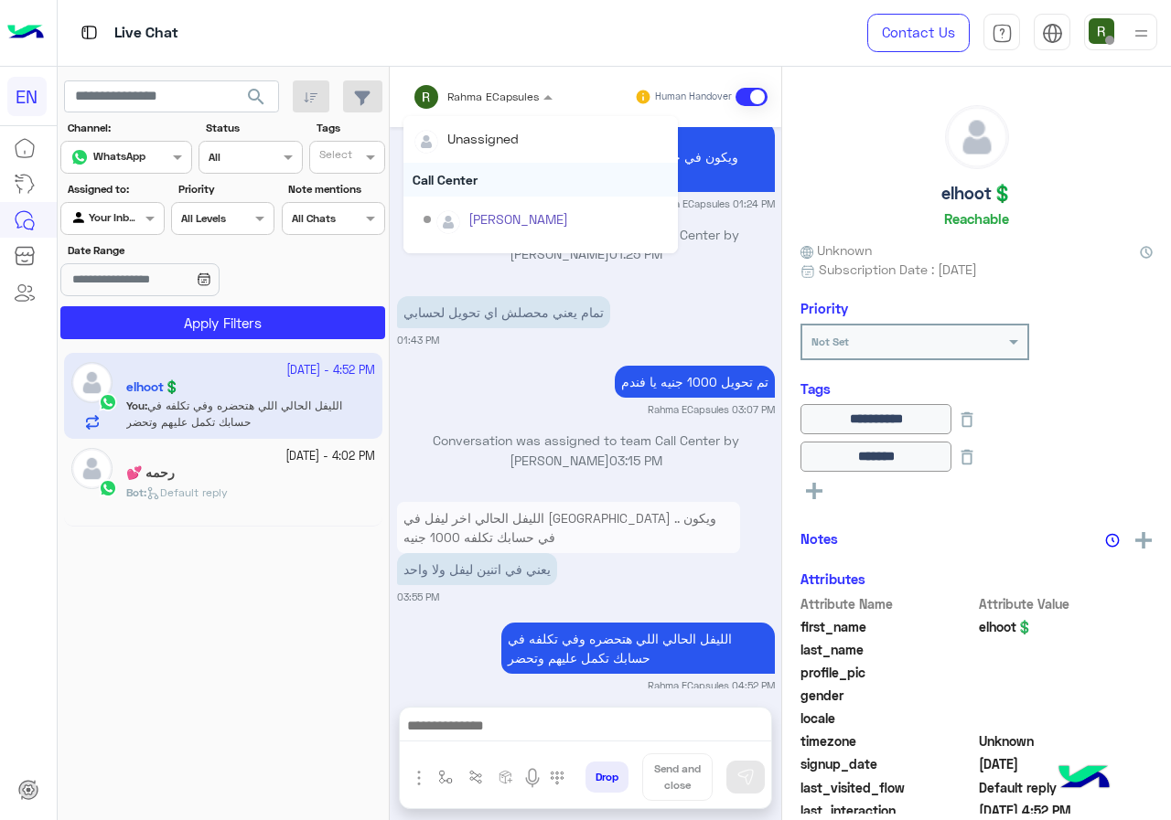
click at [471, 187] on div "Call Center" at bounding box center [540, 180] width 274 height 34
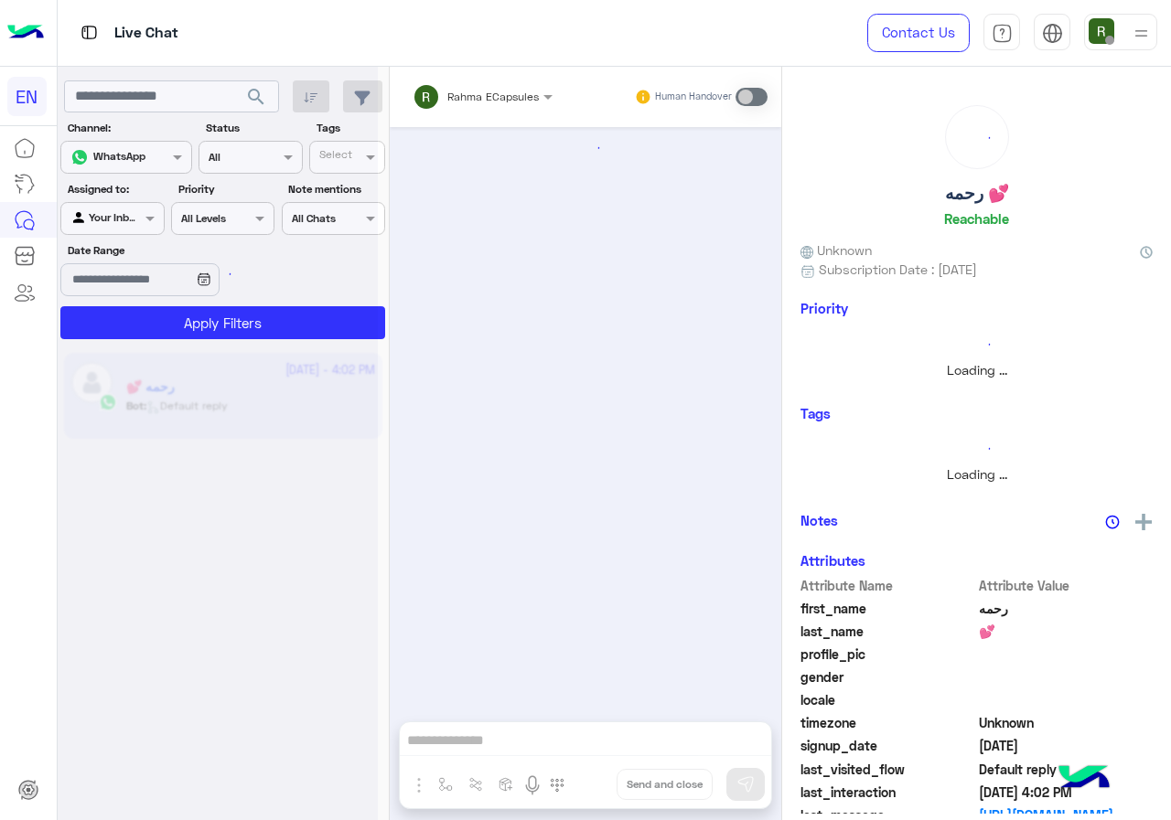
click at [115, 219] on div at bounding box center [218, 417] width 320 height 820
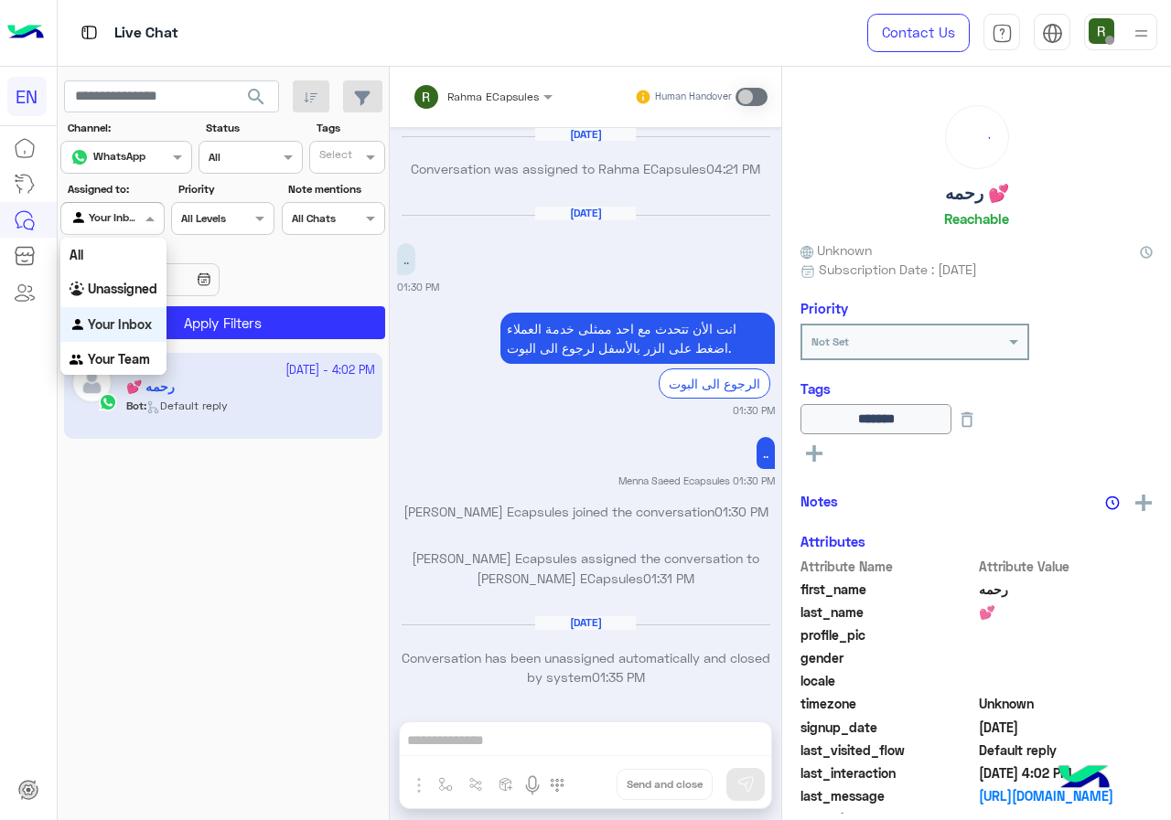
click at [118, 234] on div "Agent Filter Your Inbox" at bounding box center [111, 218] width 103 height 33
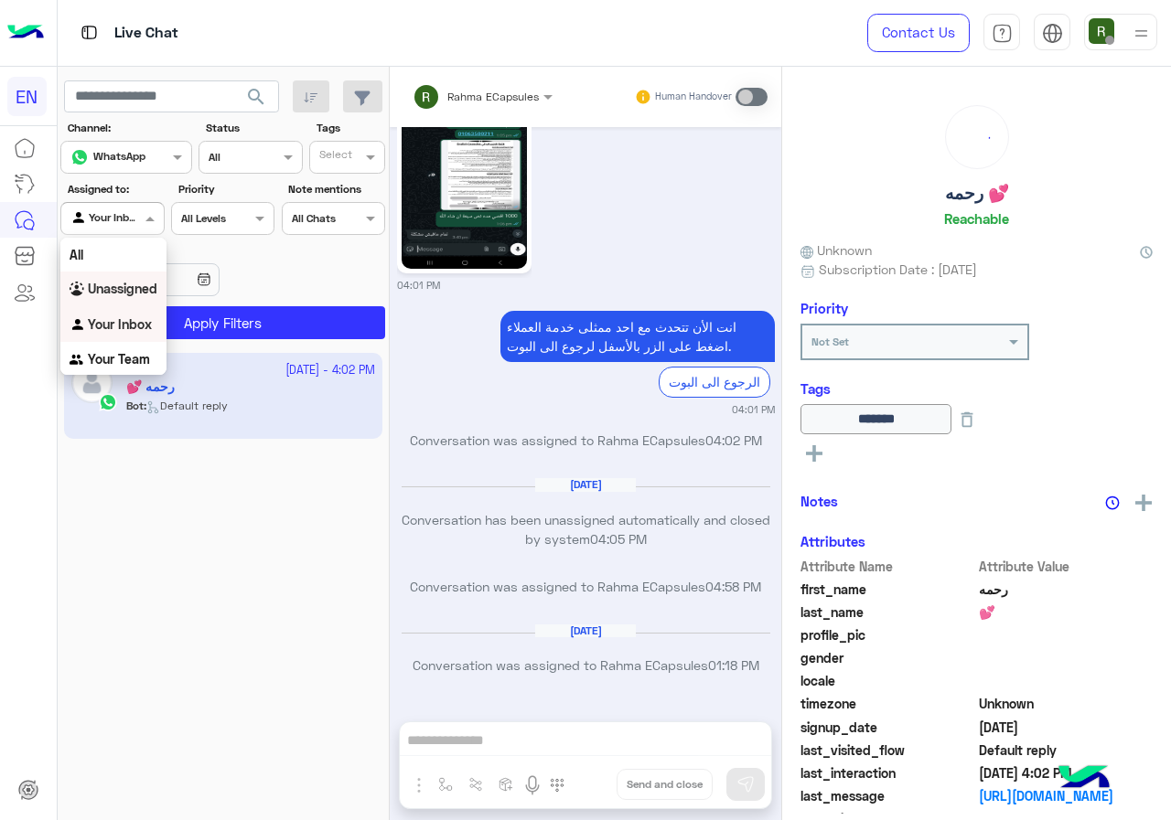
click at [127, 289] on b "Unassigned" at bounding box center [123, 289] width 70 height 16
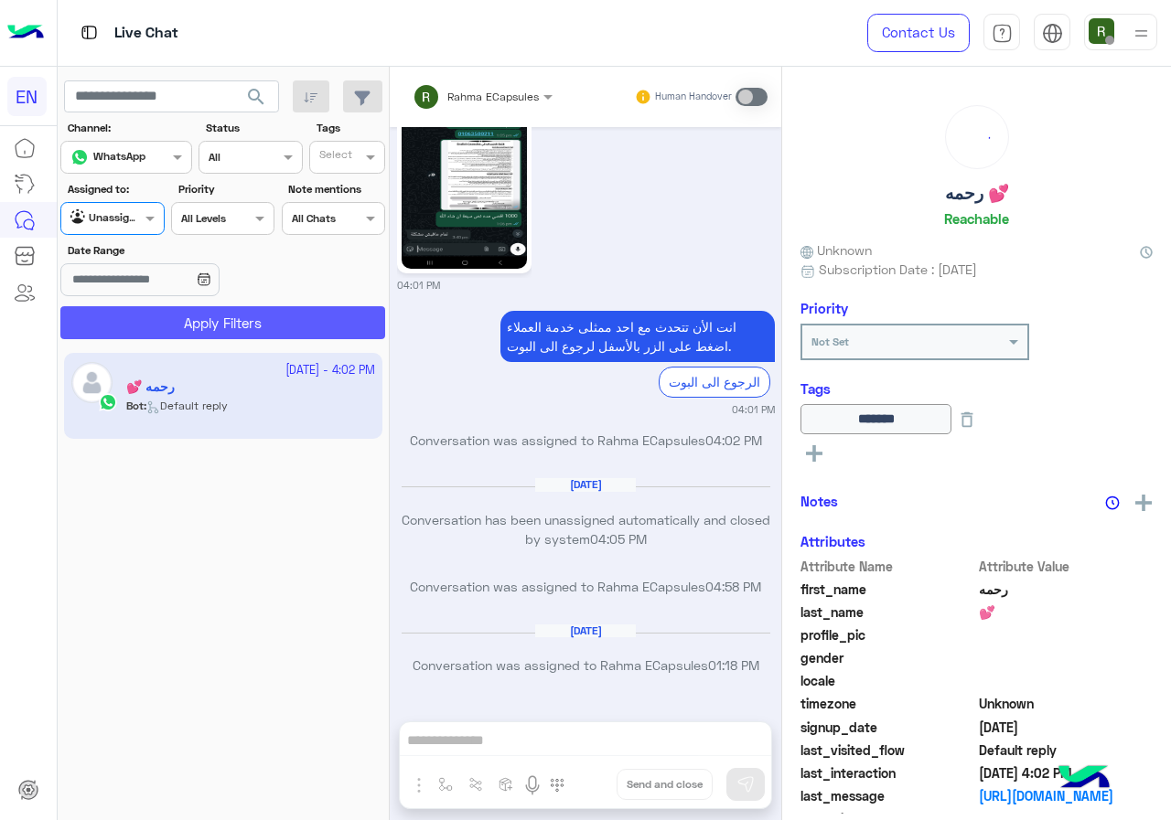
click at [153, 317] on button "Apply Filters" at bounding box center [222, 322] width 325 height 33
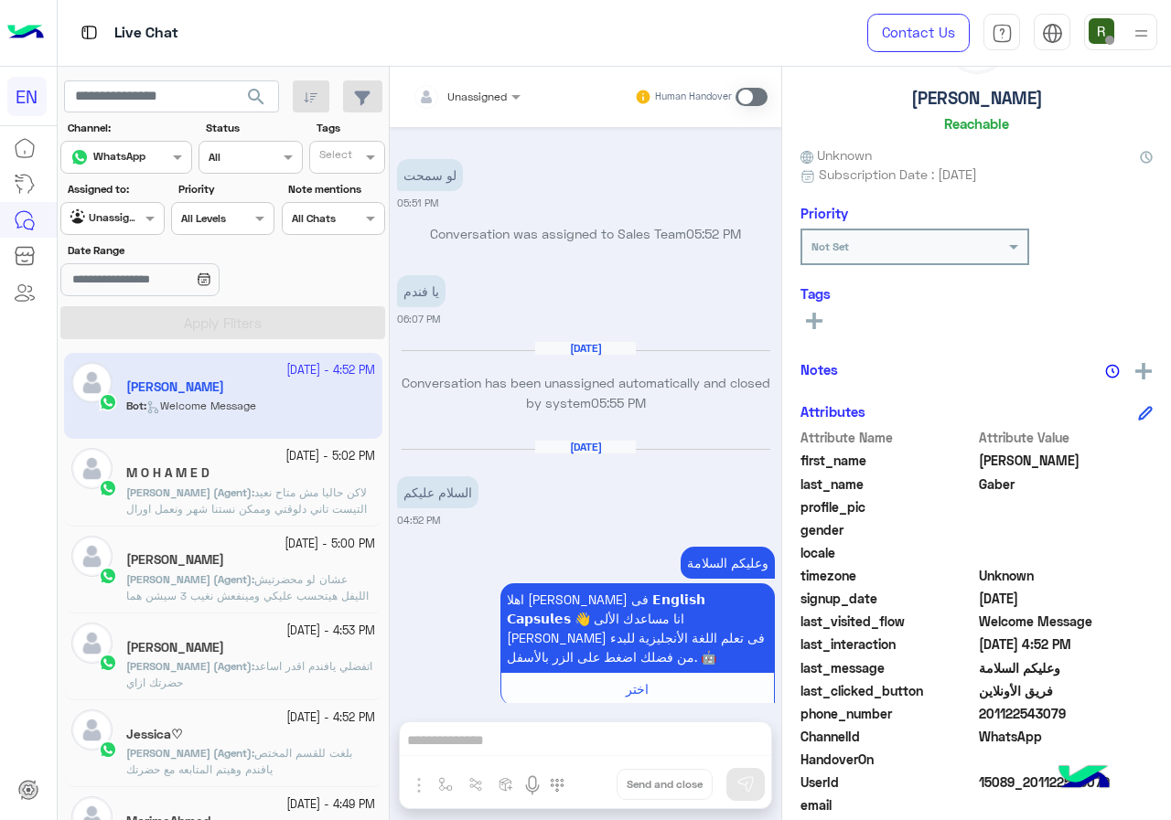
scroll to position [165, 0]
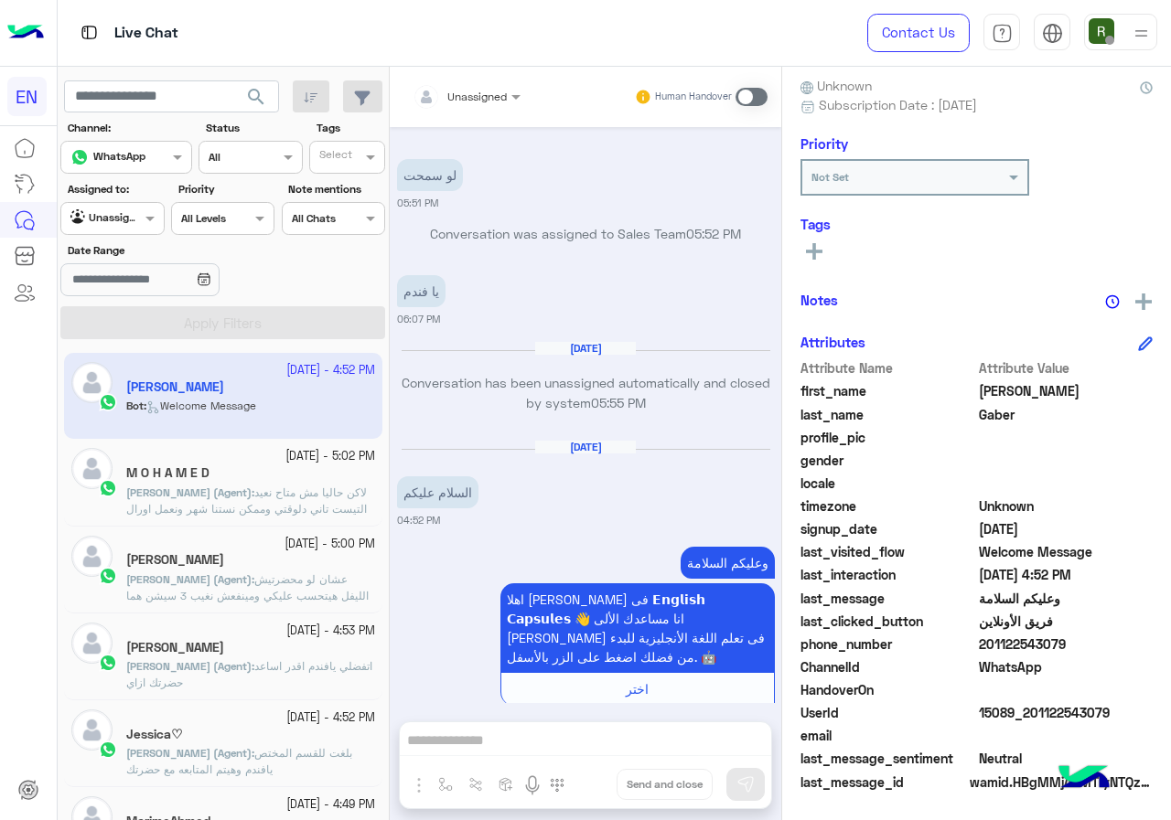
drag, startPoint x: 984, startPoint y: 651, endPoint x: 1074, endPoint y: 641, distance: 90.2
click at [1074, 641] on span "201122543079" at bounding box center [1066, 644] width 175 height 19
copy span "01122543079"
click at [742, 89] on span at bounding box center [751, 97] width 32 height 18
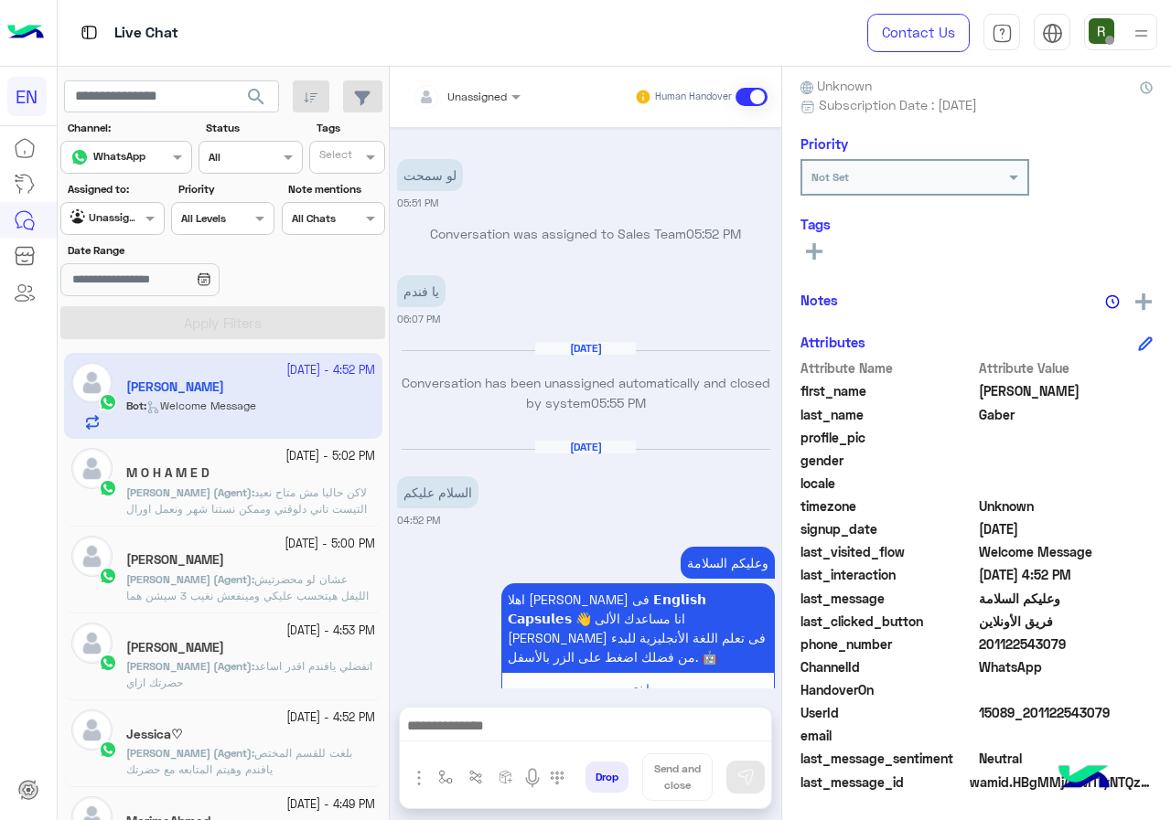
scroll to position [1500, 0]
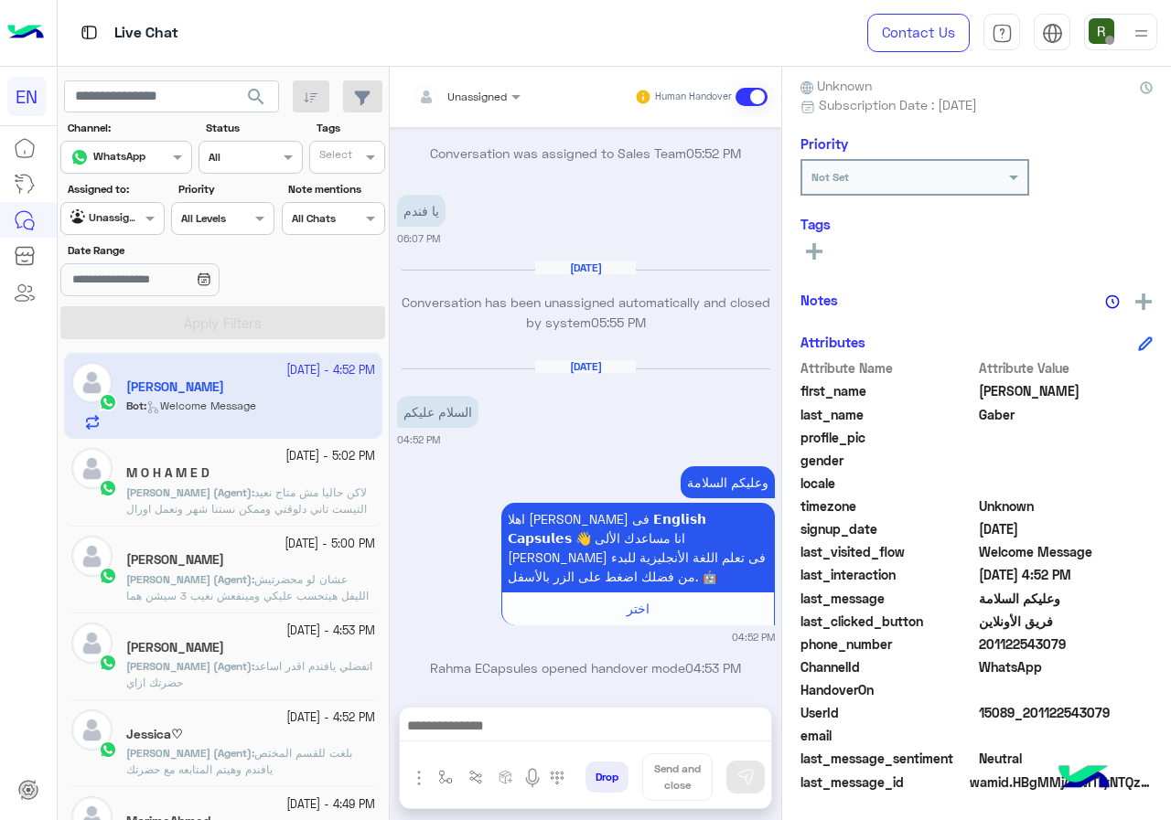
click at [555, 102] on div "Unassigned Human Handover" at bounding box center [585, 96] width 364 height 33
click at [484, 94] on div at bounding box center [466, 93] width 126 height 17
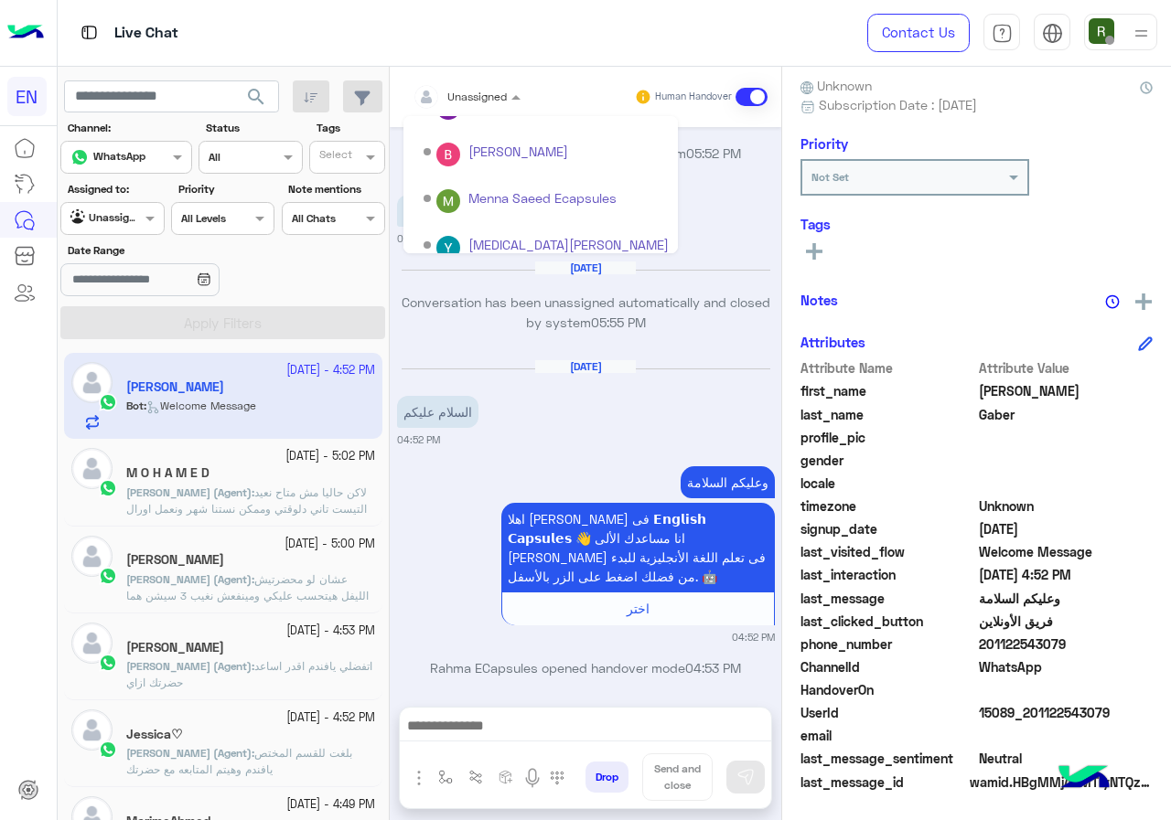
scroll to position [304, 0]
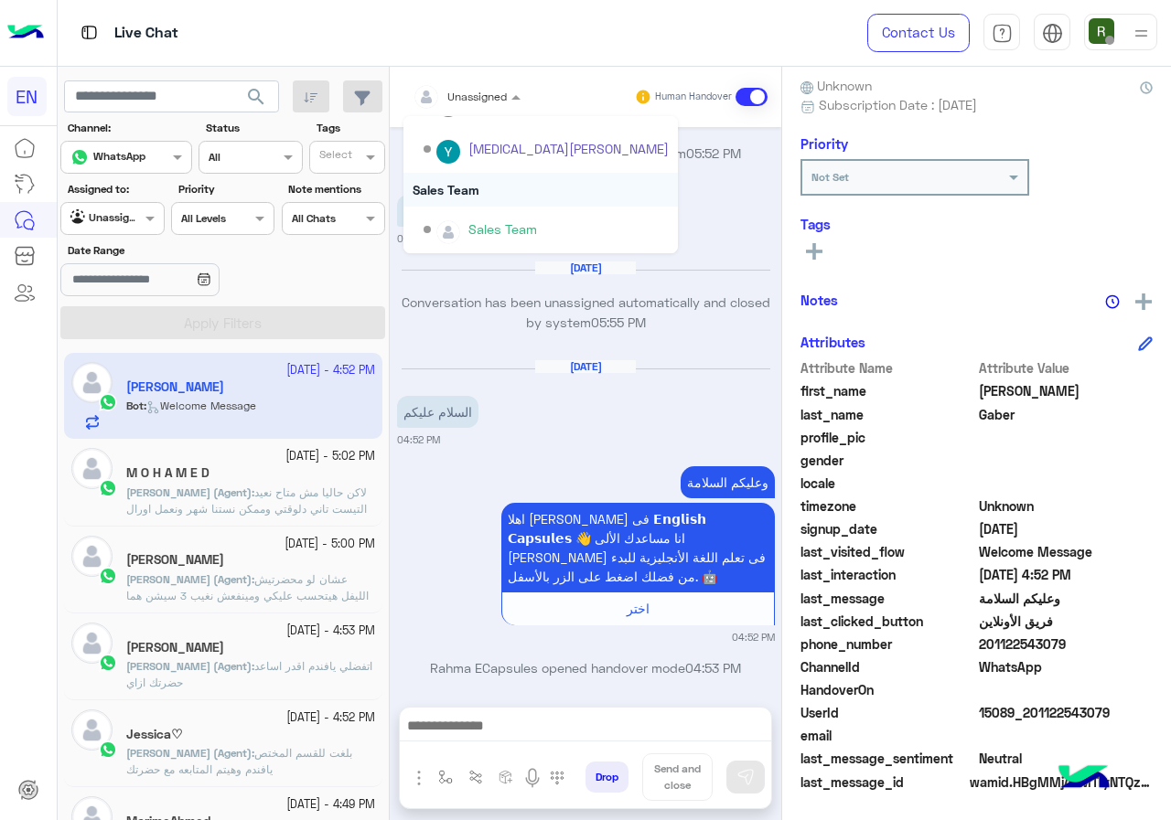
click at [499, 194] on div "Sales Team" at bounding box center [540, 190] width 274 height 34
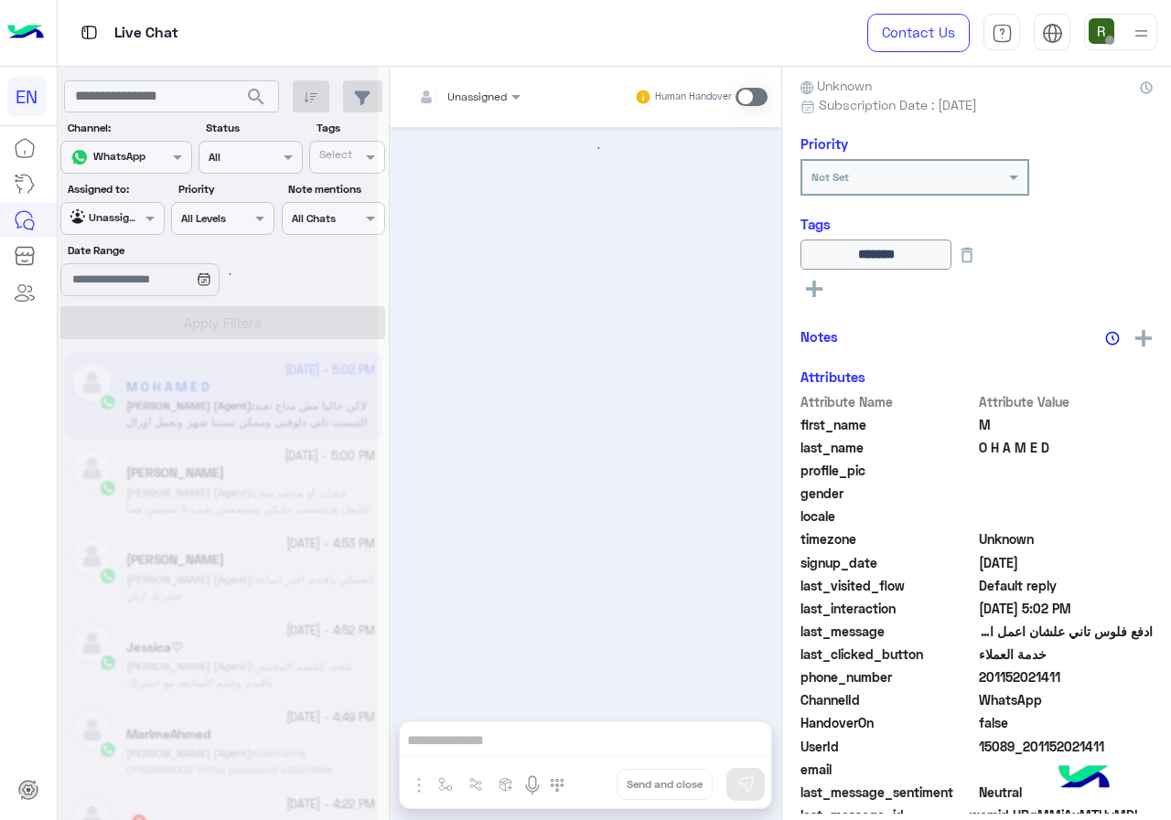
scroll to position [1056, 0]
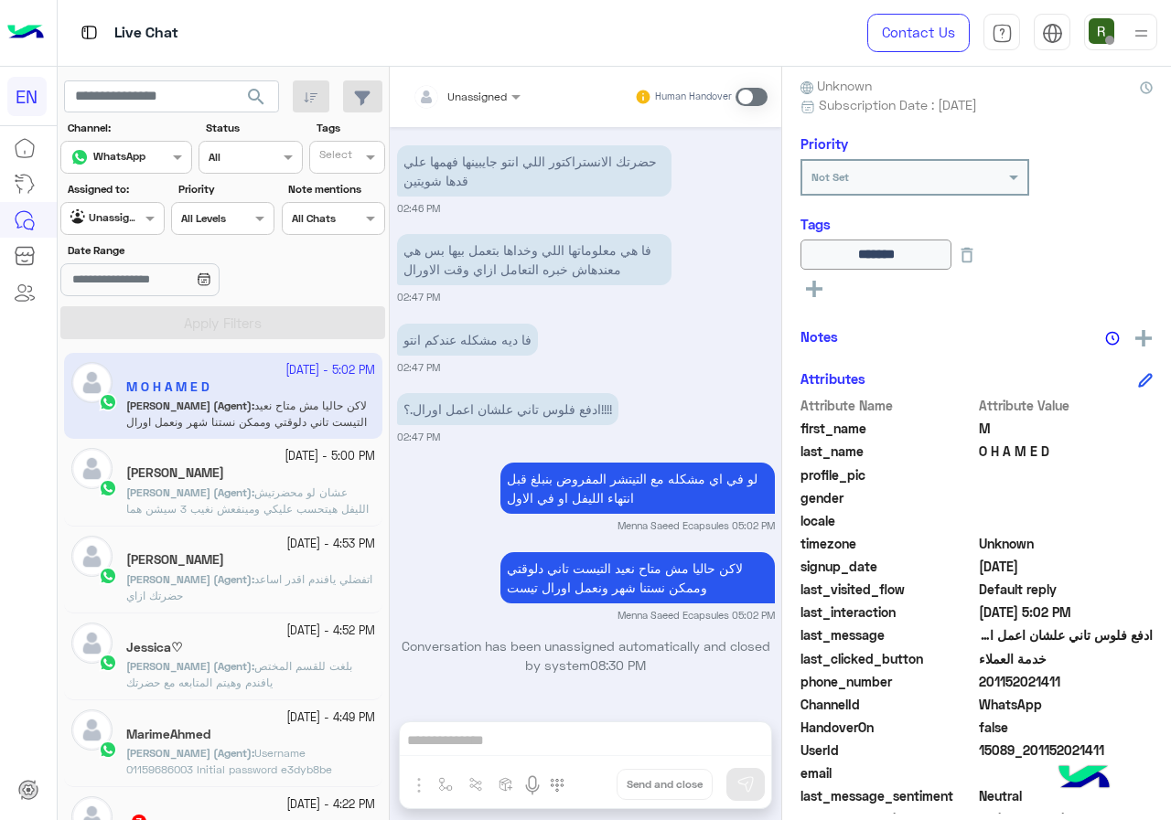
click at [136, 220] on div at bounding box center [112, 216] width 102 height 17
click at [126, 325] on b "Your Inbox" at bounding box center [120, 324] width 64 height 16
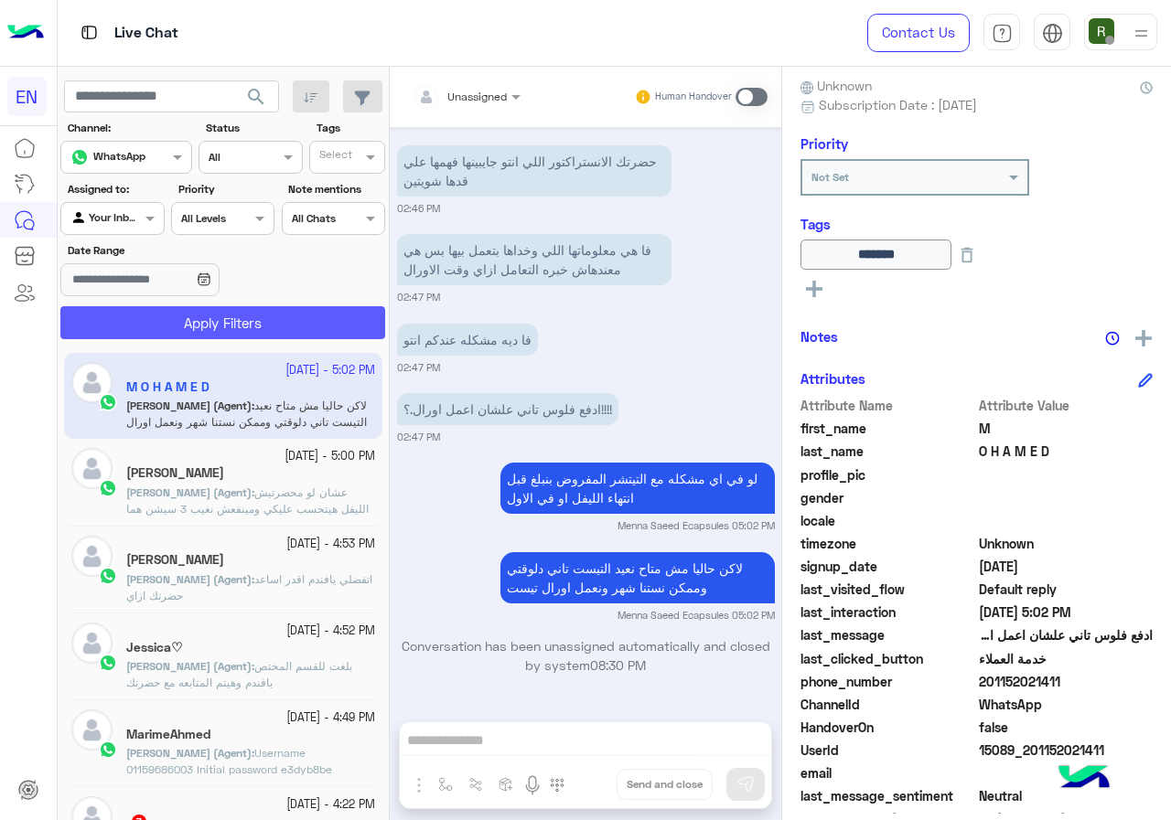
click at [144, 328] on button "Apply Filters" at bounding box center [222, 322] width 325 height 33
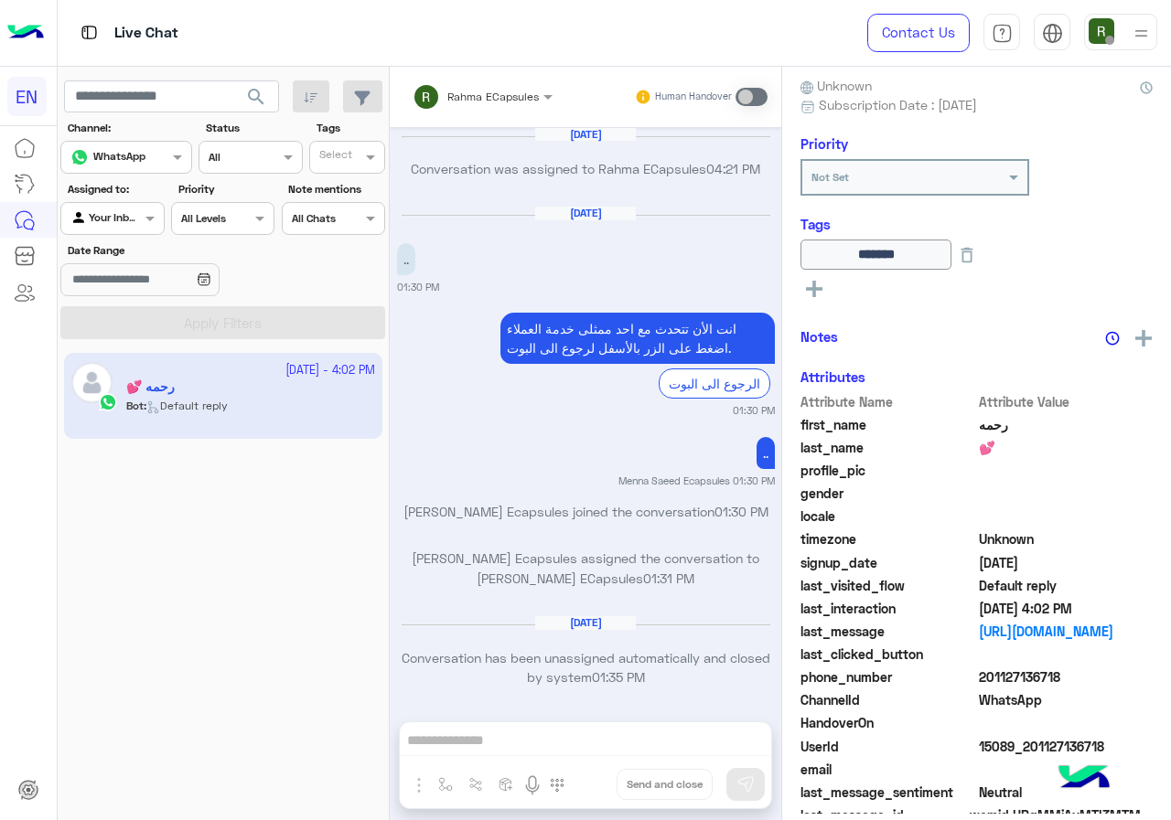
scroll to position [1165, 0]
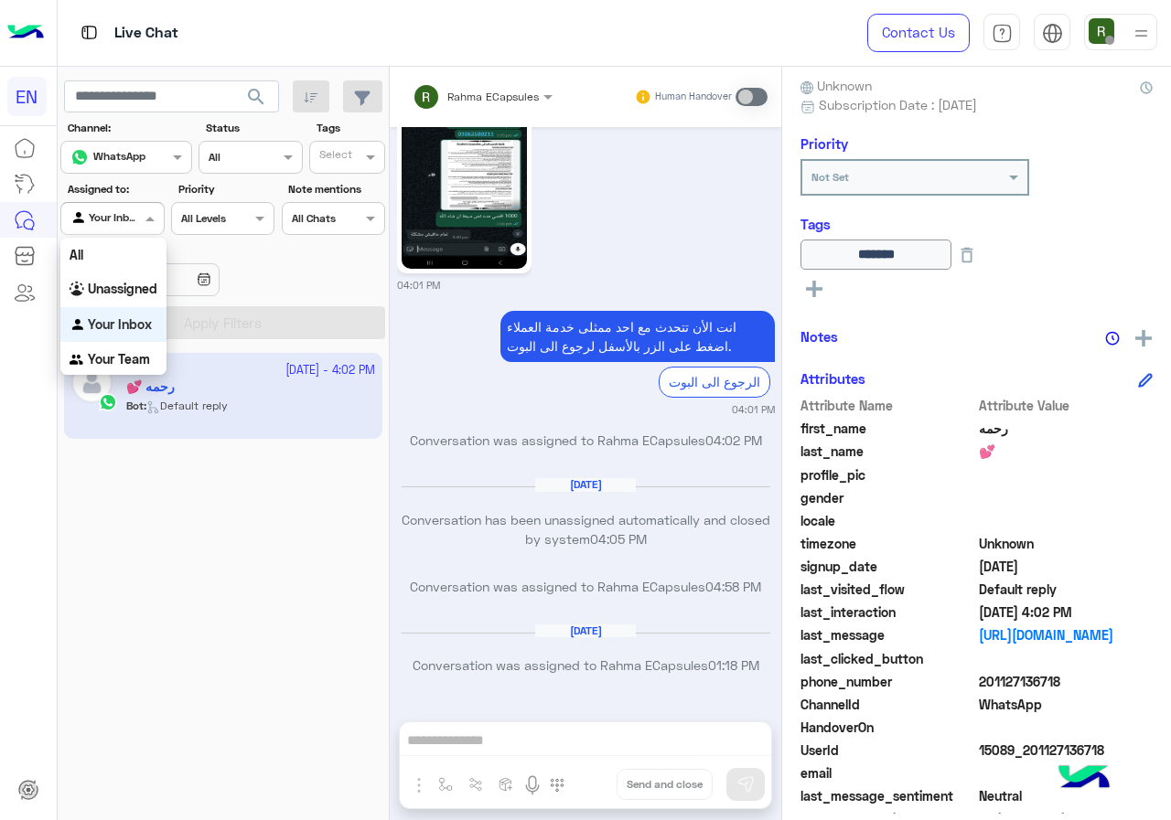
click at [94, 213] on input "text" at bounding box center [91, 217] width 42 height 16
click at [130, 346] on div "Your Team" at bounding box center [113, 360] width 106 height 36
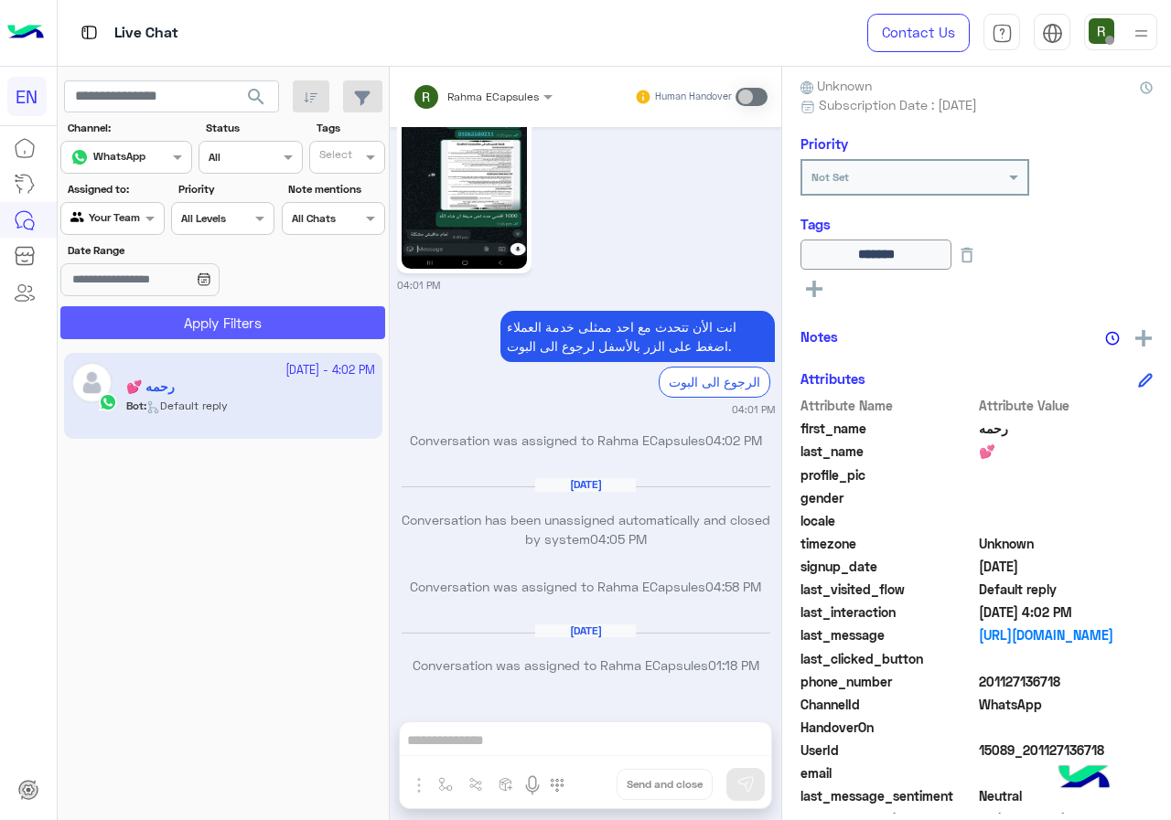
click at [141, 317] on button "Apply Filters" at bounding box center [222, 322] width 325 height 33
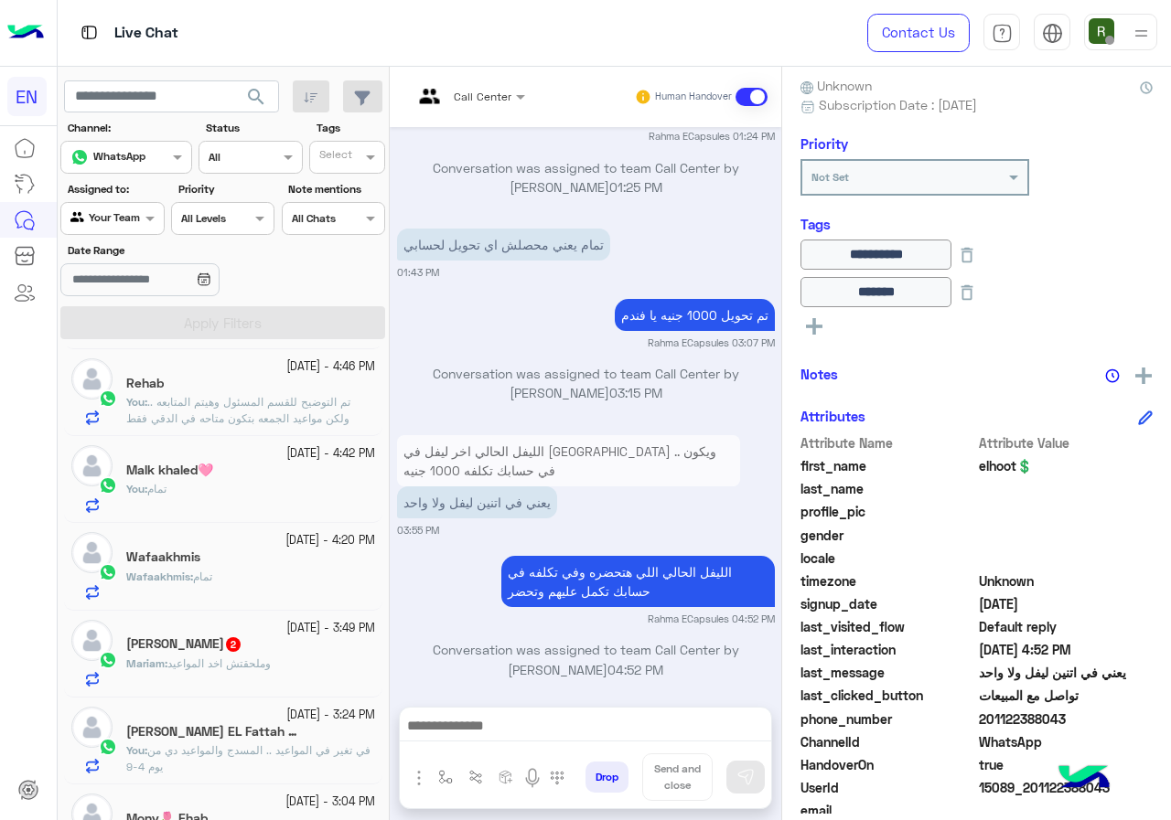
scroll to position [274, 0]
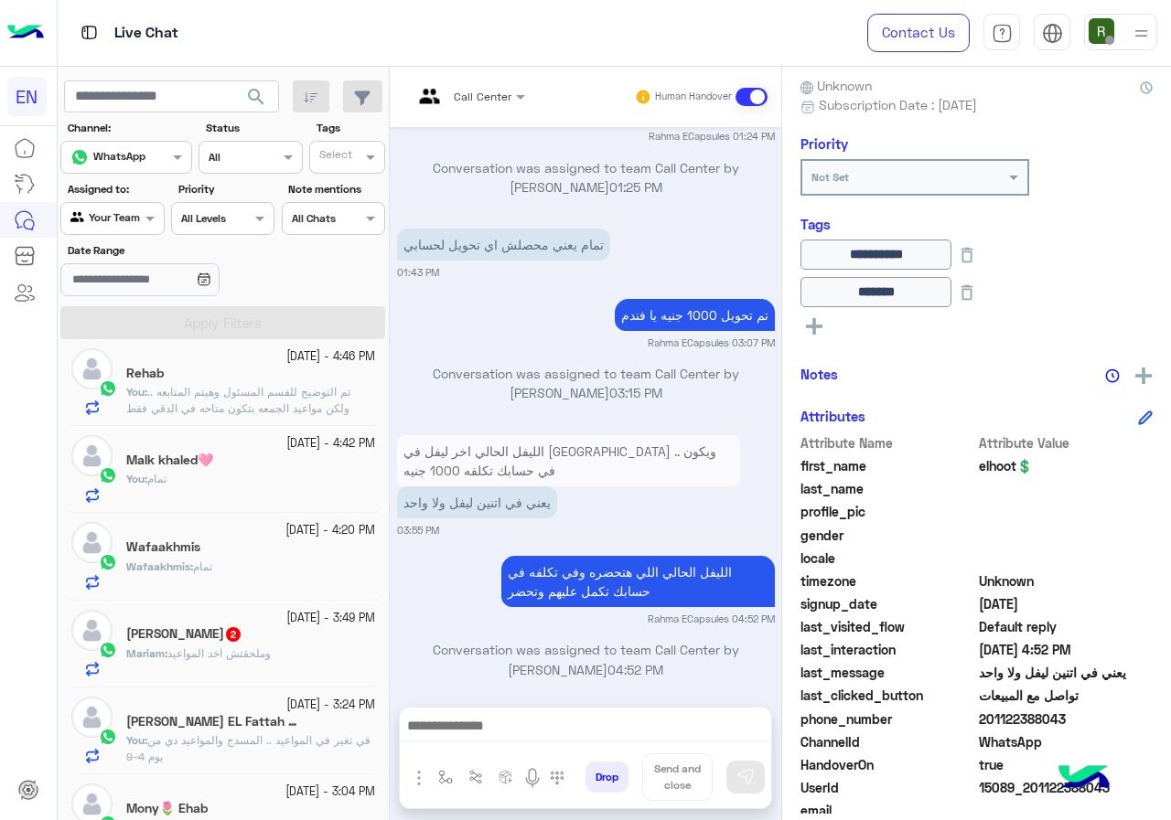
click at [224, 658] on span "وملحقتش اخد المواعيد" at bounding box center [218, 654] width 103 height 14
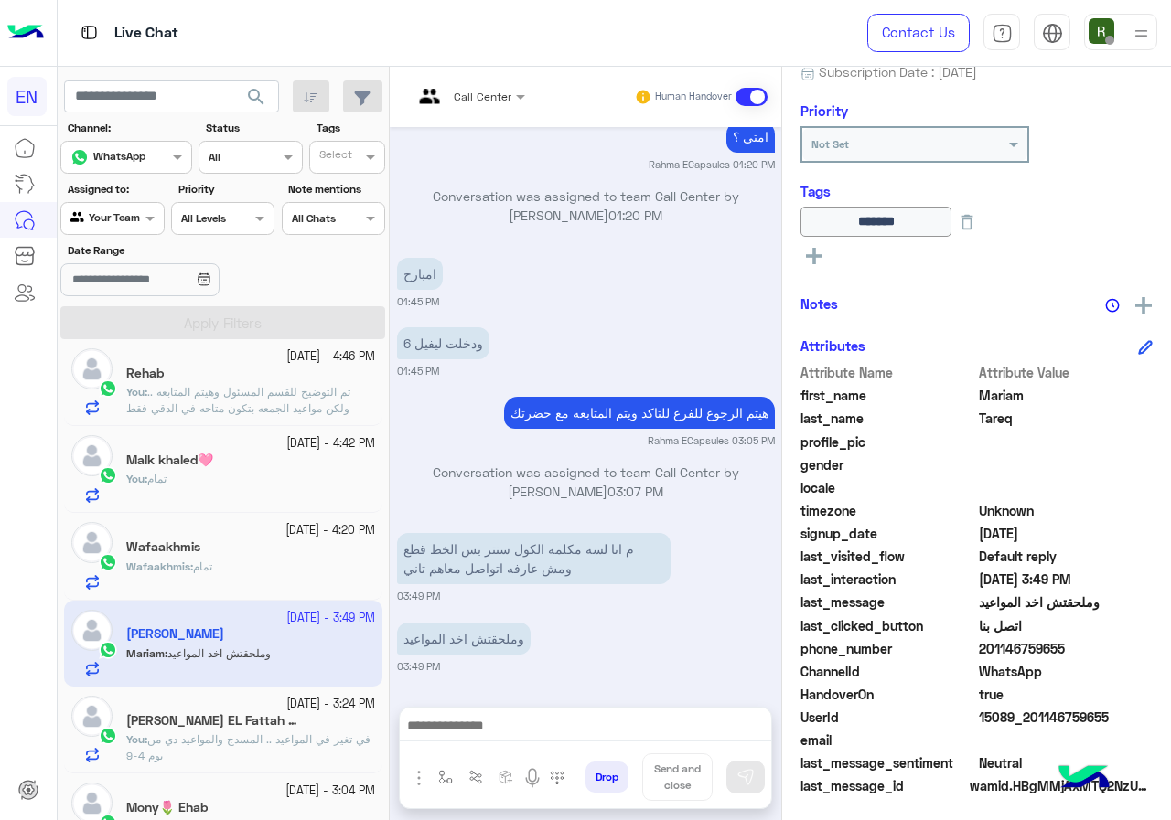
scroll to position [202, 0]
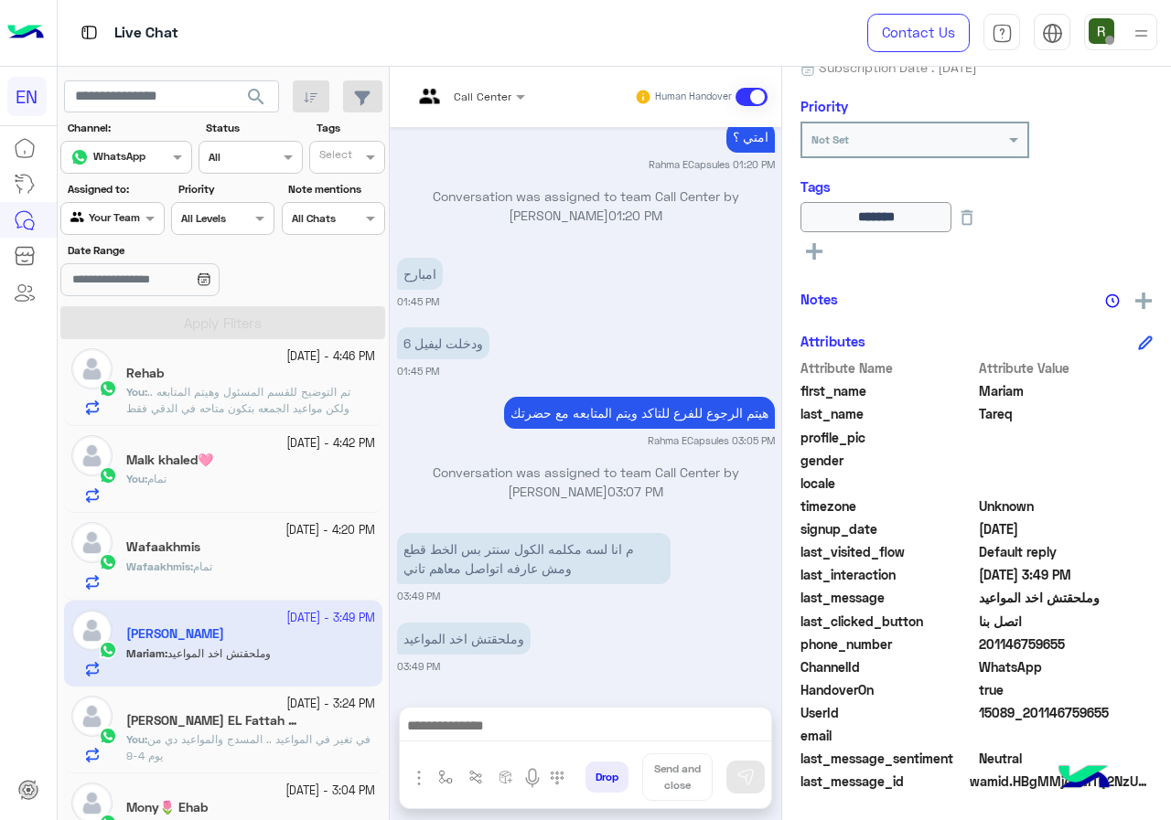
drag, startPoint x: 982, startPoint y: 647, endPoint x: 1106, endPoint y: 659, distance: 124.1
click at [1106, 659] on div "Attribute Name Attribute Value first_name [PERSON_NAME] last_name [PERSON_NAME]…" at bounding box center [976, 576] width 352 height 436
click at [1044, 654] on span "201146759655" at bounding box center [1066, 644] width 175 height 19
drag, startPoint x: 986, startPoint y: 641, endPoint x: 1071, endPoint y: 641, distance: 85.1
click at [1071, 641] on span "201146759655" at bounding box center [1066, 644] width 175 height 19
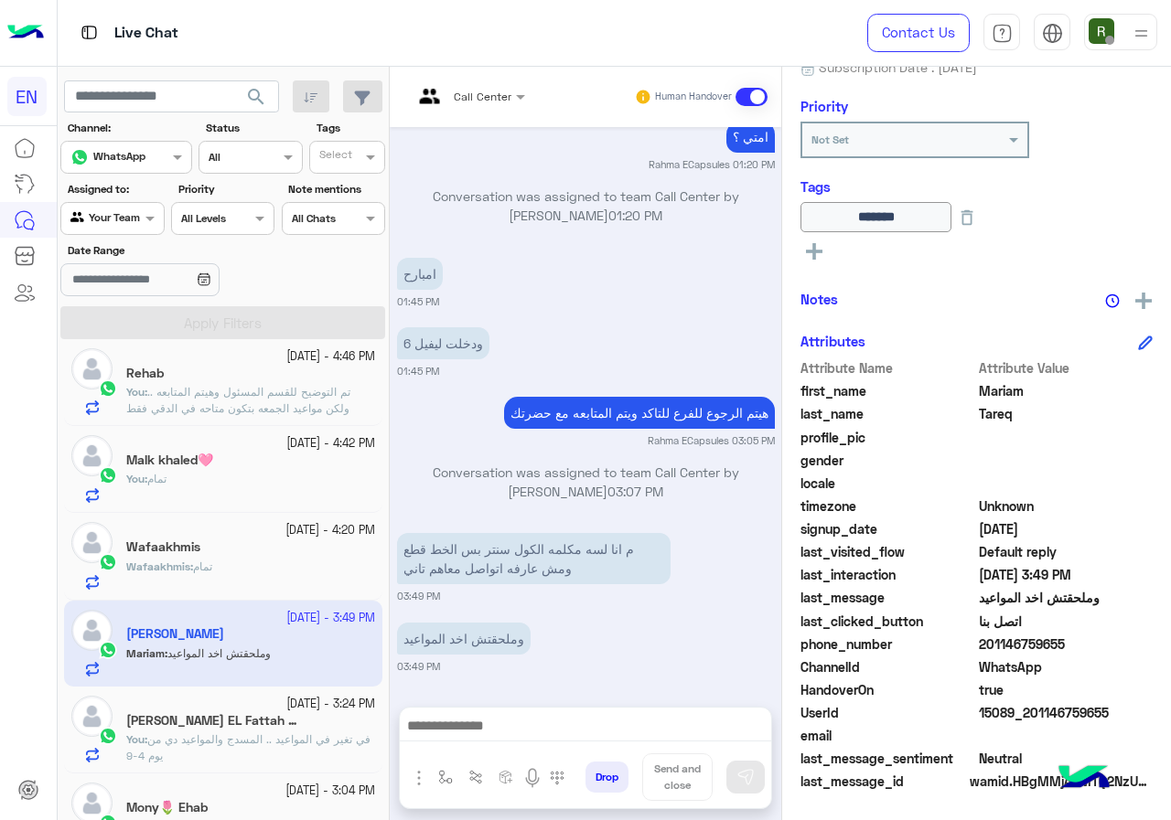
copy span "01146759655"
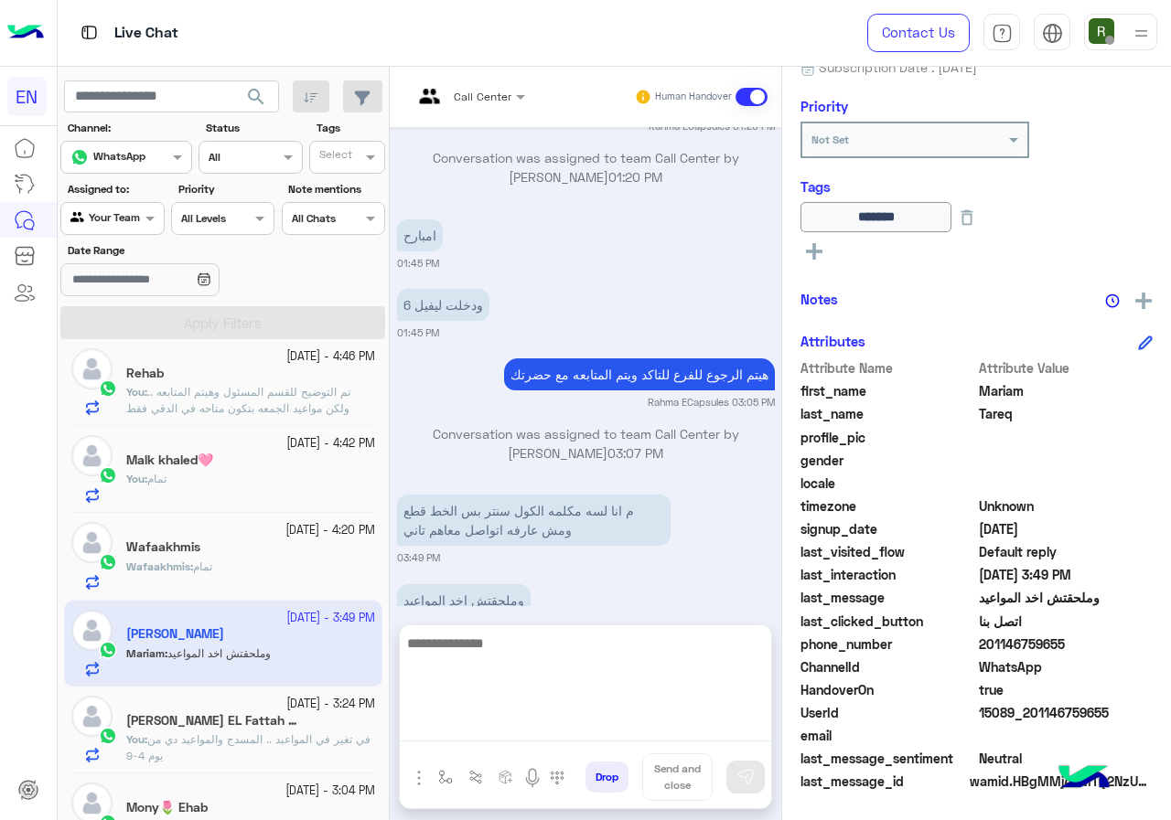
click at [490, 725] on textarea at bounding box center [585, 687] width 371 height 110
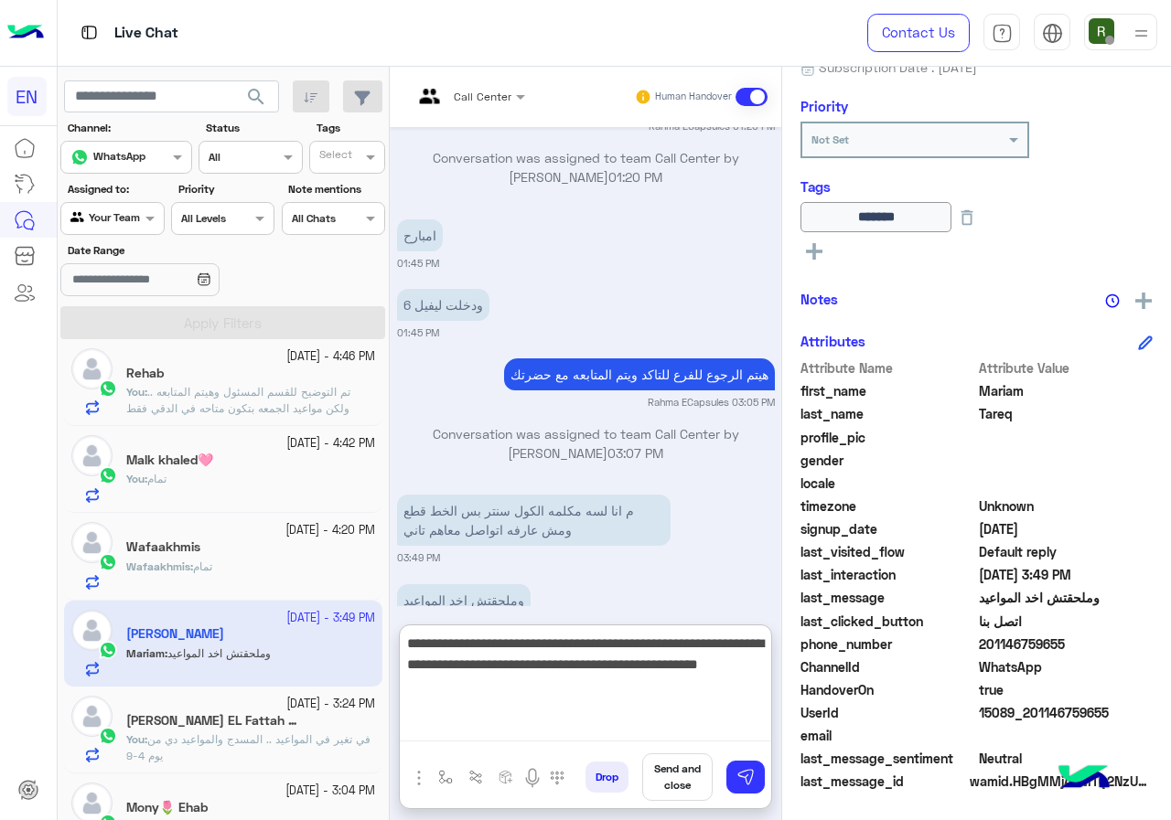
type textarea "**********"
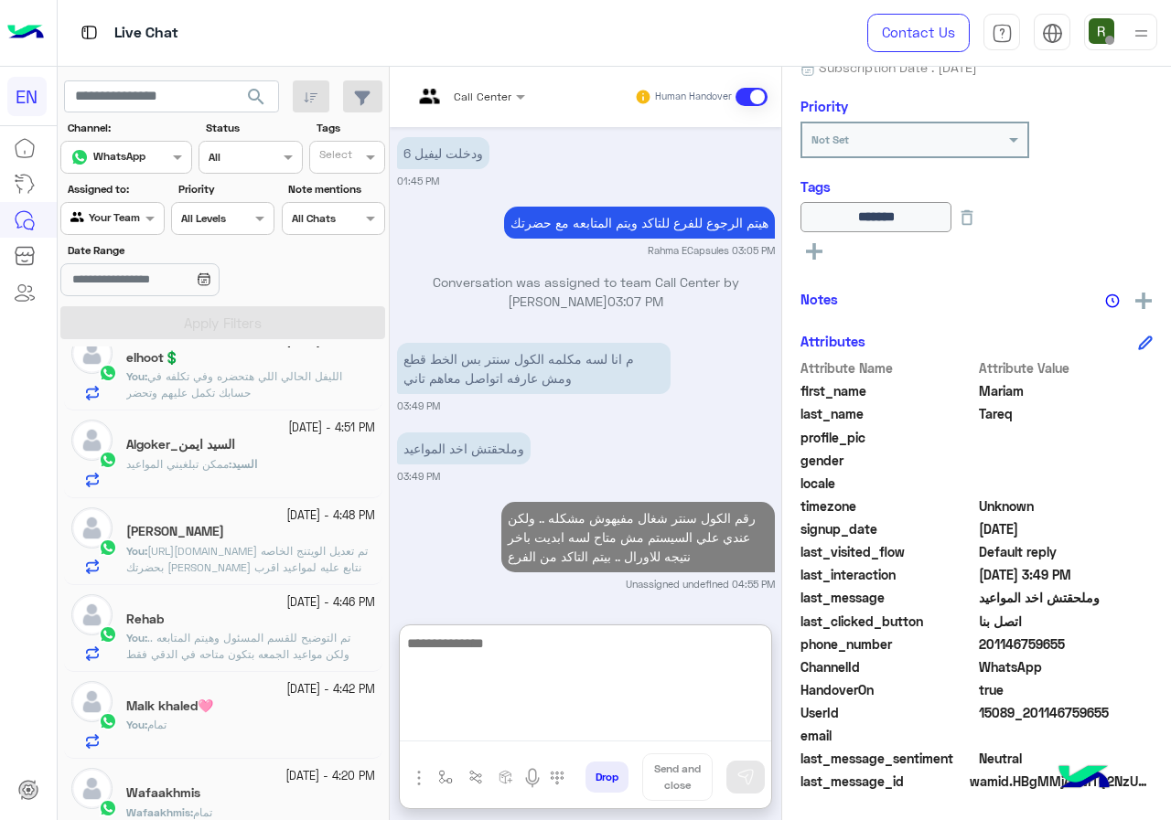
scroll to position [0, 0]
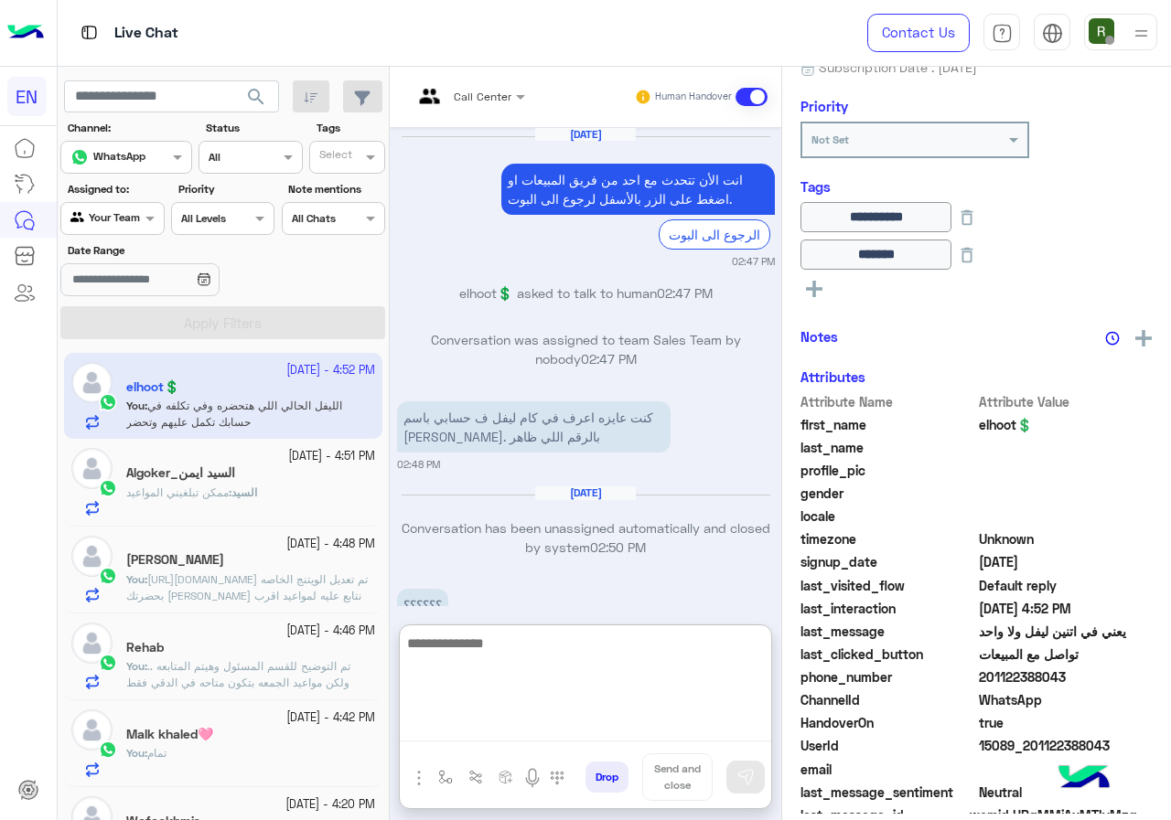
scroll to position [1437, 0]
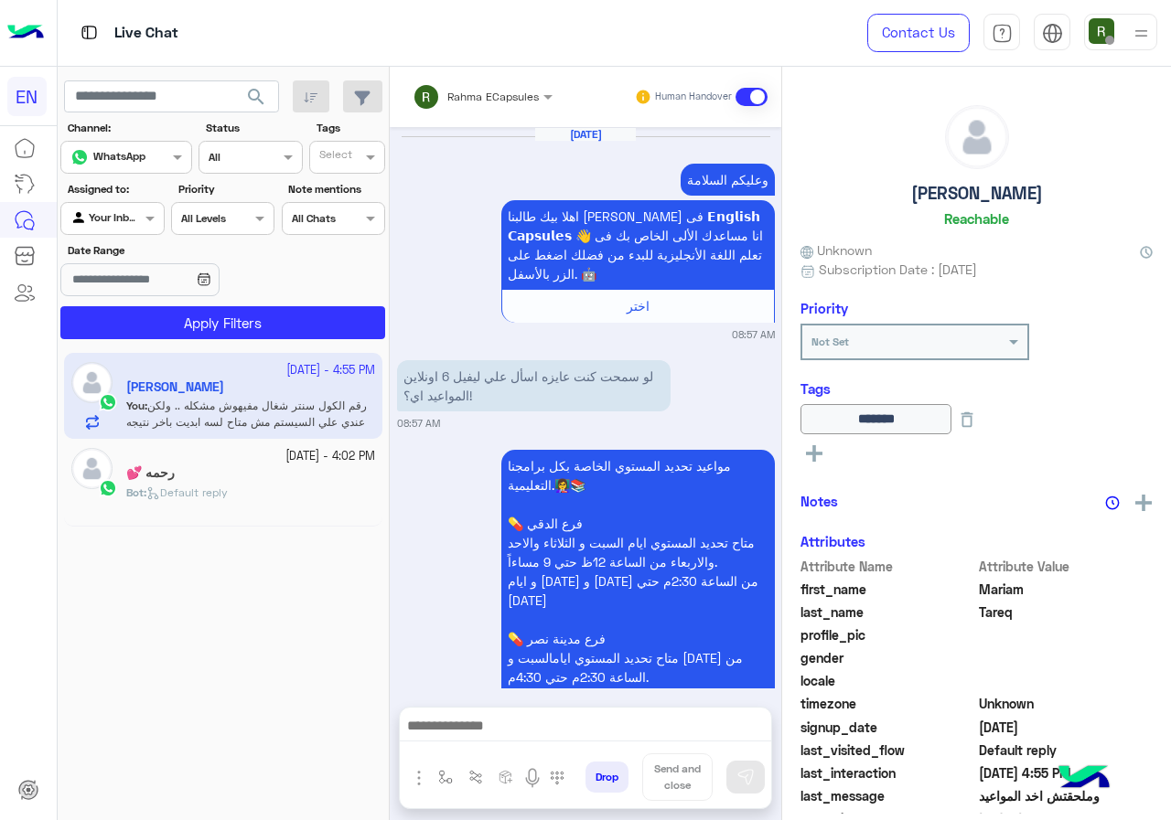
scroll to position [1739, 0]
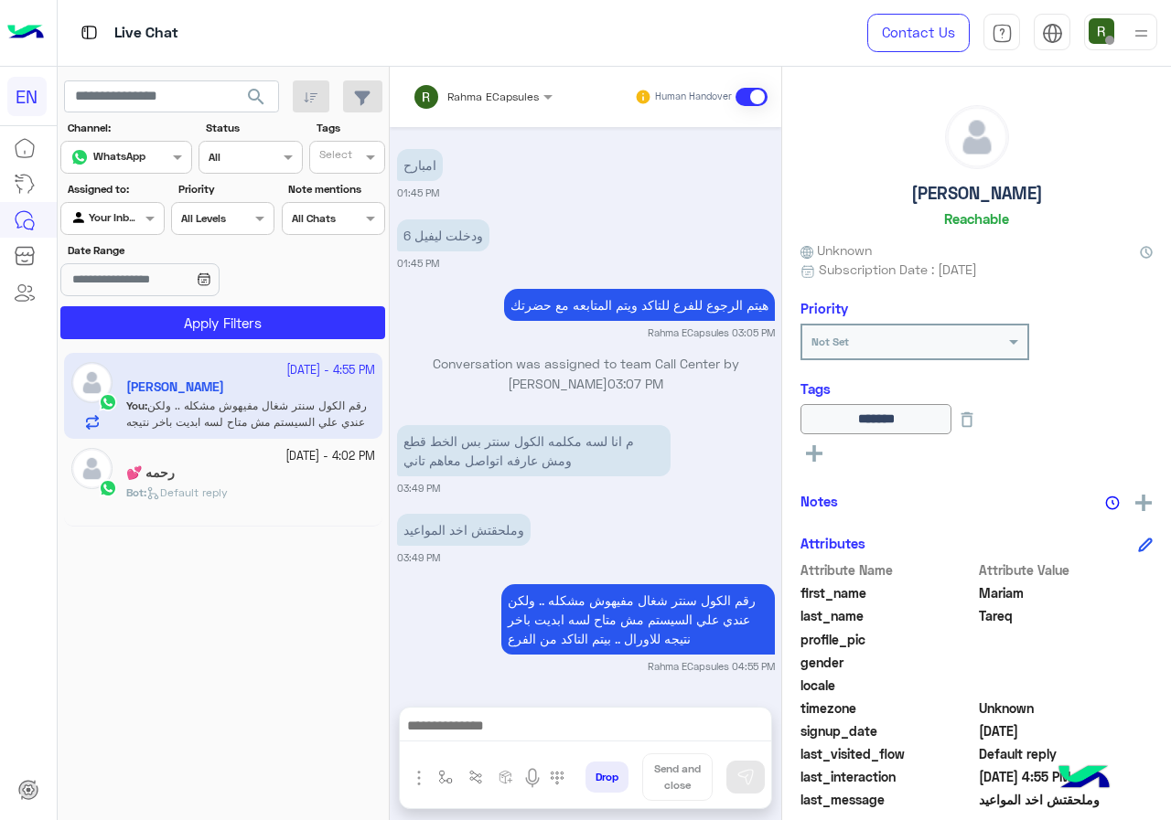
click at [534, 94] on div at bounding box center [482, 93] width 158 height 17
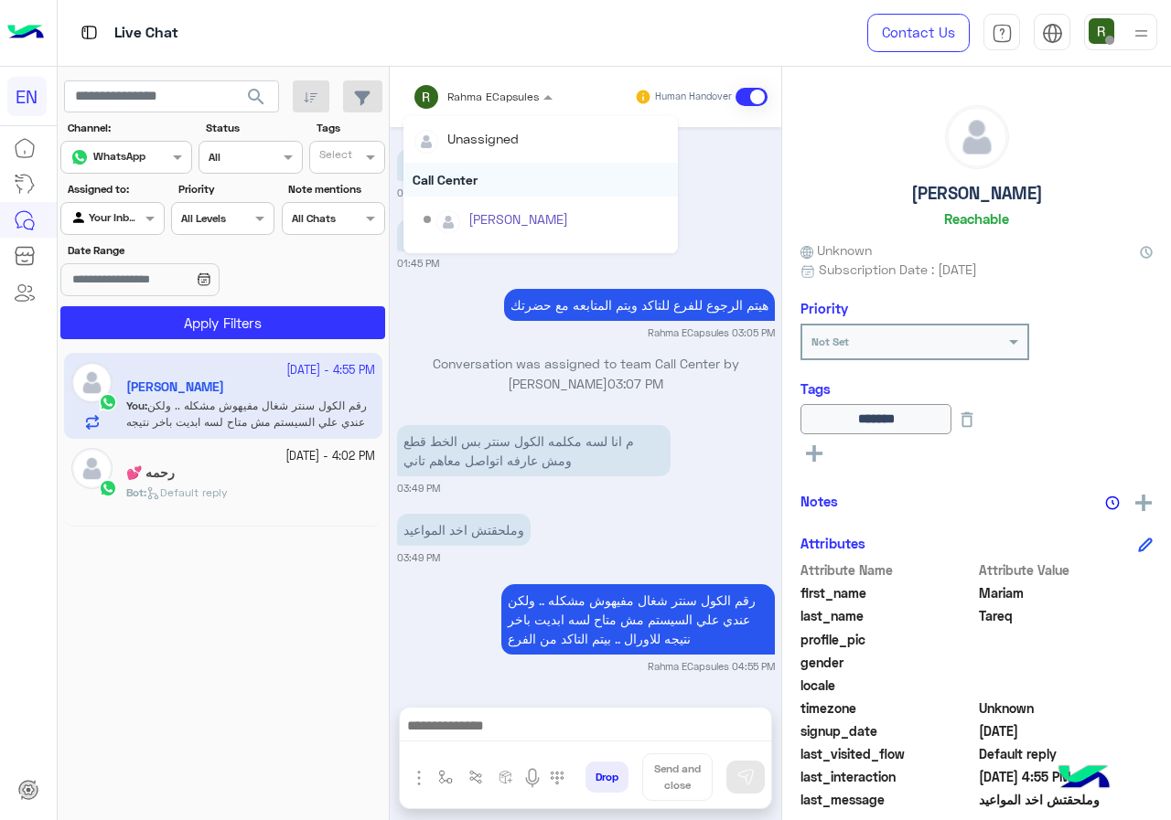
click at [516, 165] on div "Call Center" at bounding box center [540, 180] width 274 height 34
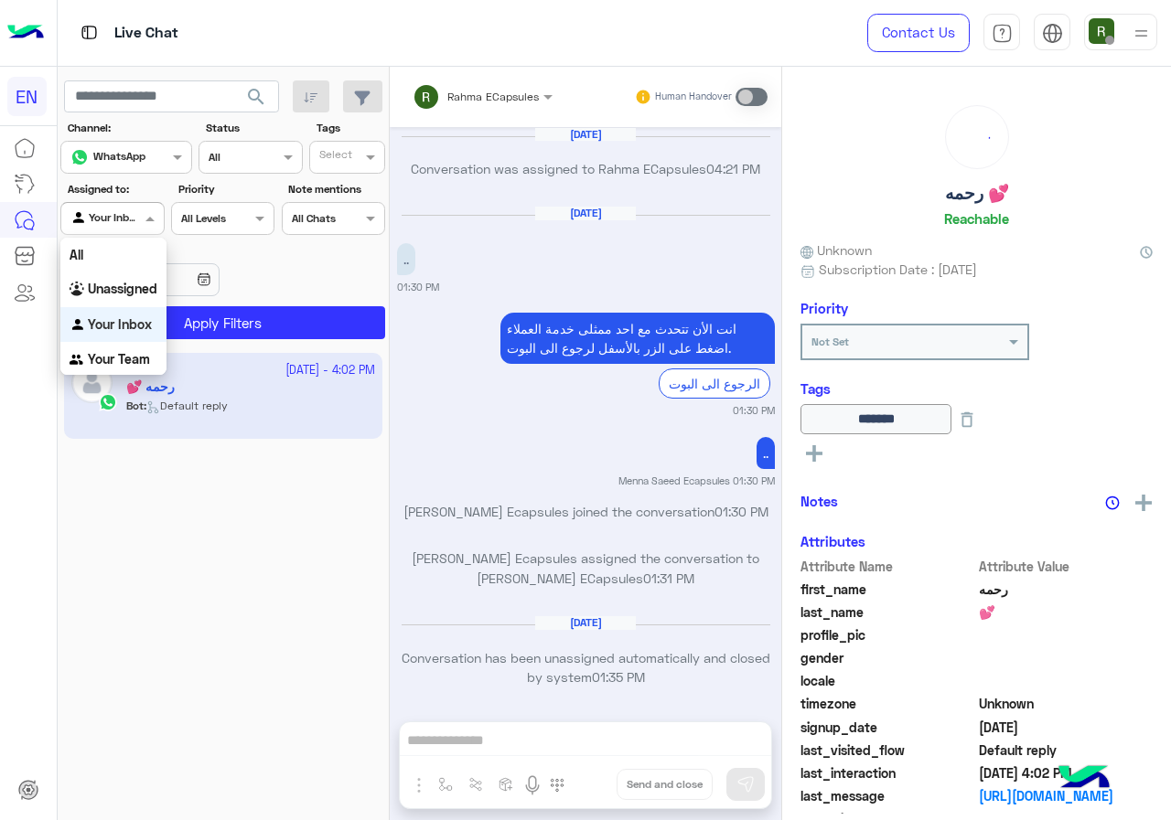
click at [134, 230] on div "Agent Filter Your Inbox" at bounding box center [111, 218] width 103 height 33
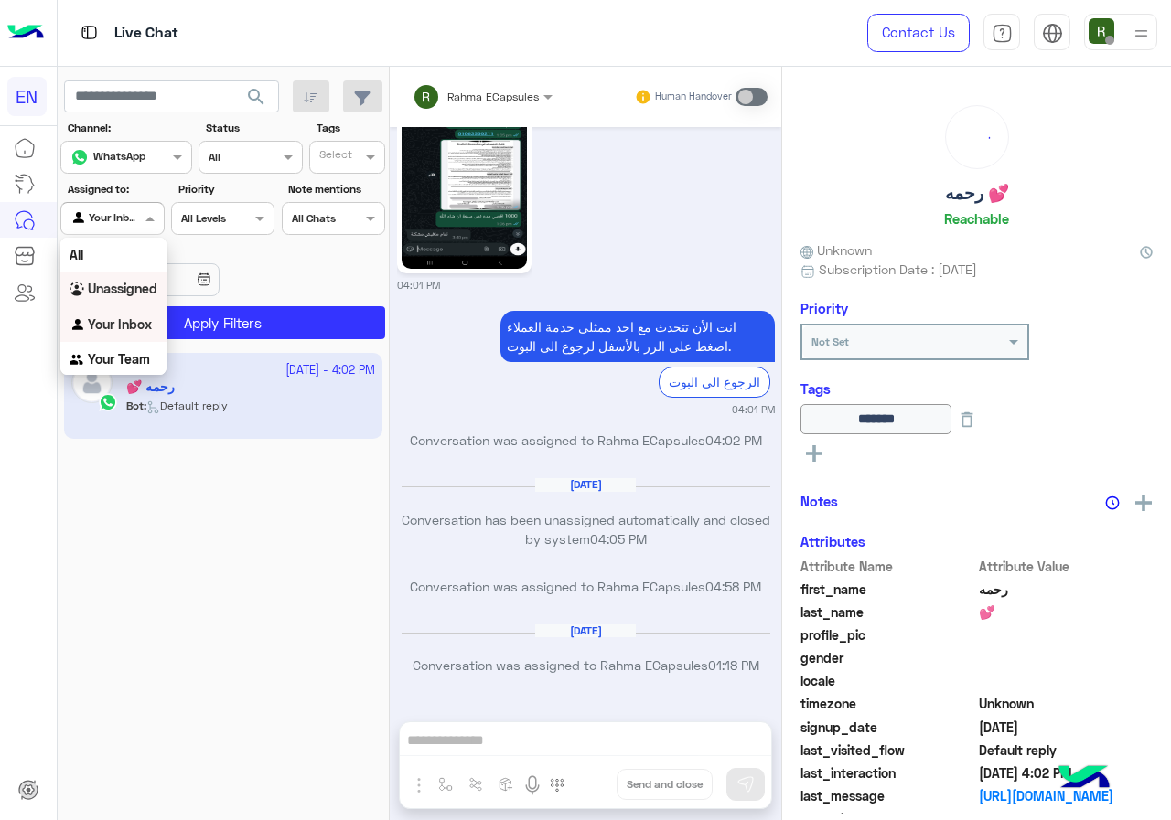
click at [135, 298] on div "Unassigned" at bounding box center [113, 290] width 106 height 36
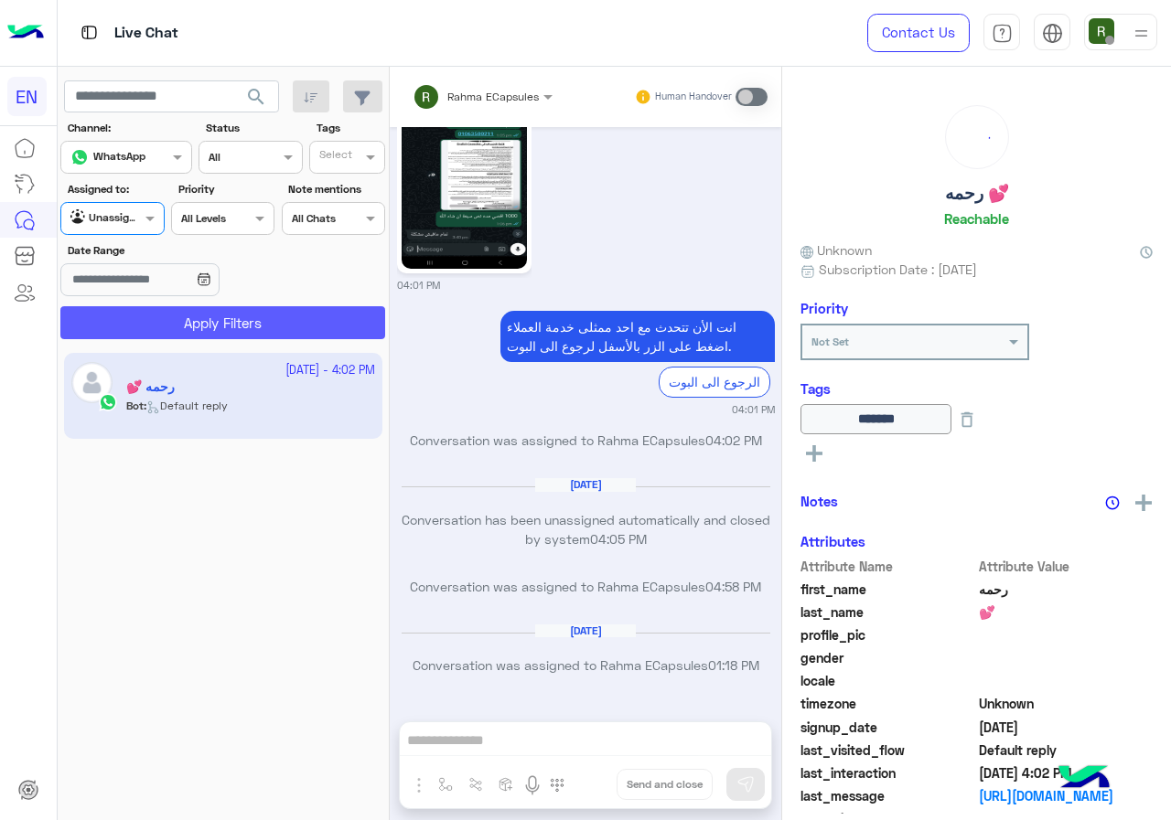
click at [180, 338] on button "Apply Filters" at bounding box center [222, 322] width 325 height 33
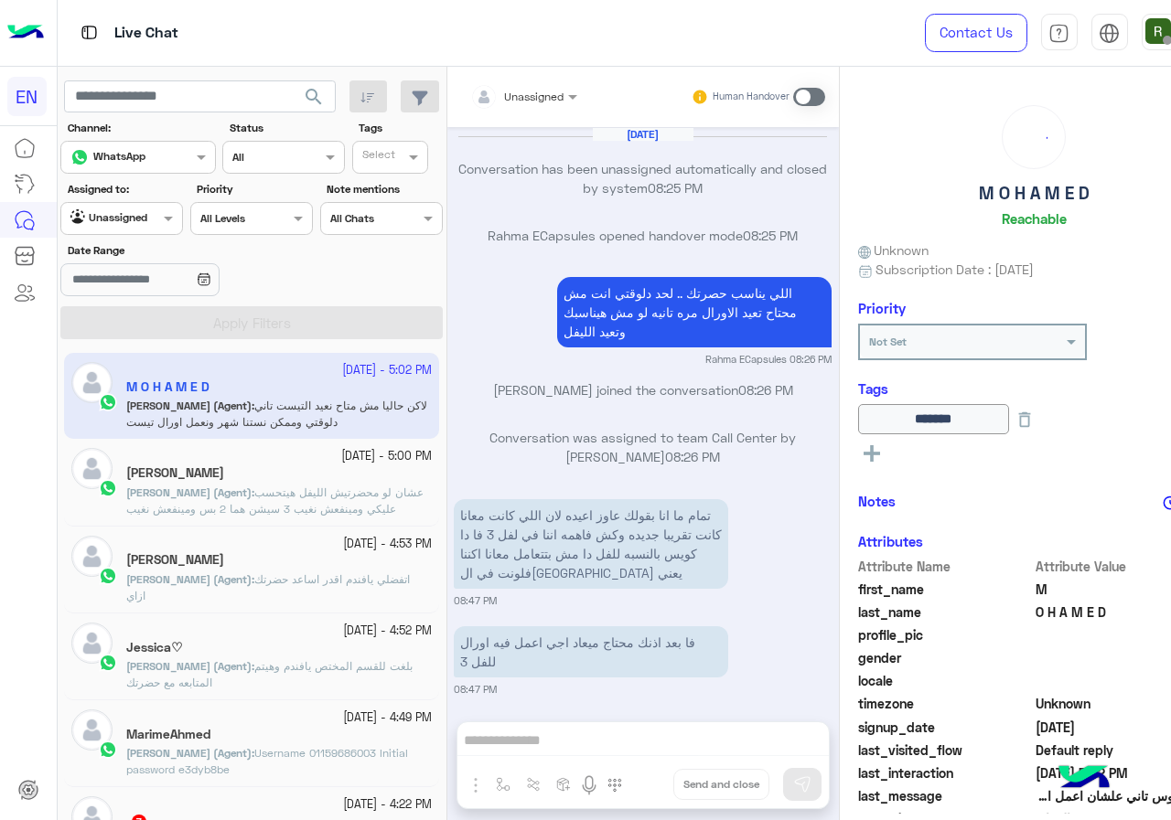
scroll to position [1056, 0]
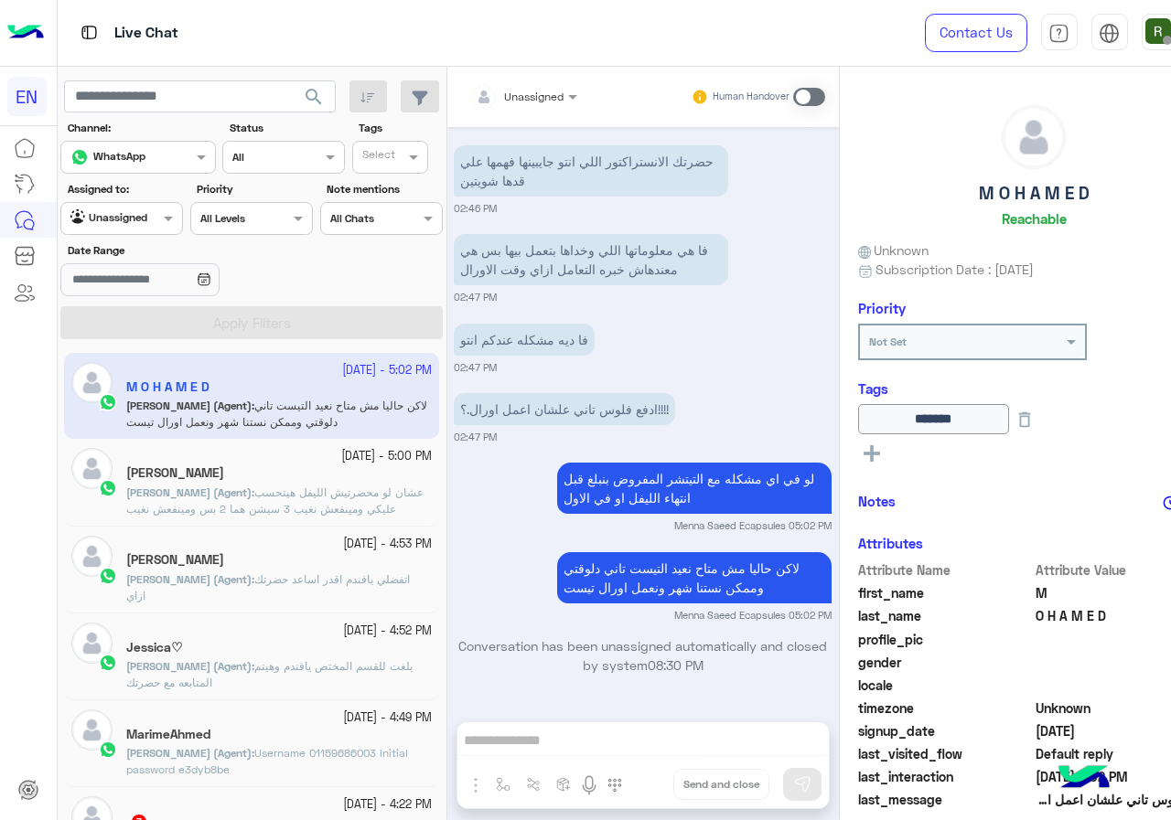
click at [122, 230] on div "Agent Filter Unassigned" at bounding box center [121, 218] width 123 height 33
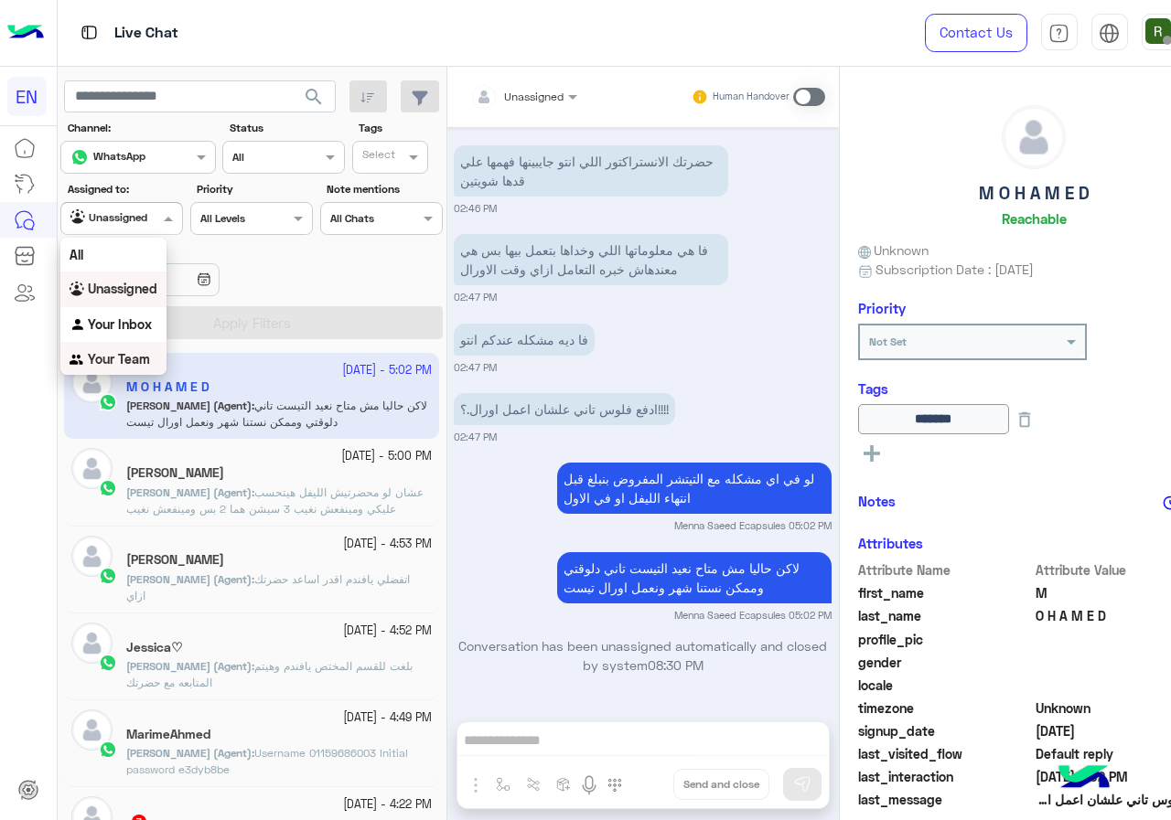
click at [121, 351] on b "Your Team" at bounding box center [119, 359] width 62 height 16
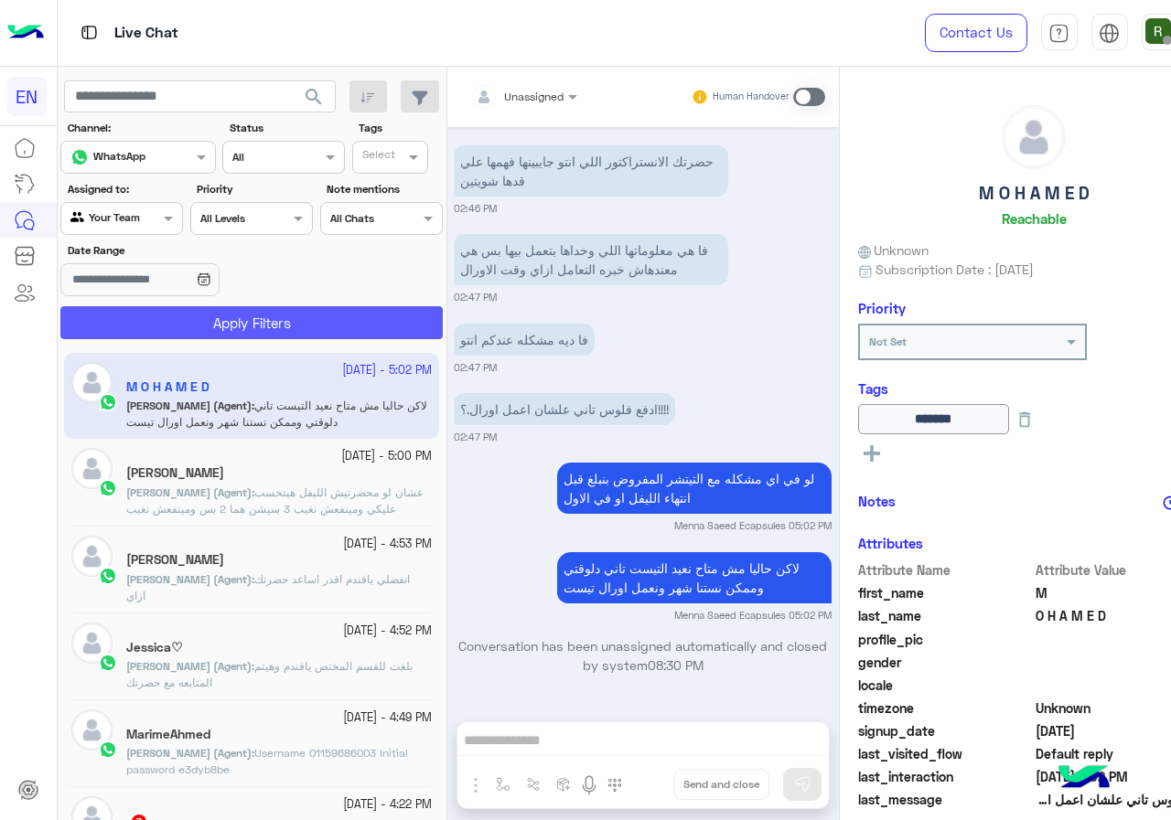
click at [156, 328] on button "Apply Filters" at bounding box center [251, 322] width 382 height 33
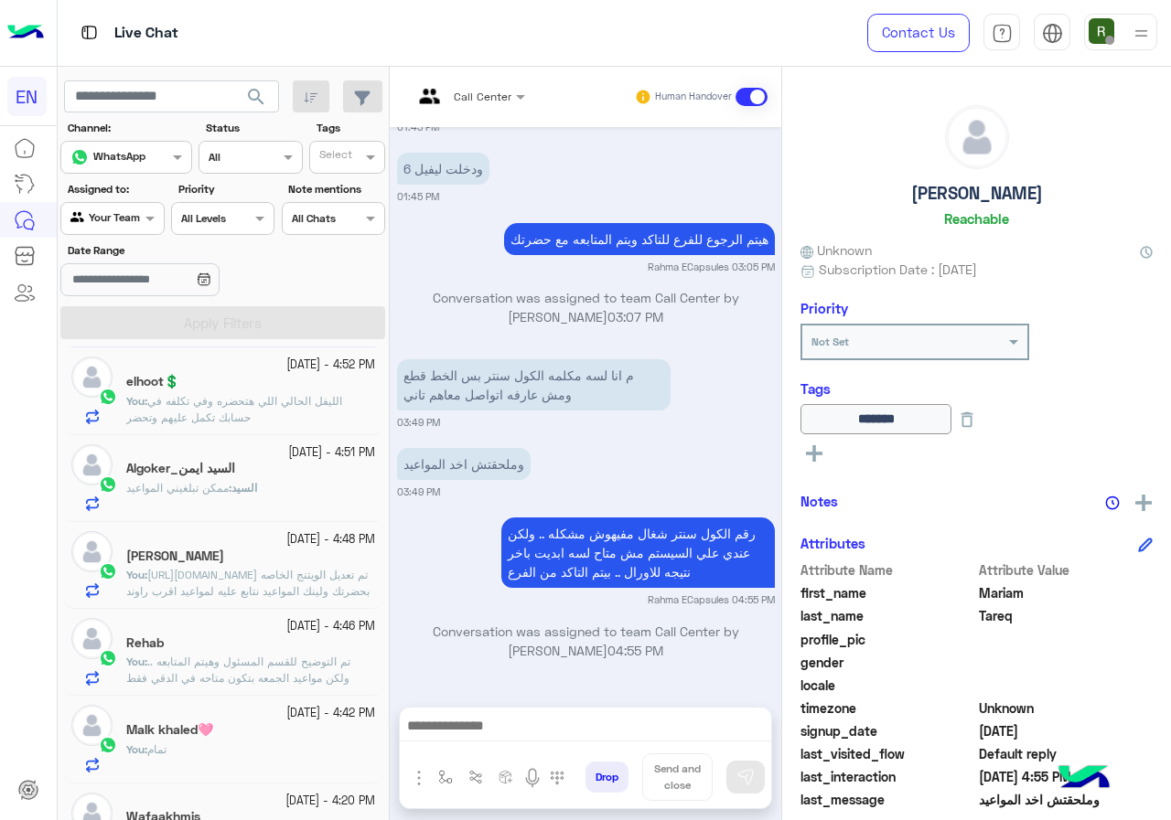
scroll to position [366, 0]
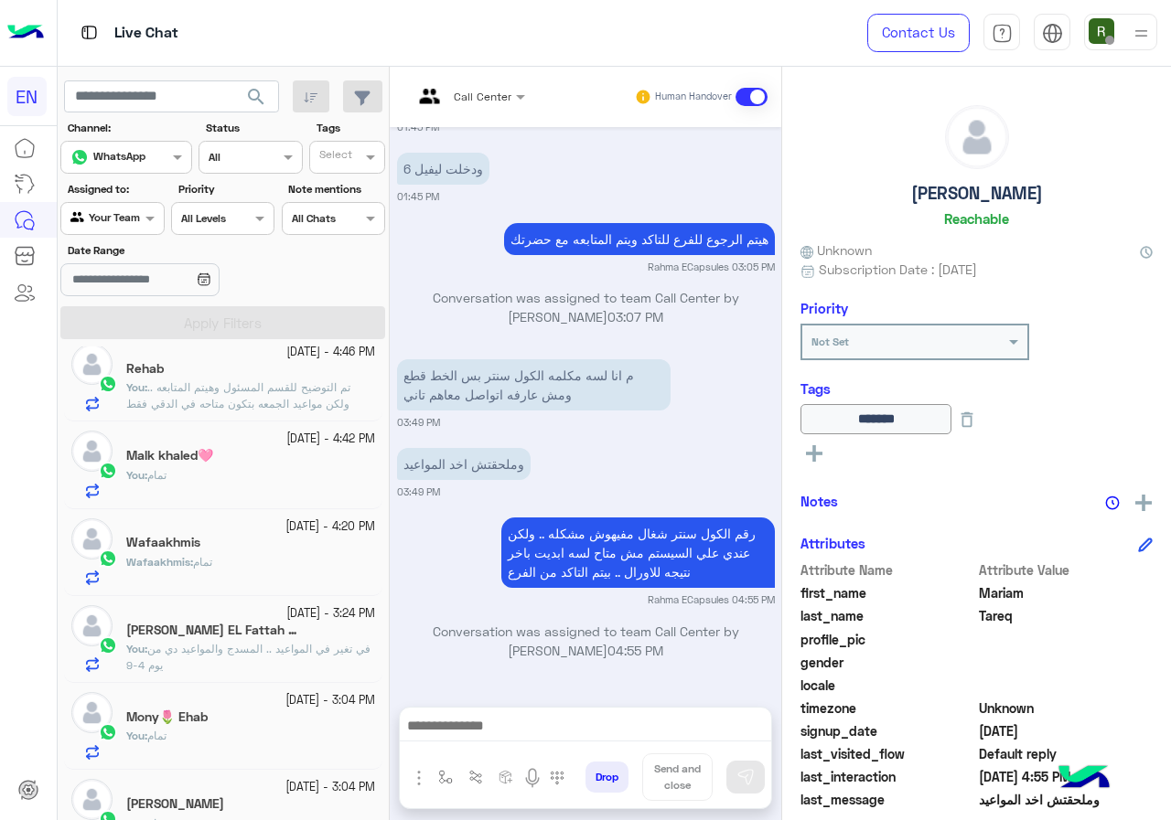
click at [211, 549] on div "Wafaakhmis" at bounding box center [250, 544] width 249 height 19
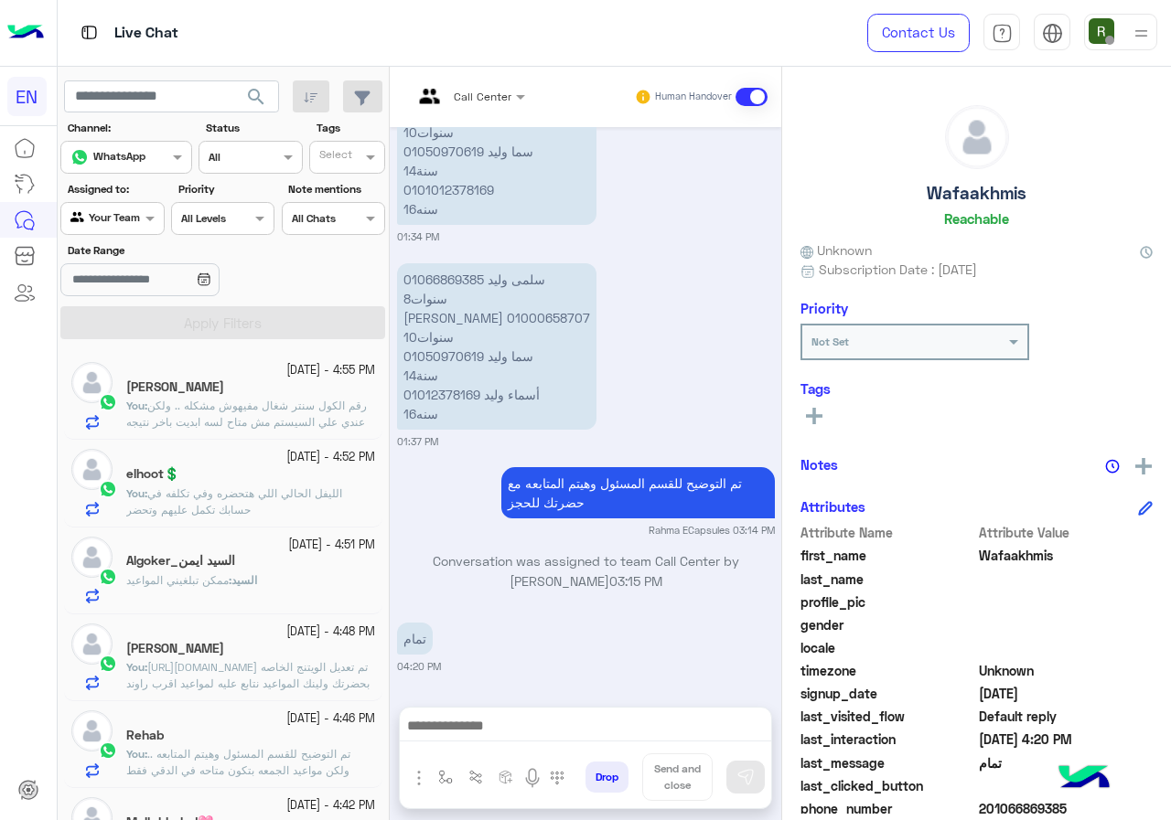
click at [292, 493] on span "الليفل الحالي اللي هتحضره وفي تكلفه في حسابك تكمل عليهم وتحضر" at bounding box center [234, 502] width 216 height 30
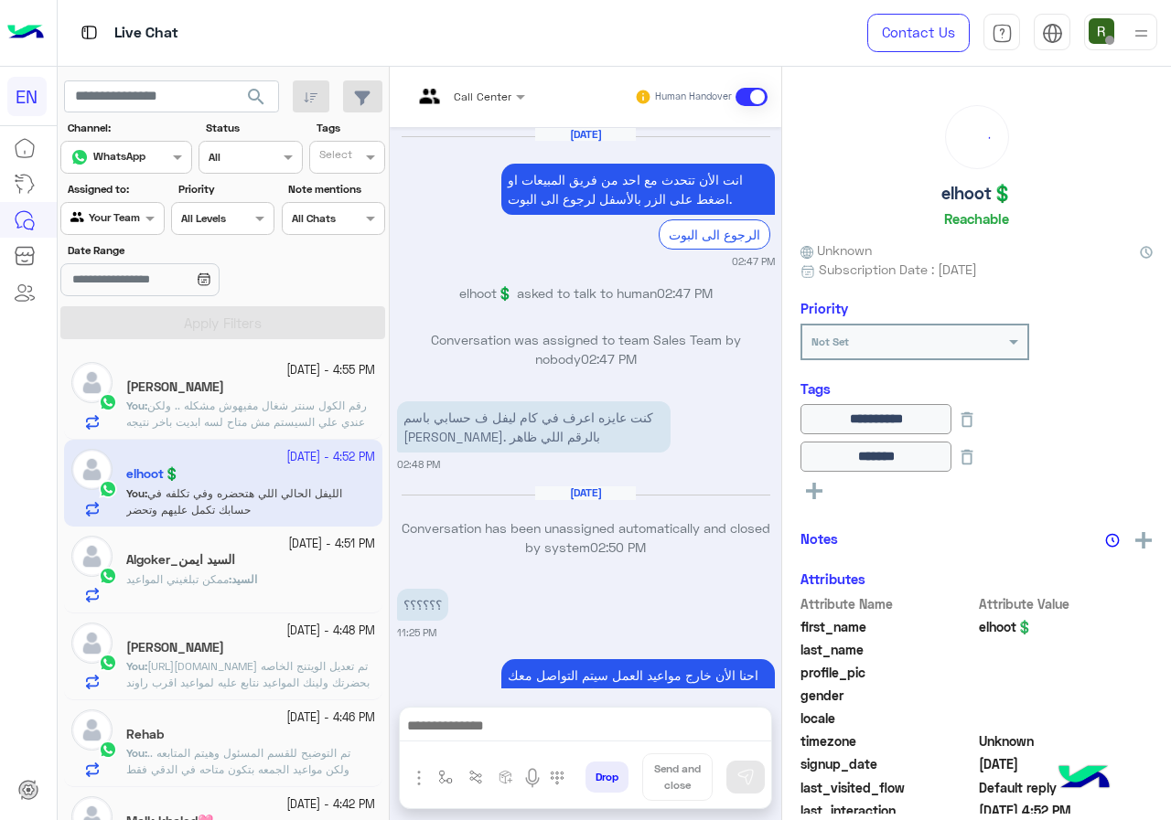
scroll to position [1354, 0]
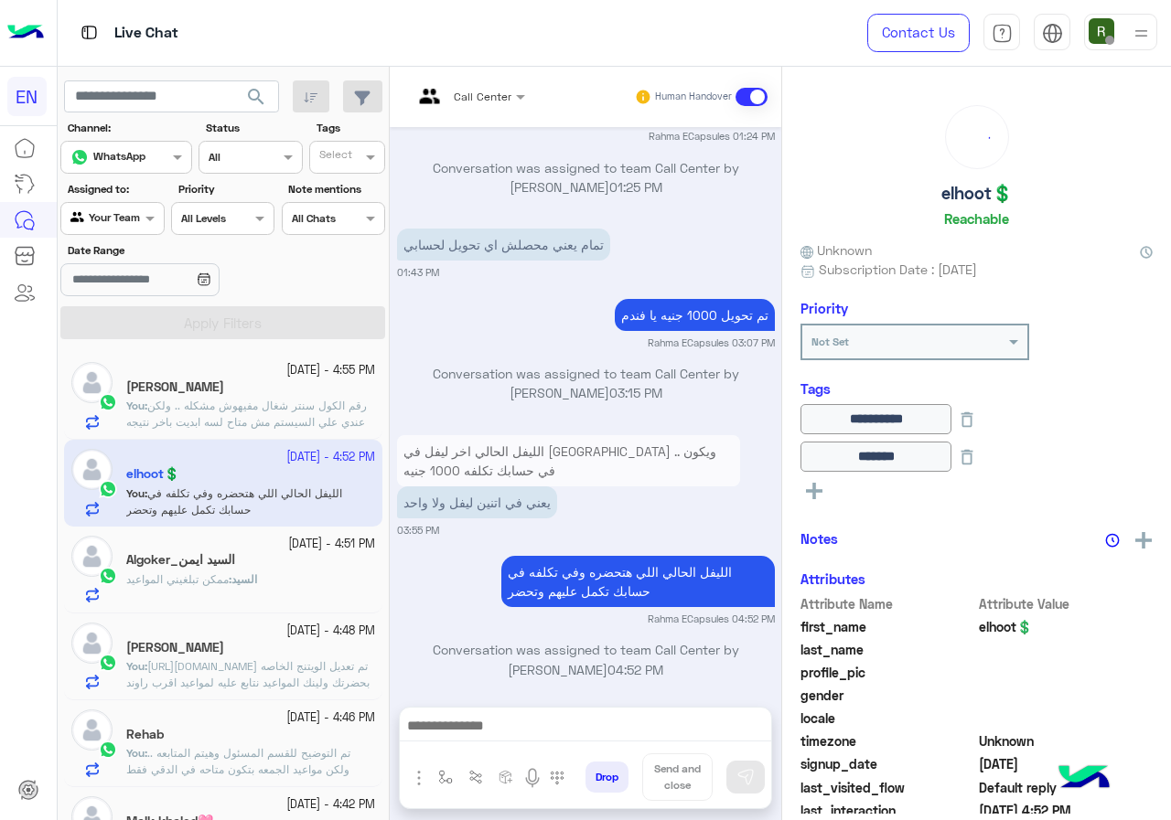
click at [229, 572] on span "ممكن تبلغيني المواعيد" at bounding box center [177, 579] width 102 height 14
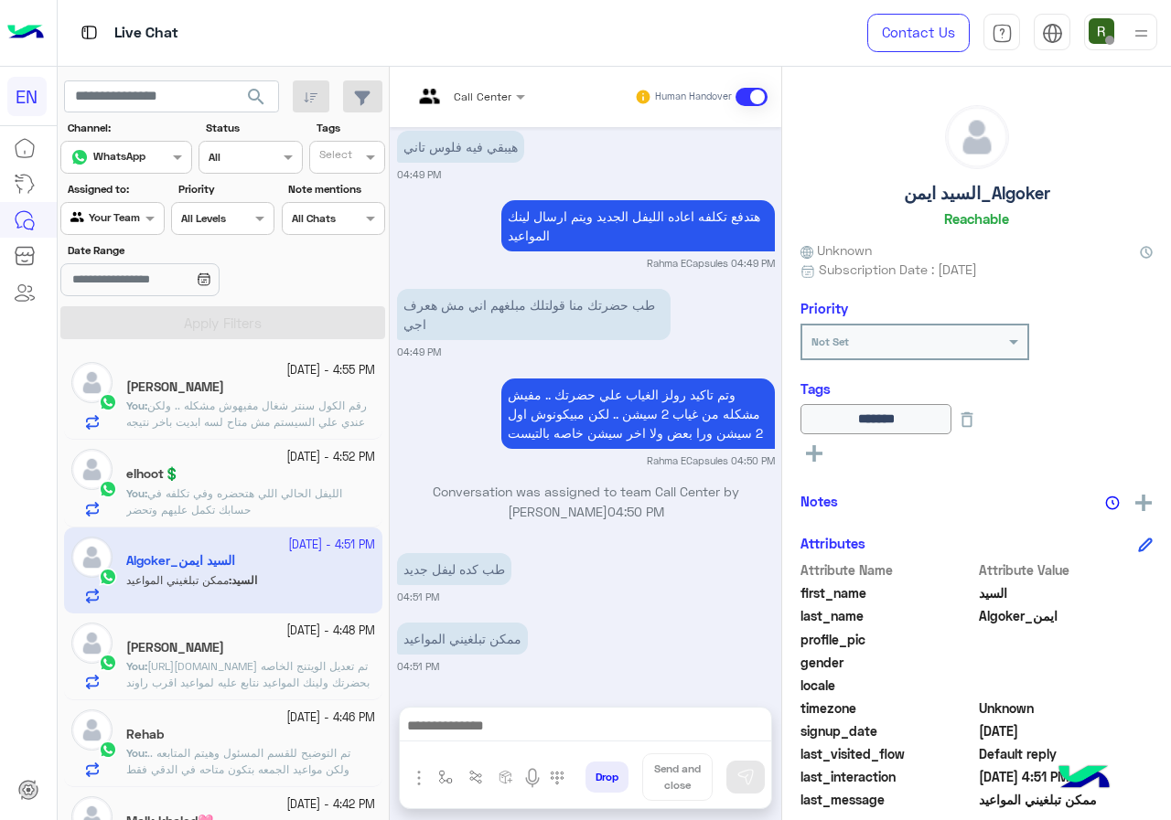
scroll to position [202, 0]
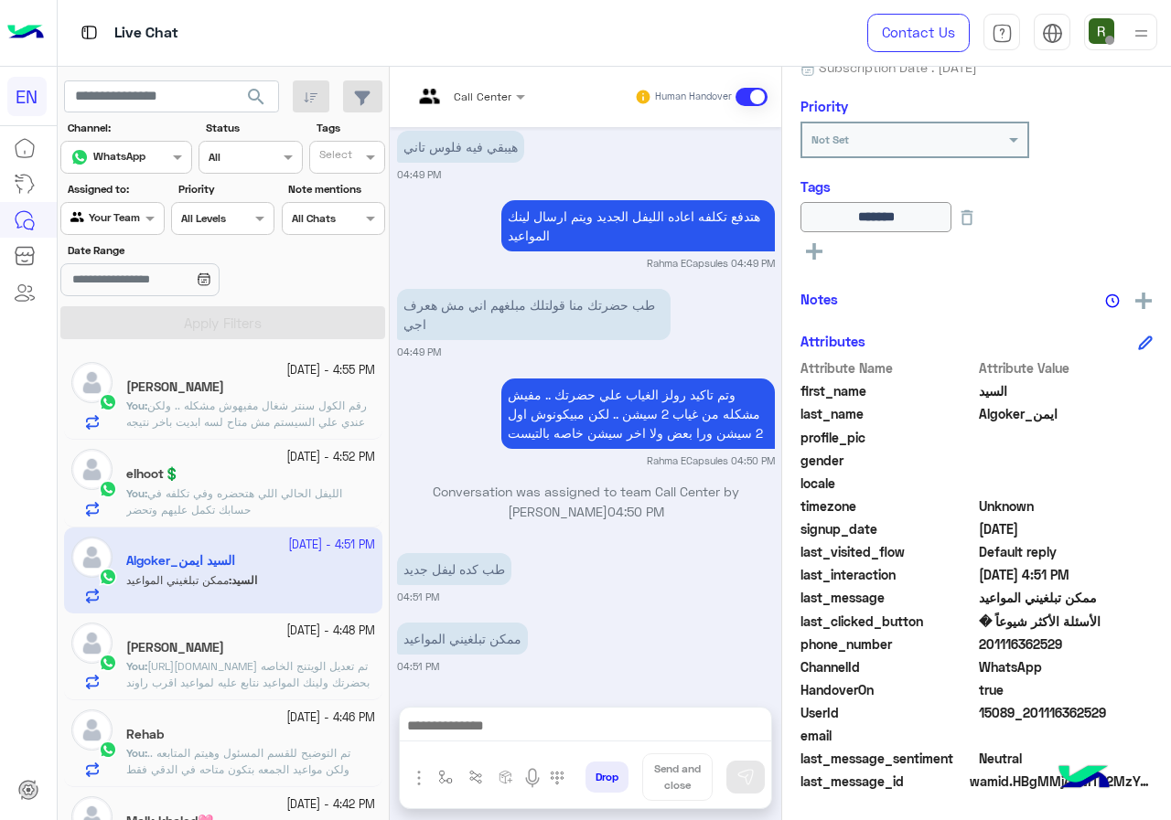
drag, startPoint x: 984, startPoint y: 645, endPoint x: 1067, endPoint y: 641, distance: 83.3
click at [1067, 641] on span "201116362529" at bounding box center [1066, 644] width 175 height 19
copy span "01116362529"
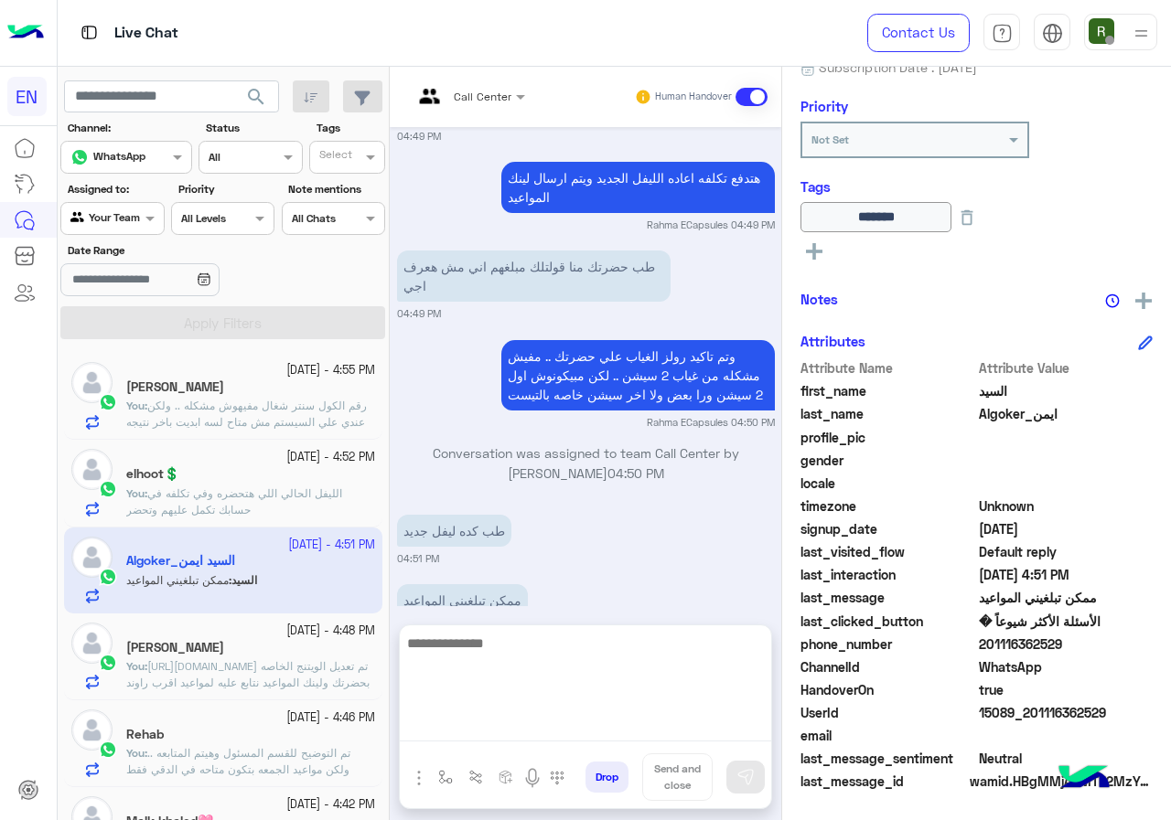
click at [559, 716] on textarea at bounding box center [585, 687] width 371 height 110
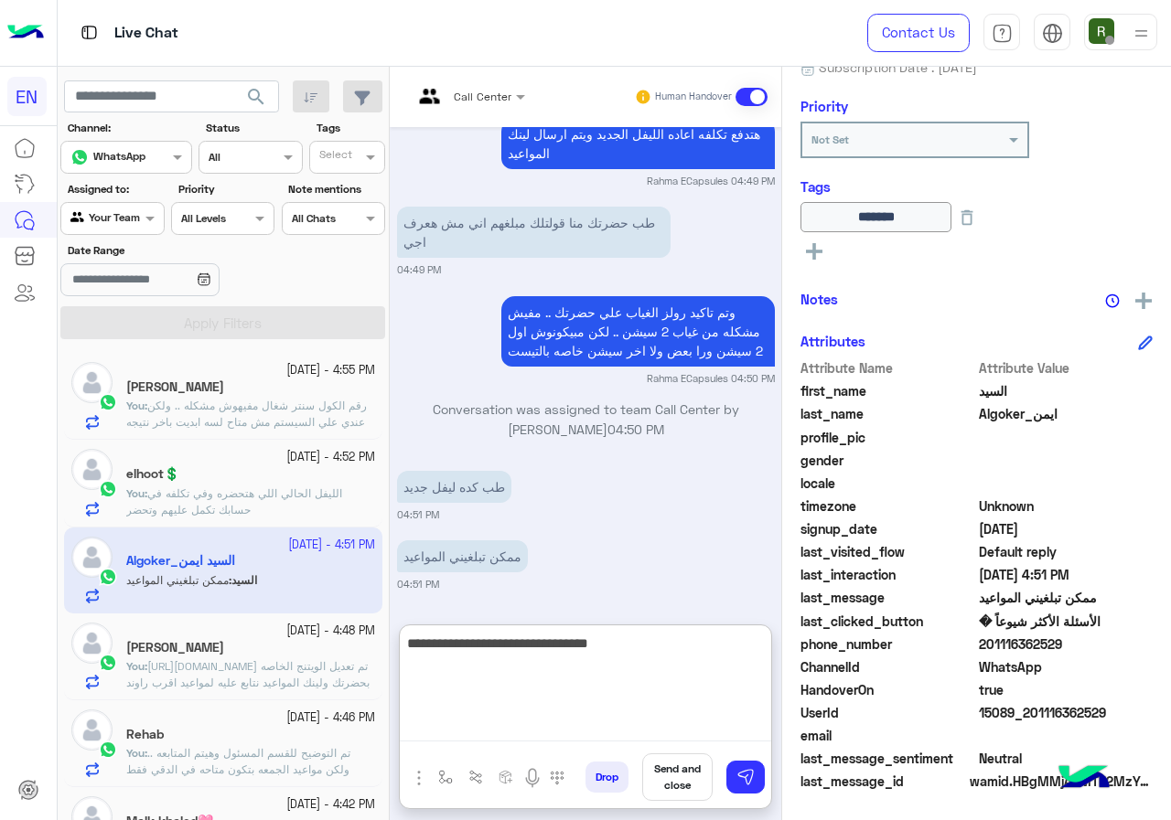
type textarea "**********"
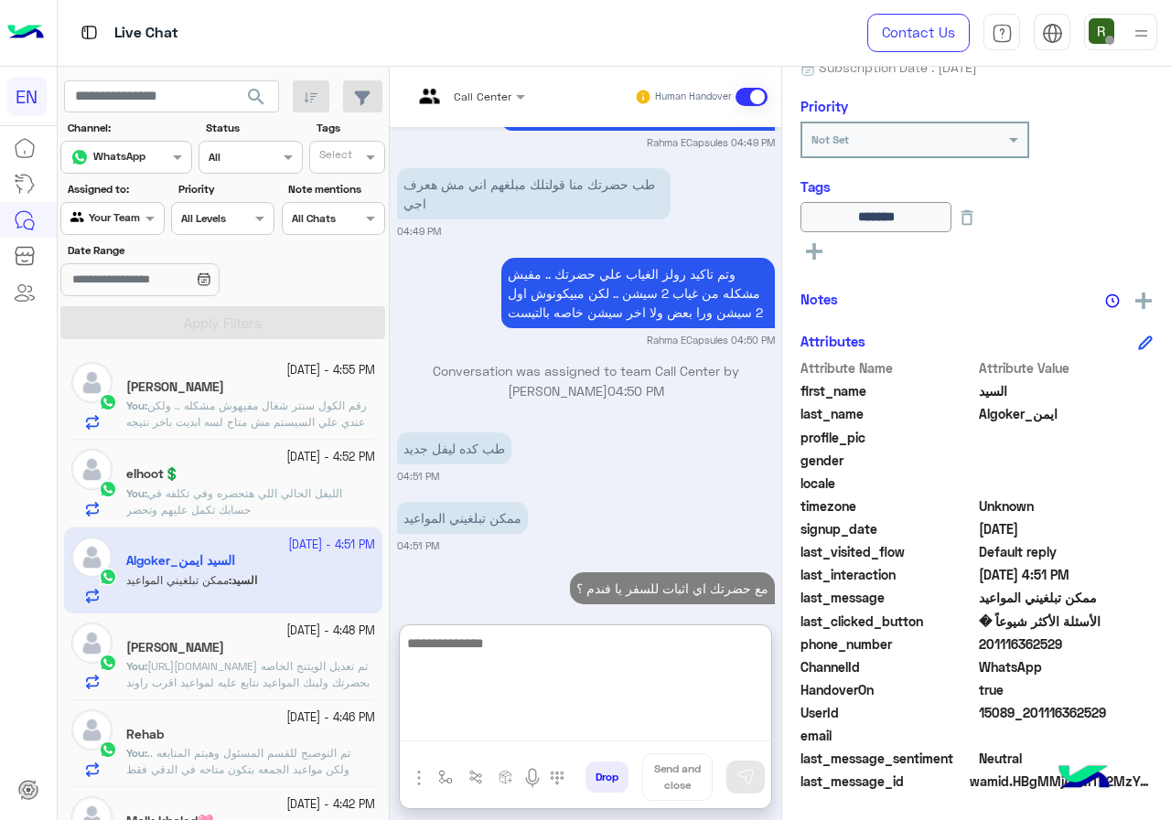
scroll to position [1199, 0]
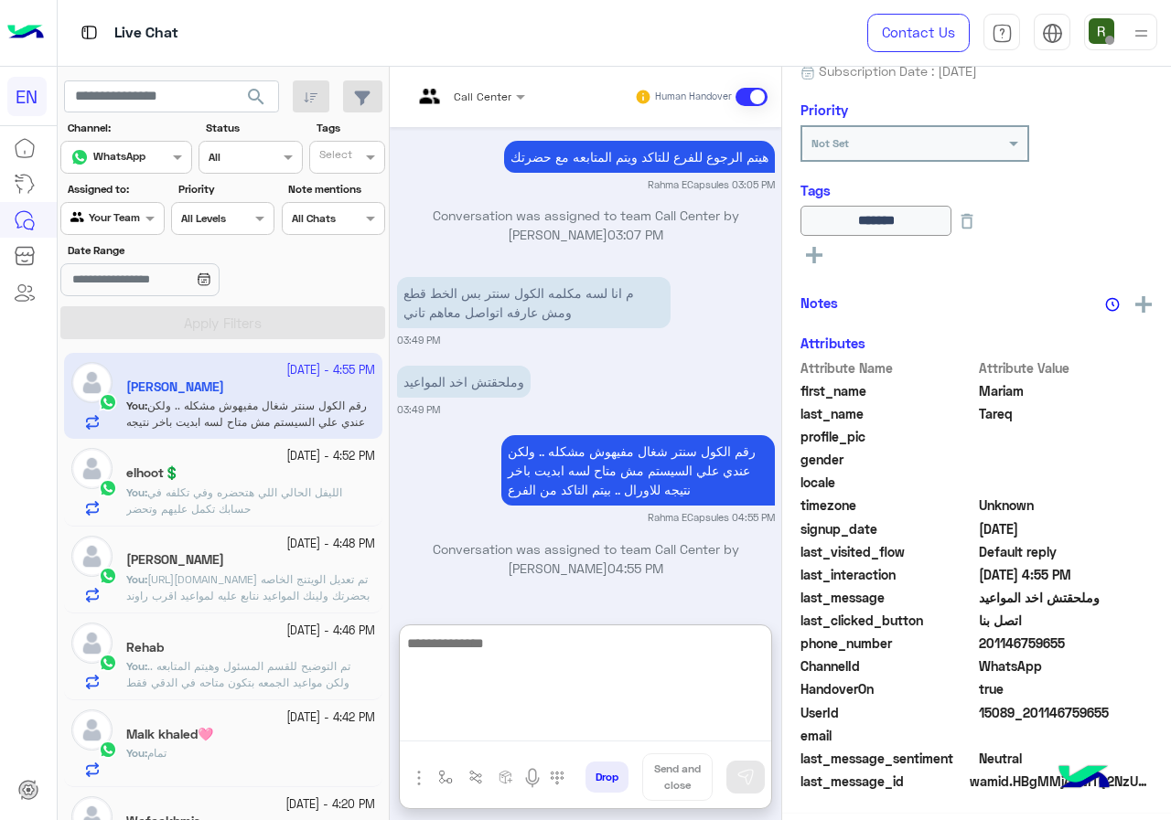
scroll to position [198, 0]
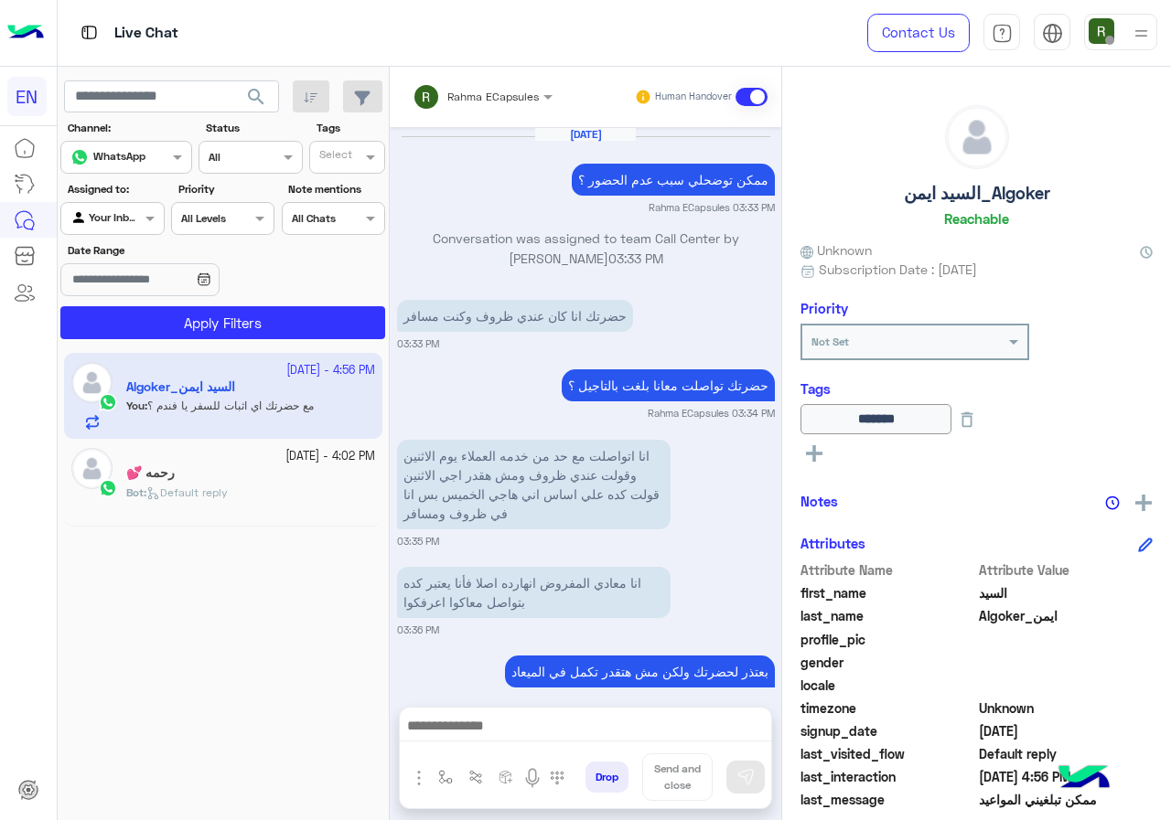
scroll to position [1046, 0]
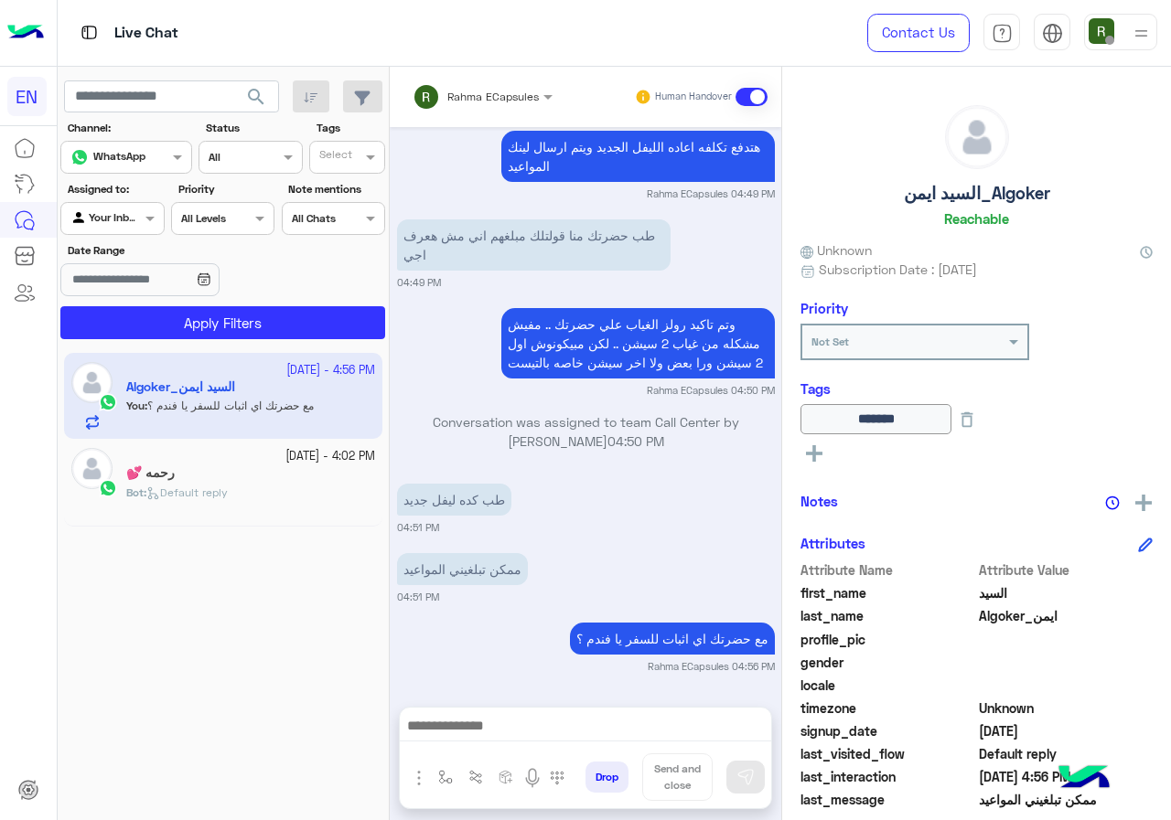
click at [476, 93] on input "text" at bounding box center [458, 94] width 92 height 16
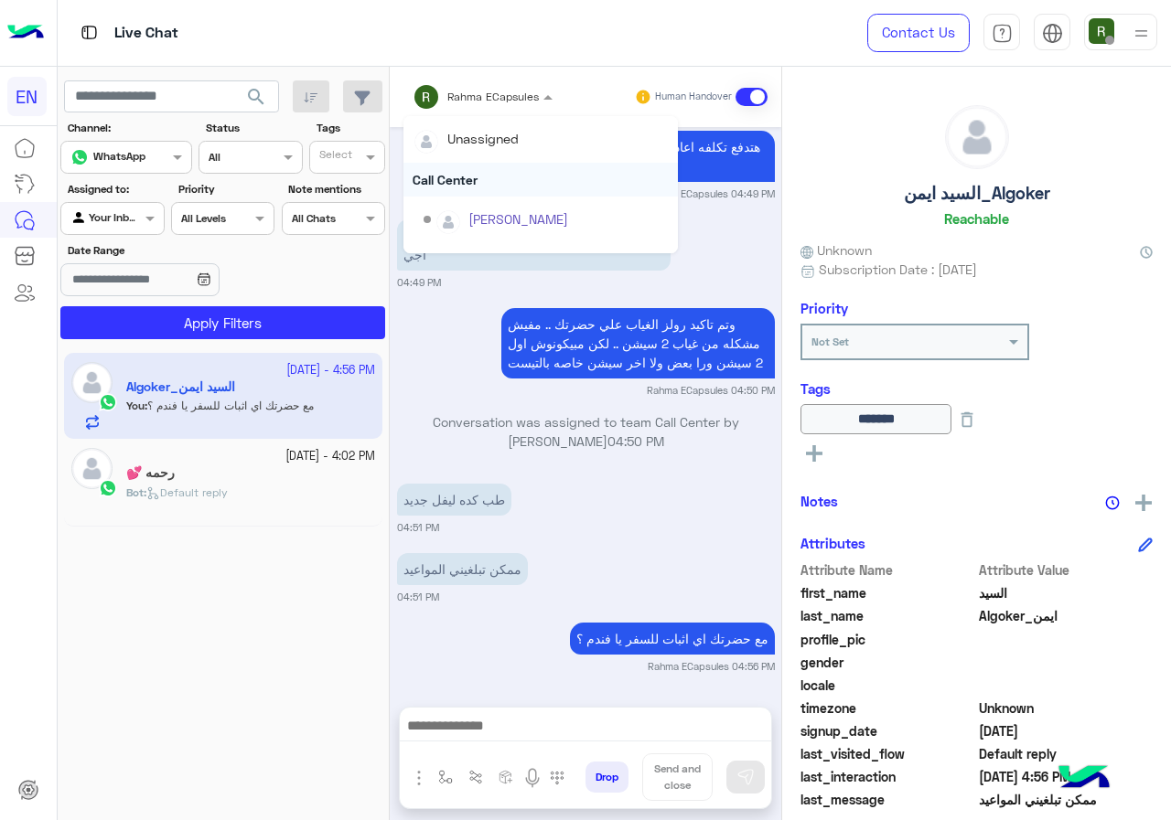
click at [480, 177] on div "Call Center" at bounding box center [540, 180] width 274 height 34
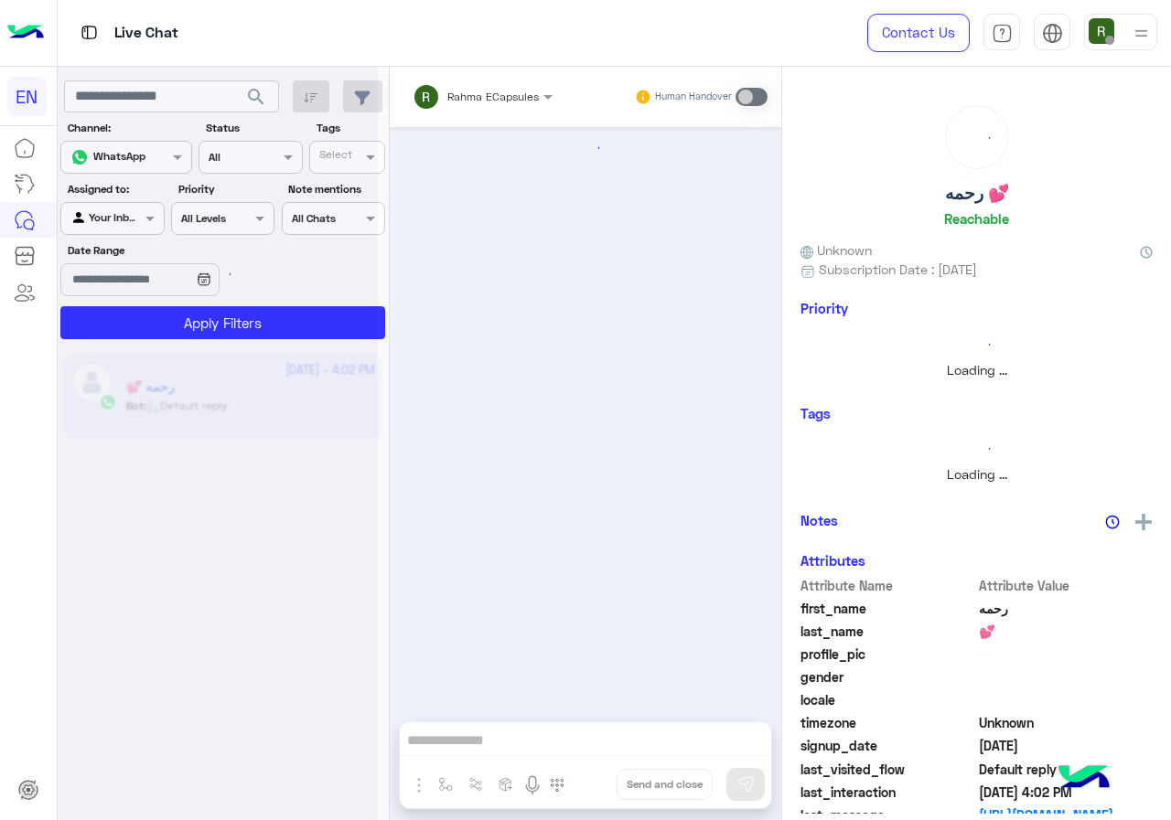
click at [112, 227] on div "Your Inbox" at bounding box center [105, 218] width 70 height 18
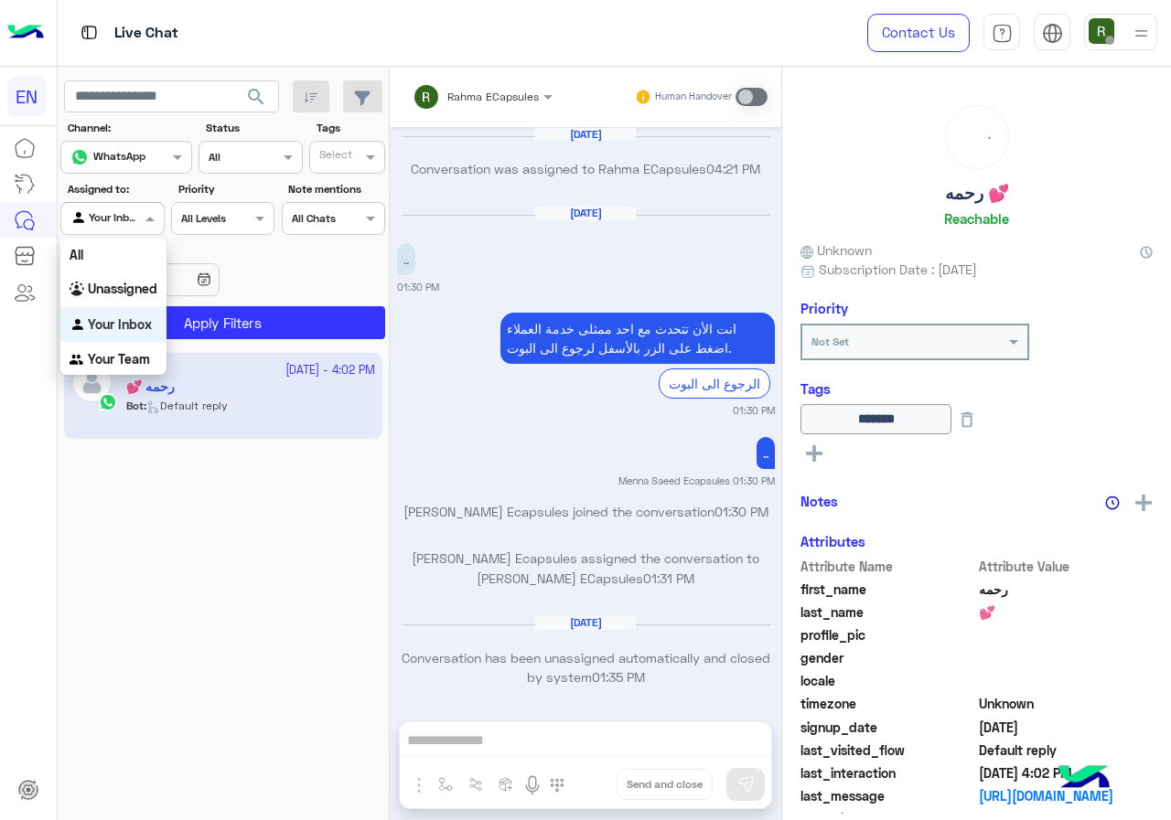
scroll to position [1165, 0]
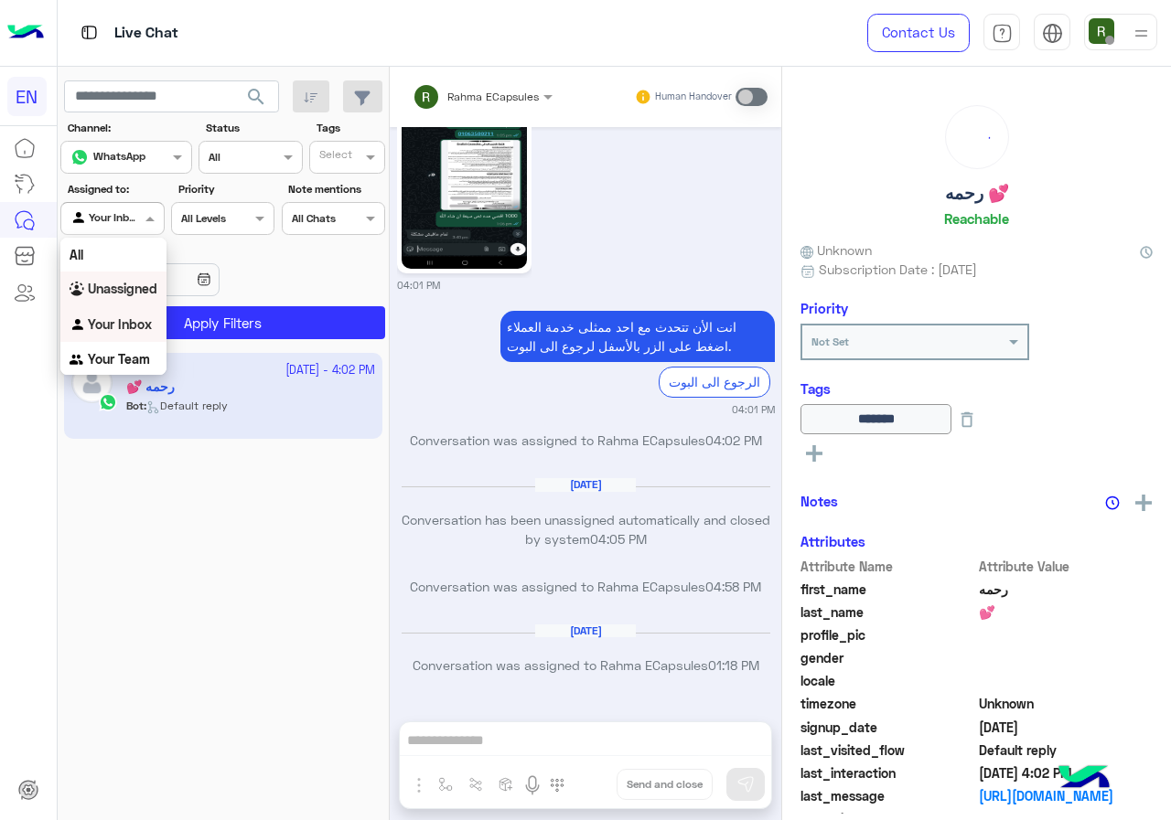
click at [117, 276] on div "Unassigned" at bounding box center [113, 290] width 106 height 36
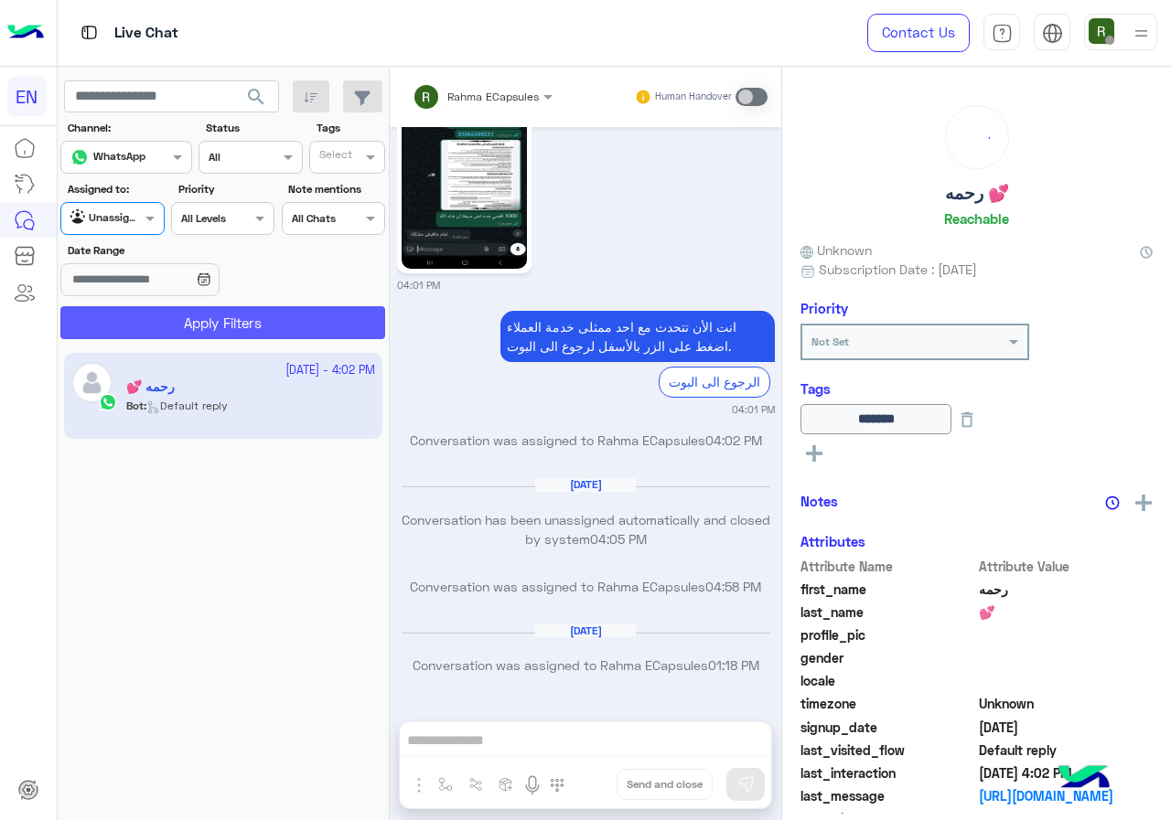
click at [134, 326] on button "Apply Filters" at bounding box center [222, 322] width 325 height 33
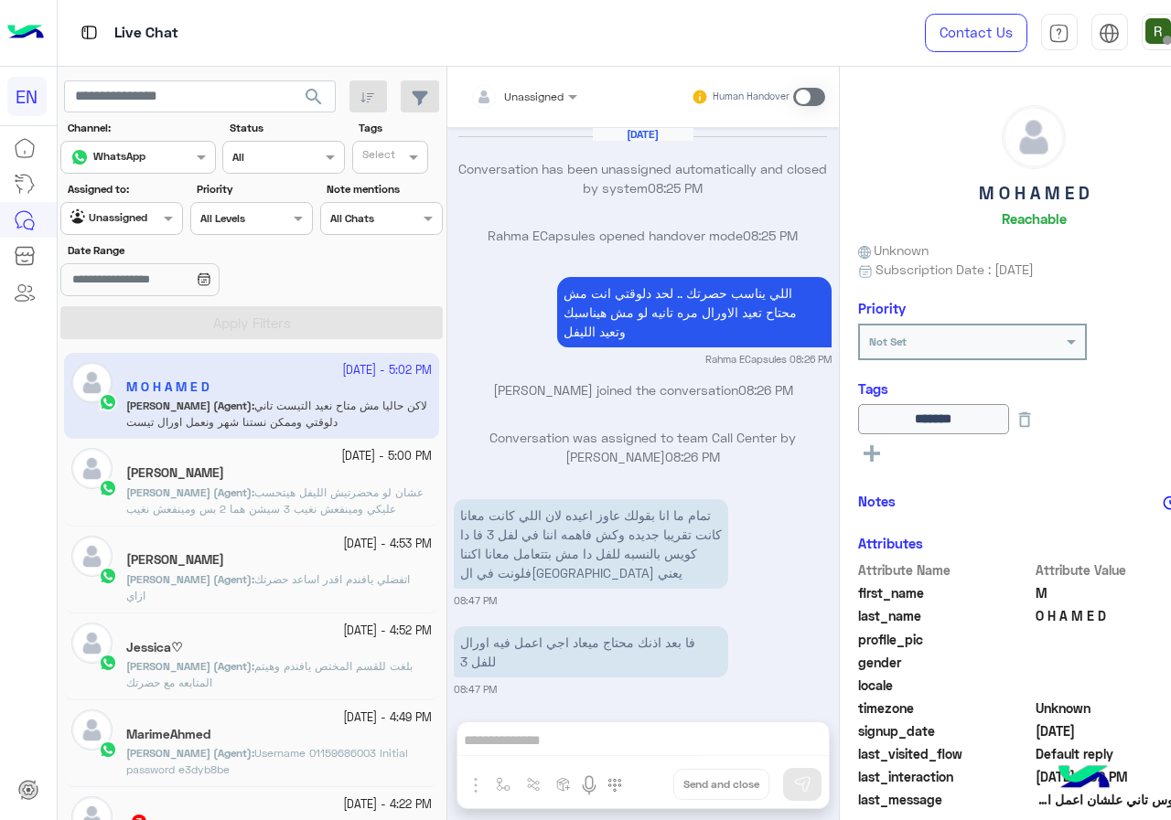
scroll to position [1056, 0]
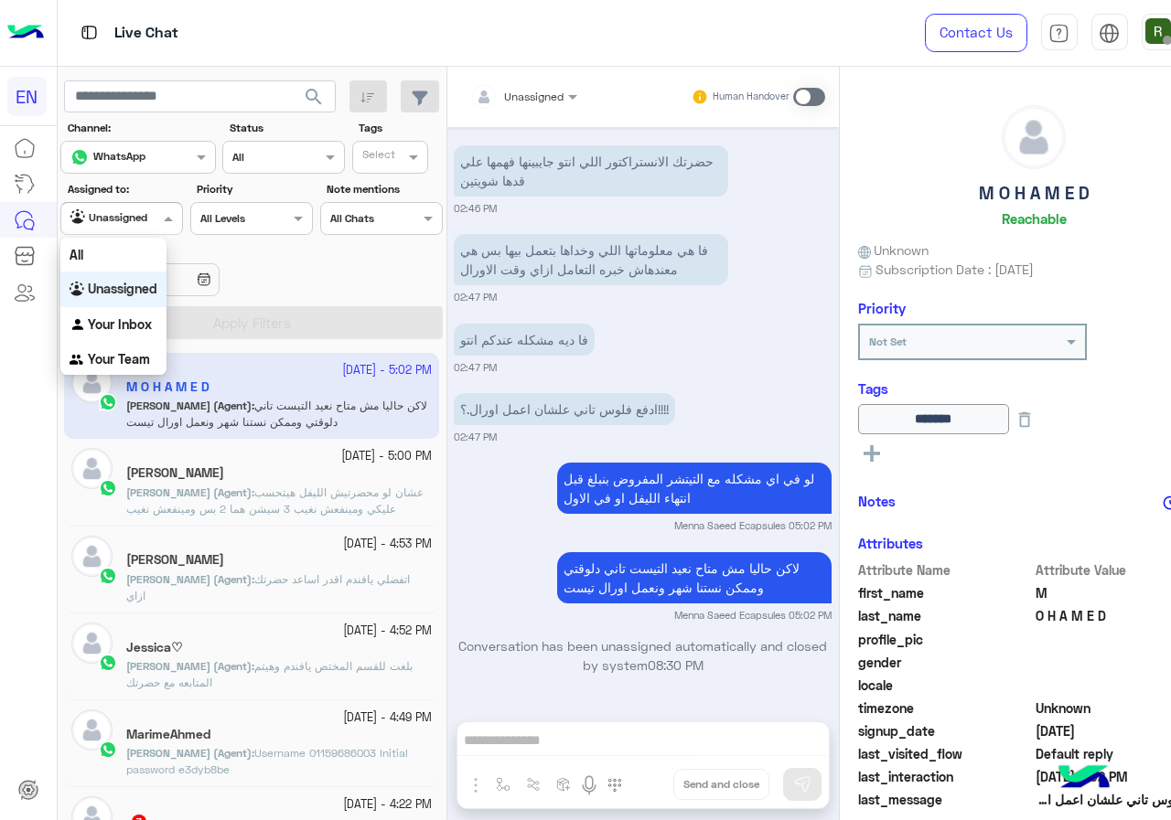
click at [131, 213] on div at bounding box center [121, 216] width 121 height 17
click at [132, 368] on div "Your Team" at bounding box center [113, 360] width 106 height 36
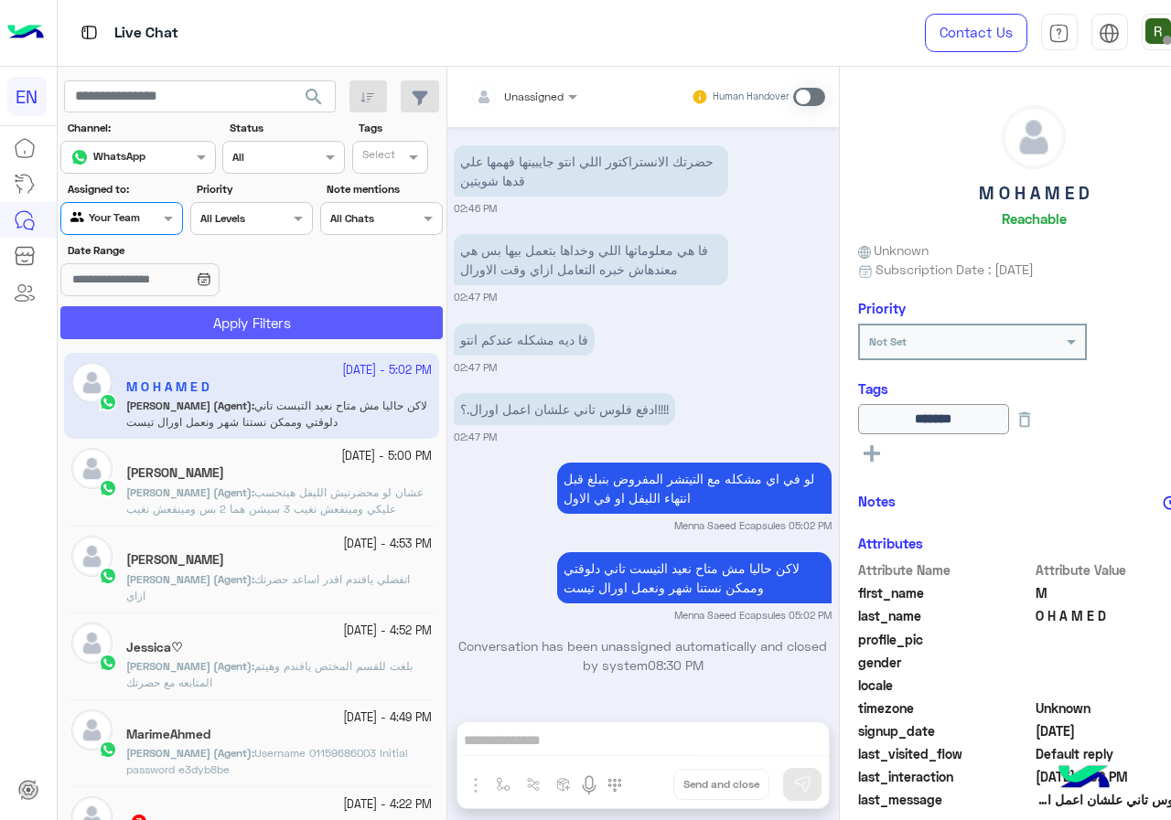
click at [144, 330] on button "Apply Filters" at bounding box center [251, 322] width 382 height 33
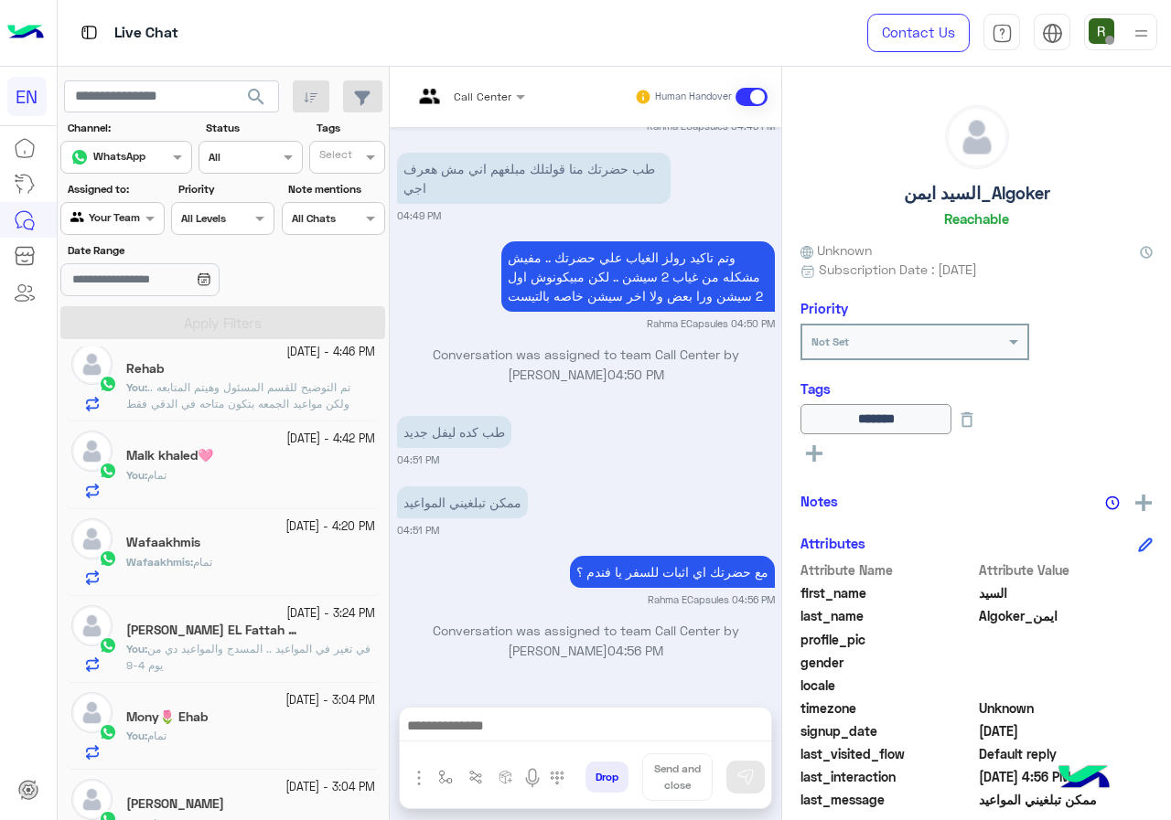
scroll to position [457, 0]
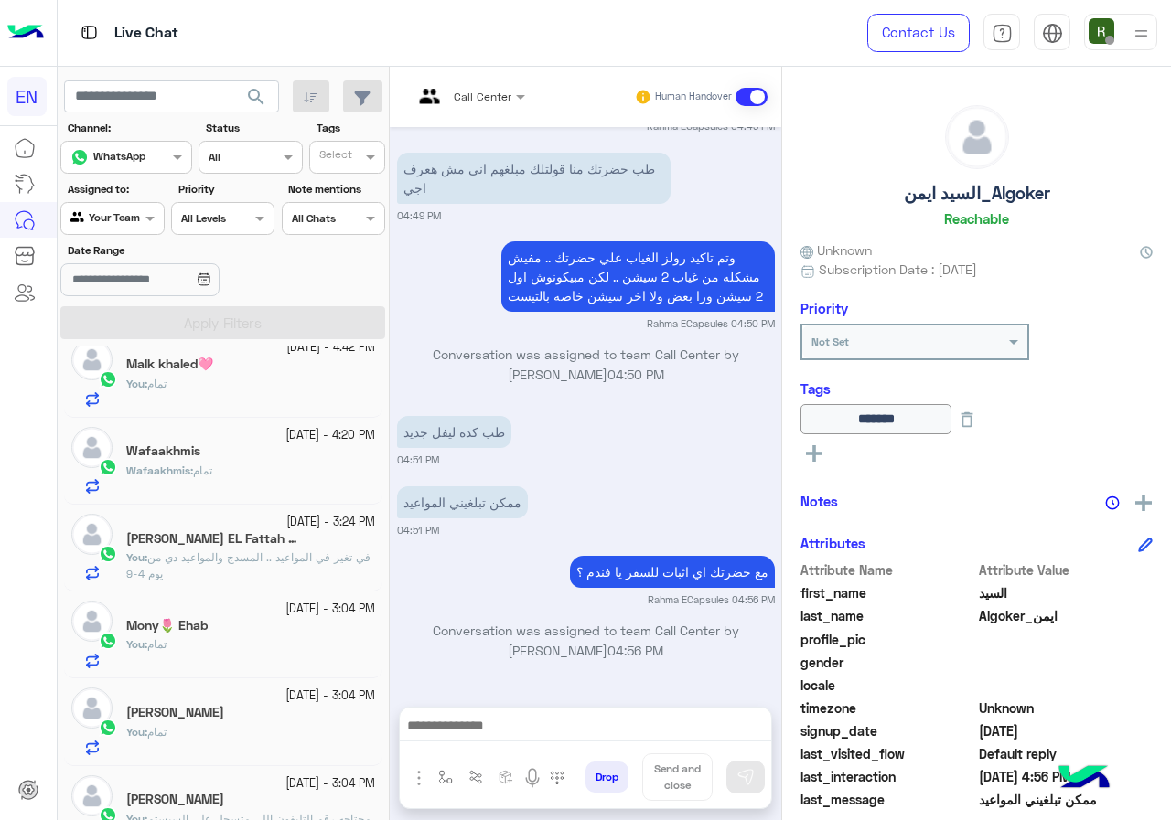
click at [179, 449] on h5 "Wafaakhmis" at bounding box center [163, 452] width 74 height 16
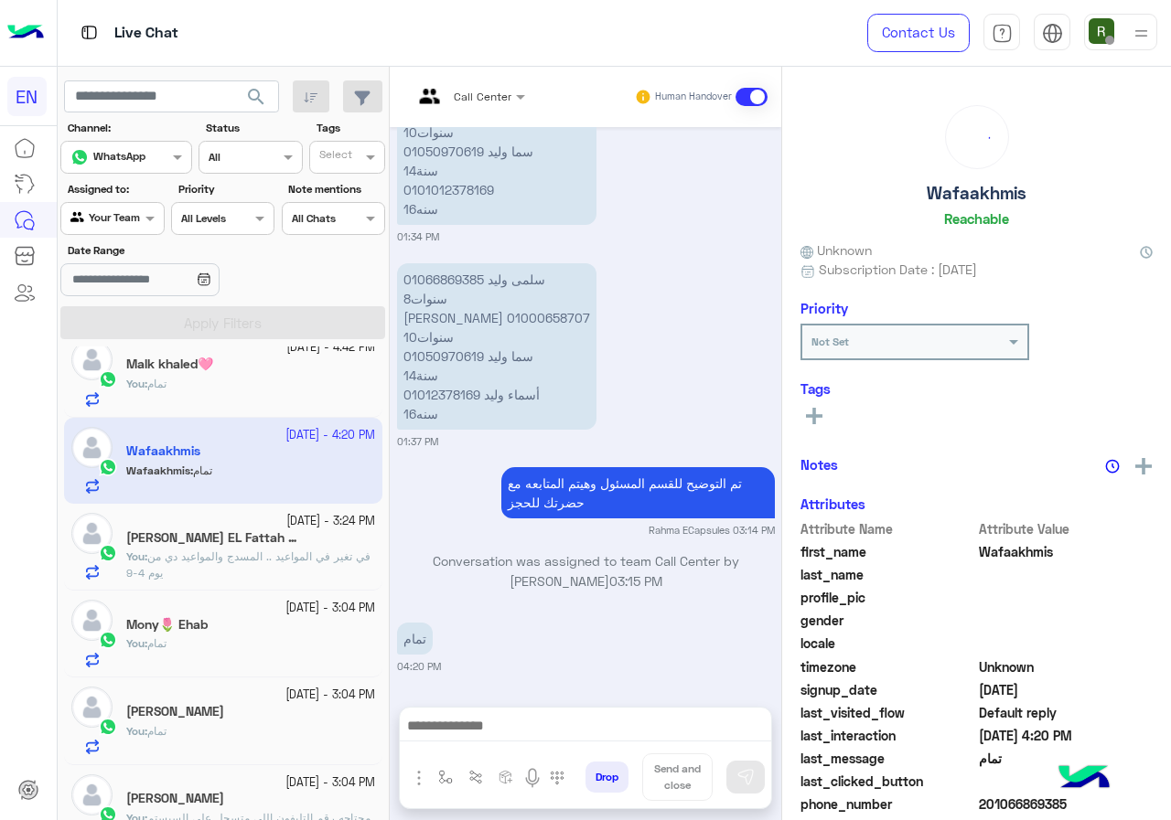
scroll to position [641, 0]
